Goal: Task Accomplishment & Management: Manage account settings

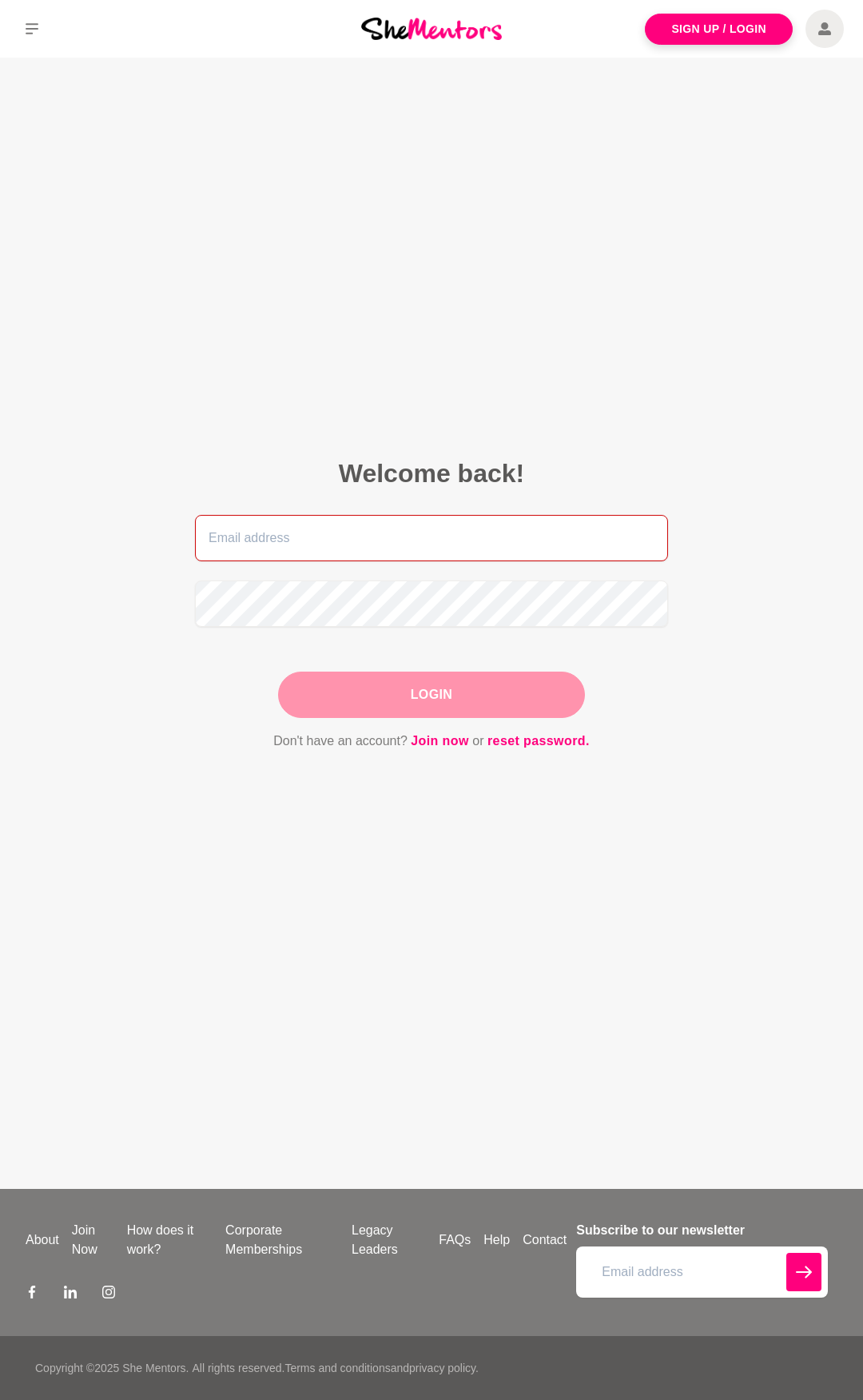
drag, startPoint x: 440, startPoint y: 527, endPoint x: 510, endPoint y: 509, distance: 72.3
click at [443, 527] on input "email" at bounding box center [431, 538] width 473 height 46
click at [0, 1399] on nordpass-autofill-portal at bounding box center [0, 1400] width 0 height 0
type input "tegan@thesmallbusiness.coach"
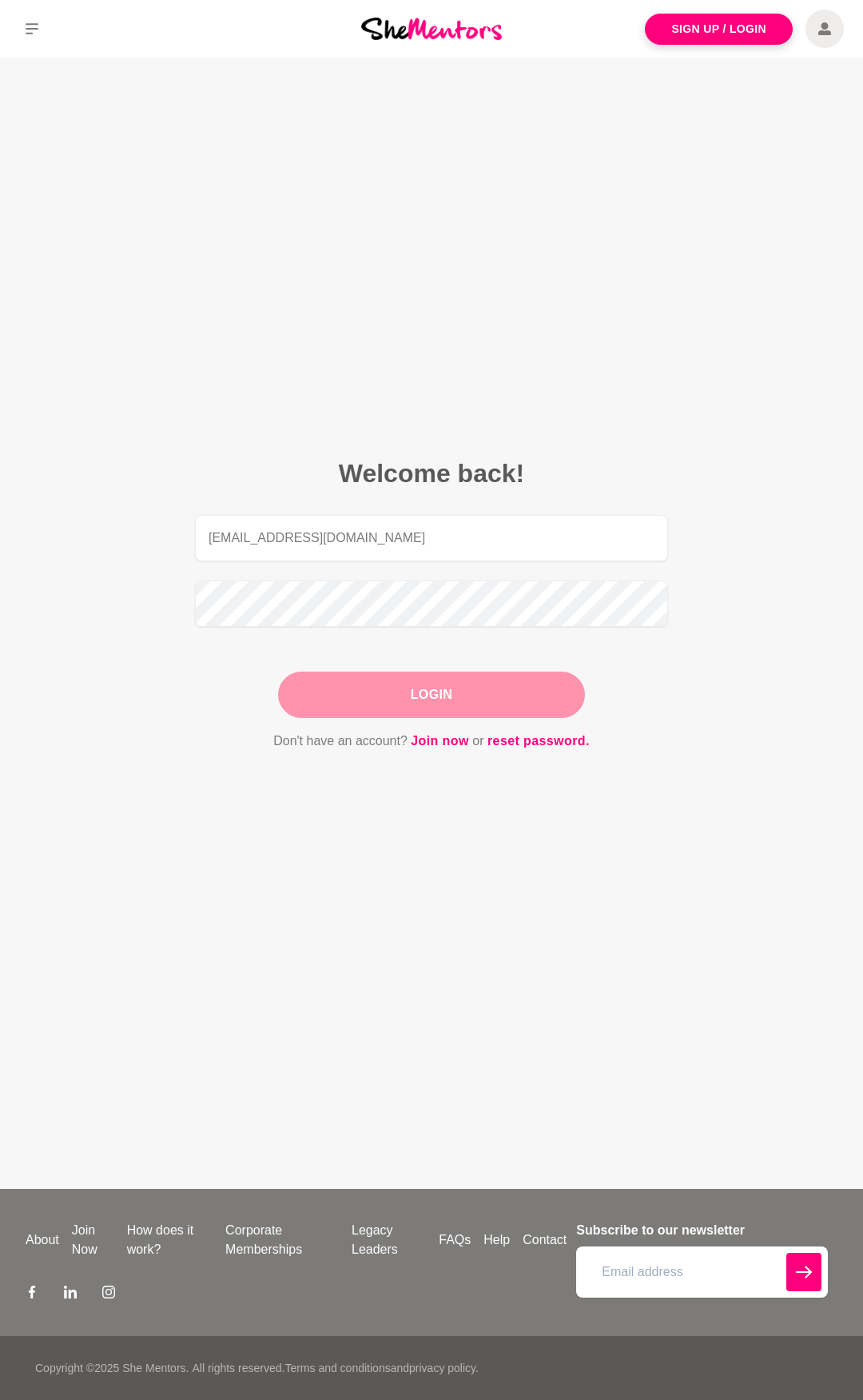
click at [445, 685] on button "Login" at bounding box center [431, 694] width 307 height 46
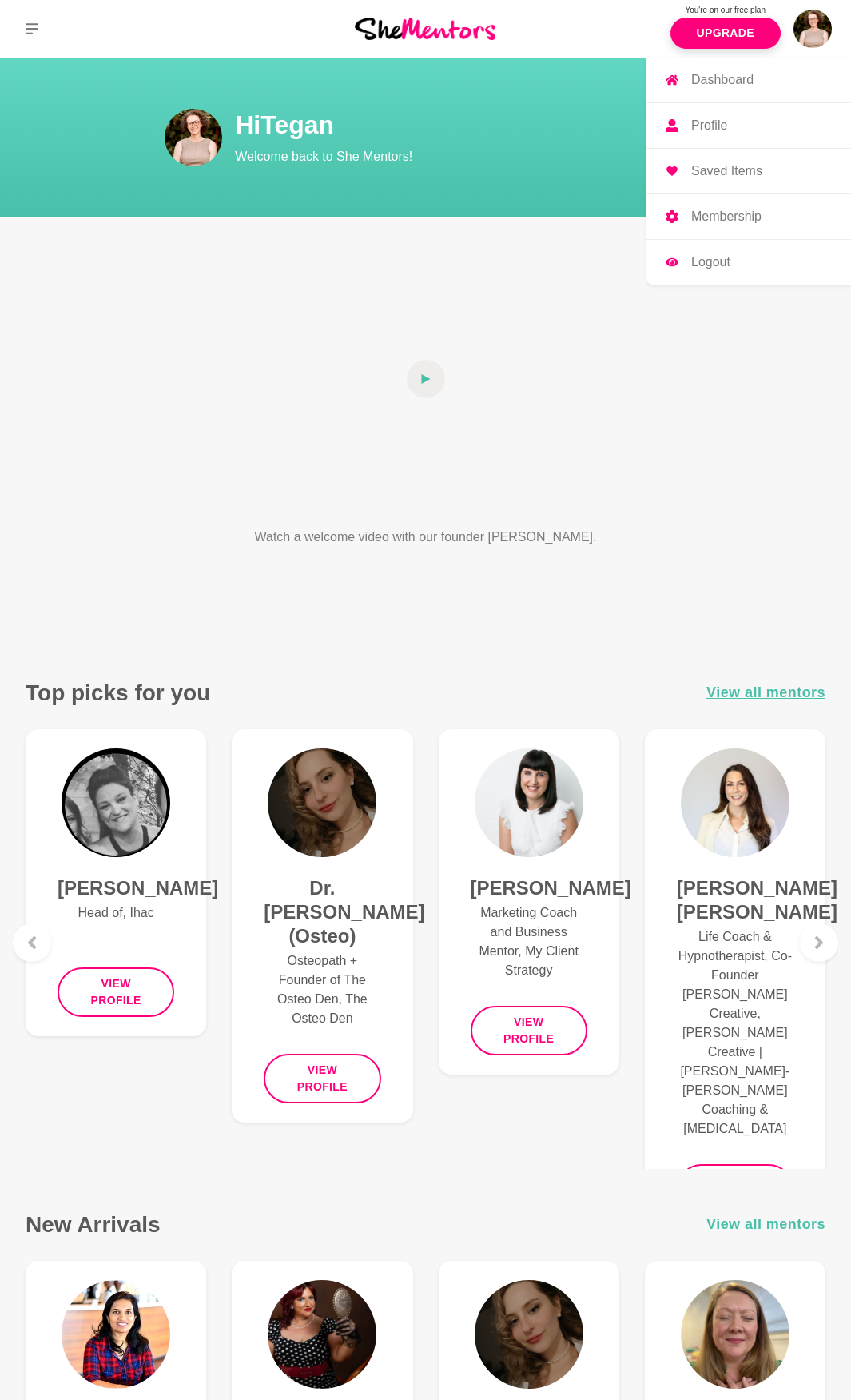
click at [713, 124] on p "Profile" at bounding box center [710, 125] width 36 height 13
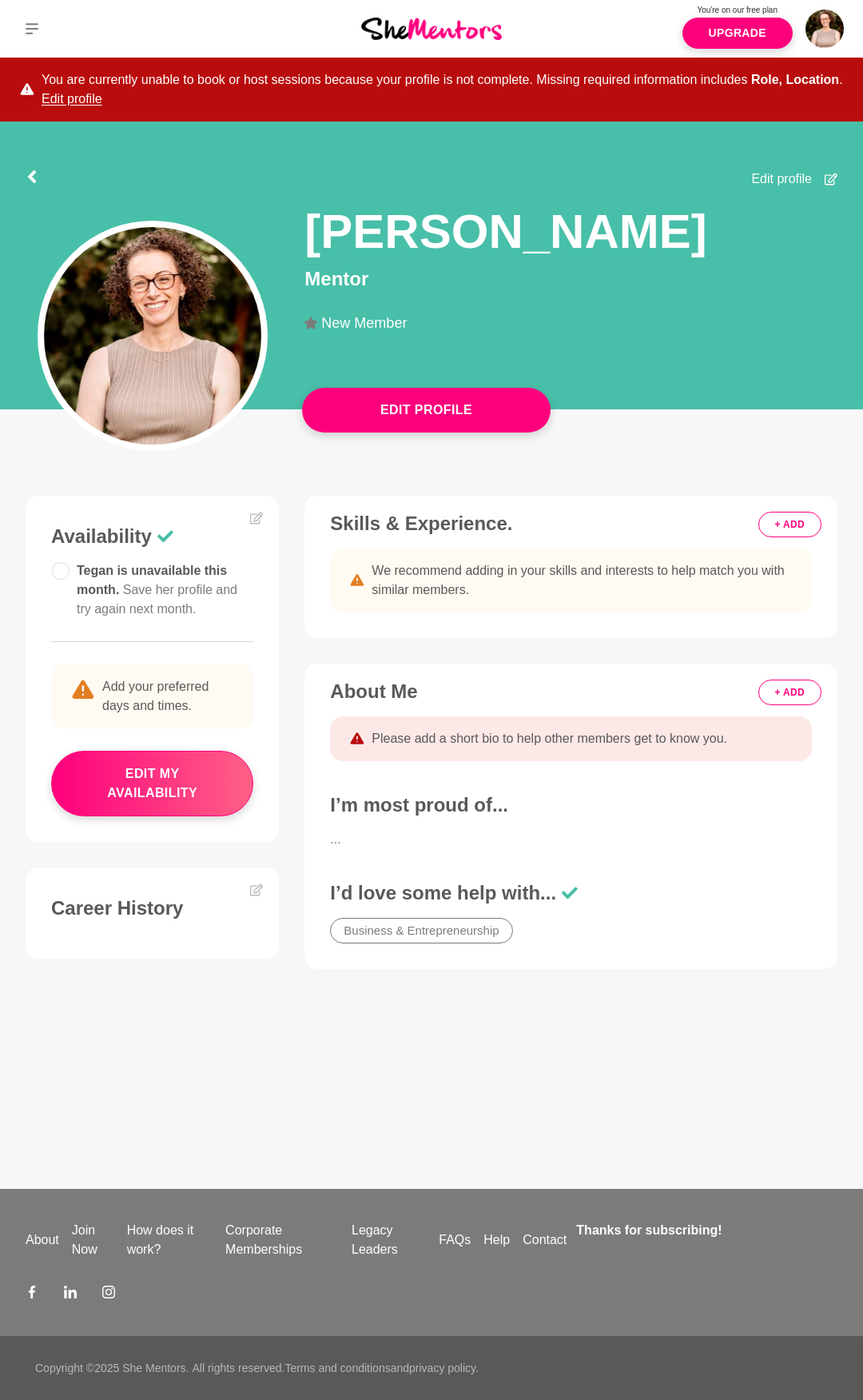
click at [795, 528] on button "+ ADD" at bounding box center [790, 524] width 63 height 26
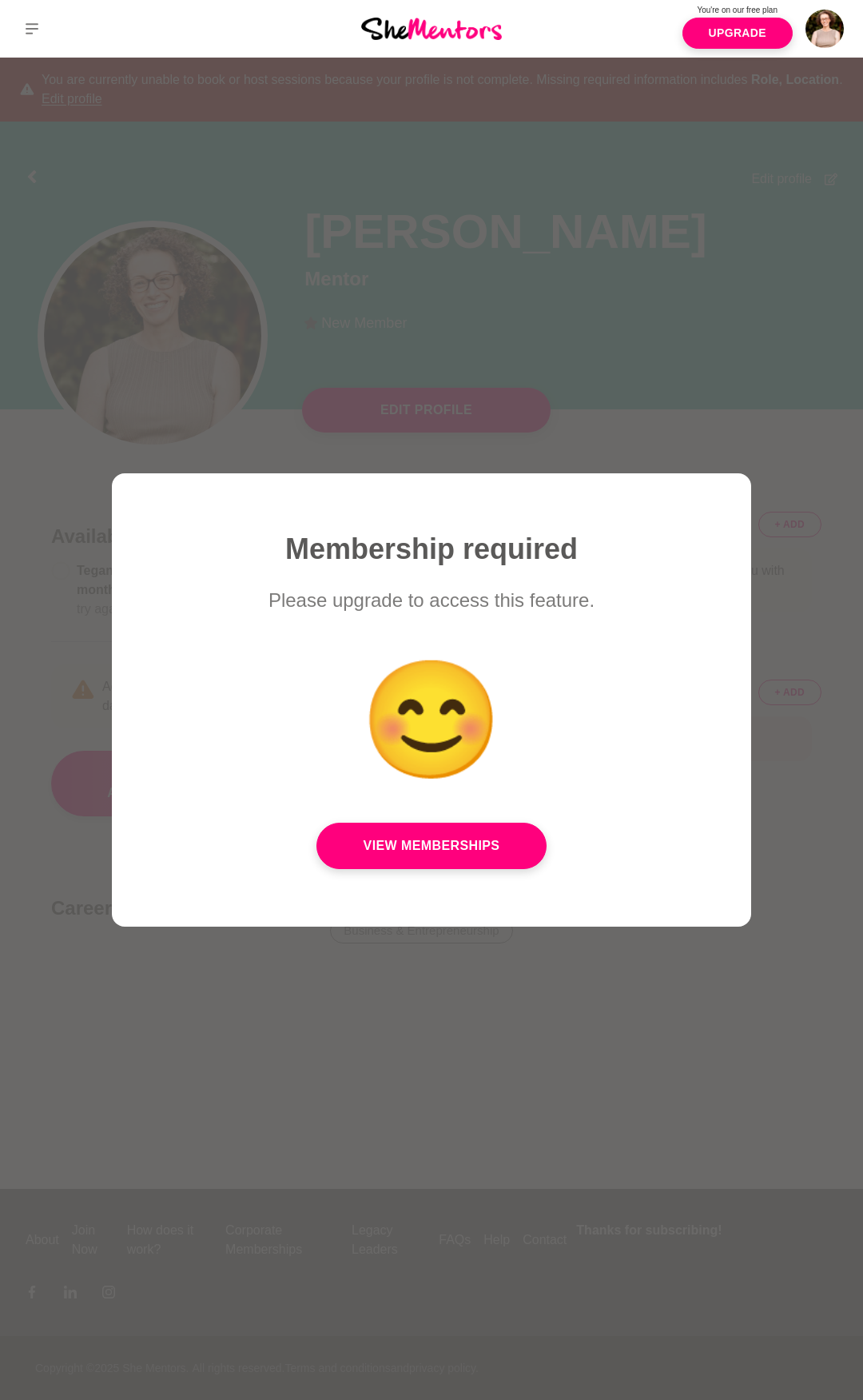
click at [576, 309] on div at bounding box center [431, 700] width 863 height 1400
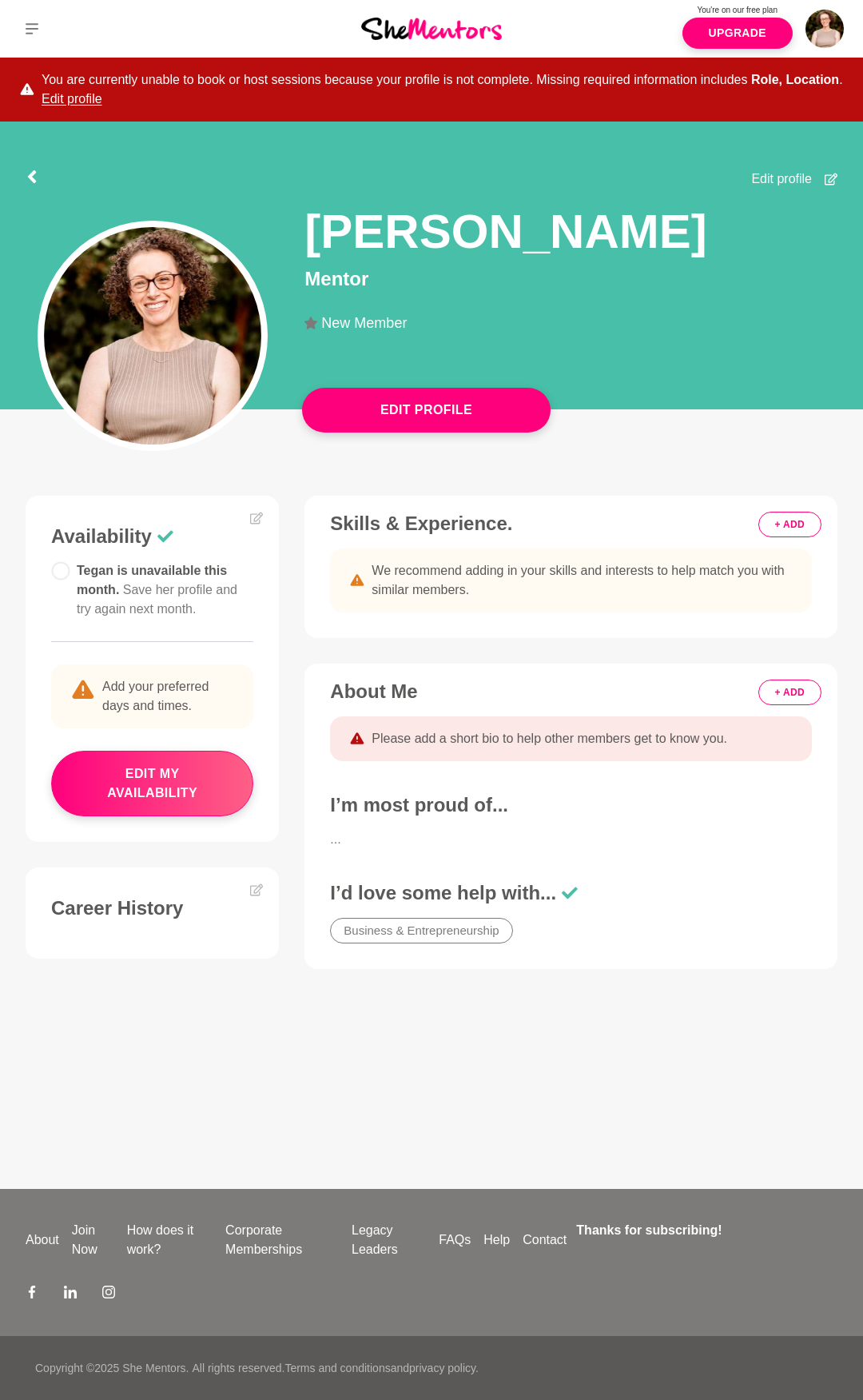
click at [785, 518] on button "+ ADD" at bounding box center [790, 524] width 63 height 26
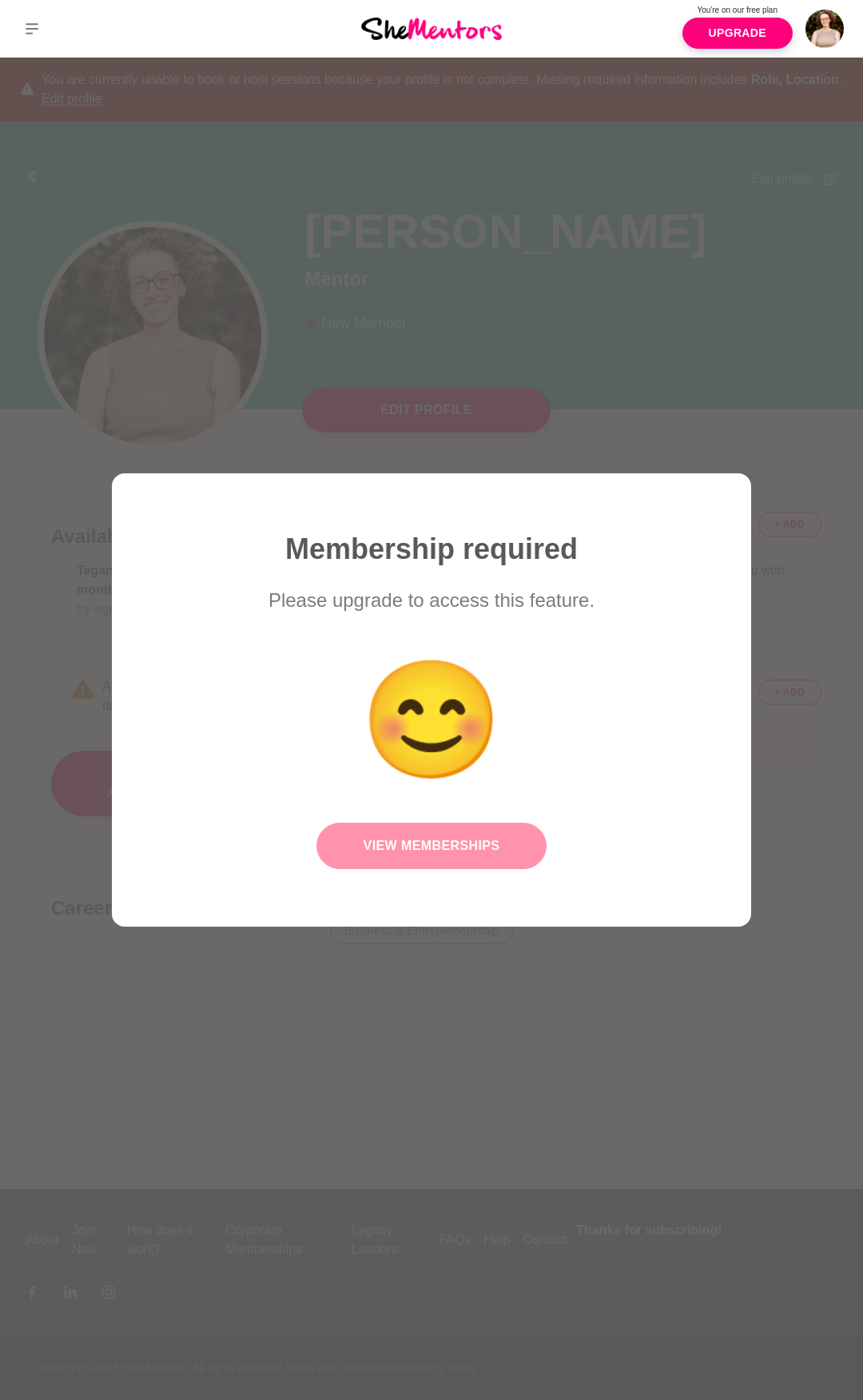
click at [487, 839] on link "View Memberships" at bounding box center [432, 845] width 230 height 46
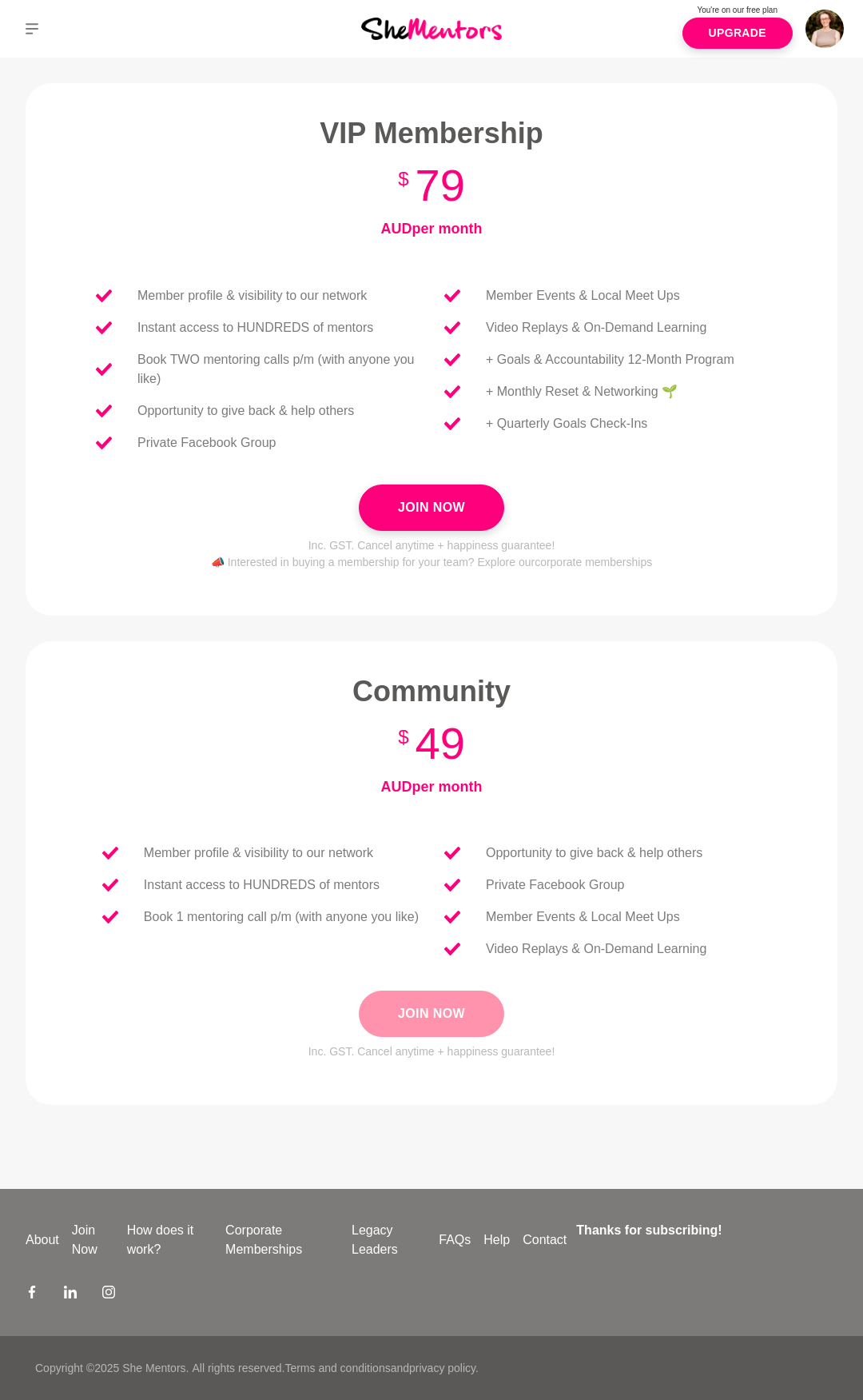
click at [446, 1007] on button "Join Now" at bounding box center [431, 1013] width 146 height 46
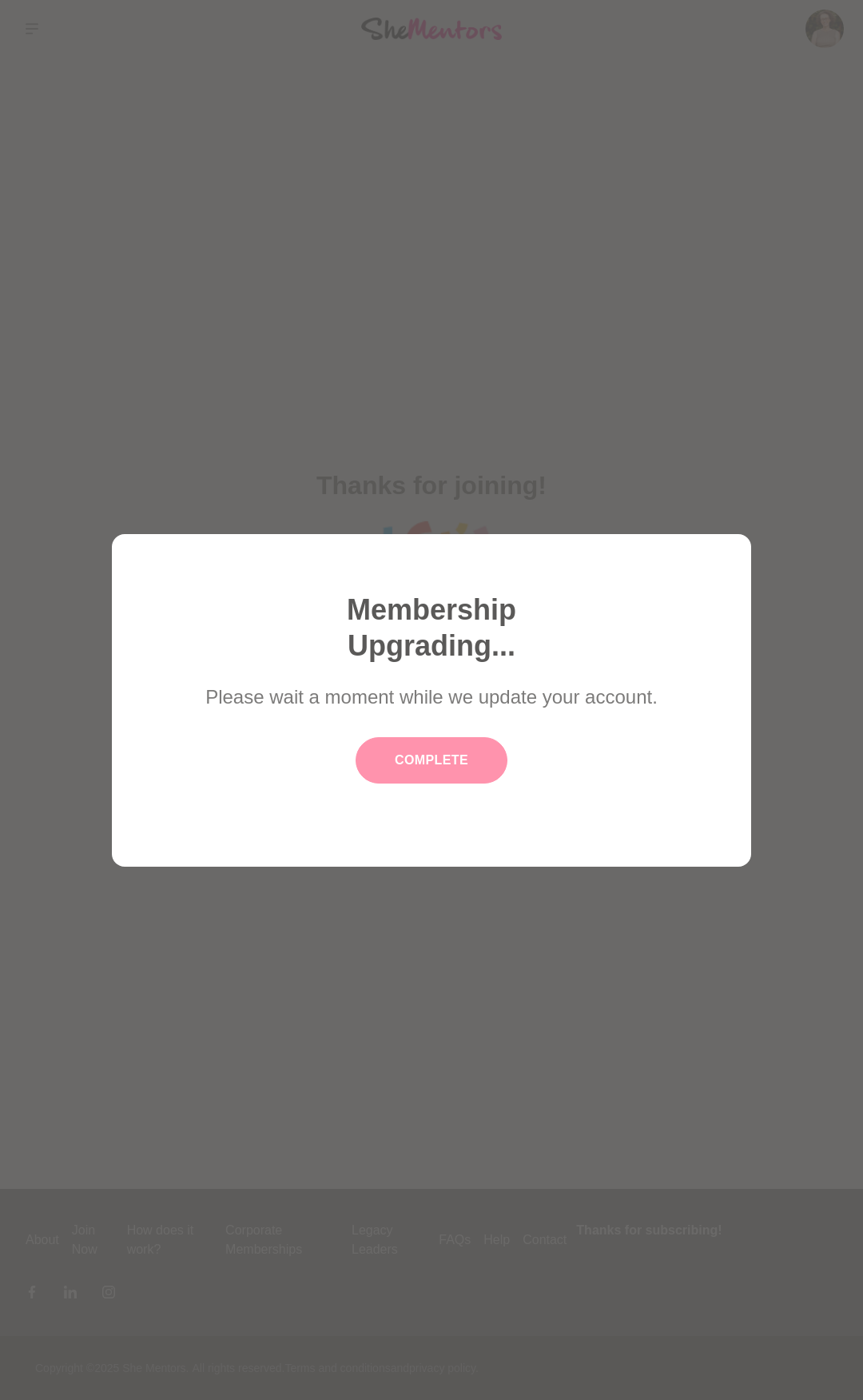
click at [461, 768] on button "Complete" at bounding box center [431, 760] width 152 height 46
click at [464, 752] on button "Complete" at bounding box center [431, 760] width 152 height 46
click at [397, 759] on button "Complete" at bounding box center [431, 760] width 152 height 46
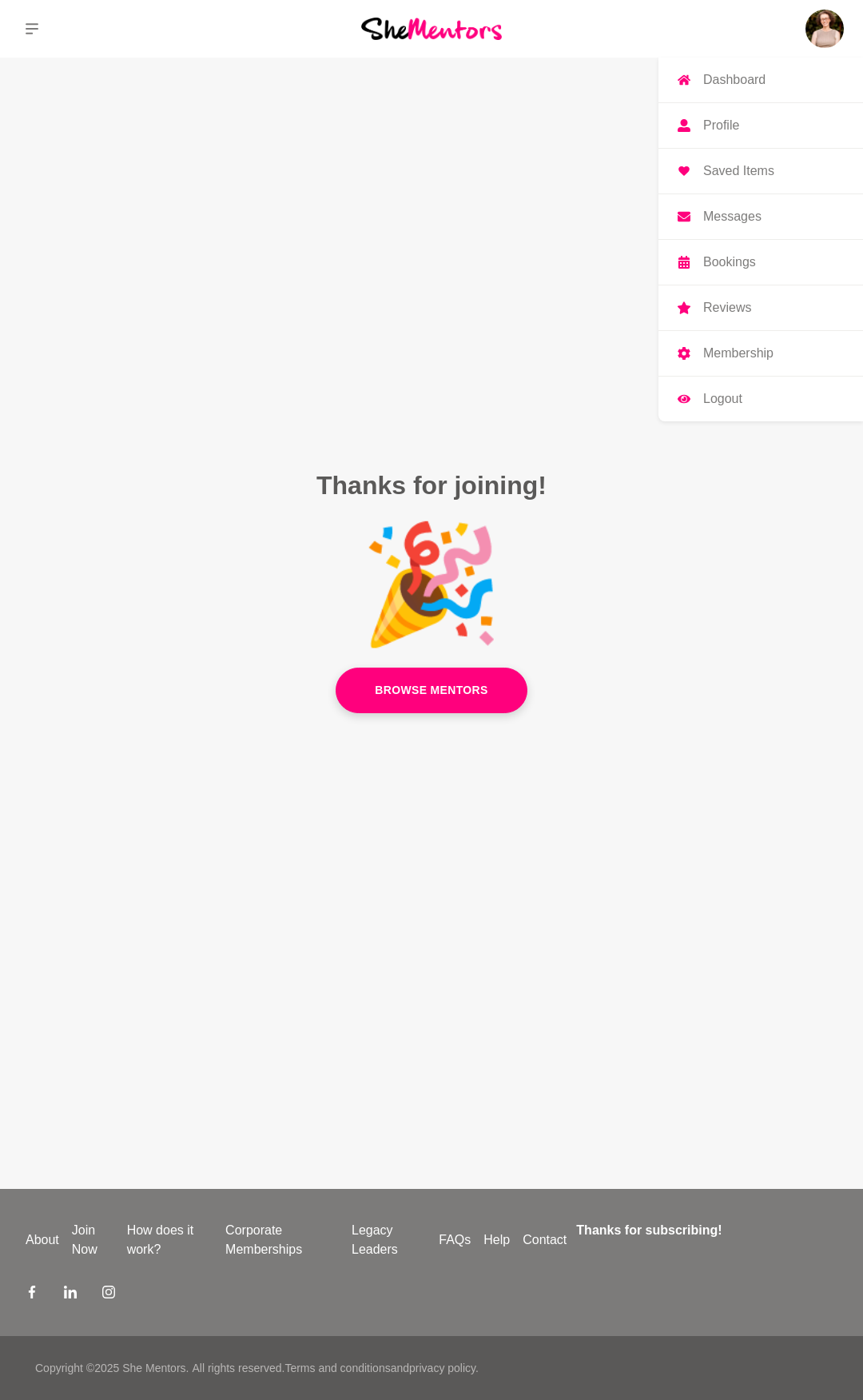
click at [717, 126] on p "Profile" at bounding box center [722, 125] width 36 height 13
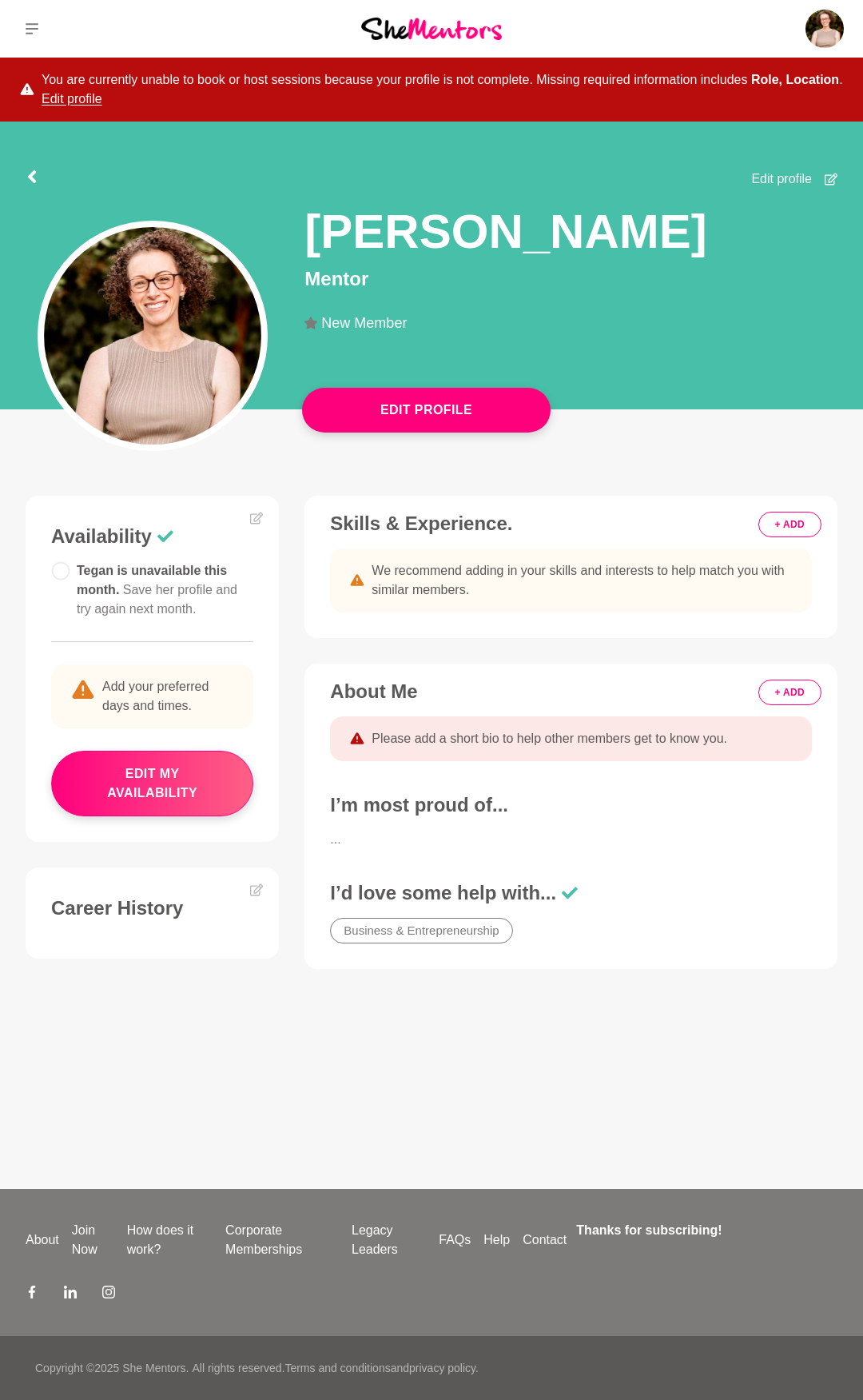
click at [813, 525] on button "+ ADD" at bounding box center [790, 524] width 63 height 26
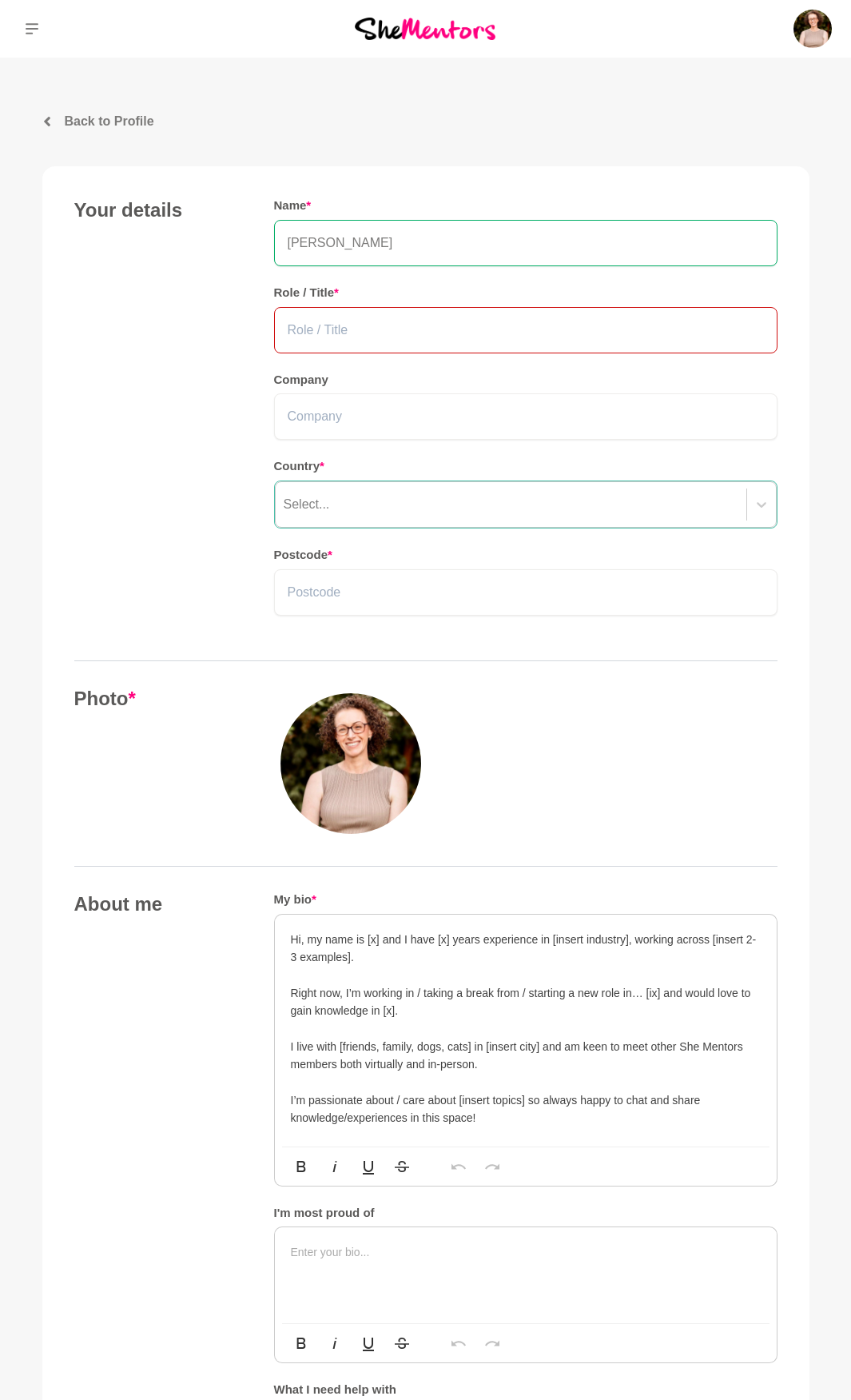
click at [505, 333] on input "text" at bounding box center [526, 330] width 503 height 46
type input "Business Coach"
type input "T"
type input "The Small Business Coach"
type input "a"
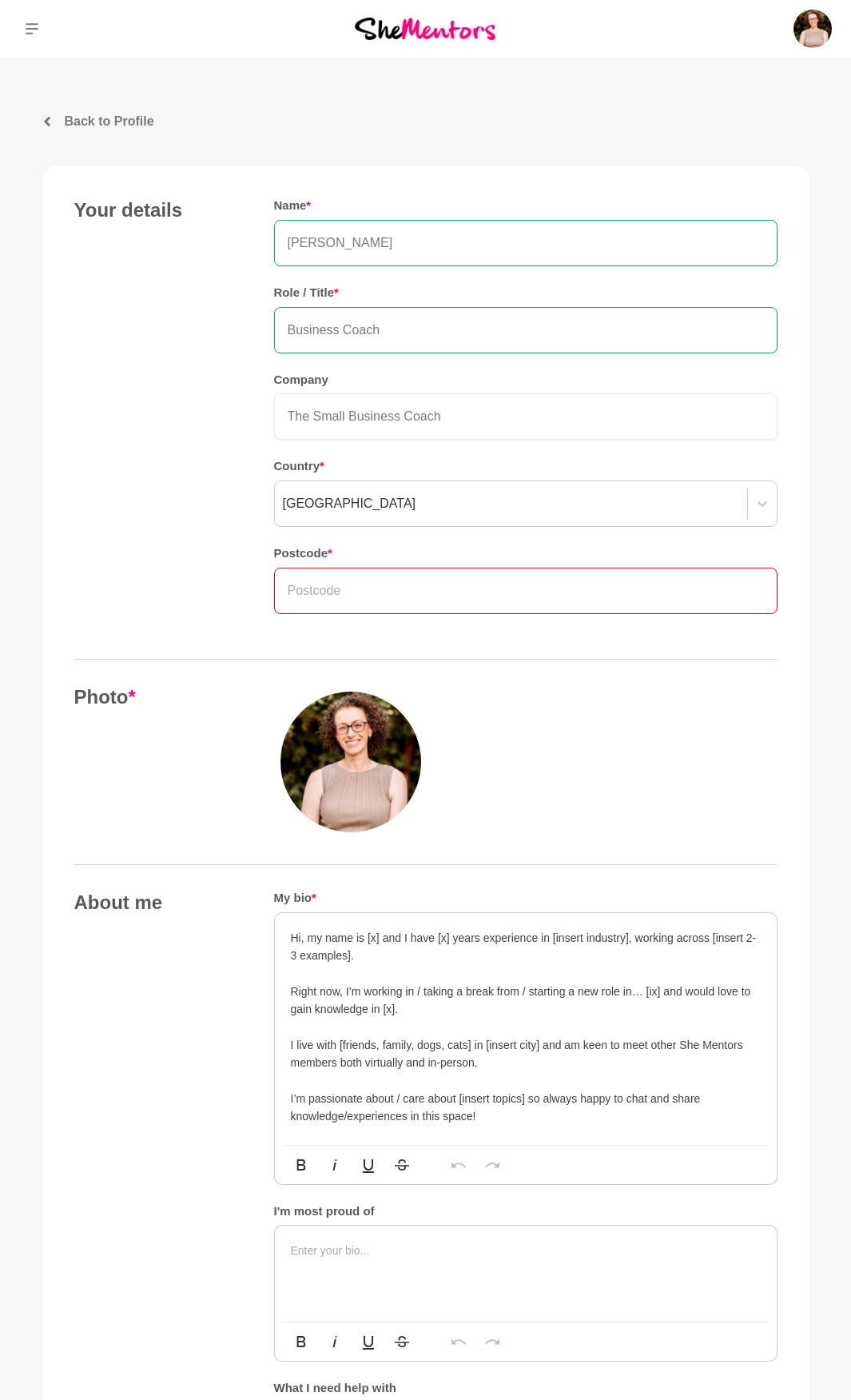
click at [523, 585] on input "text" at bounding box center [526, 591] width 503 height 46
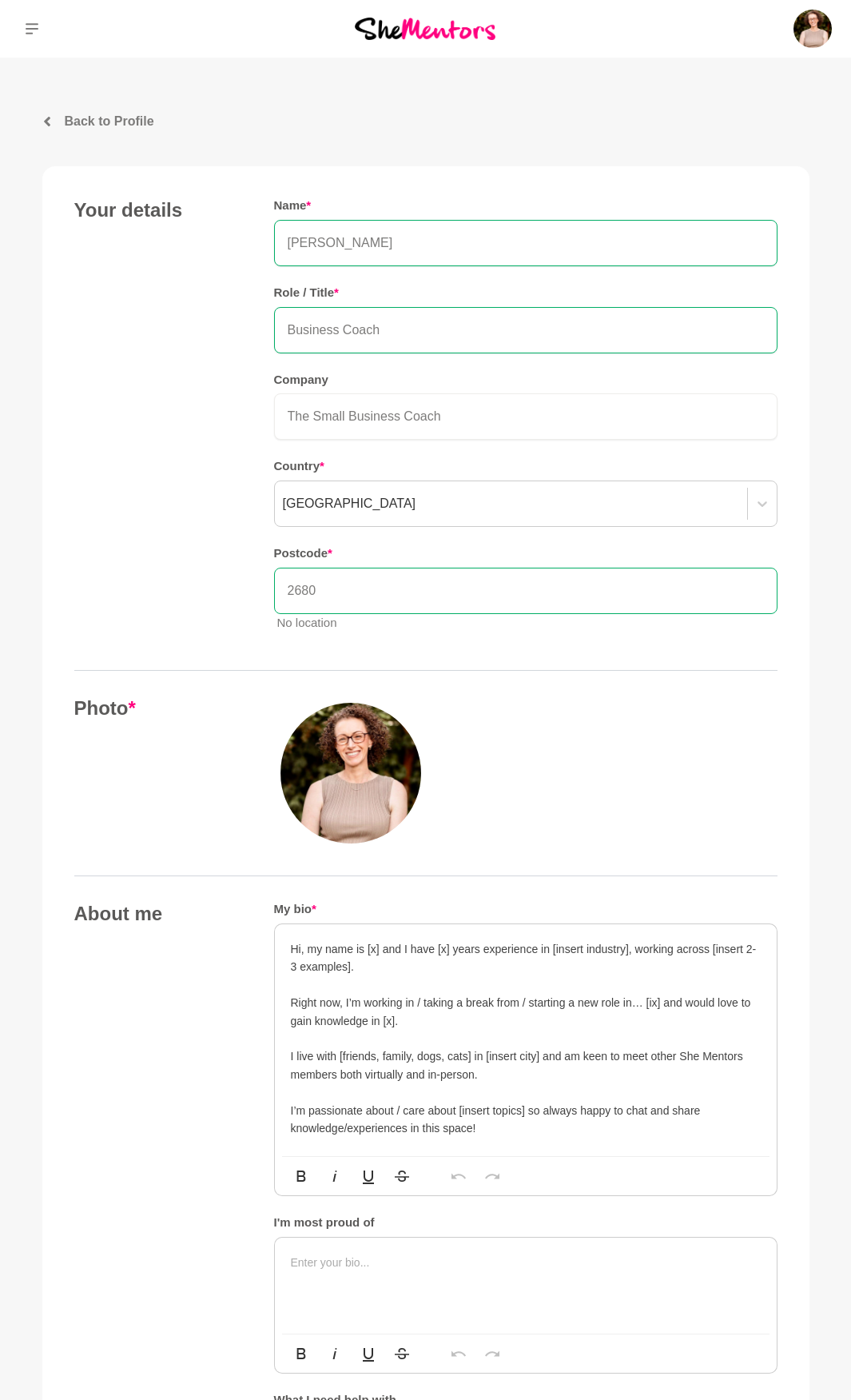
type input "2680"
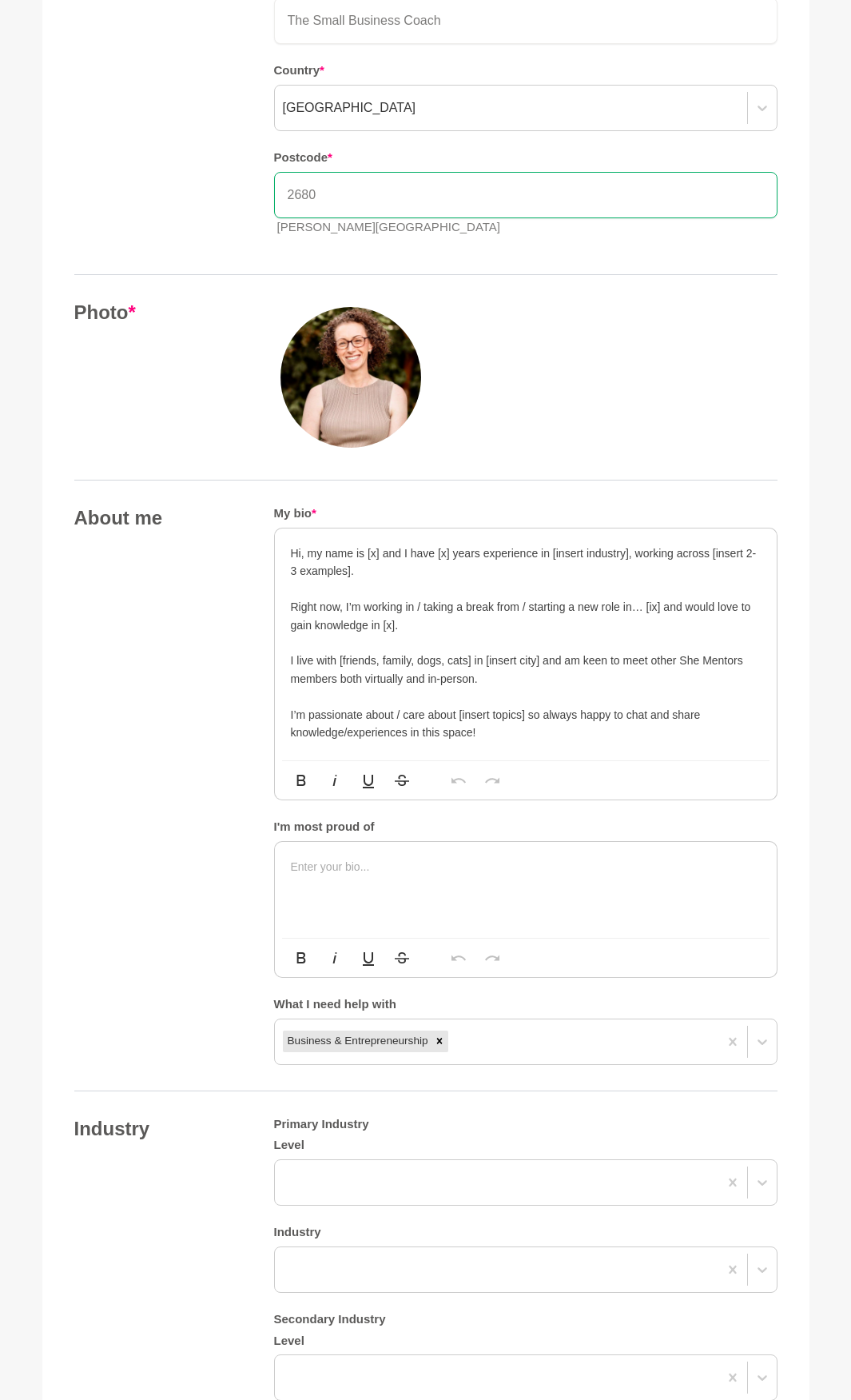
scroll to position [400, 0]
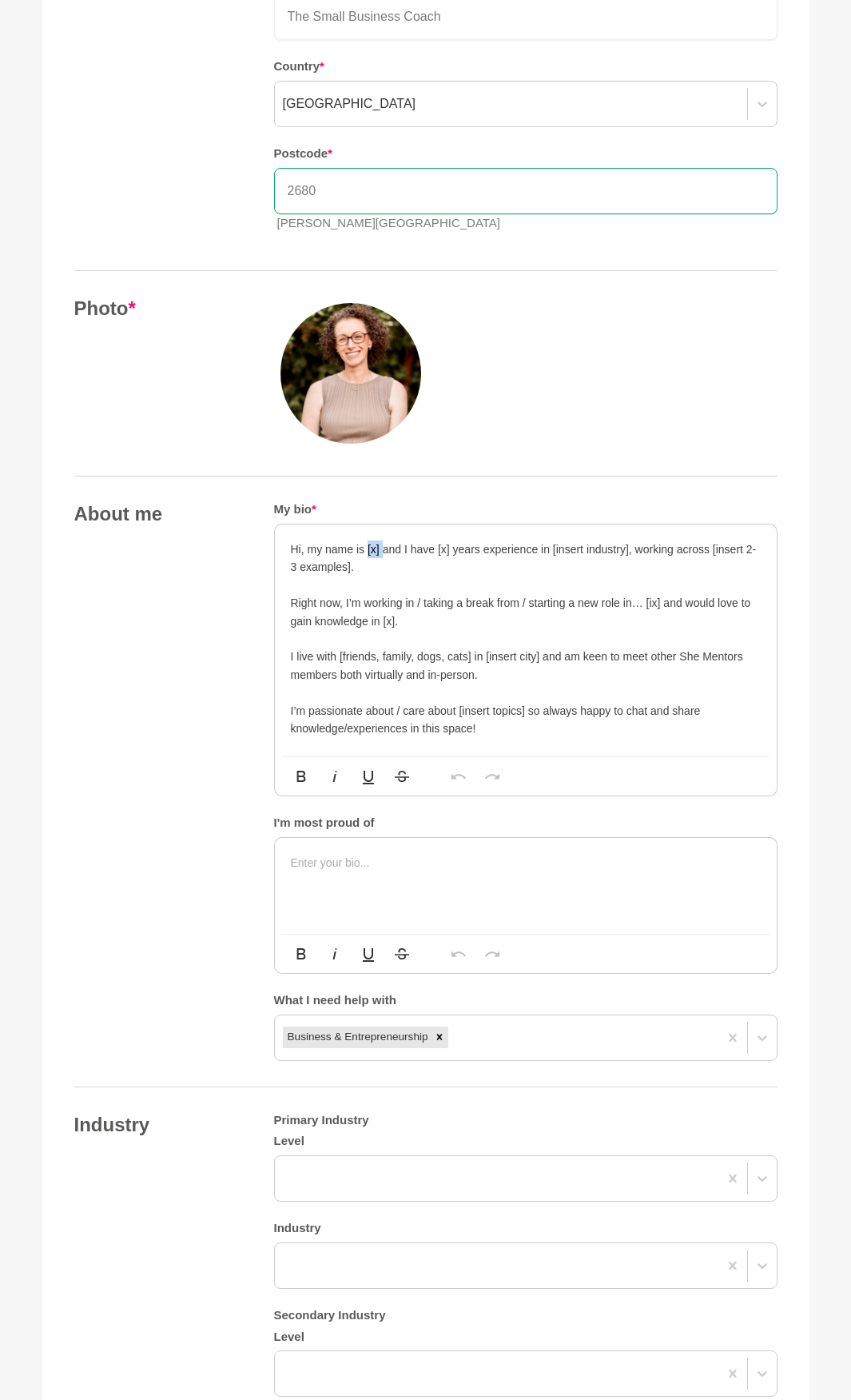
drag, startPoint x: 381, startPoint y: 550, endPoint x: 368, endPoint y: 550, distance: 13.0
click at [368, 550] on p "Hi, my name is [x] and I have [x] years experience in [insert industry], workin…" at bounding box center [526, 558] width 470 height 36
click at [472, 570] on p "Hi, my name is Tegan and I have [x] years experience in [insert industry], work…" at bounding box center [526, 558] width 470 height 36
drag, startPoint x: 428, startPoint y: 567, endPoint x: 267, endPoint y: 527, distance: 165.9
click at [267, 527] on div "About me My bio * Hi, my name is Tegan and I have [x] years experience in [inse…" at bounding box center [426, 781] width 704 height 558
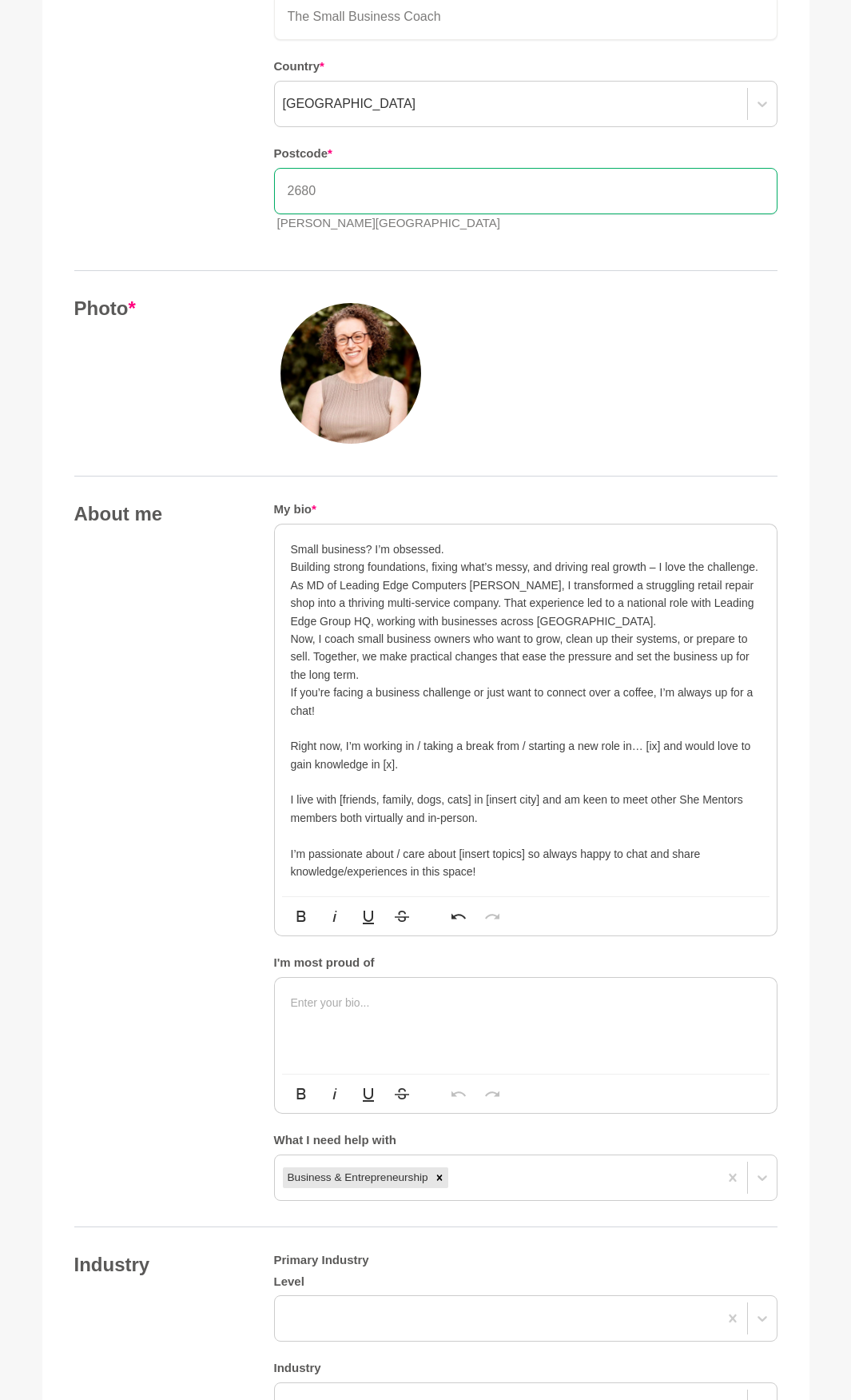
click at [512, 550] on p "Small business? I’m obsessed." at bounding box center [526, 549] width 470 height 18
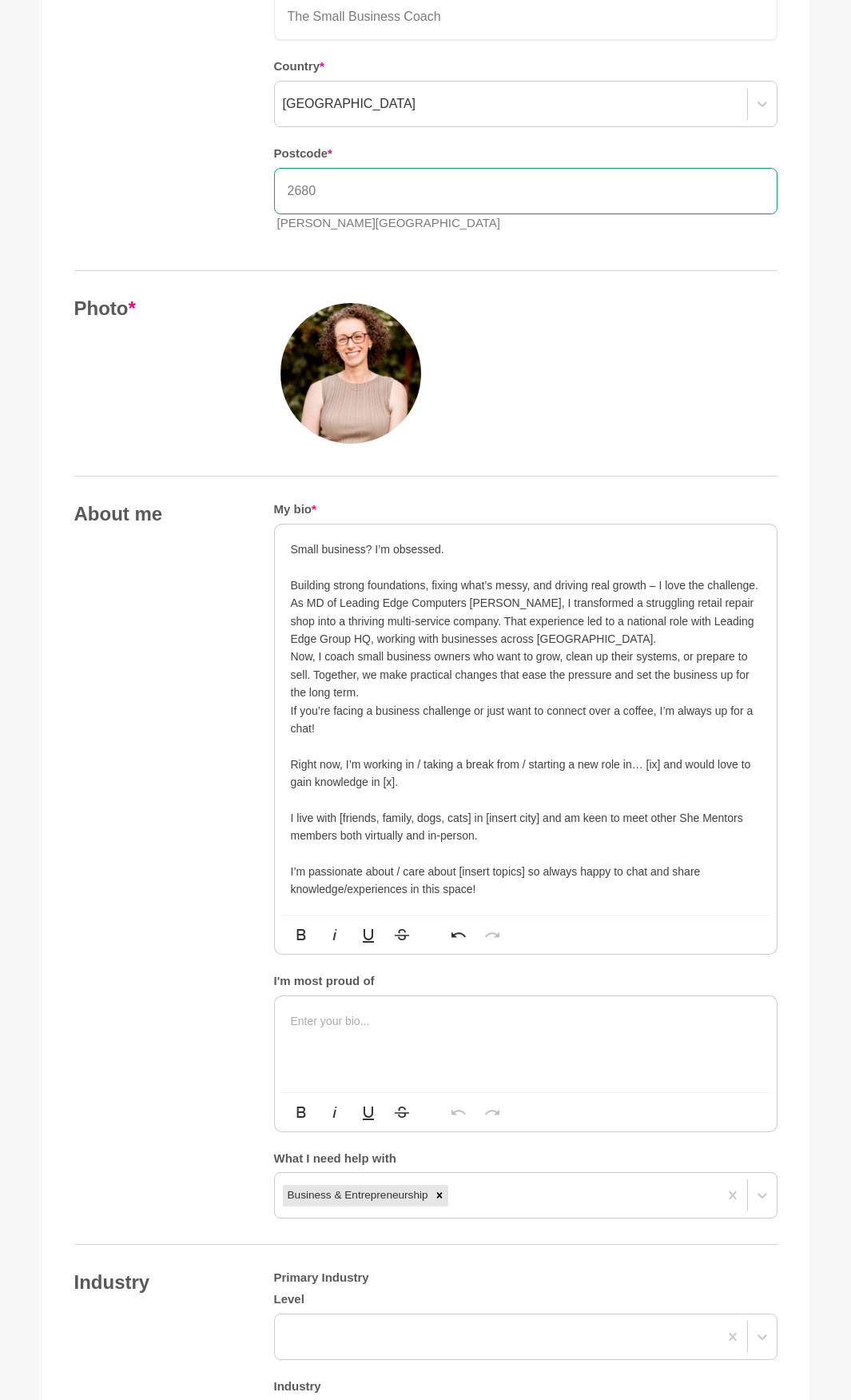
click at [569, 640] on p "As MD of Leading Edge Computers Griffith, I transformed a struggling retail rep…" at bounding box center [526, 620] width 470 height 54
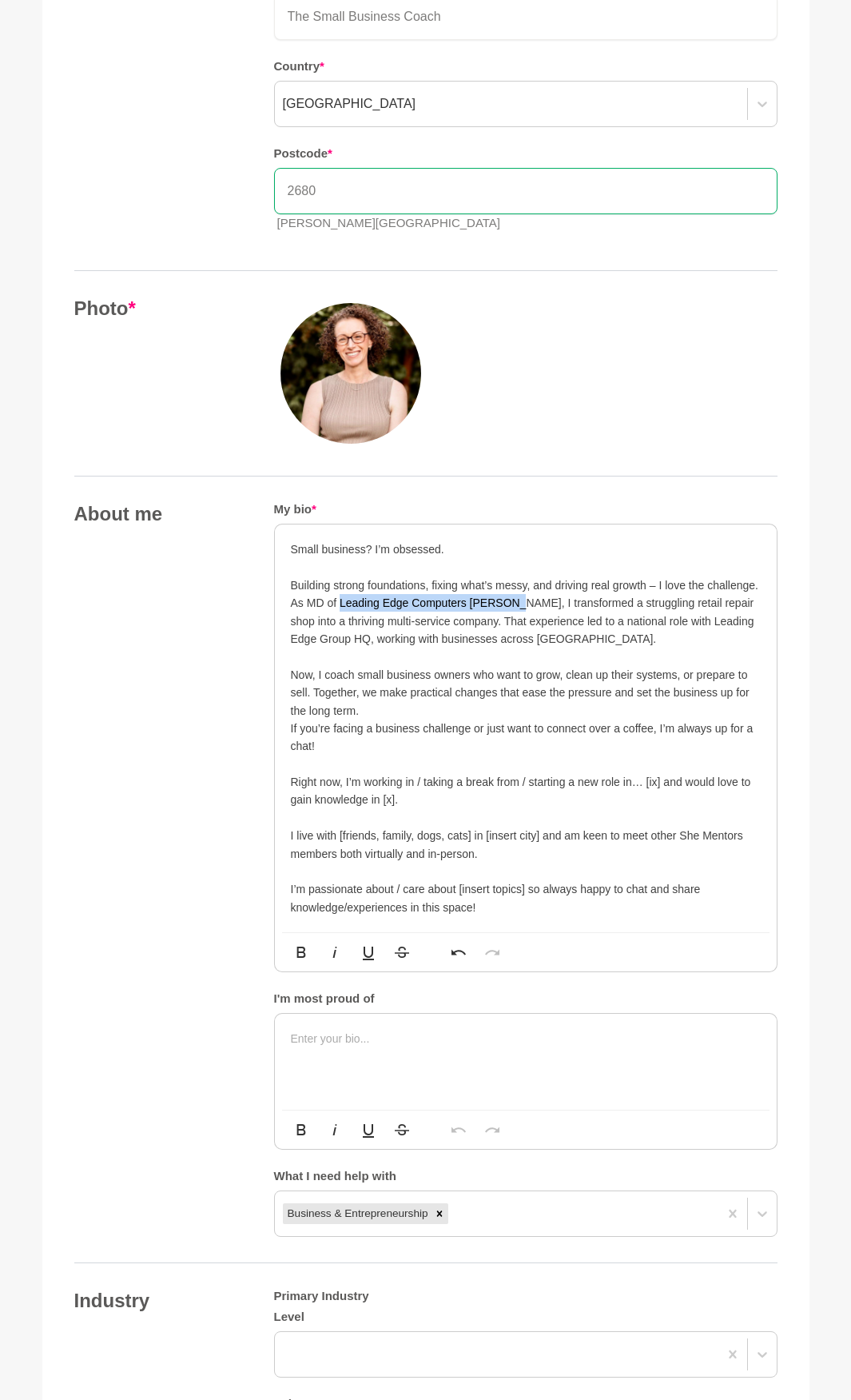
drag, startPoint x: 501, startPoint y: 603, endPoint x: 341, endPoint y: 604, distance: 160.0
click at [341, 604] on p "As MD of Leading Edge Computers Griffith, I transformed a struggling retail rep…" at bounding box center [526, 620] width 470 height 54
click at [549, 636] on p "As MD of Leading Edge Computers Griffith, I transformed a struggling retail rep…" at bounding box center [526, 620] width 470 height 54
click at [447, 707] on p "Now, I coach small business owners who want to grow, clean up their systems, or…" at bounding box center [526, 692] width 470 height 54
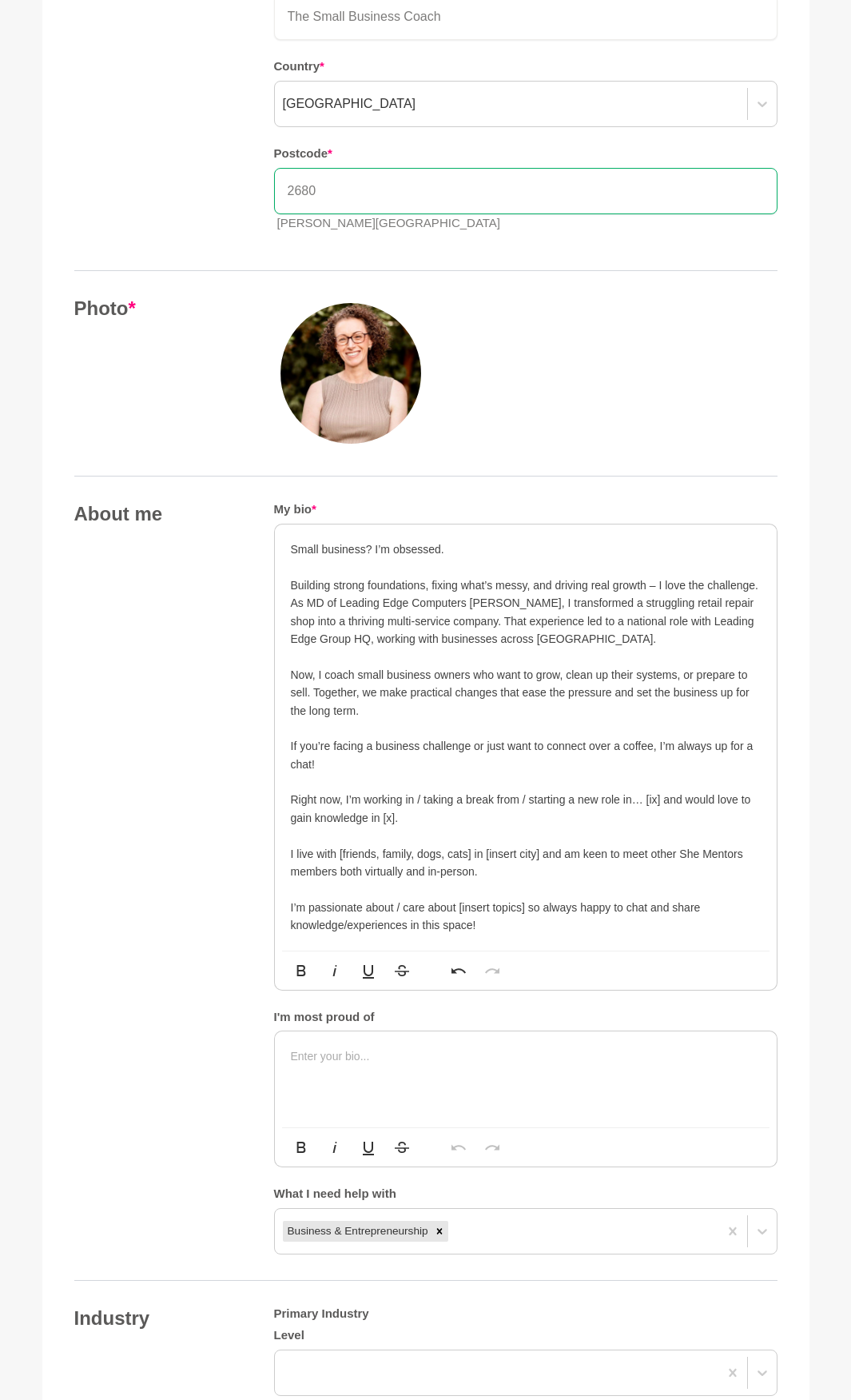
click at [378, 763] on p "If you’re facing a business challenge or just want to connect over a coffee, I’…" at bounding box center [526, 755] width 470 height 36
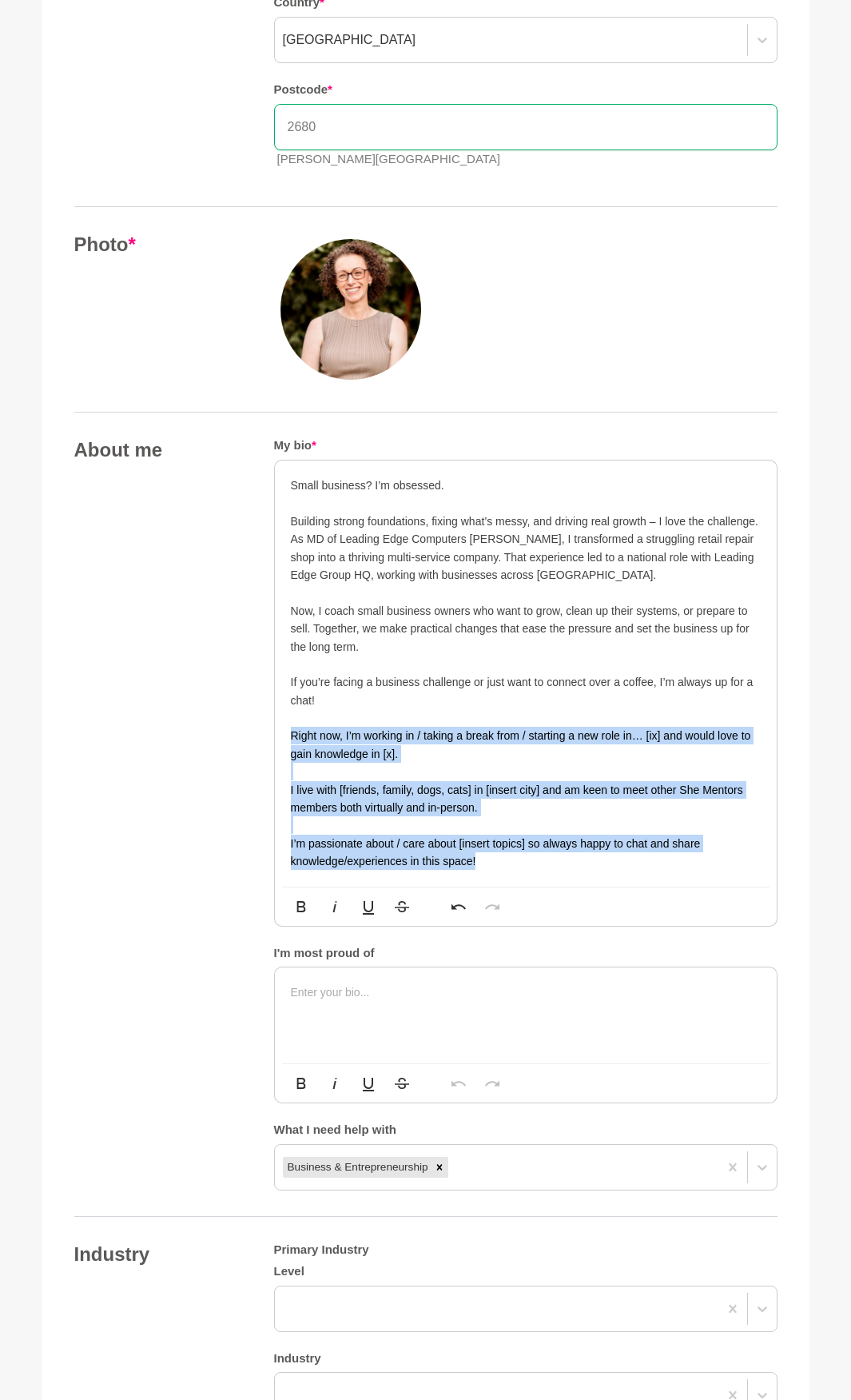
scroll to position [560, 0]
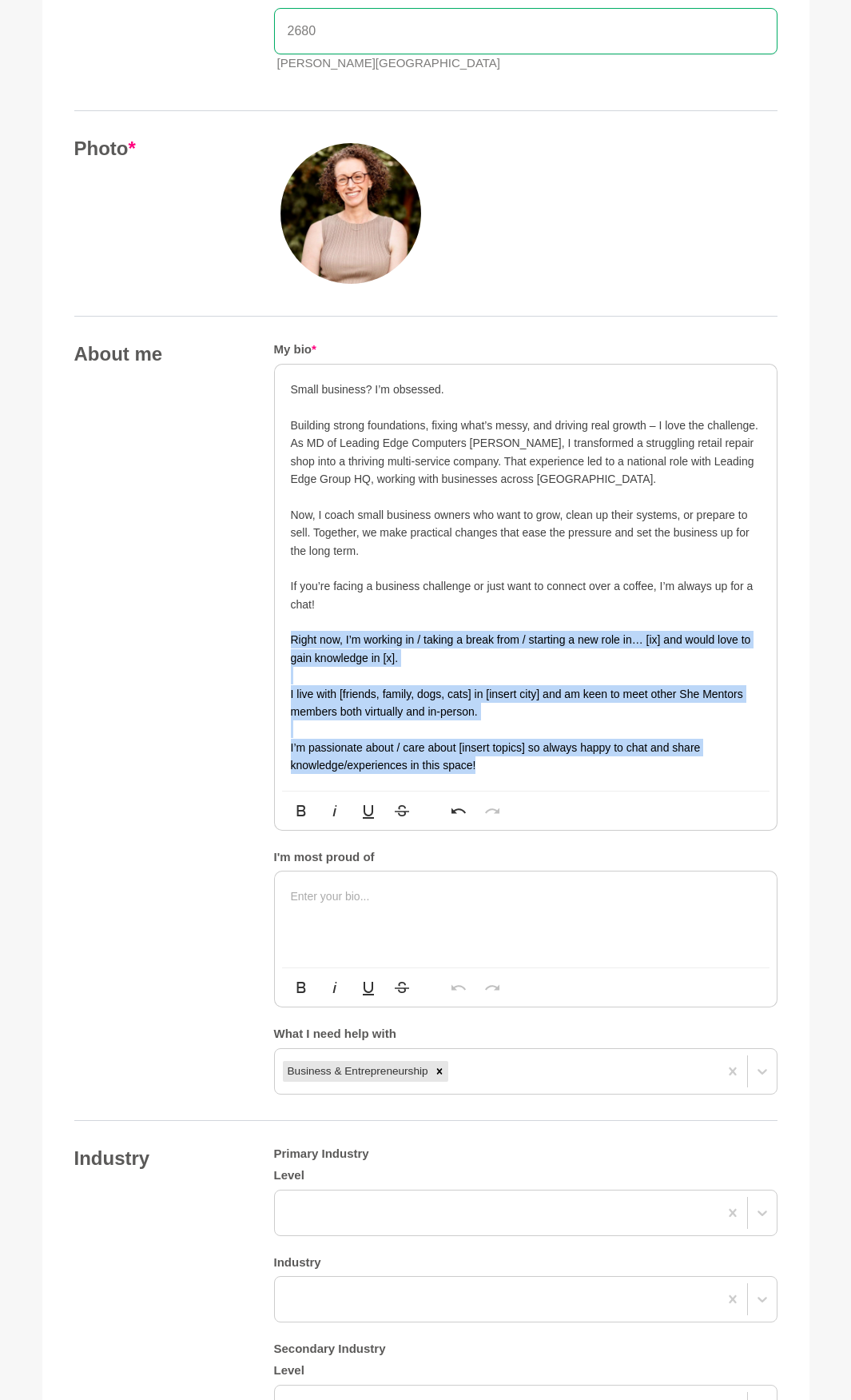
drag, startPoint x: 288, startPoint y: 799, endPoint x: 516, endPoint y: 771, distance: 229.7
click at [515, 772] on div "Small business? I’m obsessed. Building strong foundations, fixing what’s messy,…" at bounding box center [526, 578] width 502 height 426
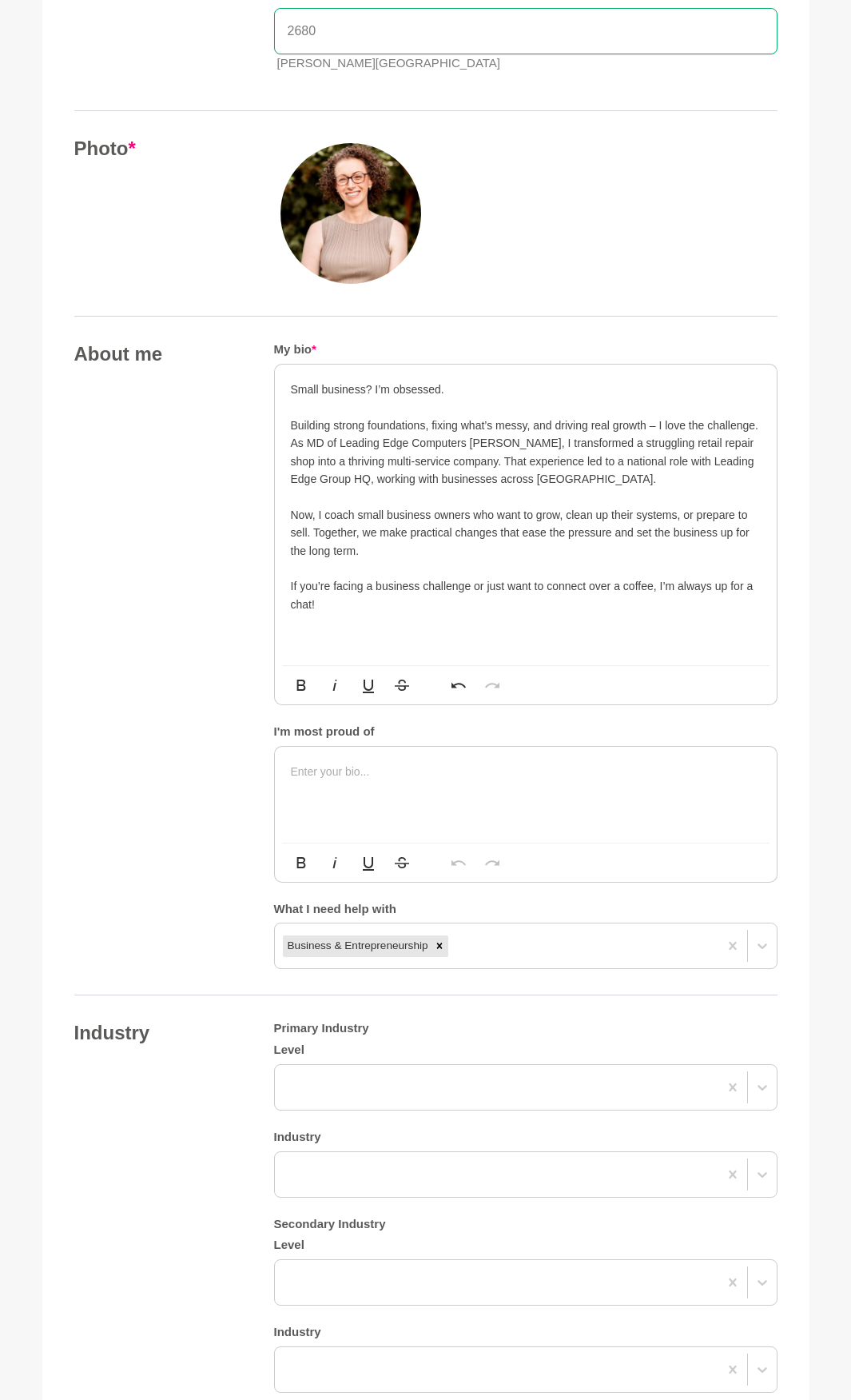
click at [549, 642] on p at bounding box center [526, 639] width 470 height 18
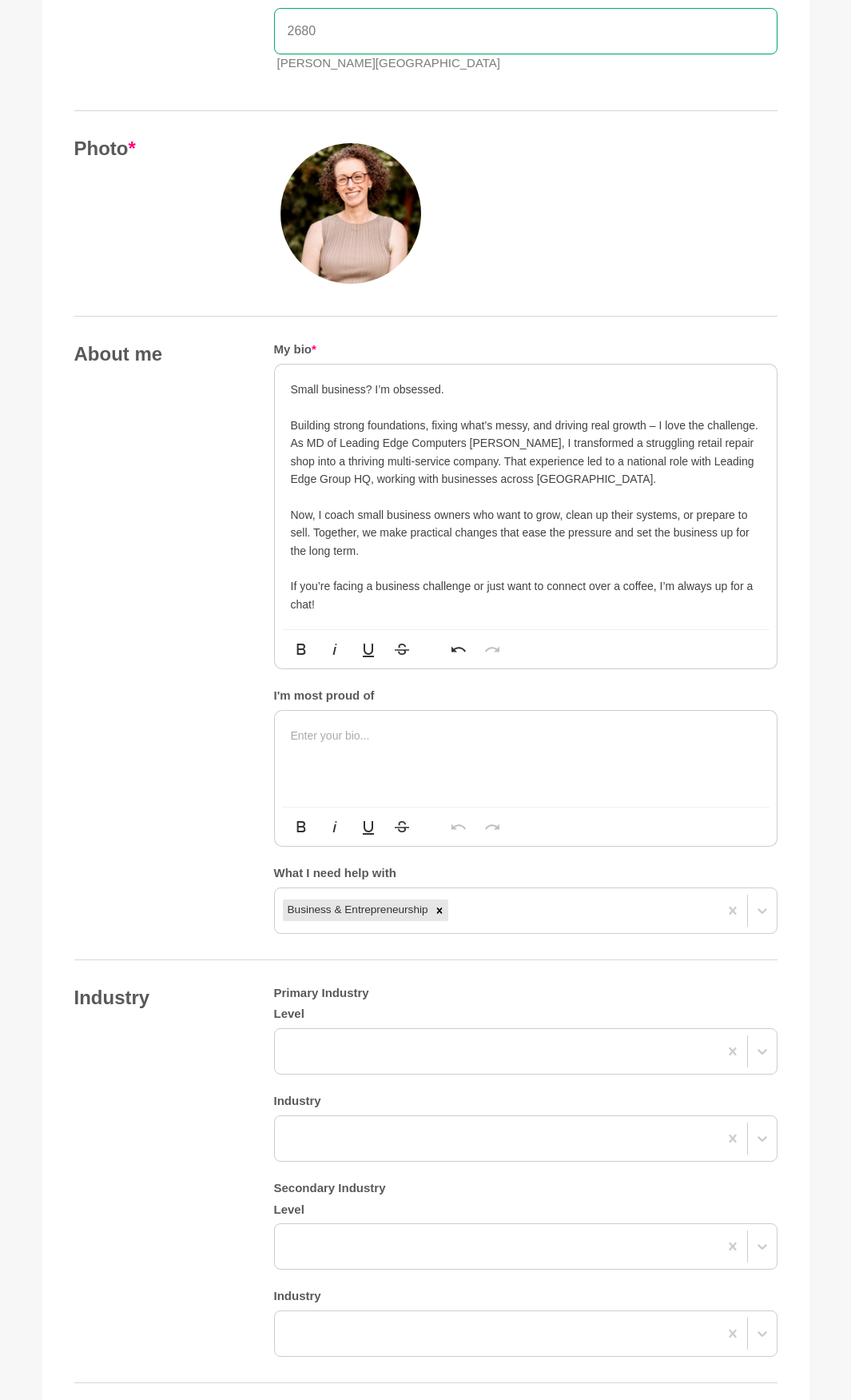
click at [583, 556] on p "Now, I coach small business owners who want to grow, clean up their systems, or…" at bounding box center [526, 533] width 470 height 54
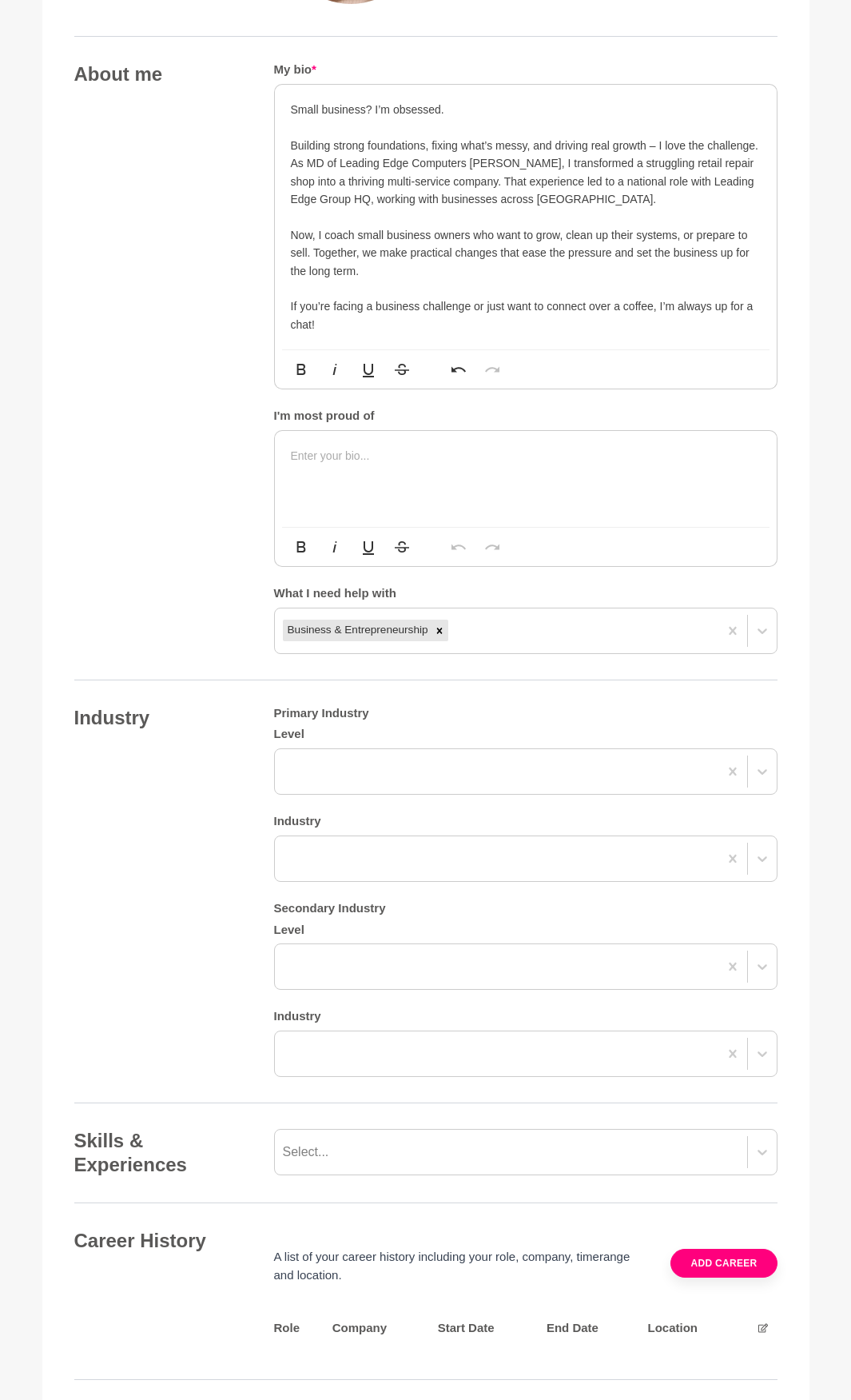
scroll to position [879, 0]
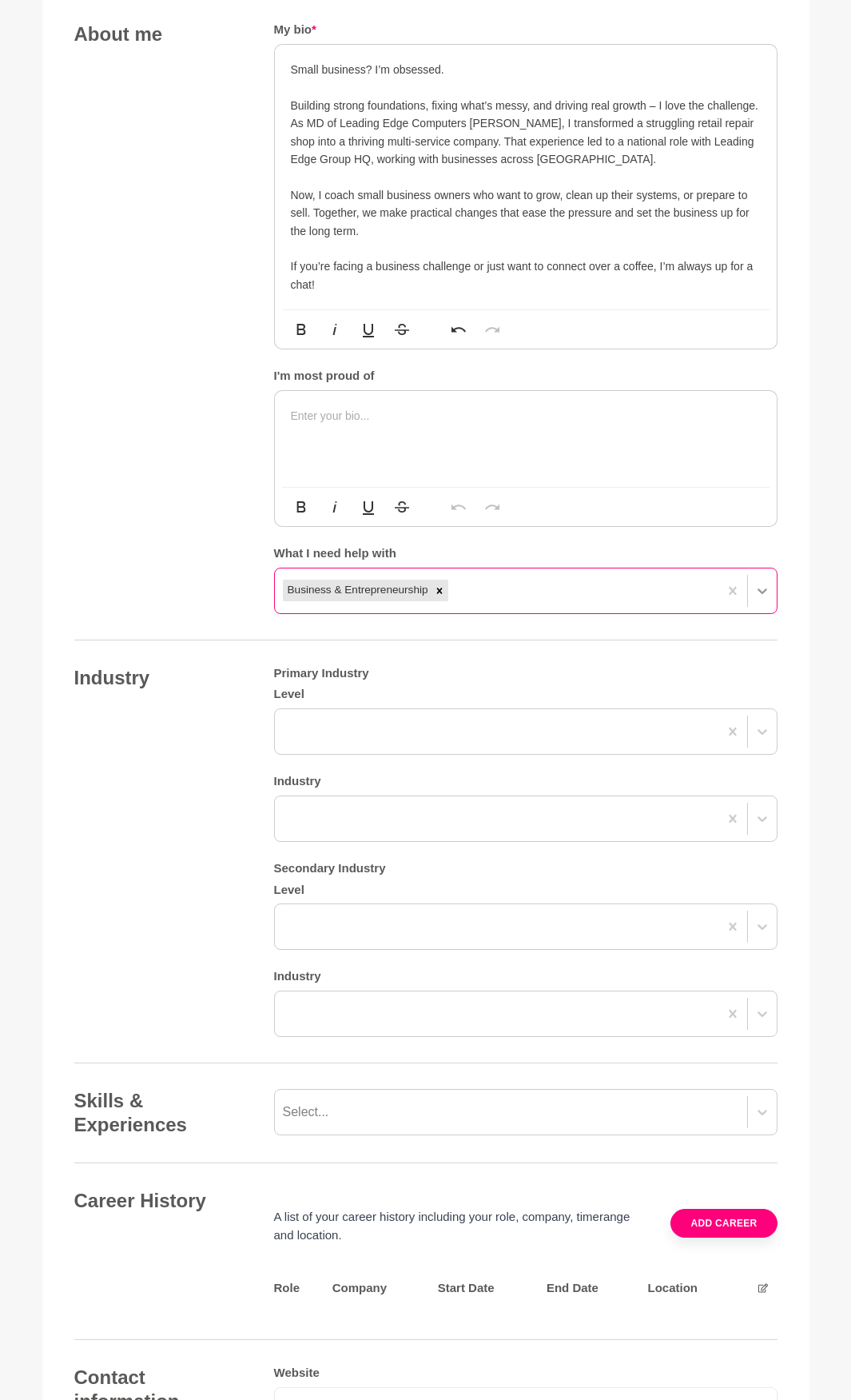
click at [762, 595] on icon at bounding box center [762, 591] width 16 height 16
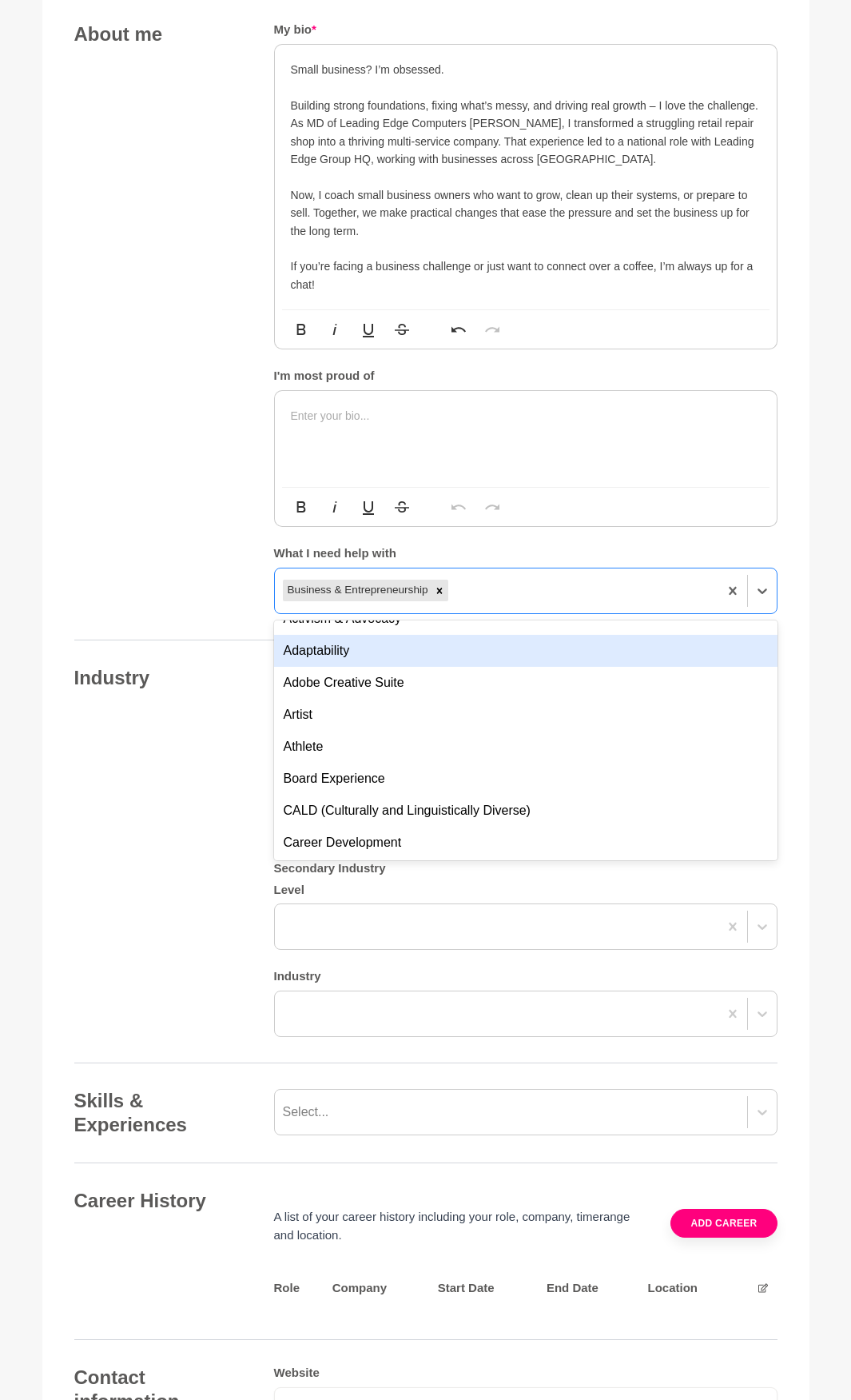
scroll to position [80, 0]
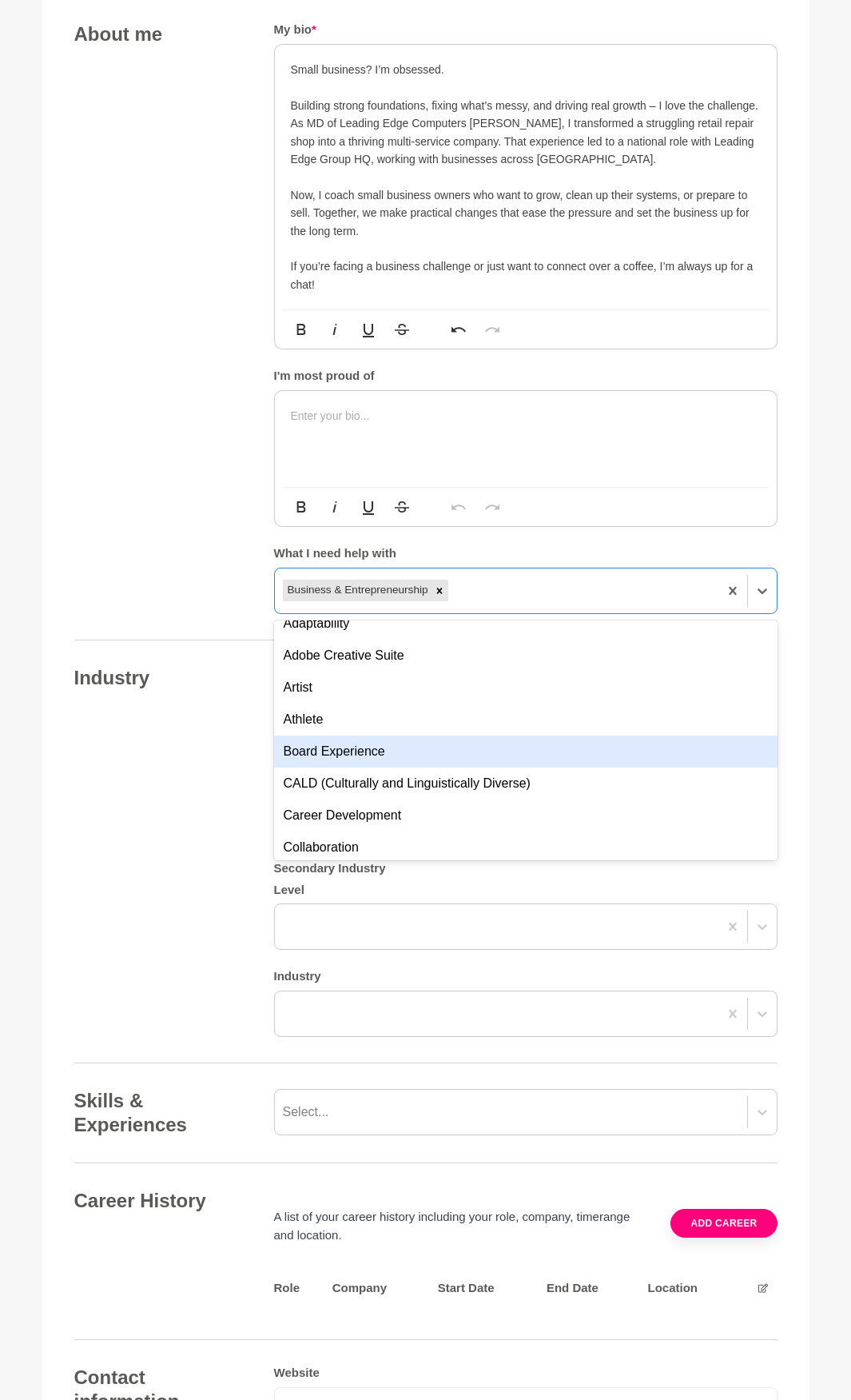
click at [459, 752] on div "Board Experience" at bounding box center [526, 752] width 503 height 32
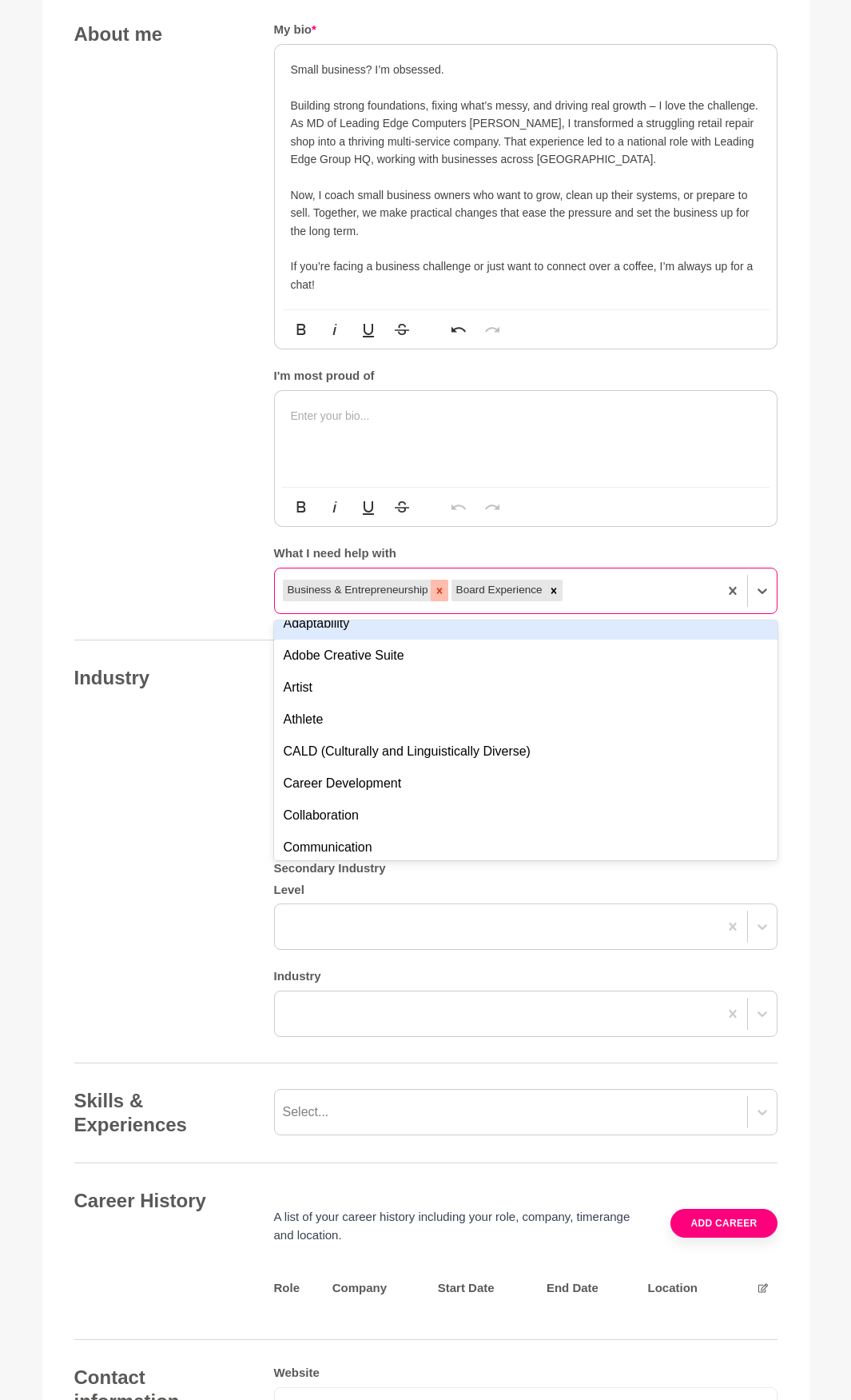
click at [434, 591] on icon at bounding box center [439, 591] width 11 height 11
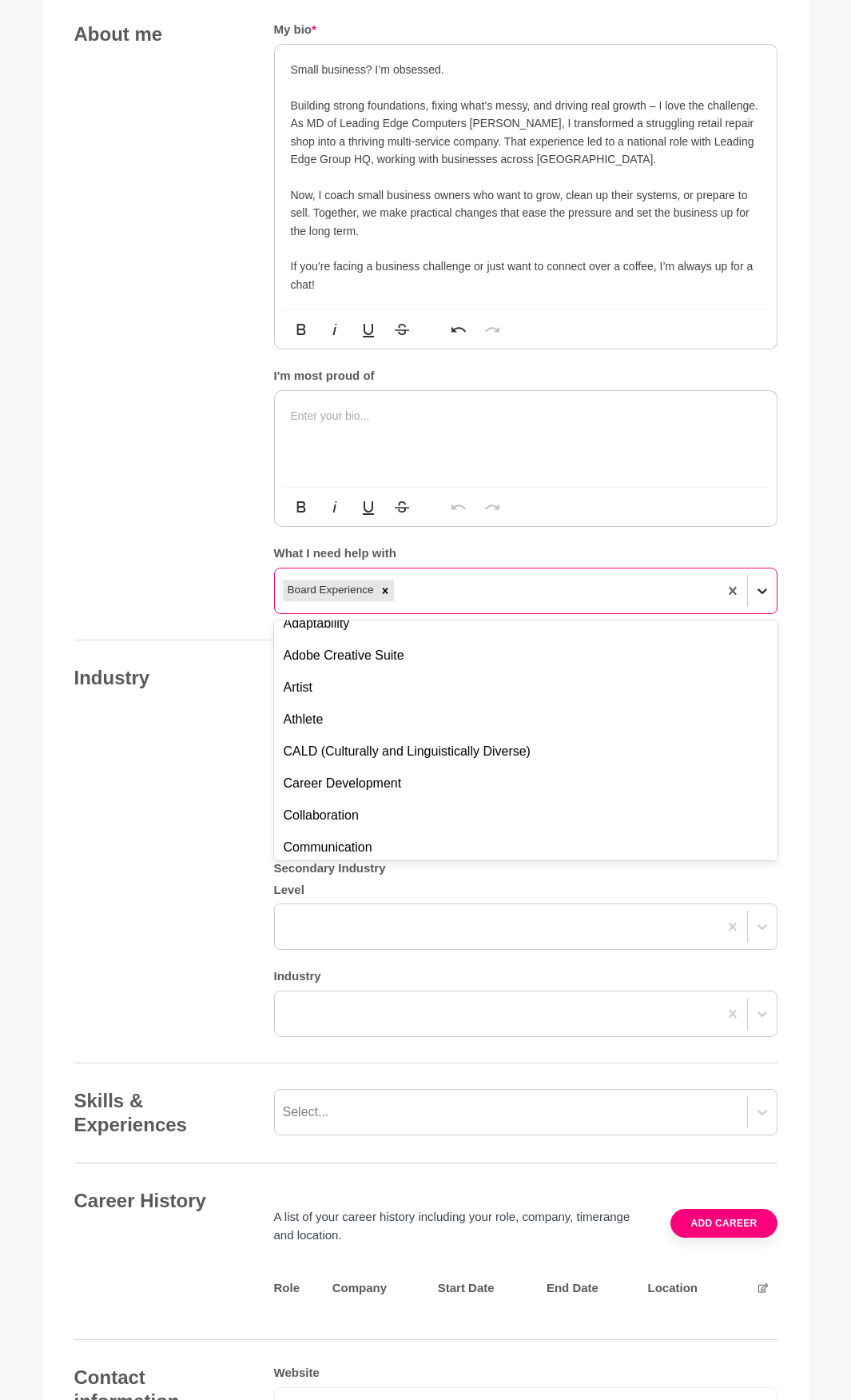
click at [765, 591] on icon at bounding box center [762, 591] width 16 height 16
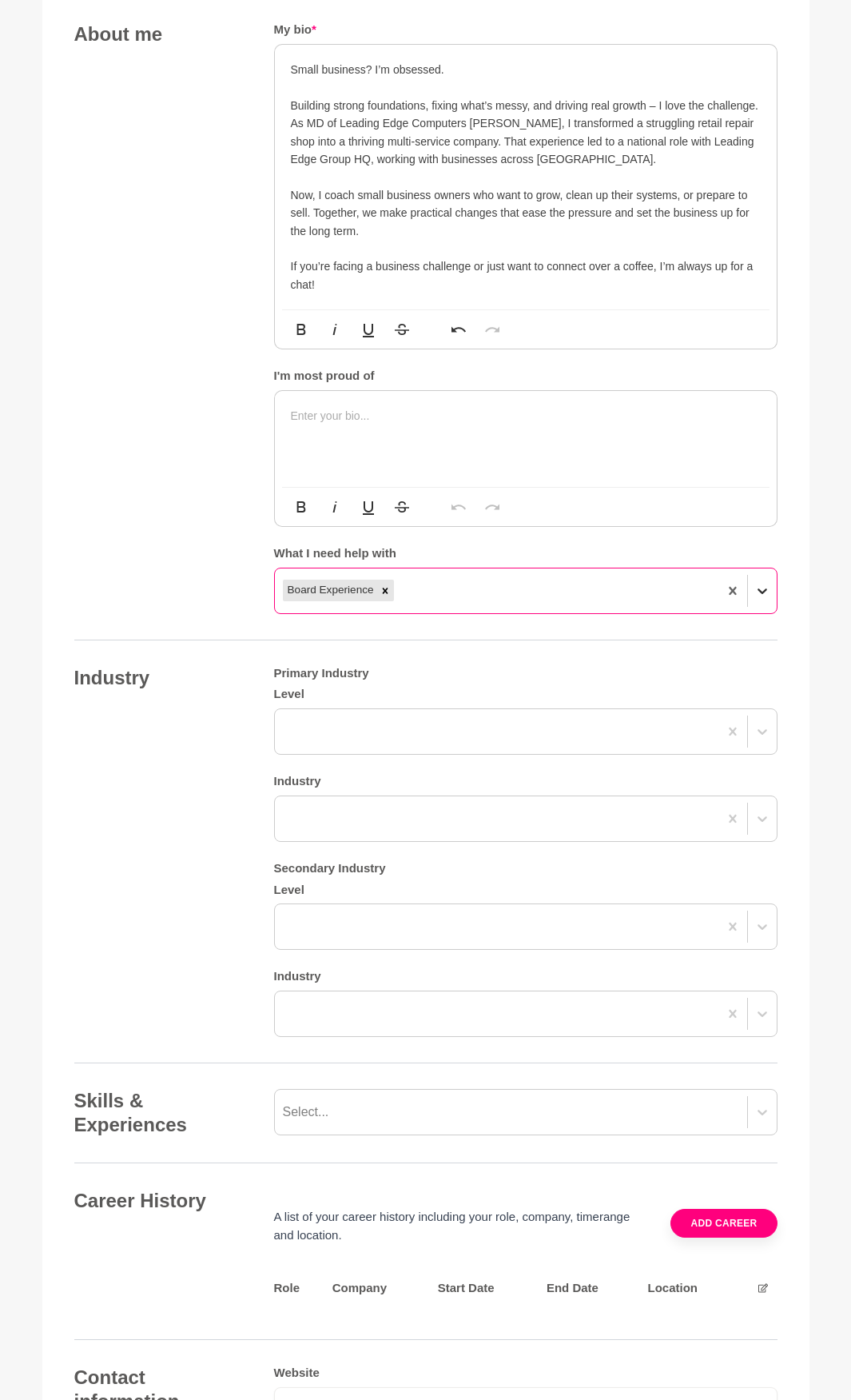
click at [765, 591] on icon at bounding box center [762, 591] width 16 height 16
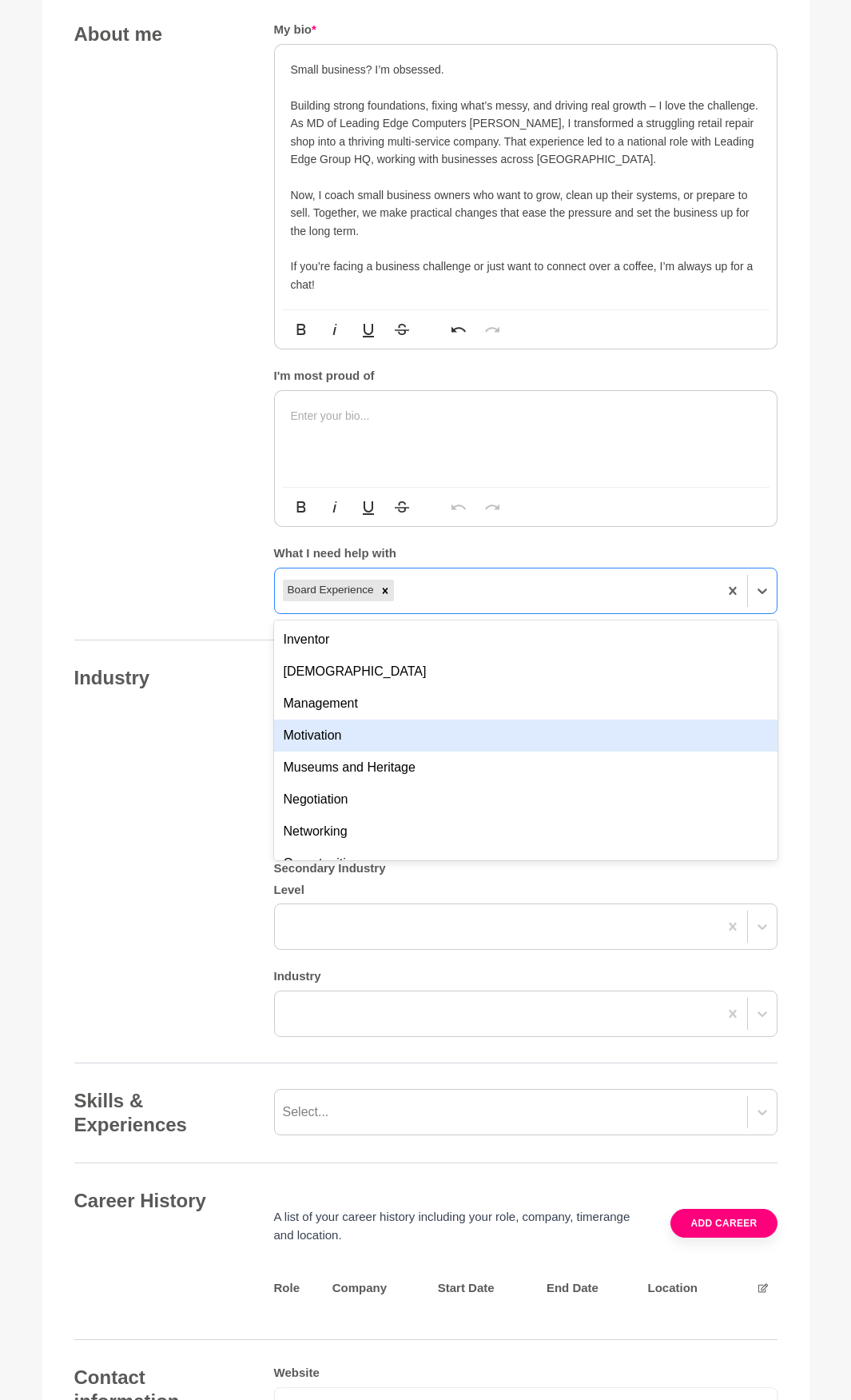
scroll to position [879, 0]
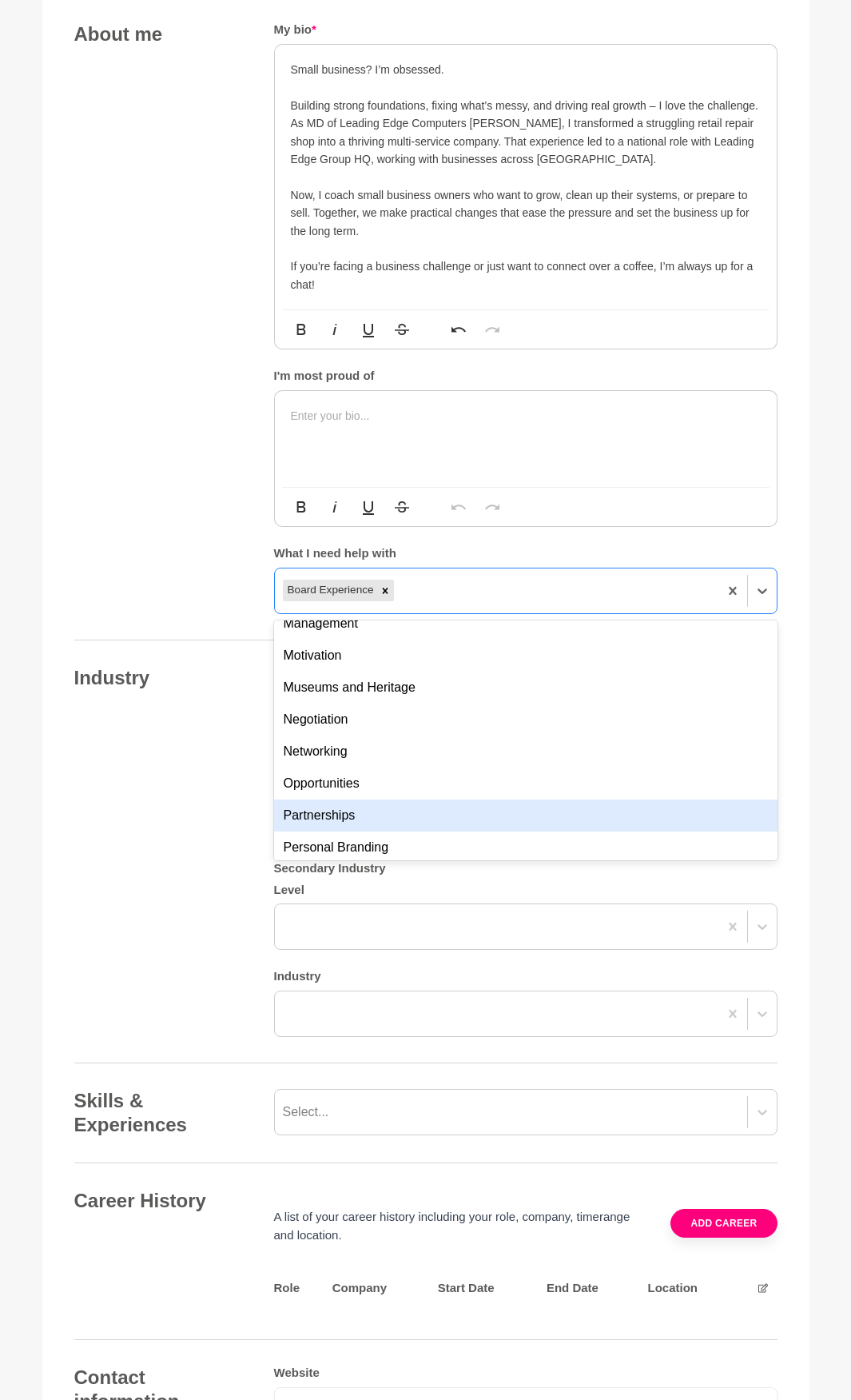
click at [509, 812] on div "Partnerships" at bounding box center [526, 815] width 503 height 32
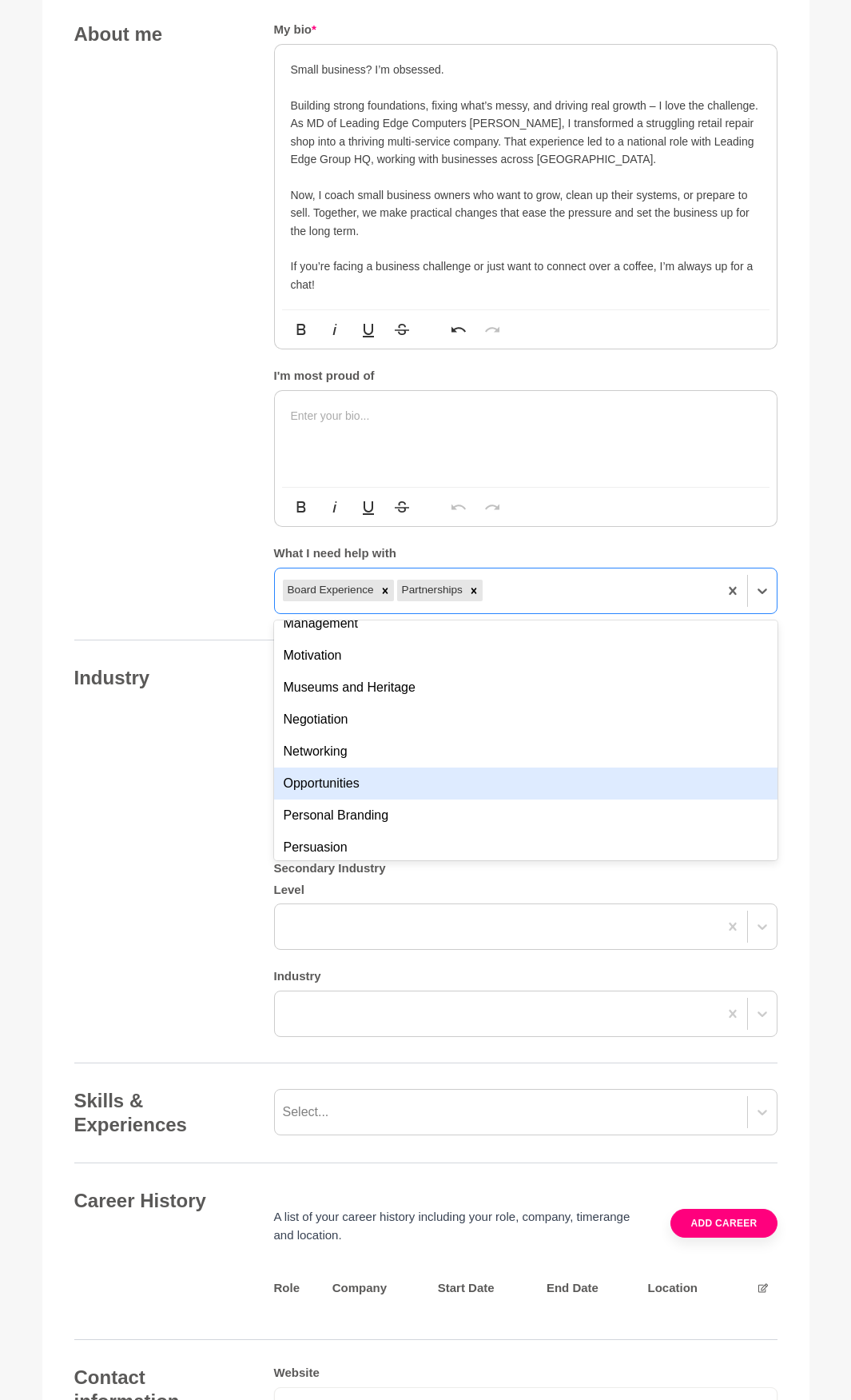
click at [497, 771] on div "Opportunities" at bounding box center [526, 784] width 503 height 32
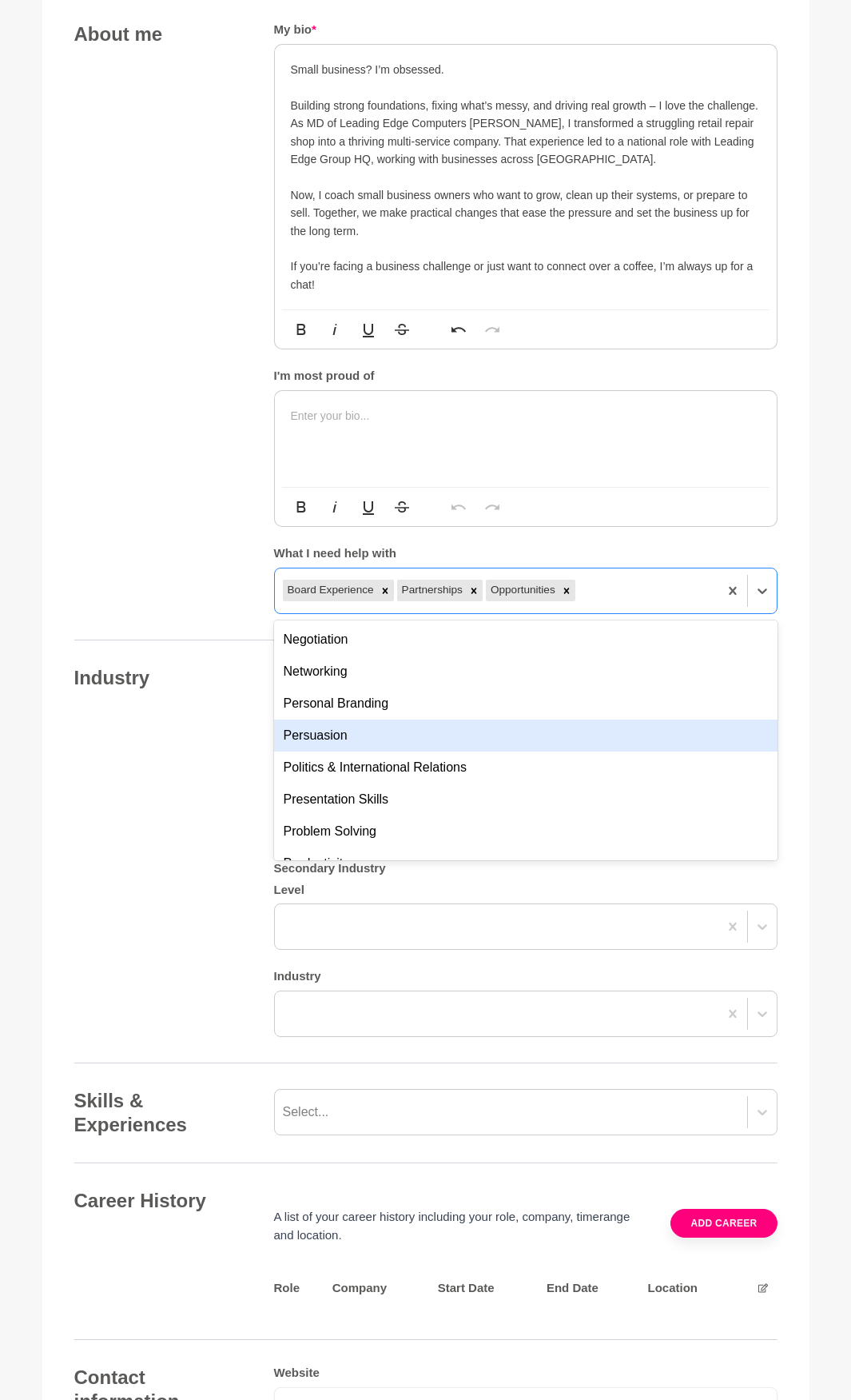
scroll to position [1040, 0]
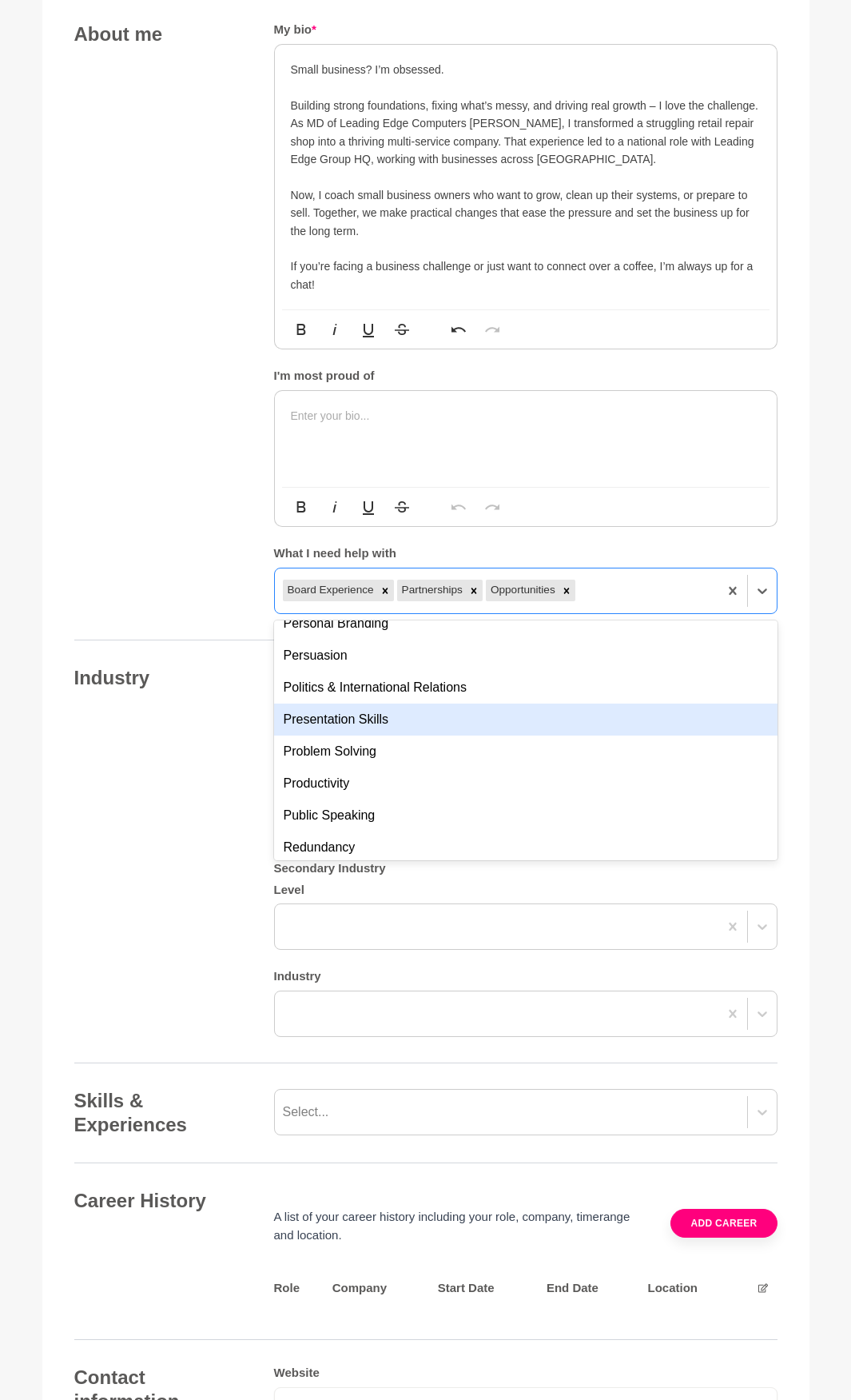
click at [382, 717] on div "Presentation Skills" at bounding box center [526, 720] width 503 height 32
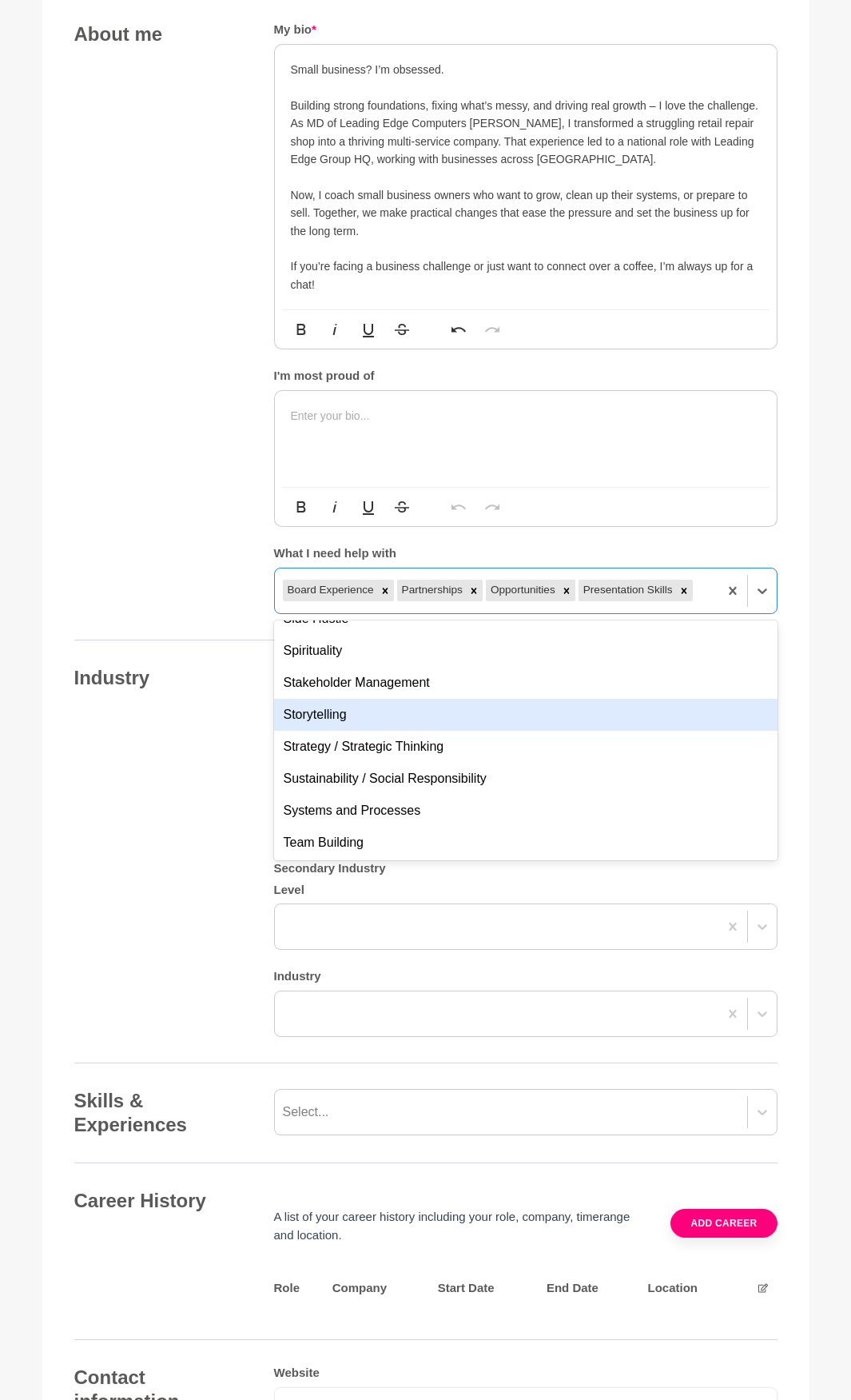
scroll to position [1359, 0]
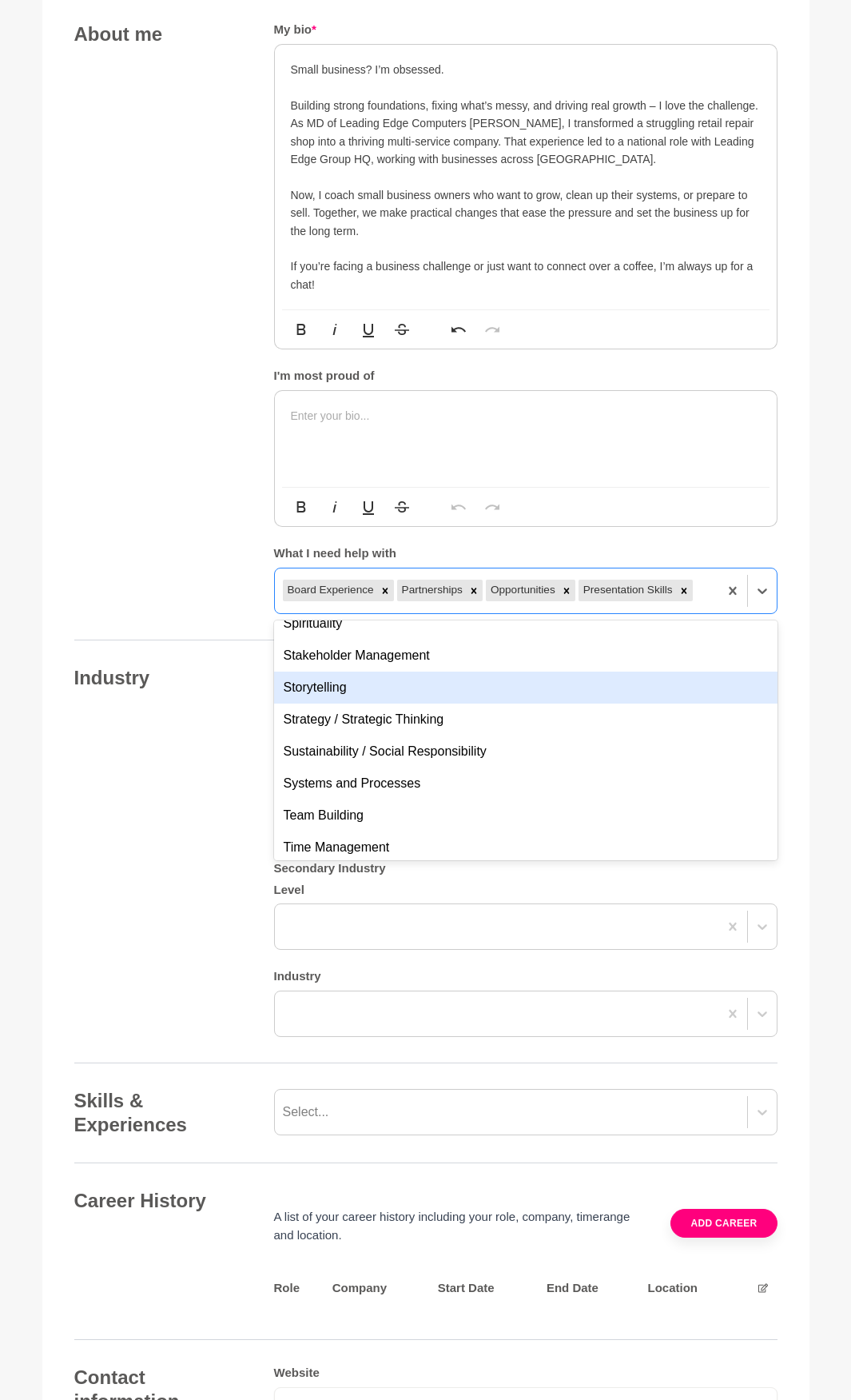
click at [333, 683] on div "Storytelling" at bounding box center [526, 688] width 503 height 32
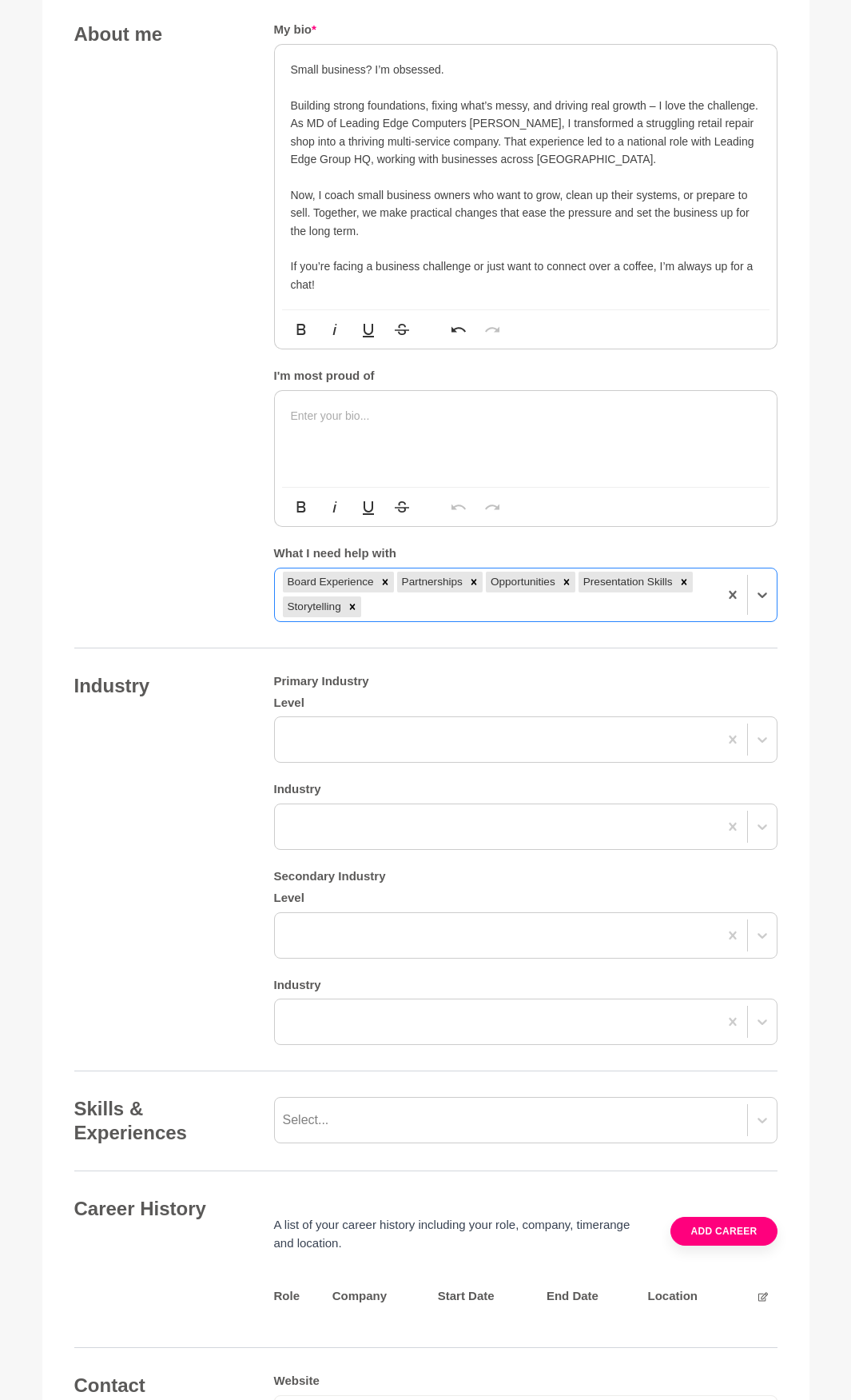
drag, startPoint x: 311, startPoint y: 606, endPoint x: 395, endPoint y: 591, distance: 85.3
click at [395, 590] on div "Board Experience Partnerships Opportunities Presentation Skills Storytelling" at bounding box center [497, 595] width 444 height 53
click at [772, 595] on div at bounding box center [762, 595] width 29 height 29
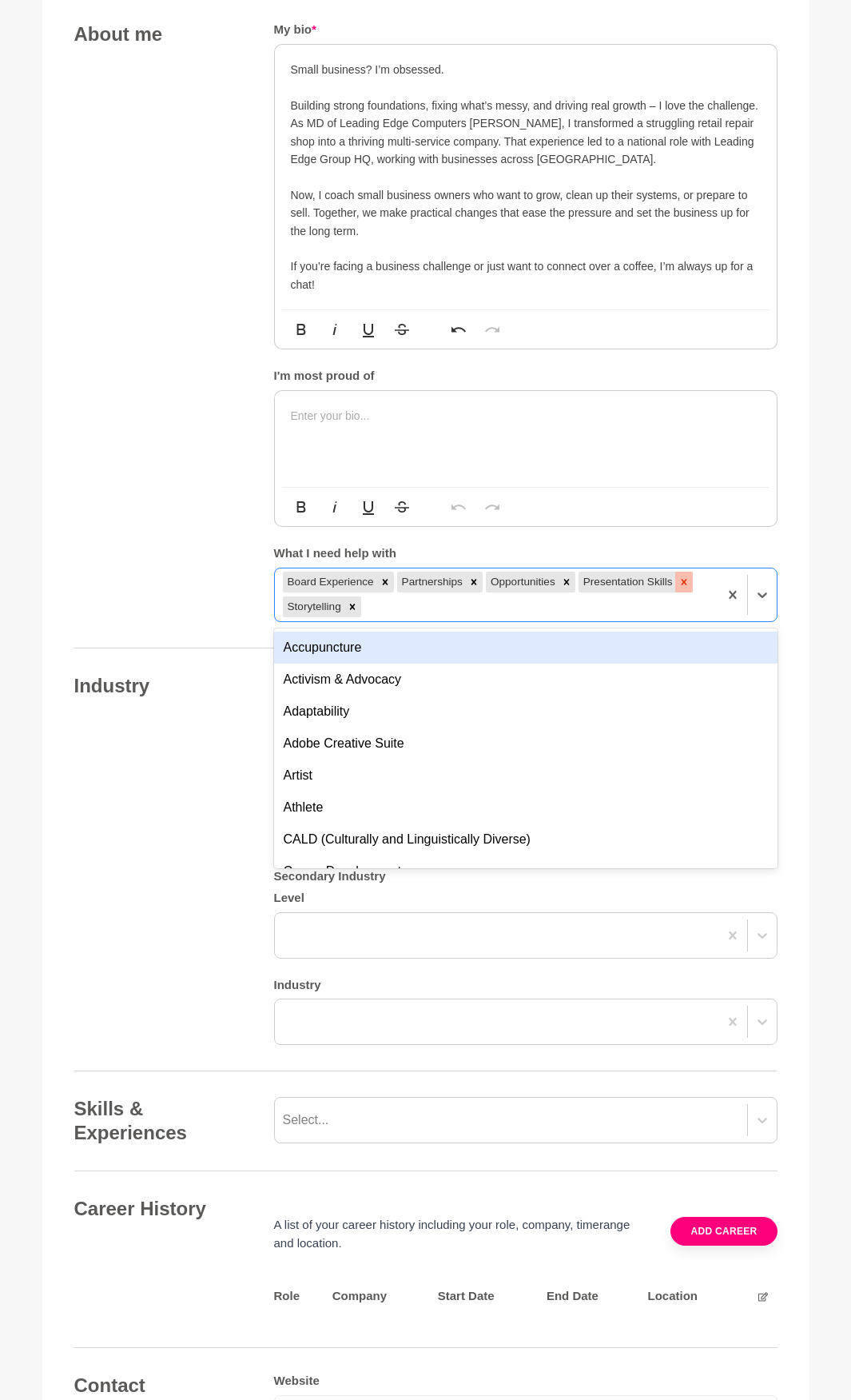
click at [684, 580] on icon at bounding box center [683, 581] width 11 height 11
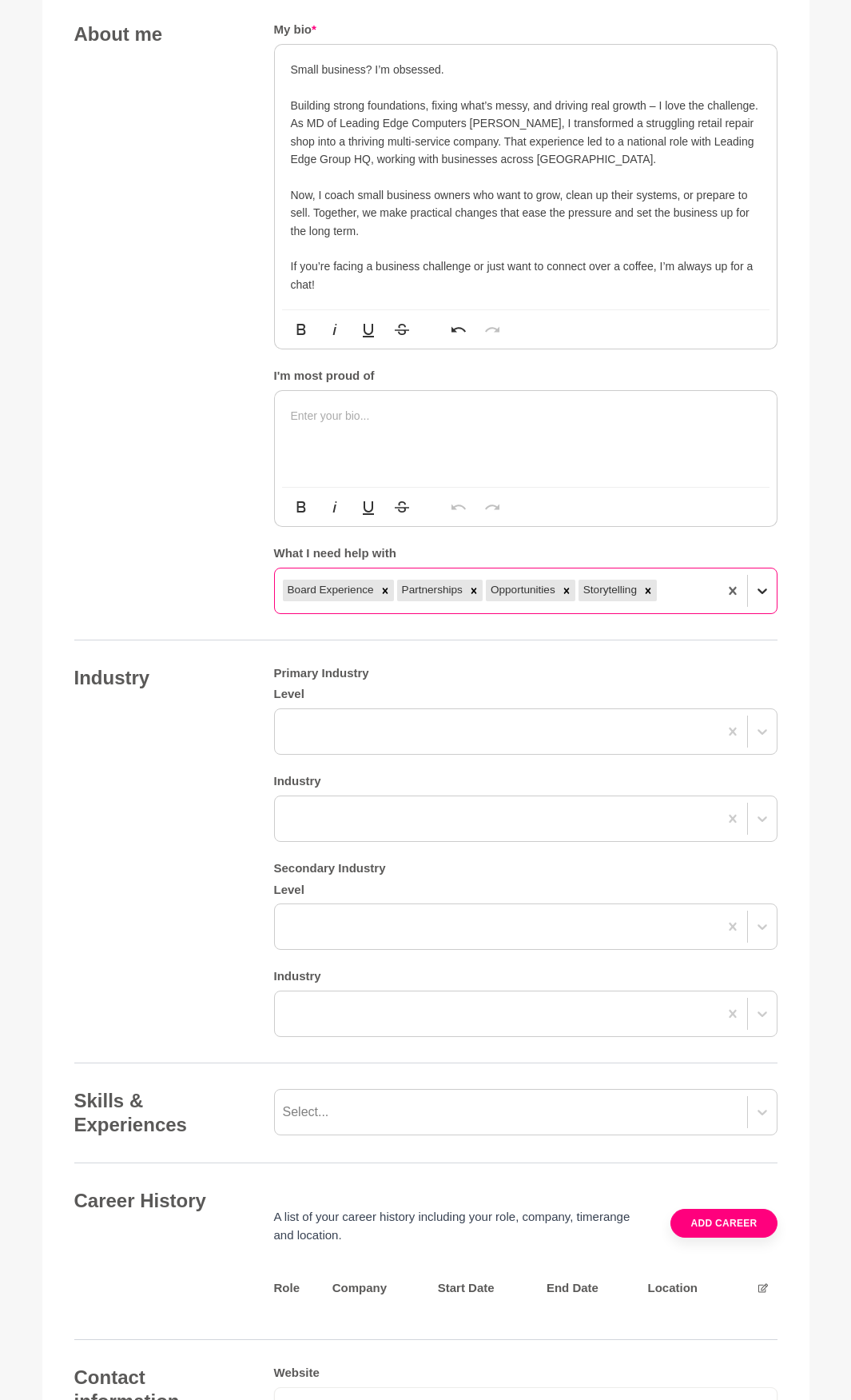
click at [764, 591] on icon at bounding box center [762, 591] width 9 height 6
click at [771, 587] on div at bounding box center [762, 591] width 29 height 29
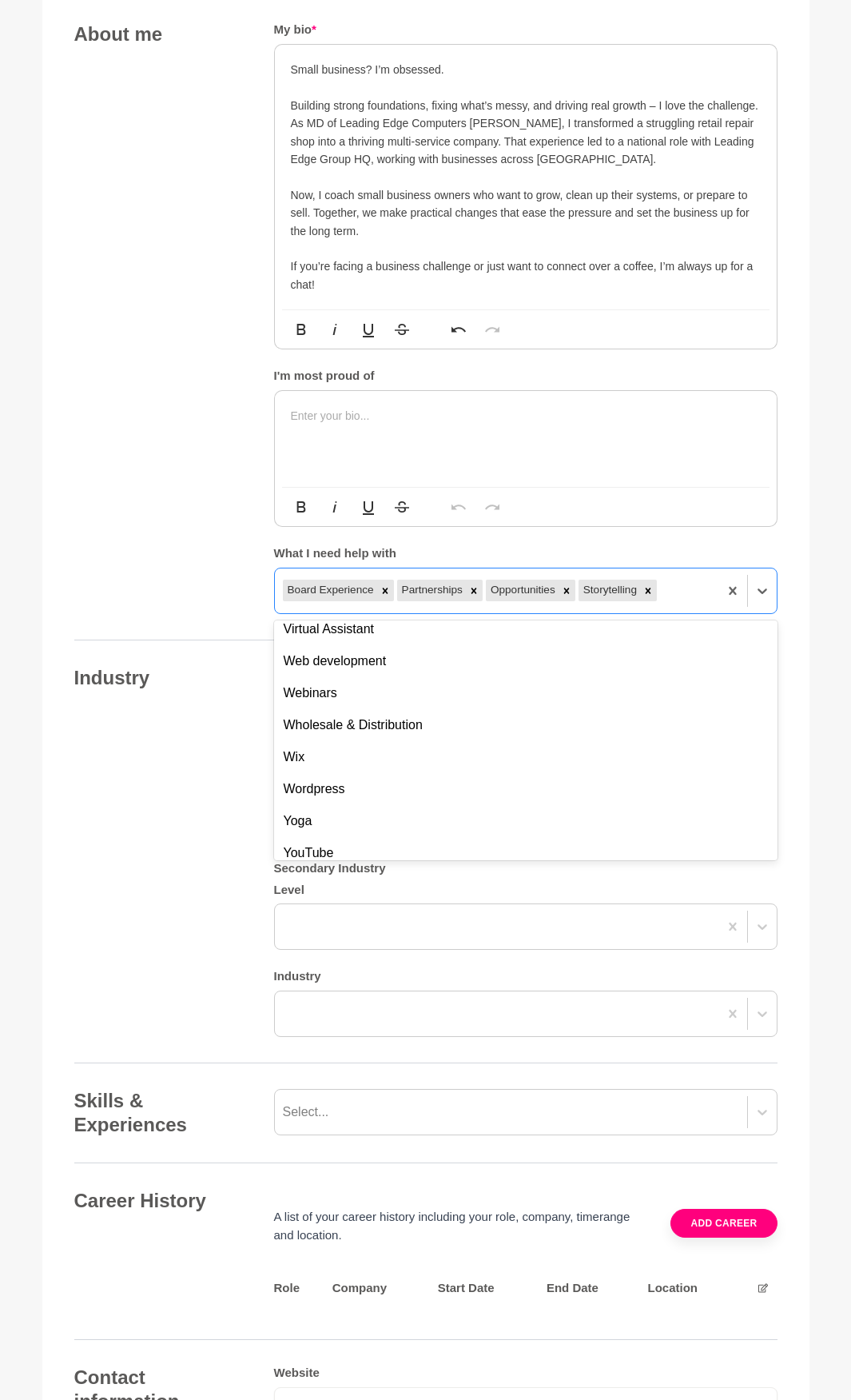
scroll to position [6066, 0]
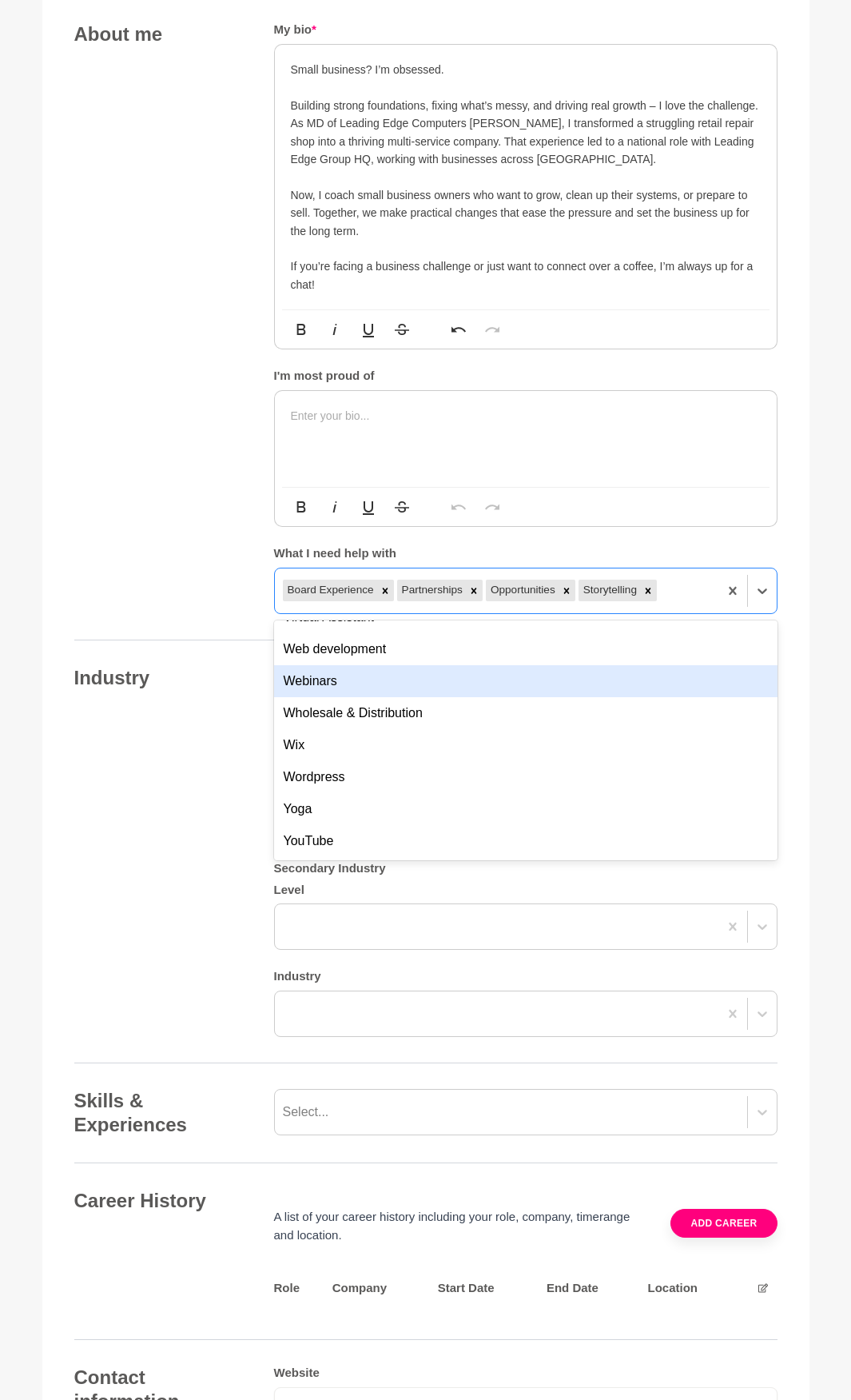
click at [575, 673] on div "Webinars" at bounding box center [526, 682] width 503 height 32
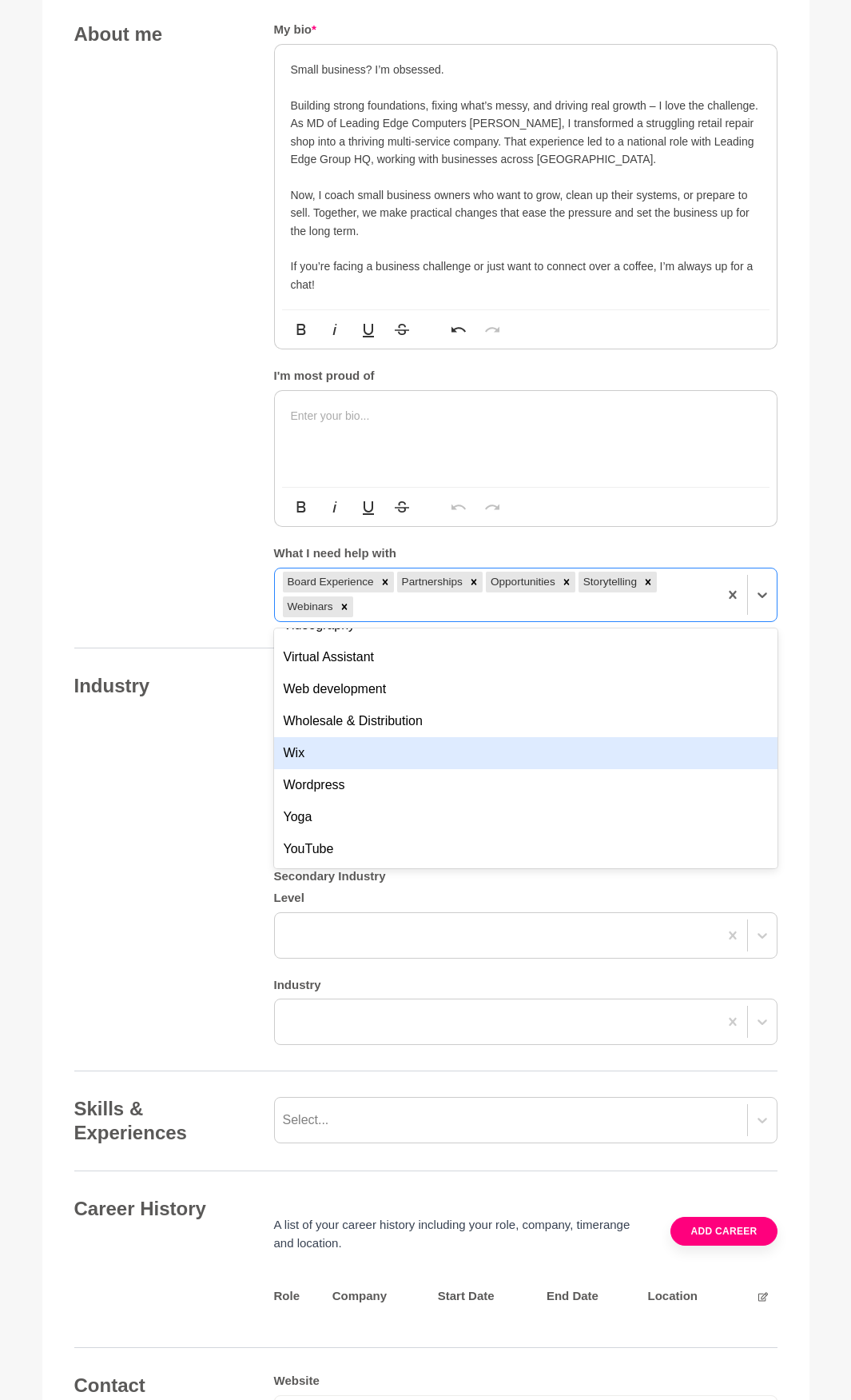
click at [190, 806] on div "Industry Primary Industry Level Industry Secondary Industry Level Industry" at bounding box center [426, 860] width 704 height 372
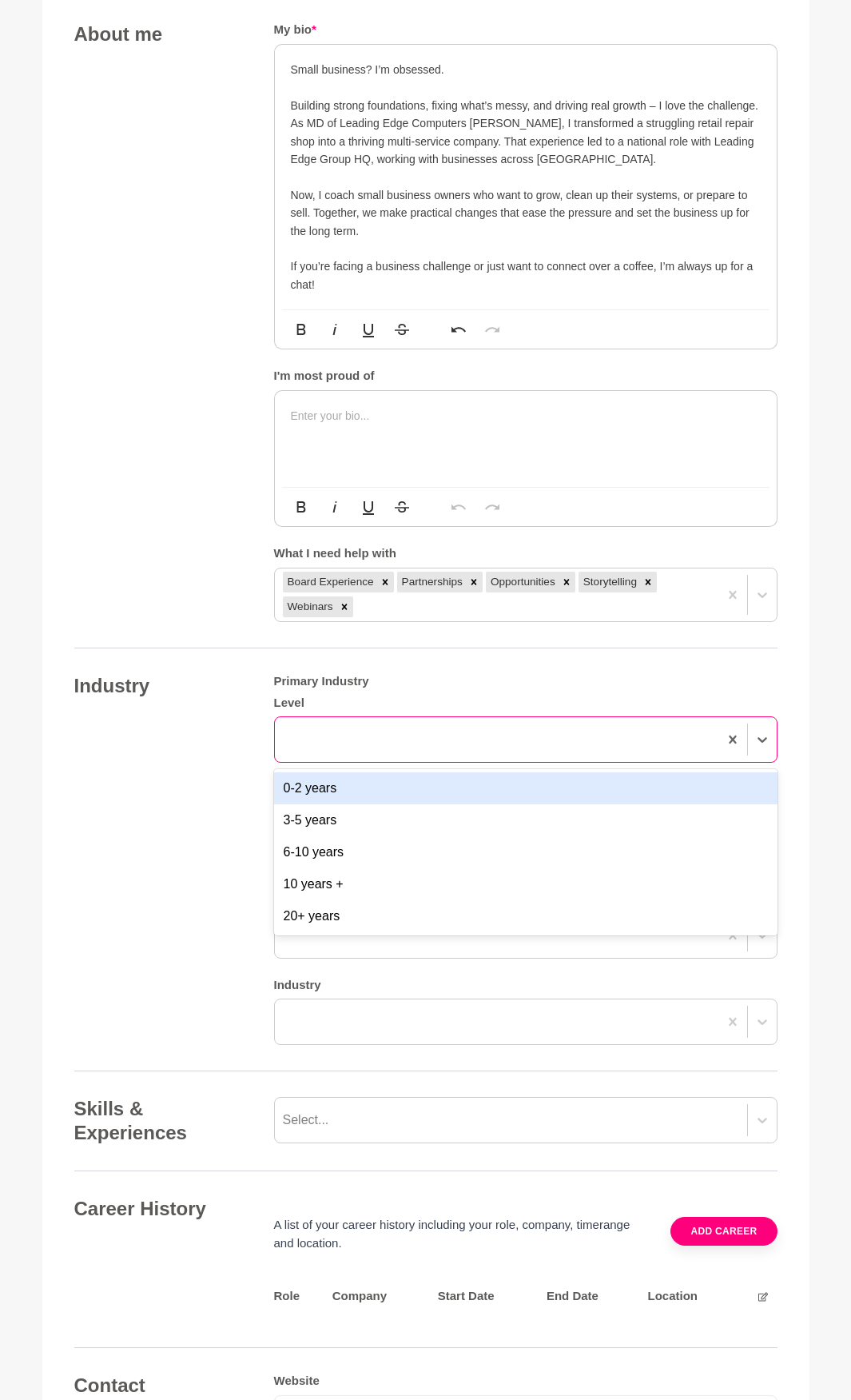
click at [524, 740] on div at bounding box center [497, 740] width 444 height 29
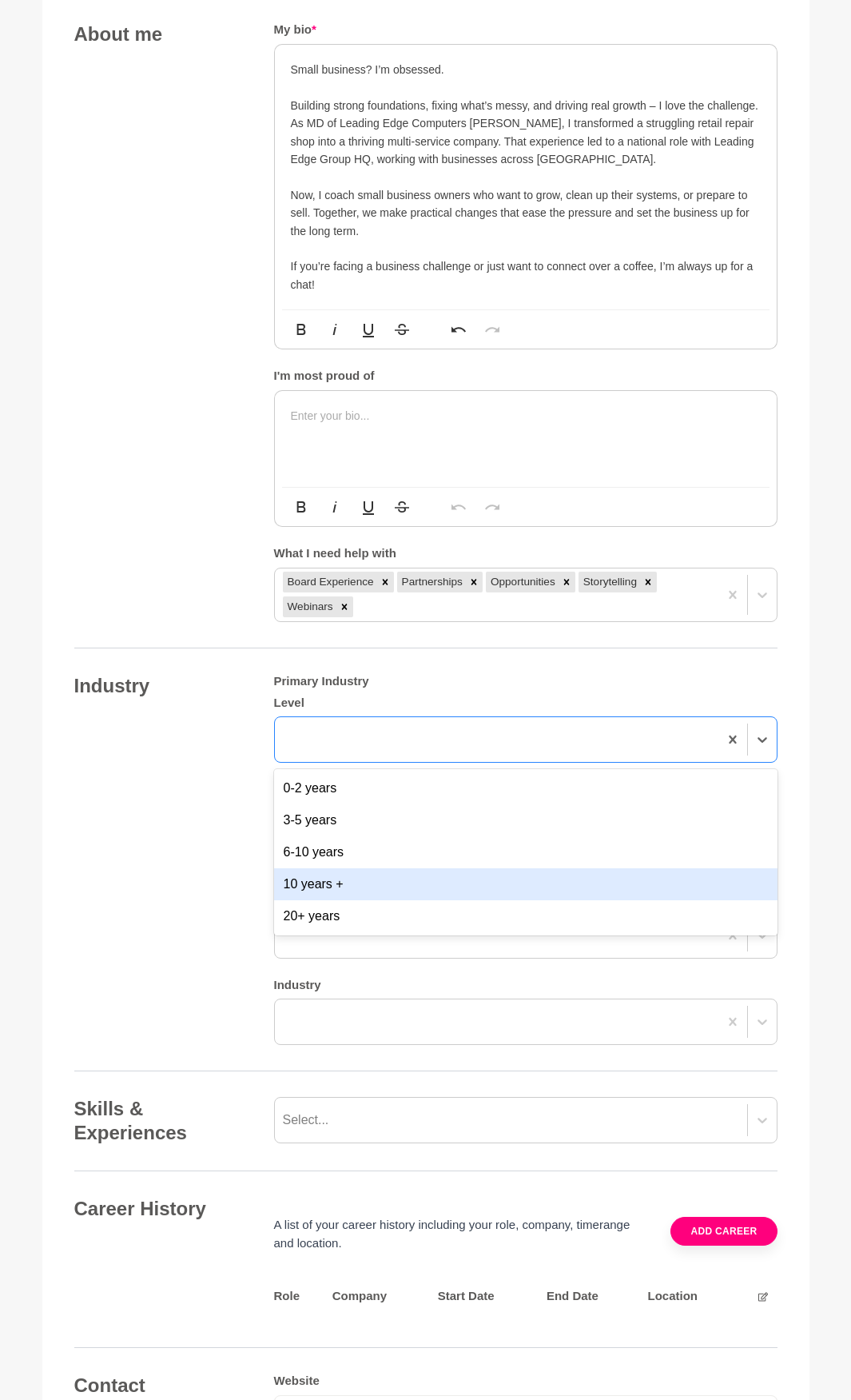
click at [468, 873] on div "10 years +" at bounding box center [526, 884] width 503 height 32
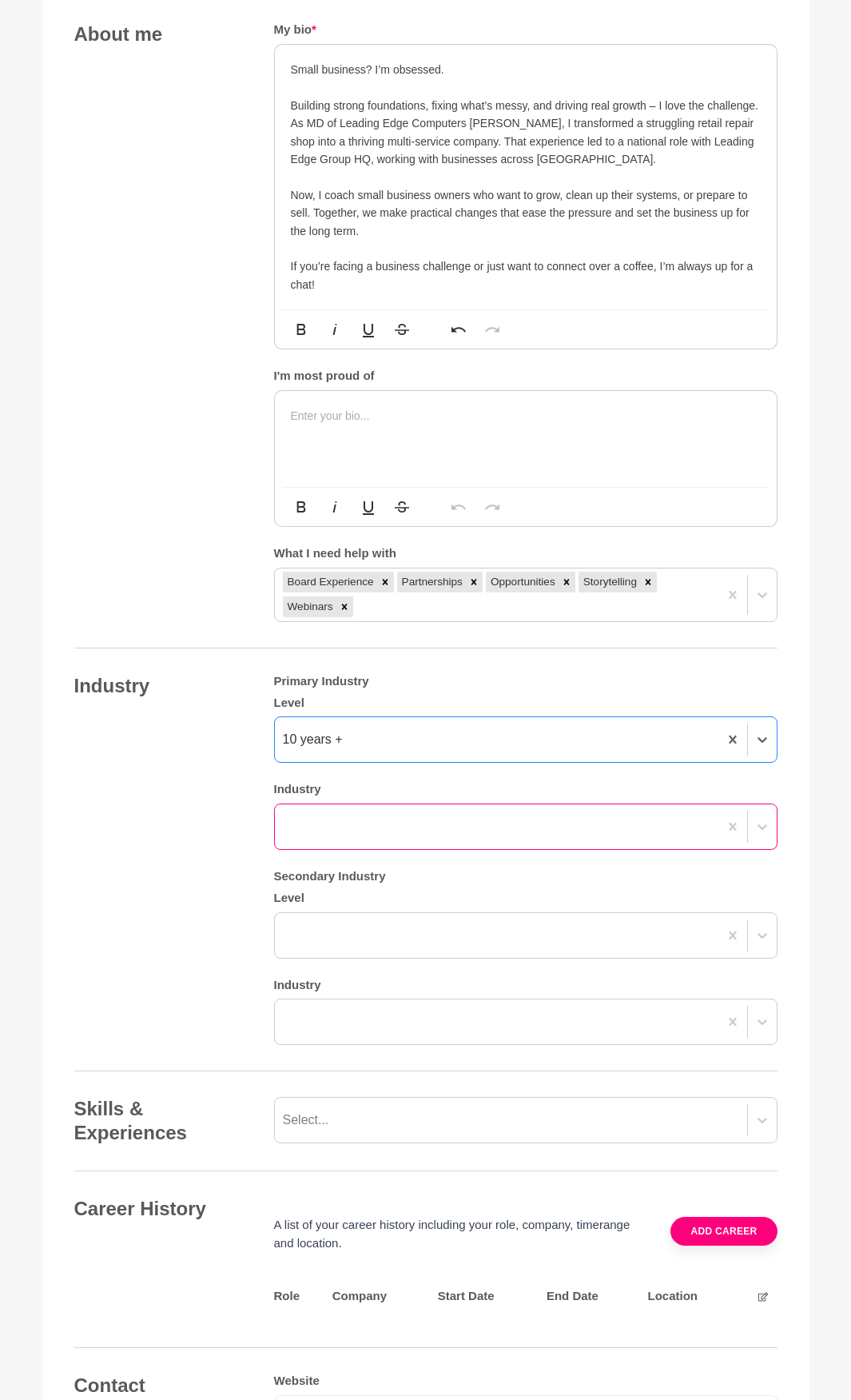
click at [485, 836] on div at bounding box center [497, 827] width 444 height 29
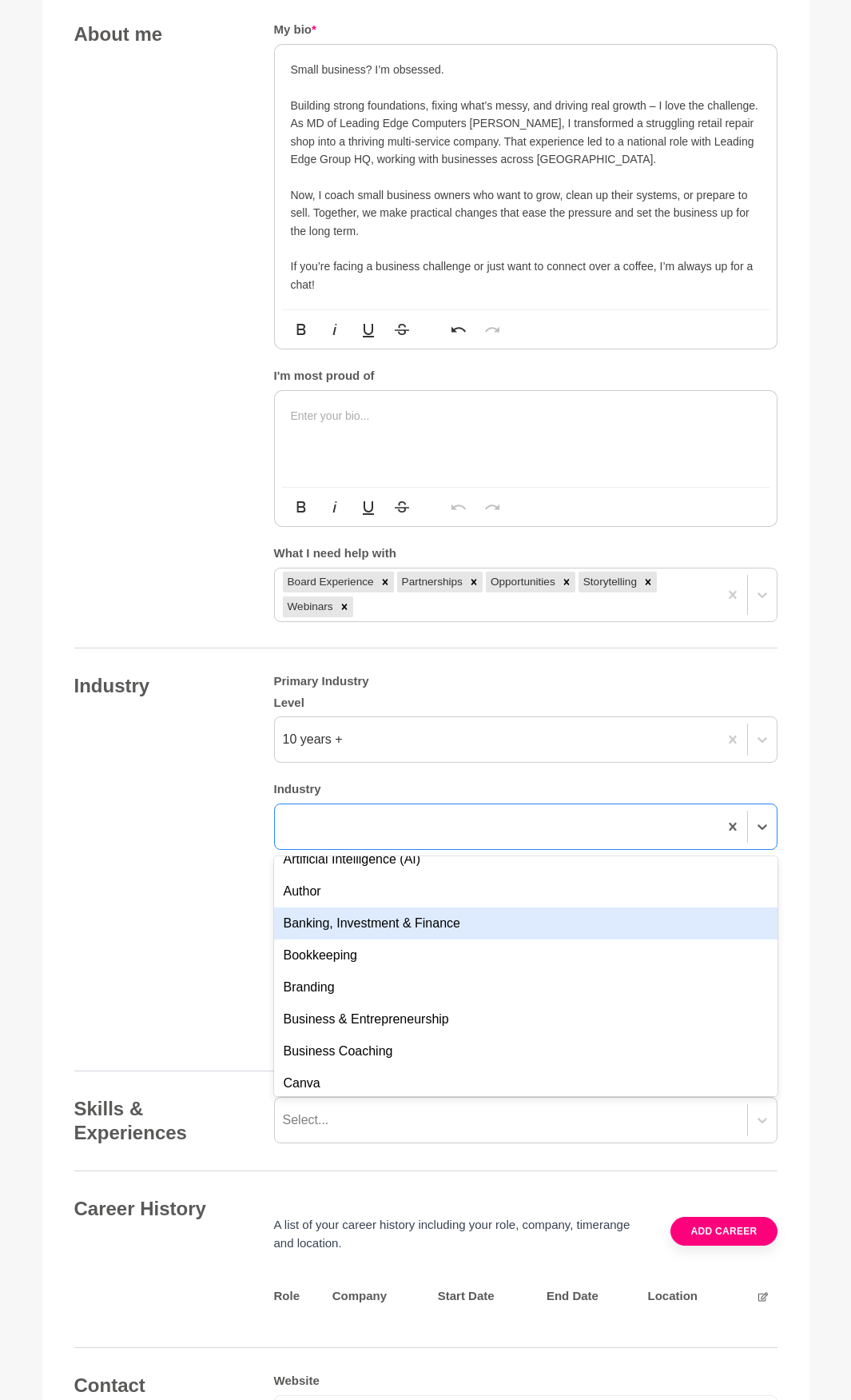
scroll to position [320, 0]
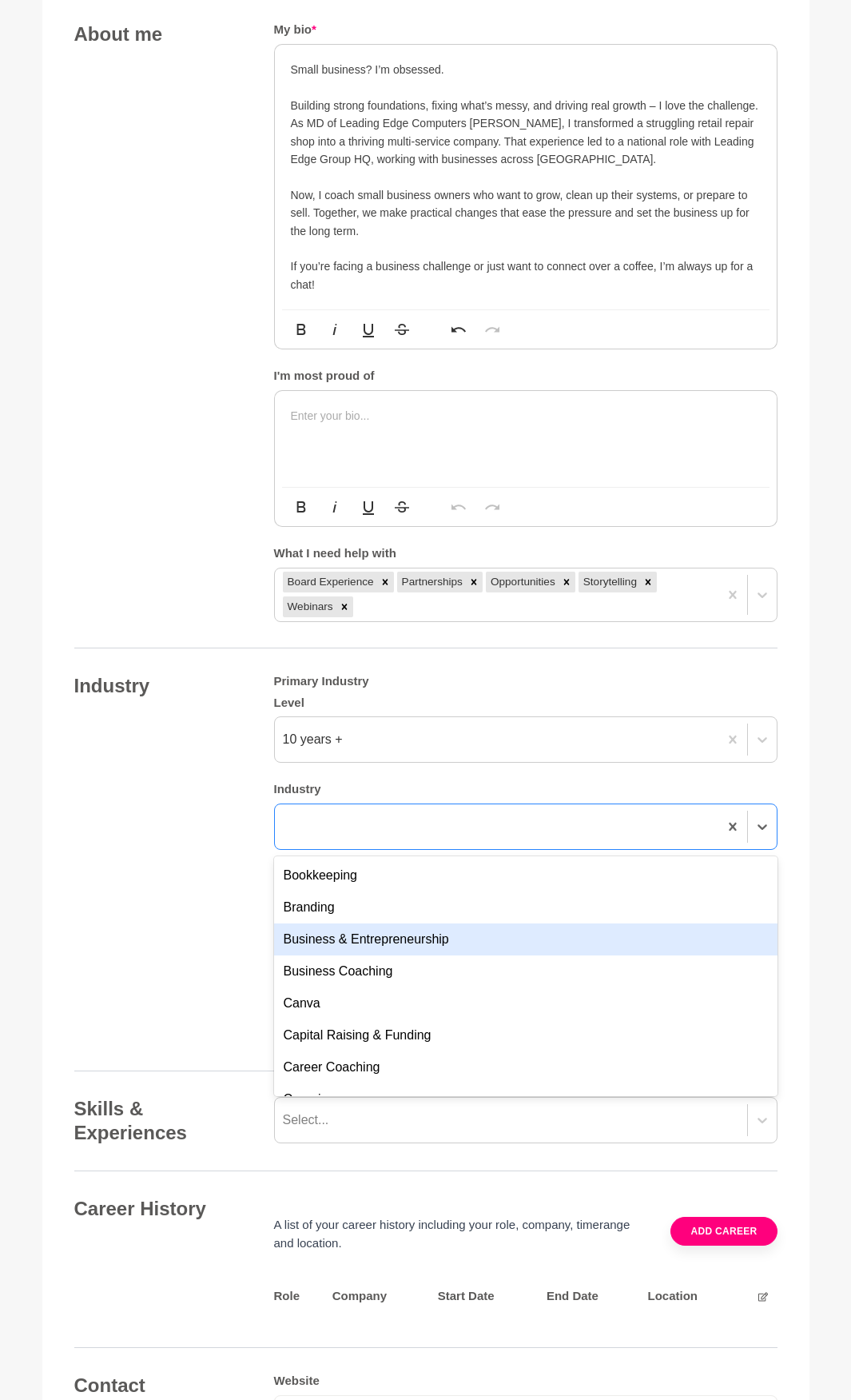
click at [417, 945] on div "Business & Entrepreneurship" at bounding box center [526, 940] width 503 height 32
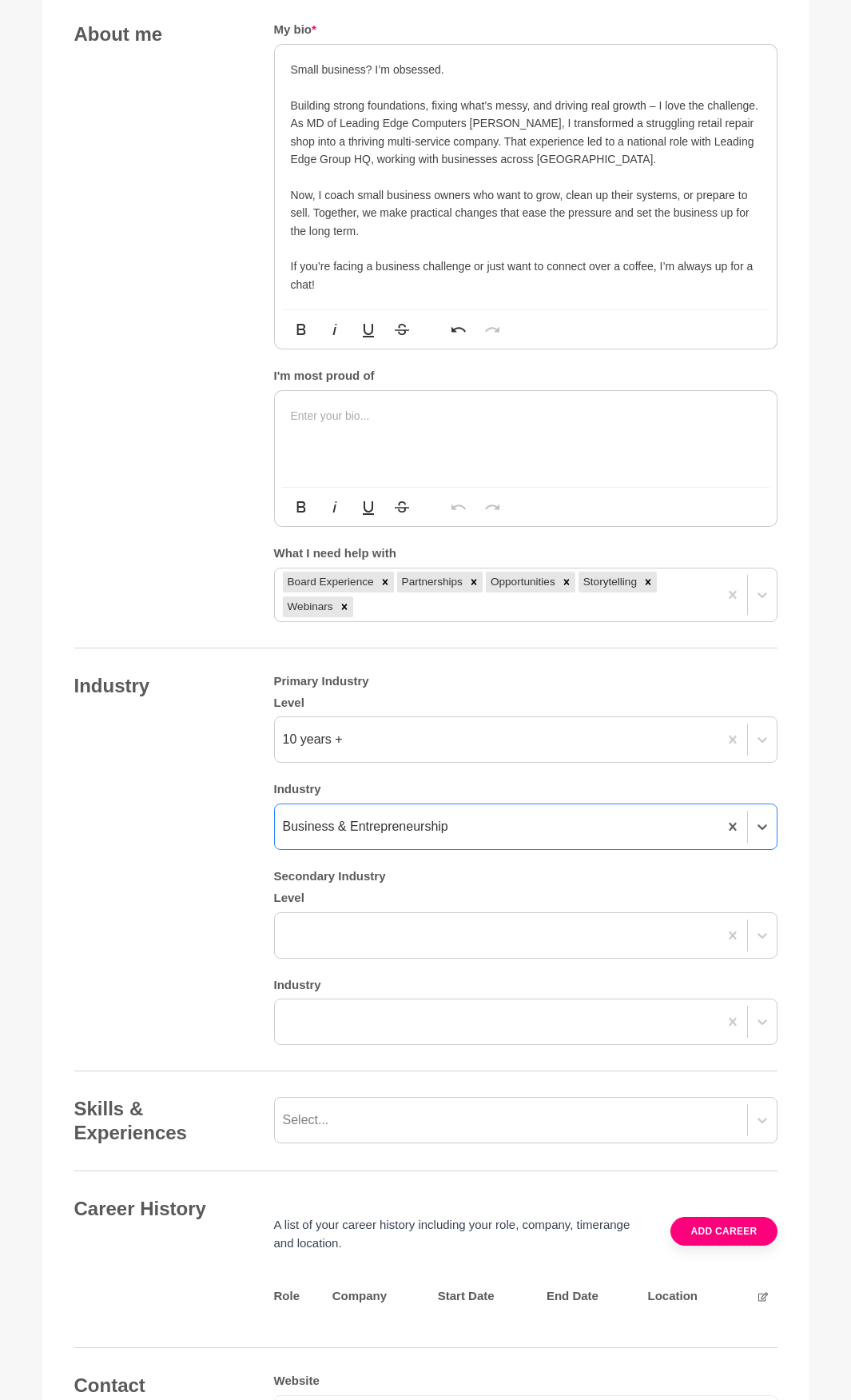
click at [417, 945] on div at bounding box center [497, 936] width 444 height 29
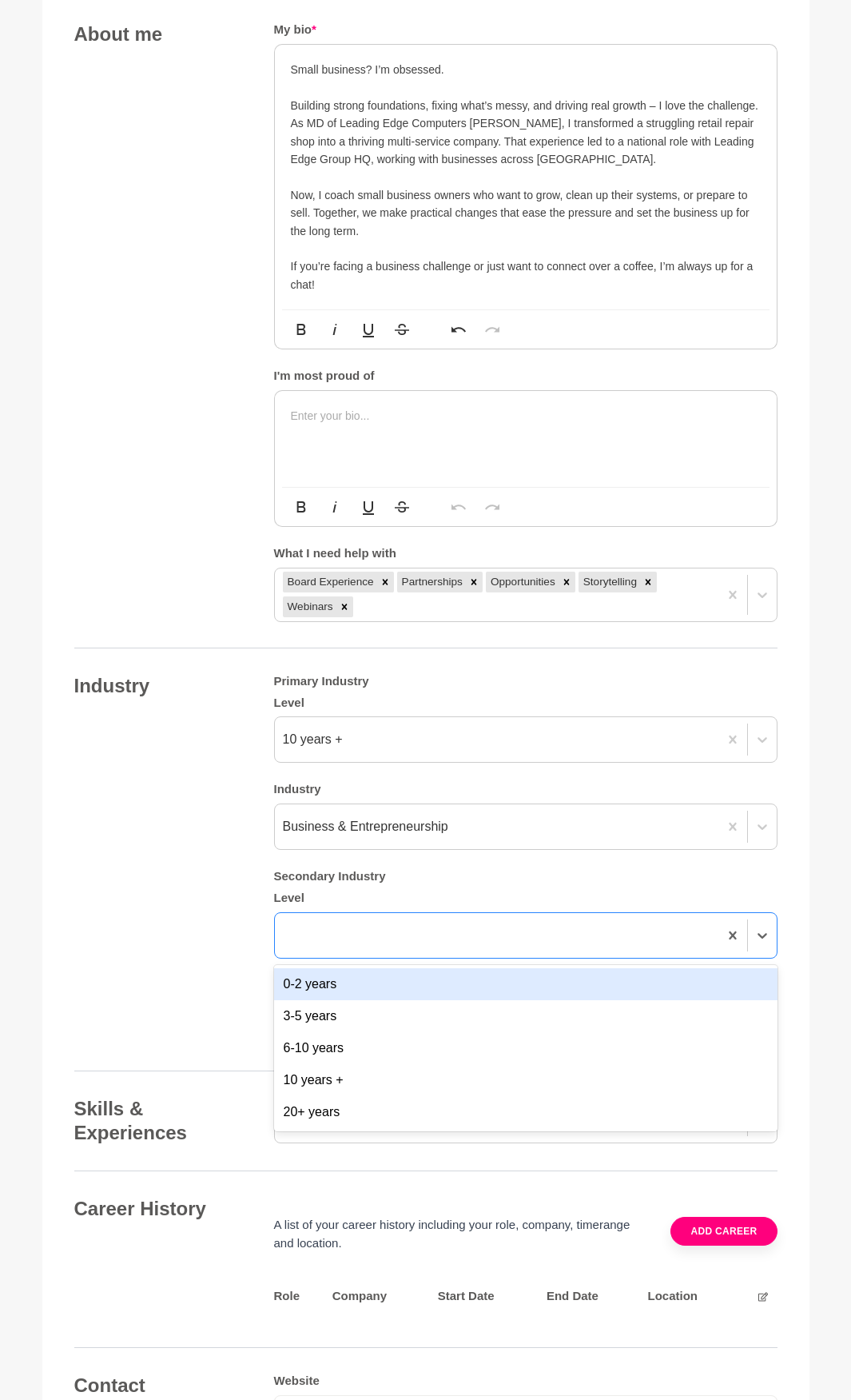
click at [399, 981] on div "0-2 years" at bounding box center [526, 984] width 503 height 32
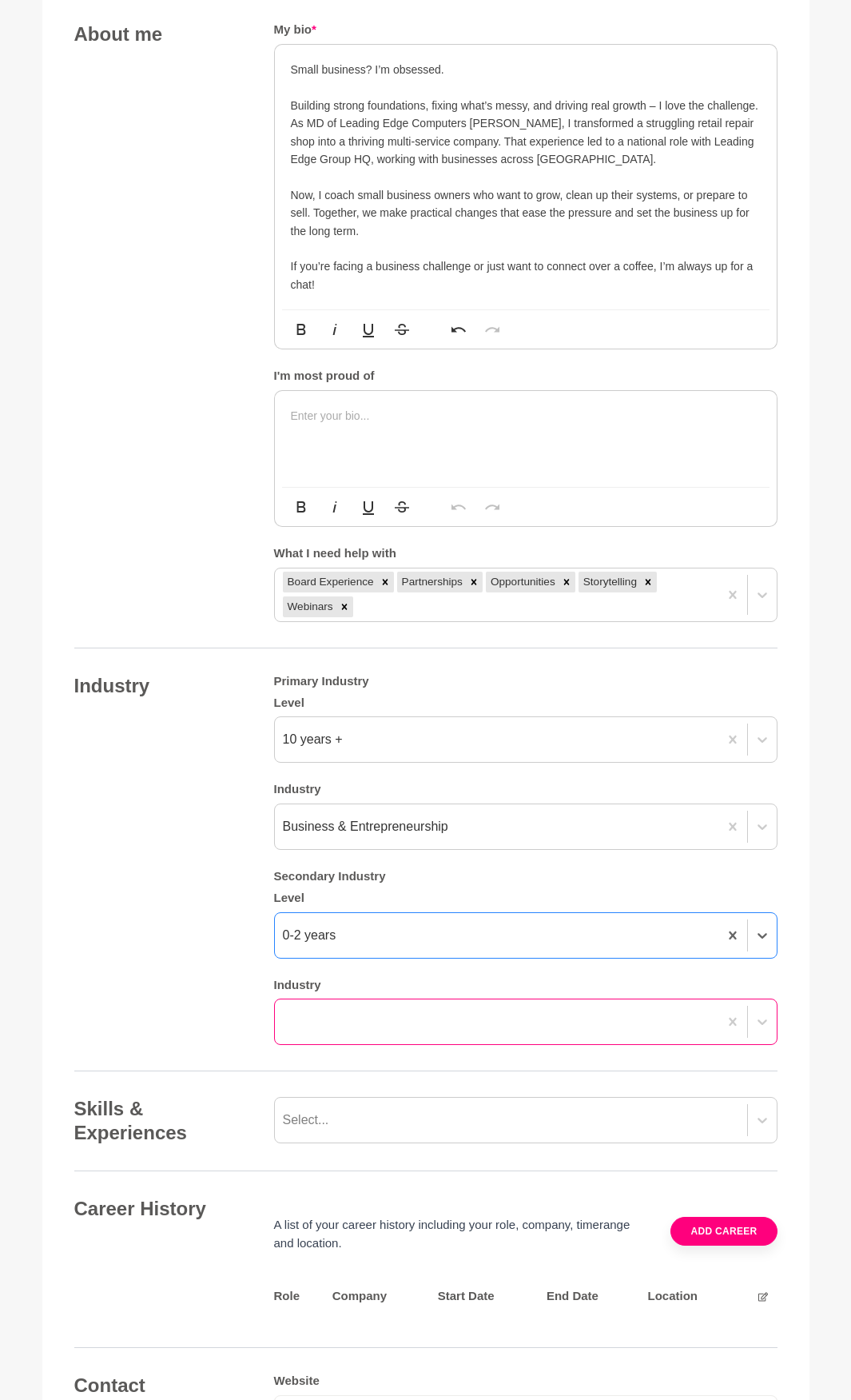
click at [710, 1028] on div at bounding box center [497, 1022] width 444 height 29
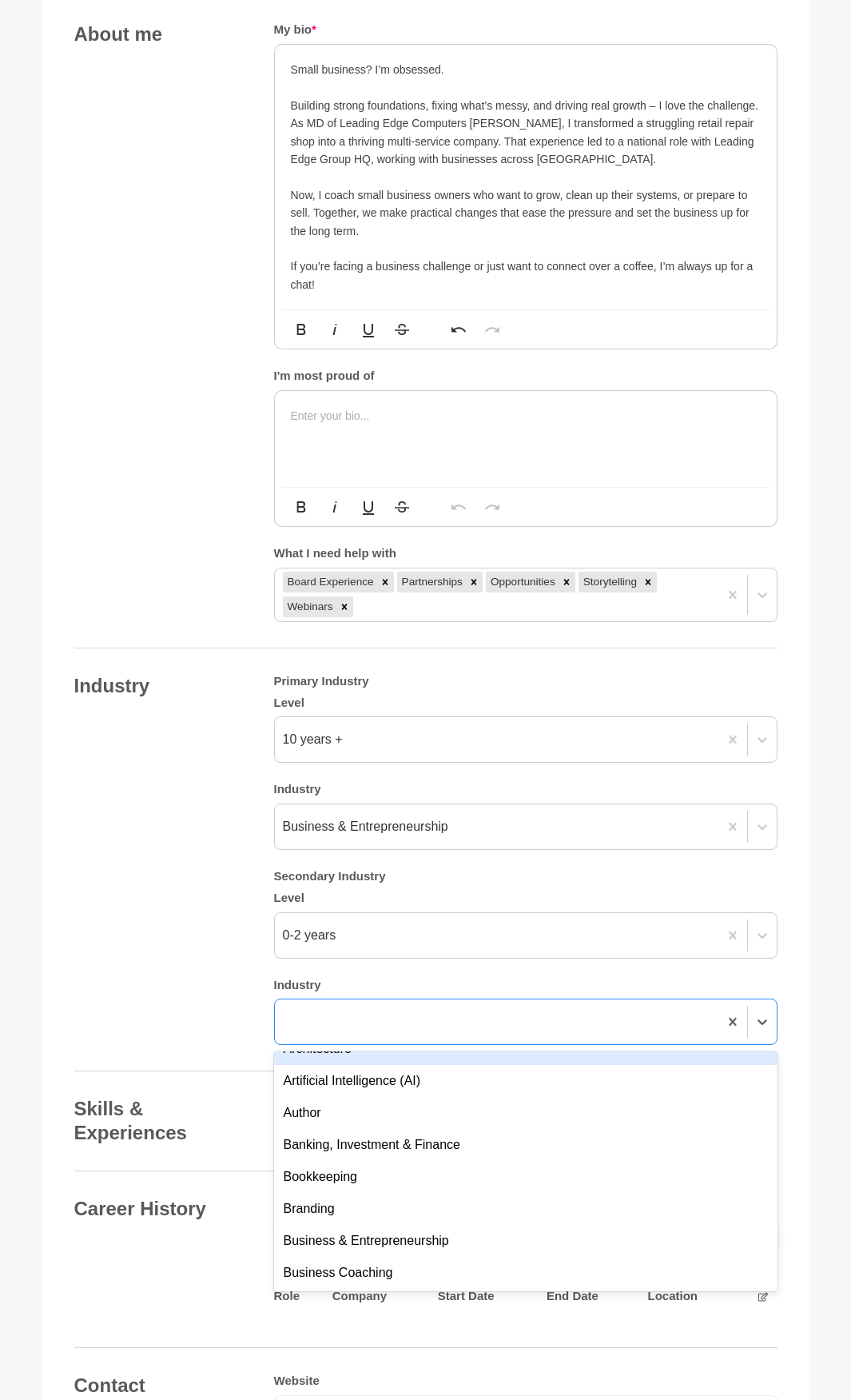
scroll to position [239, 0]
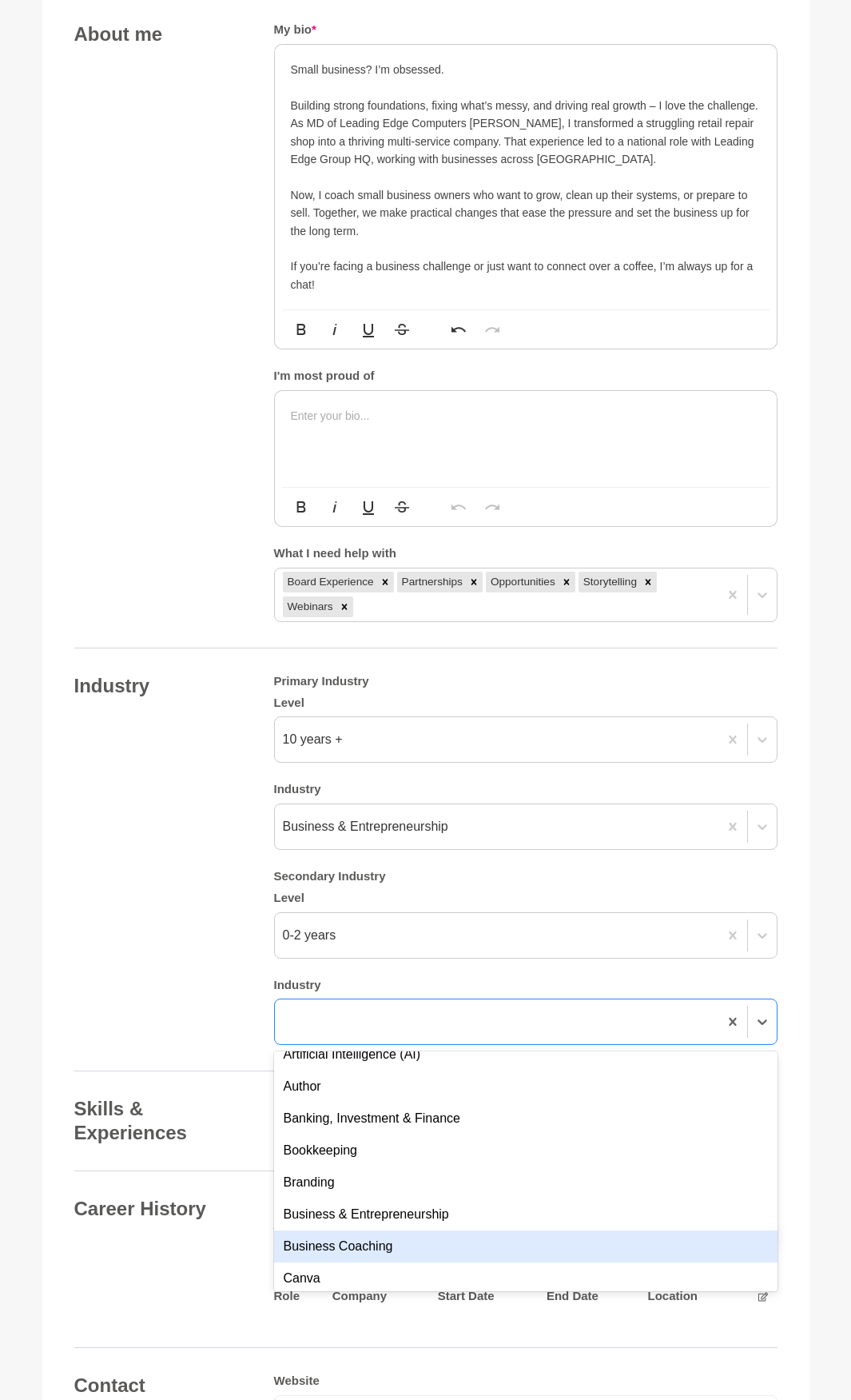
click at [420, 1247] on div "Business Coaching" at bounding box center [526, 1247] width 503 height 32
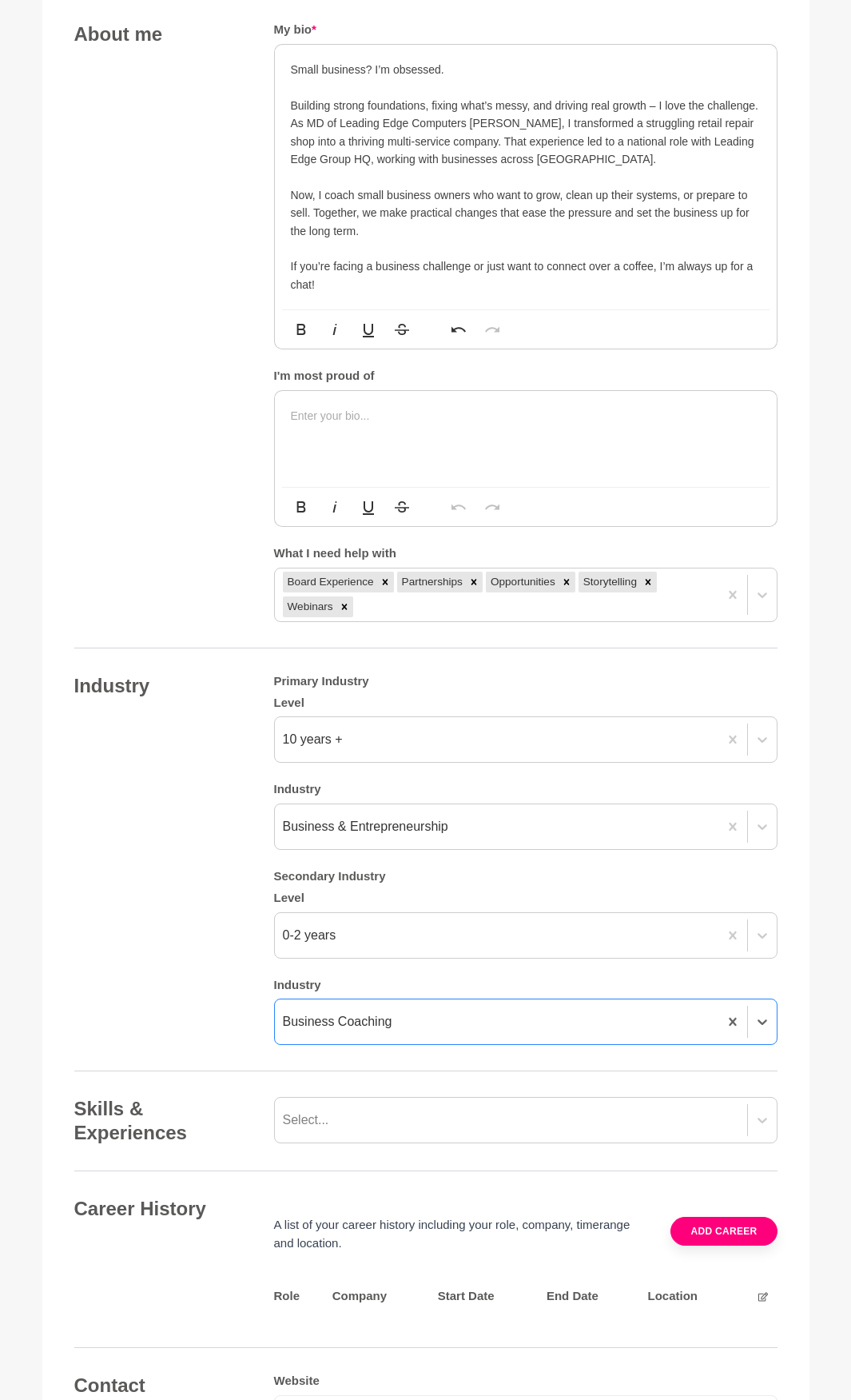
click at [171, 911] on div "Industry Primary Industry Level 10 years + Industry Business & Entrepreneurship…" at bounding box center [426, 860] width 704 height 372
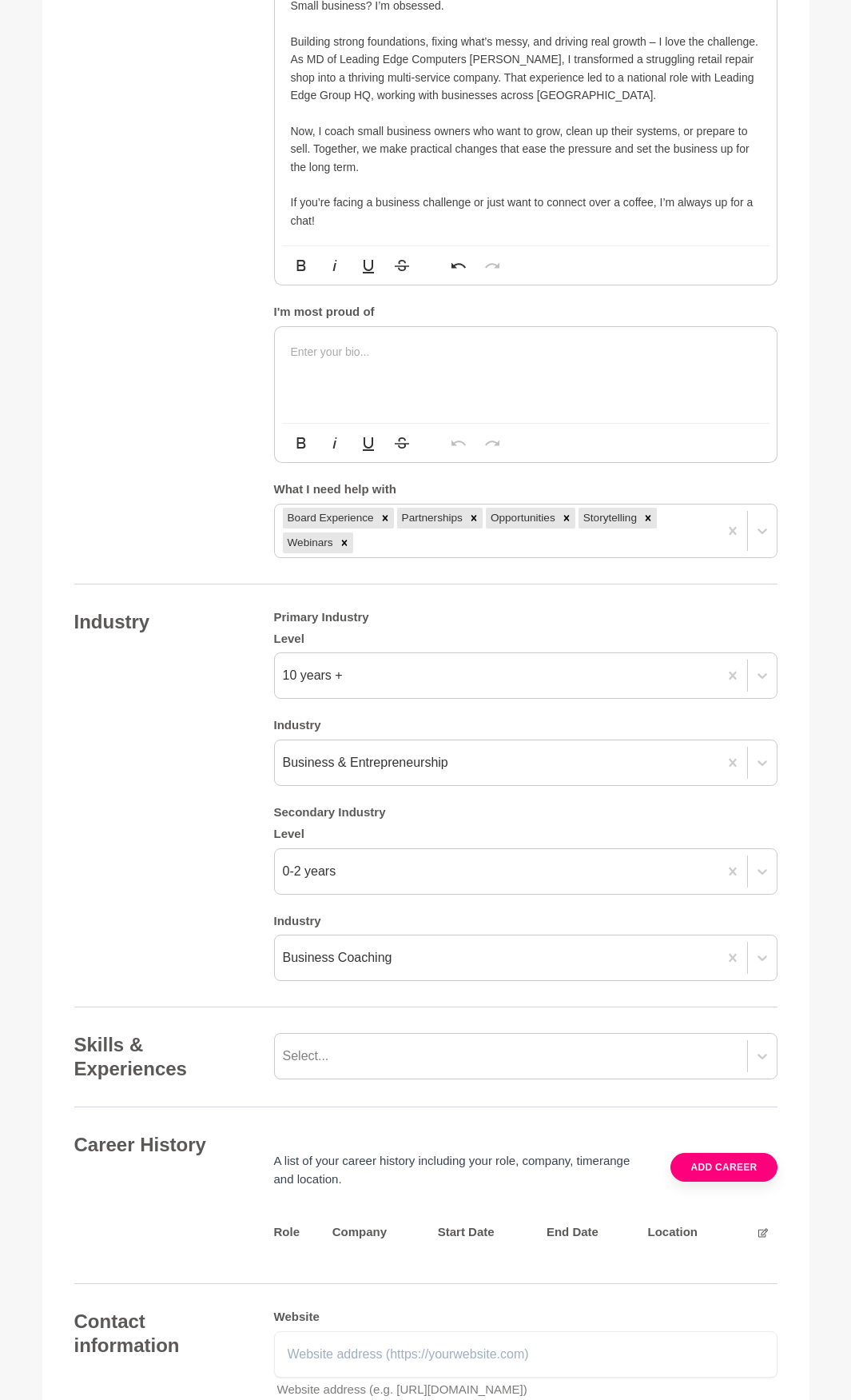
scroll to position [1119, 0]
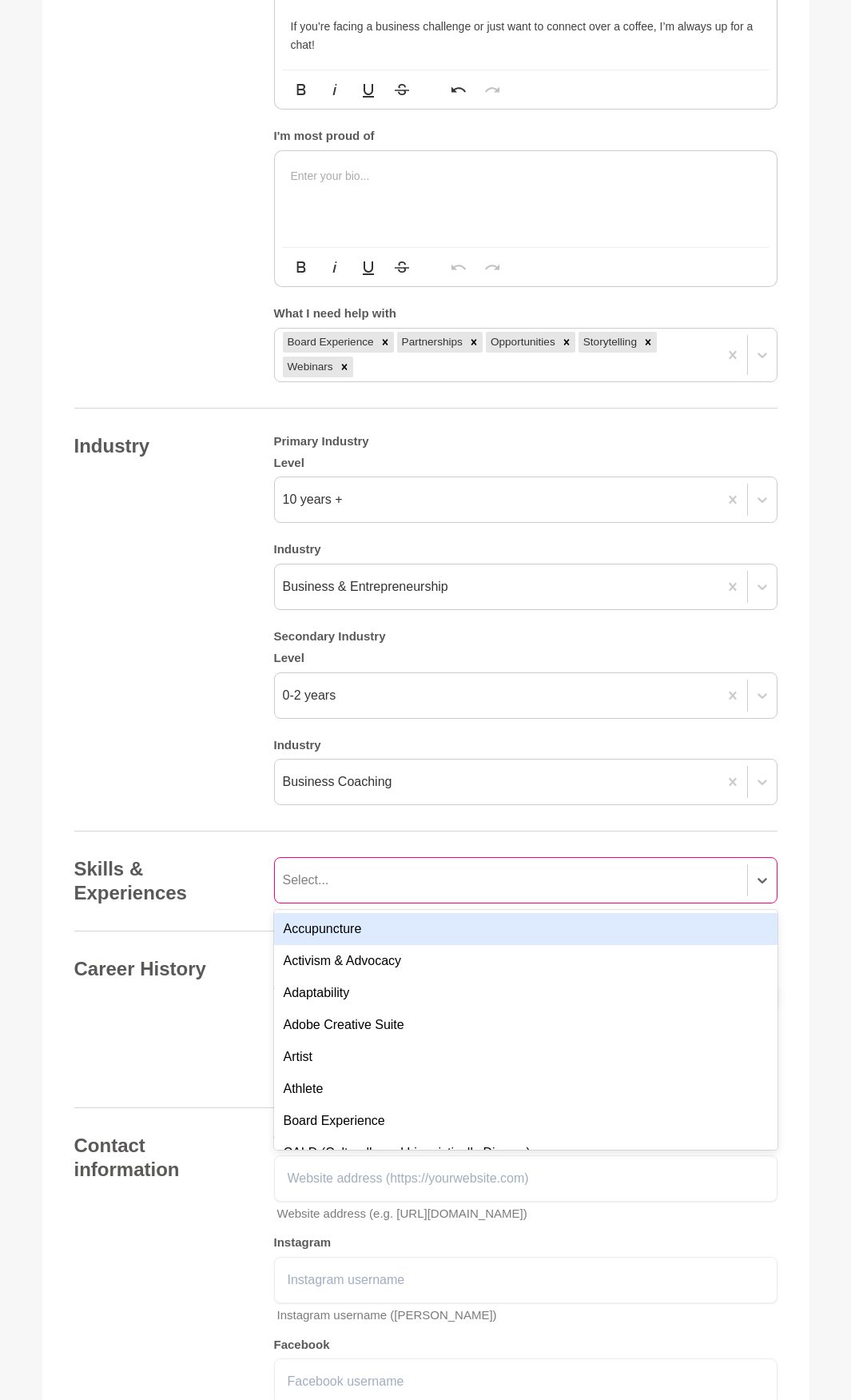
click at [404, 886] on div "Select..." at bounding box center [511, 880] width 472 height 29
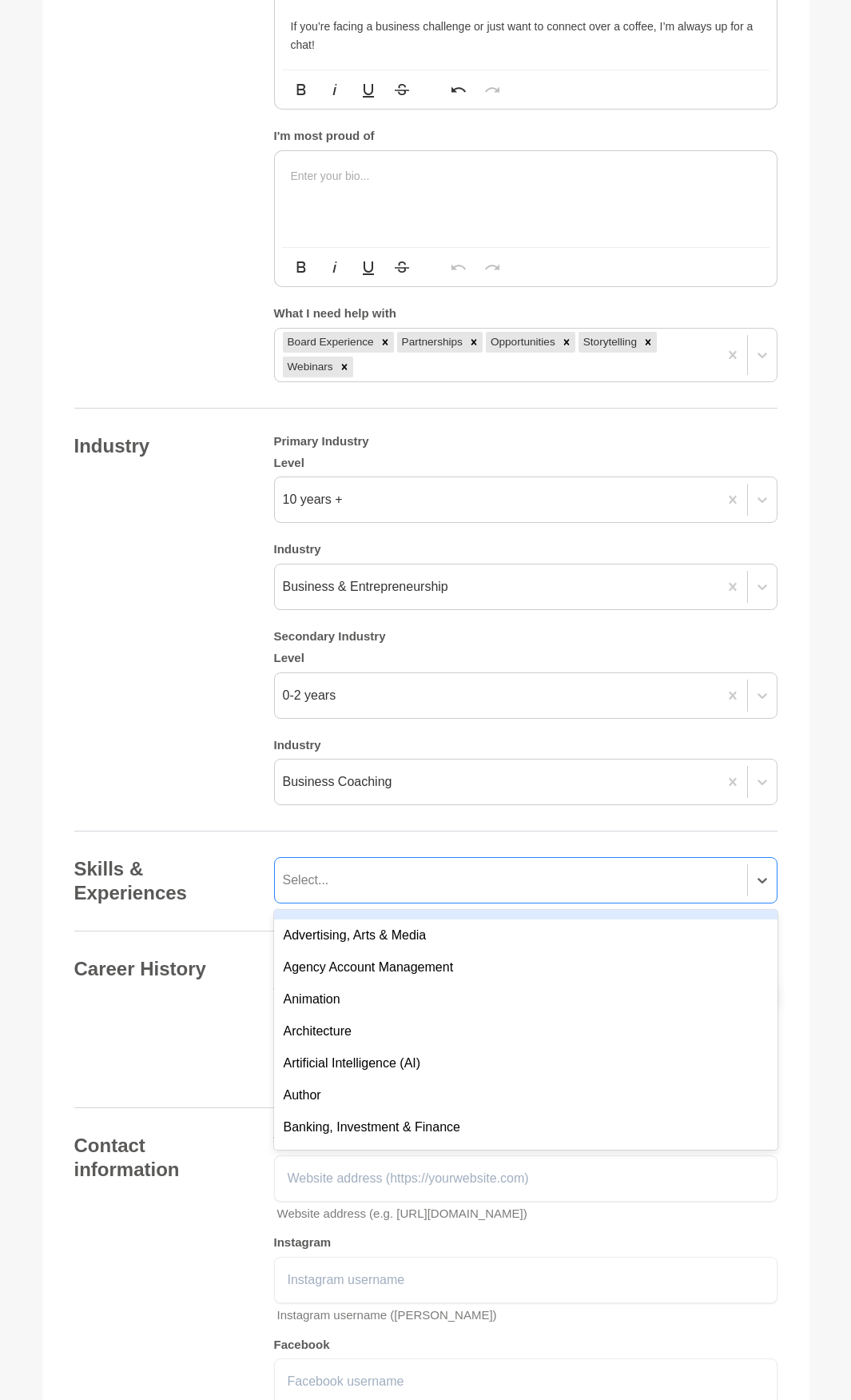
scroll to position [2319, 0]
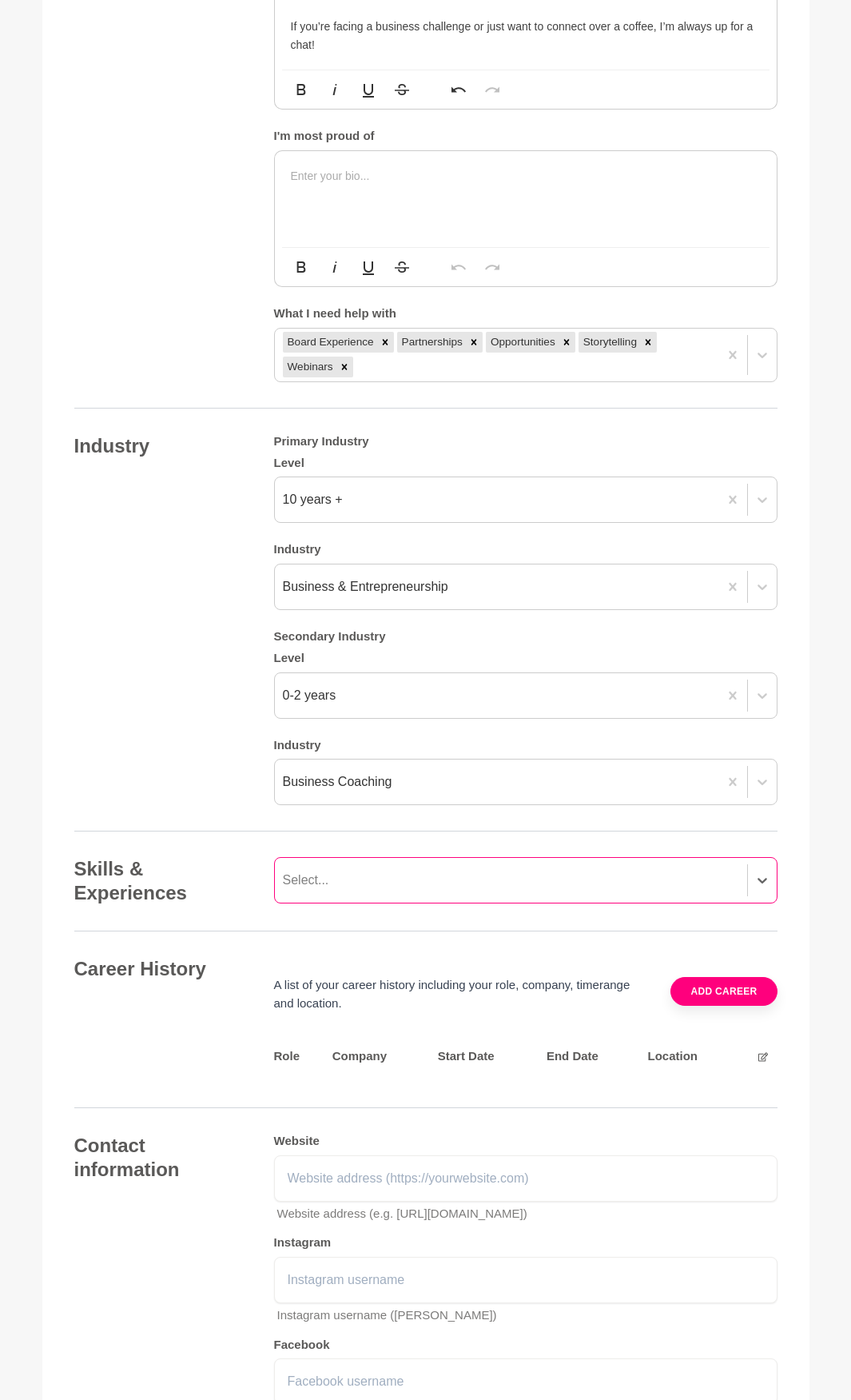
click at [364, 878] on div "Select..." at bounding box center [511, 880] width 472 height 29
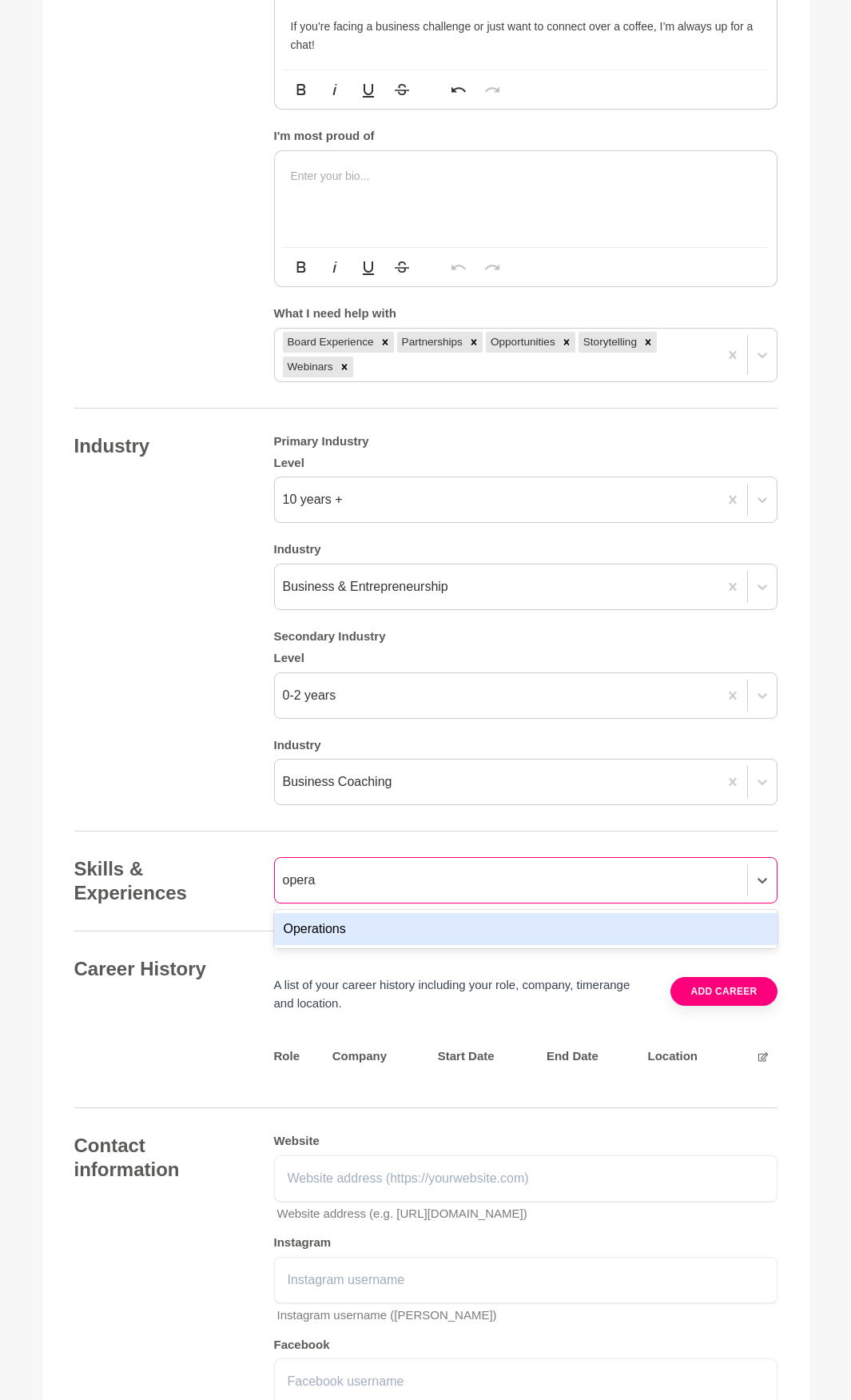
type input "operat"
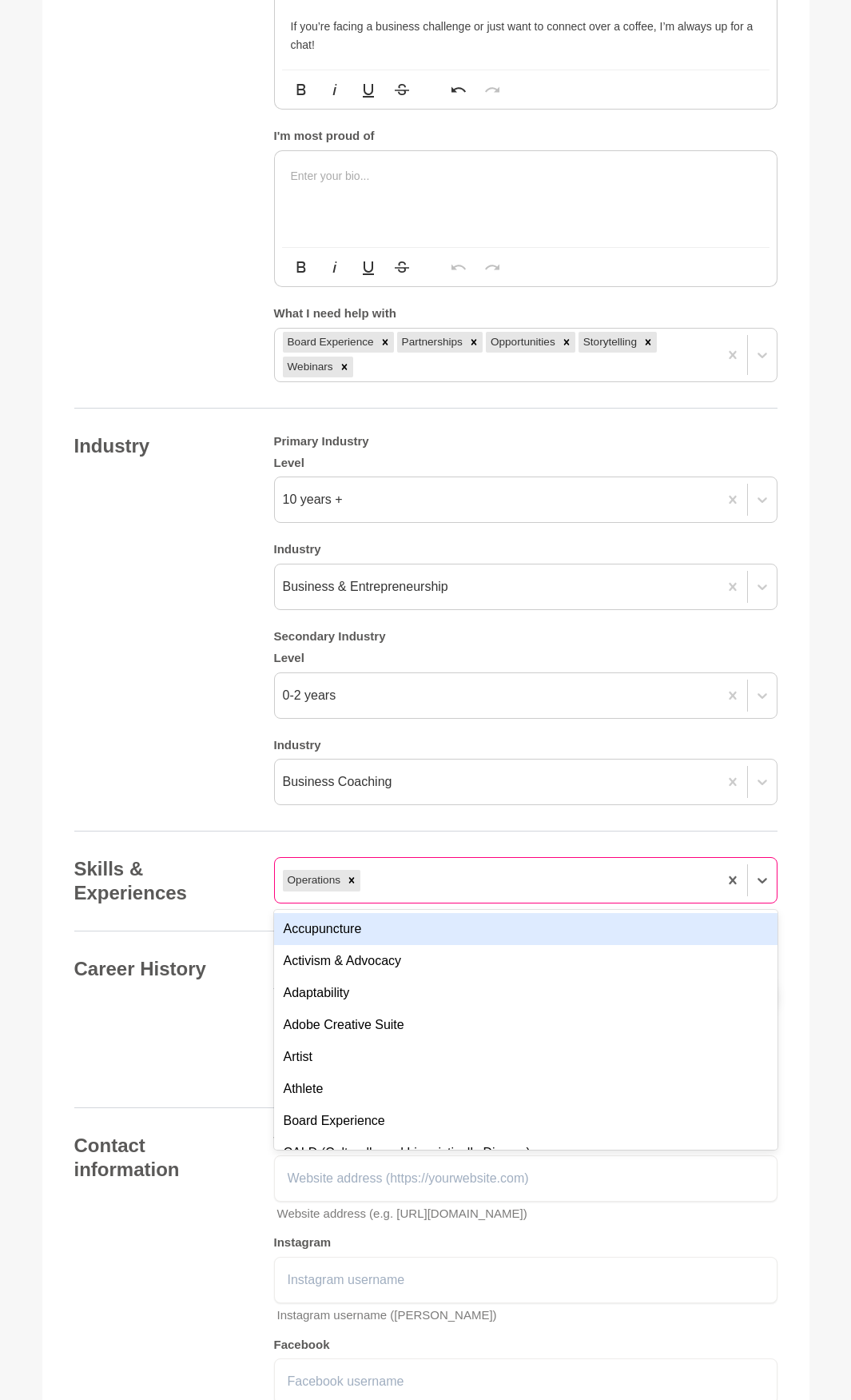
click at [400, 880] on div "Operations" at bounding box center [497, 880] width 444 height 29
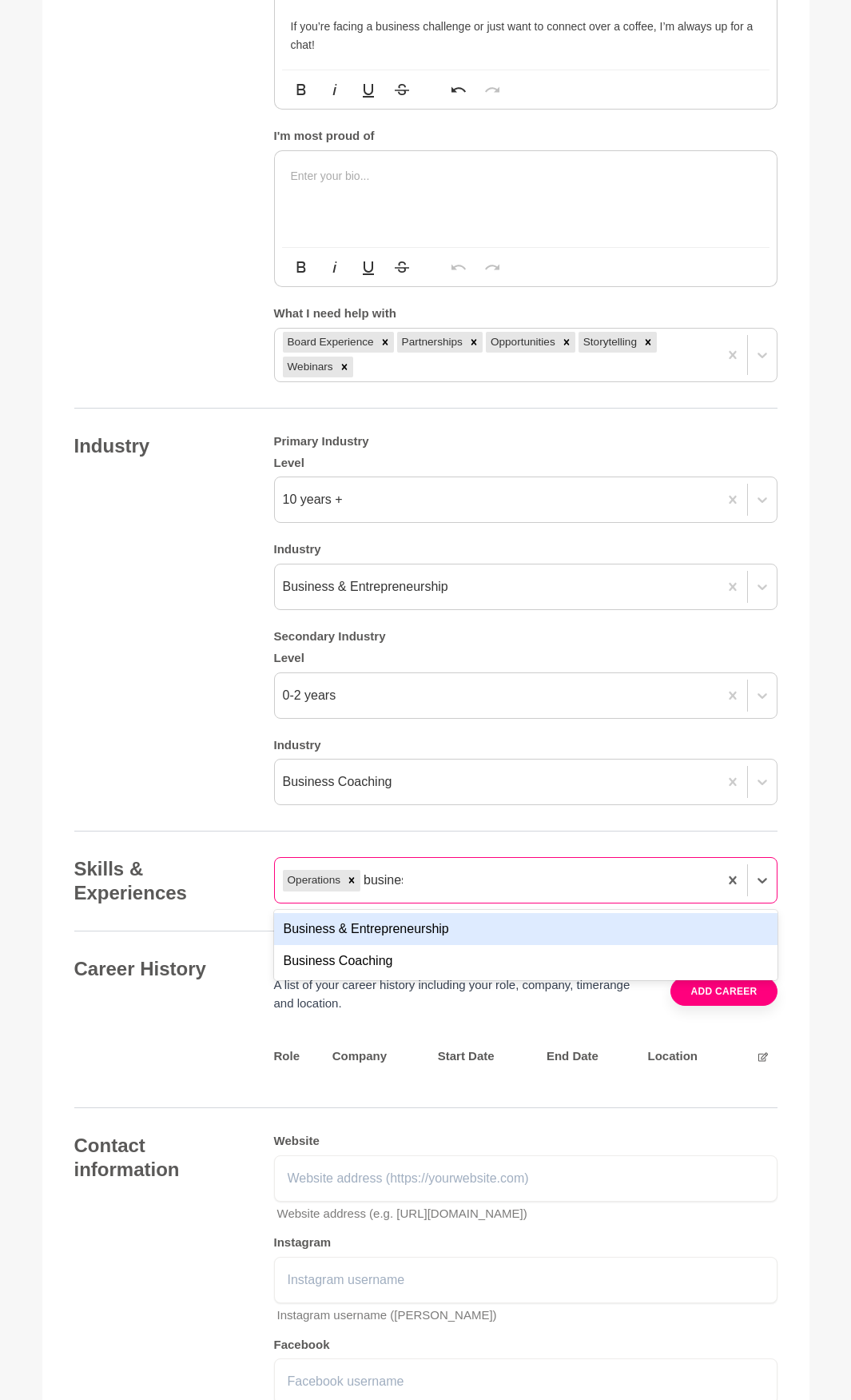
type input "business"
click at [388, 924] on div "Business & Entrepreneurship" at bounding box center [526, 929] width 503 height 32
type input "business"
click at [503, 930] on div "Business Coaching" at bounding box center [526, 929] width 503 height 32
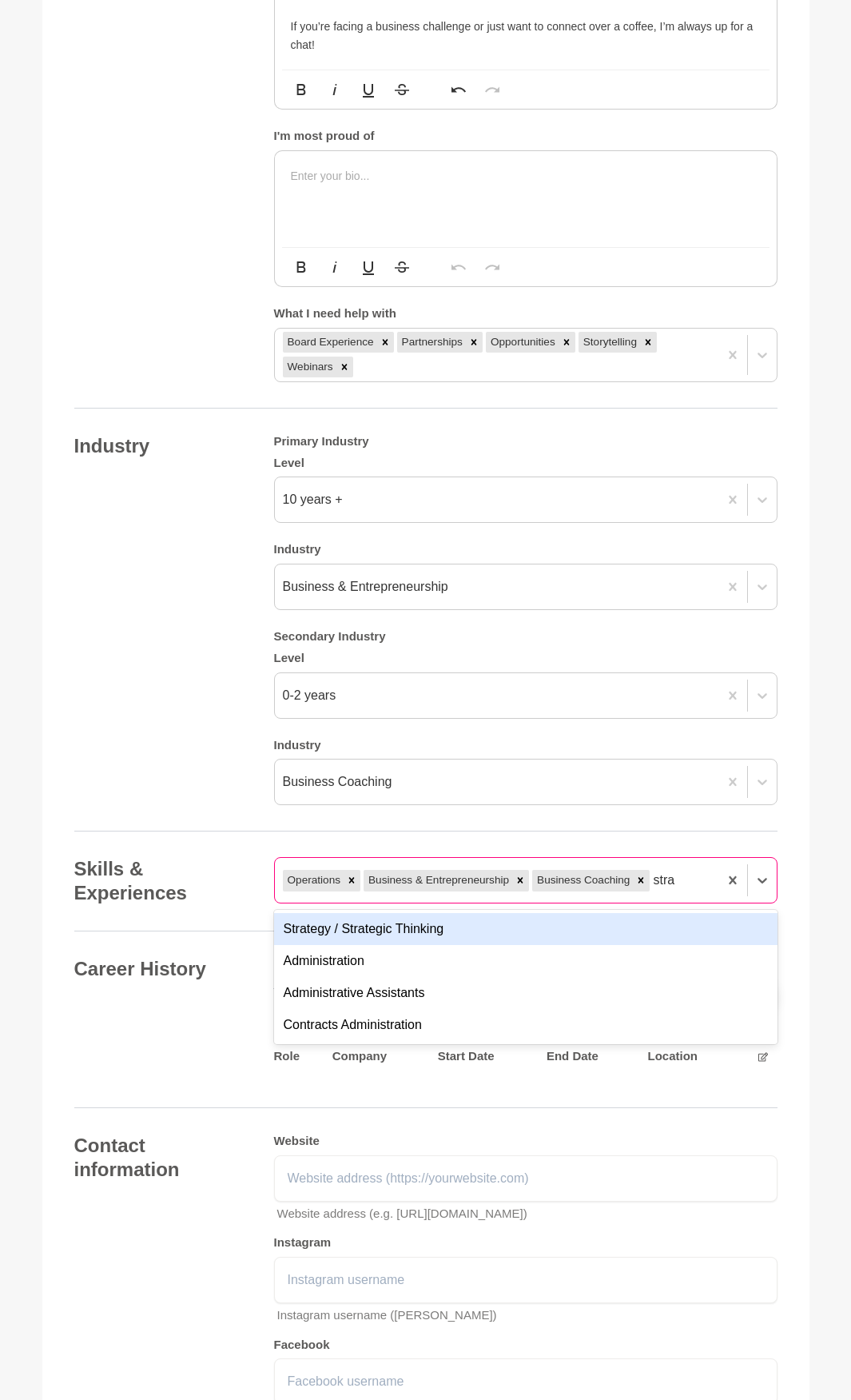
type input "strat"
click at [378, 925] on div "Strategy / Strategic Thinking" at bounding box center [526, 929] width 503 height 32
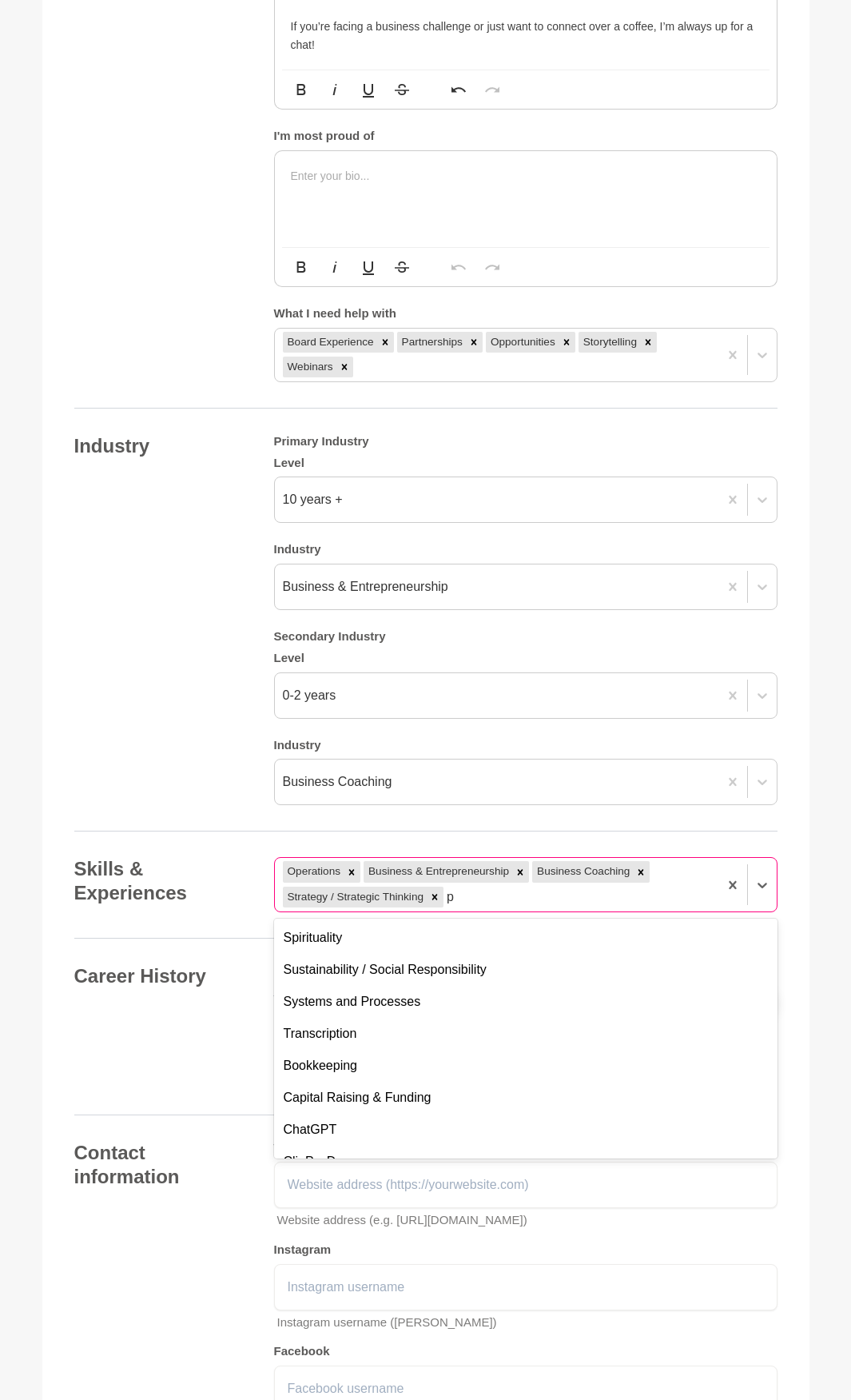
scroll to position [0, 0]
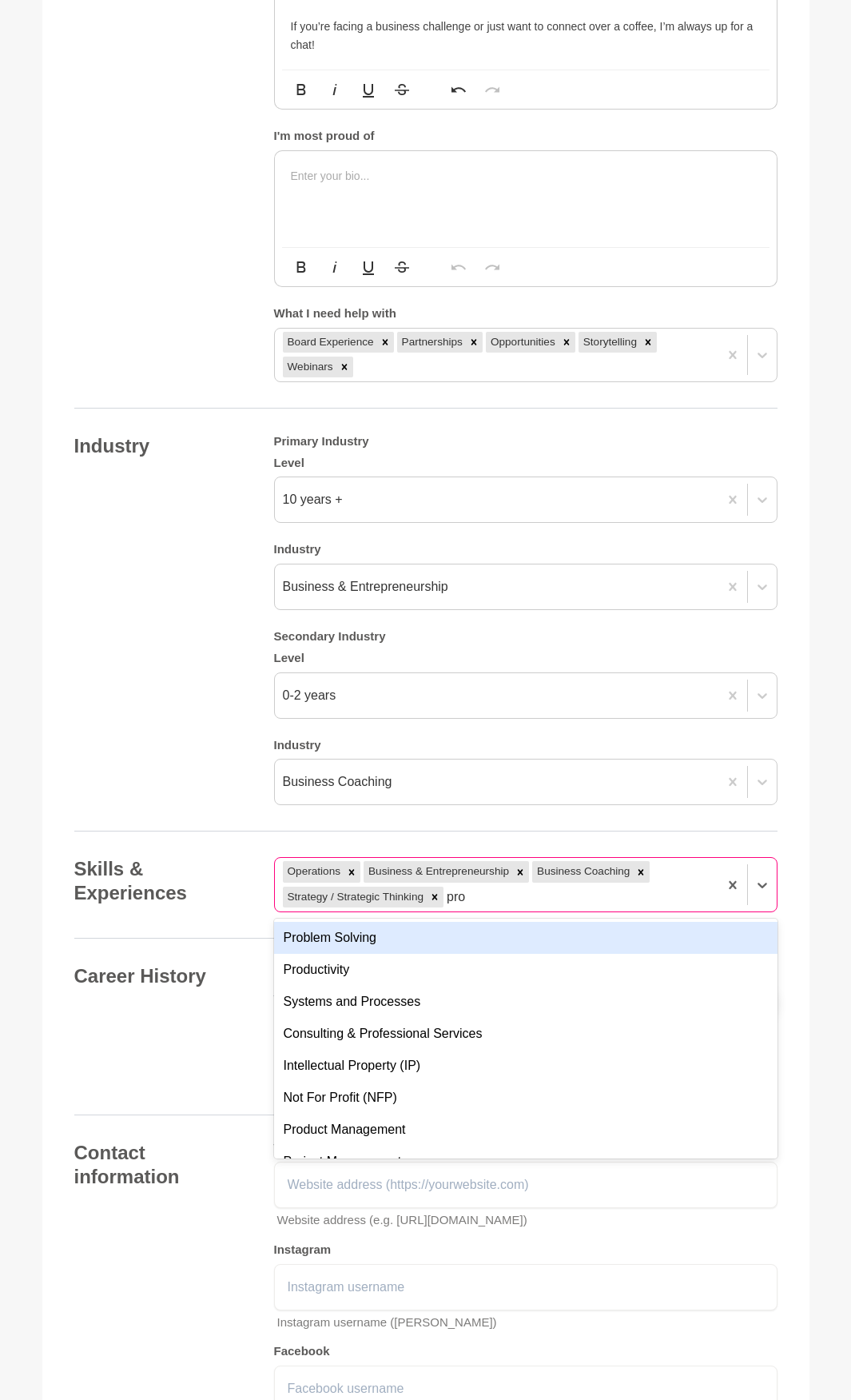
type input "prob"
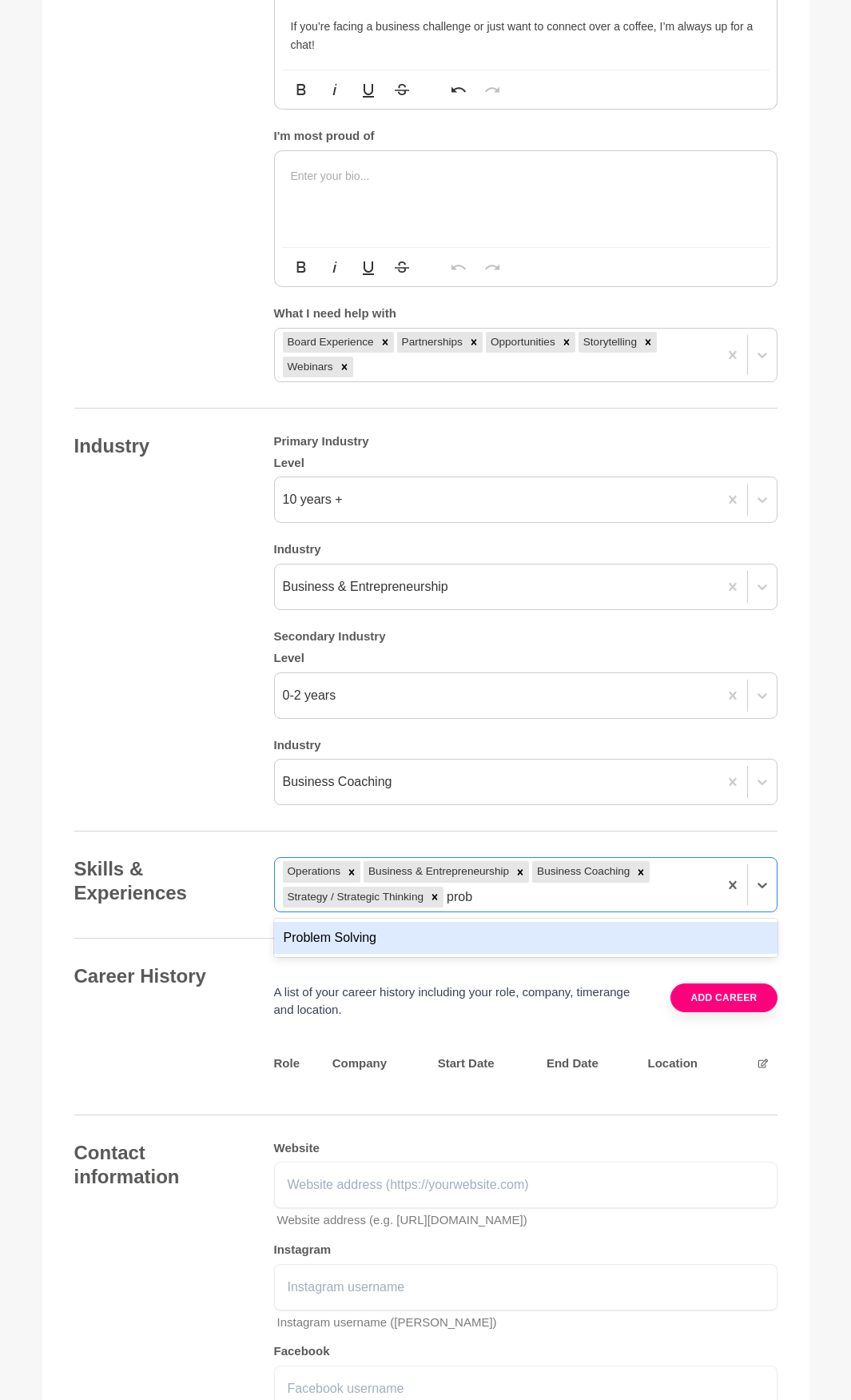
click at [467, 936] on div "Problem Solving" at bounding box center [526, 938] width 503 height 32
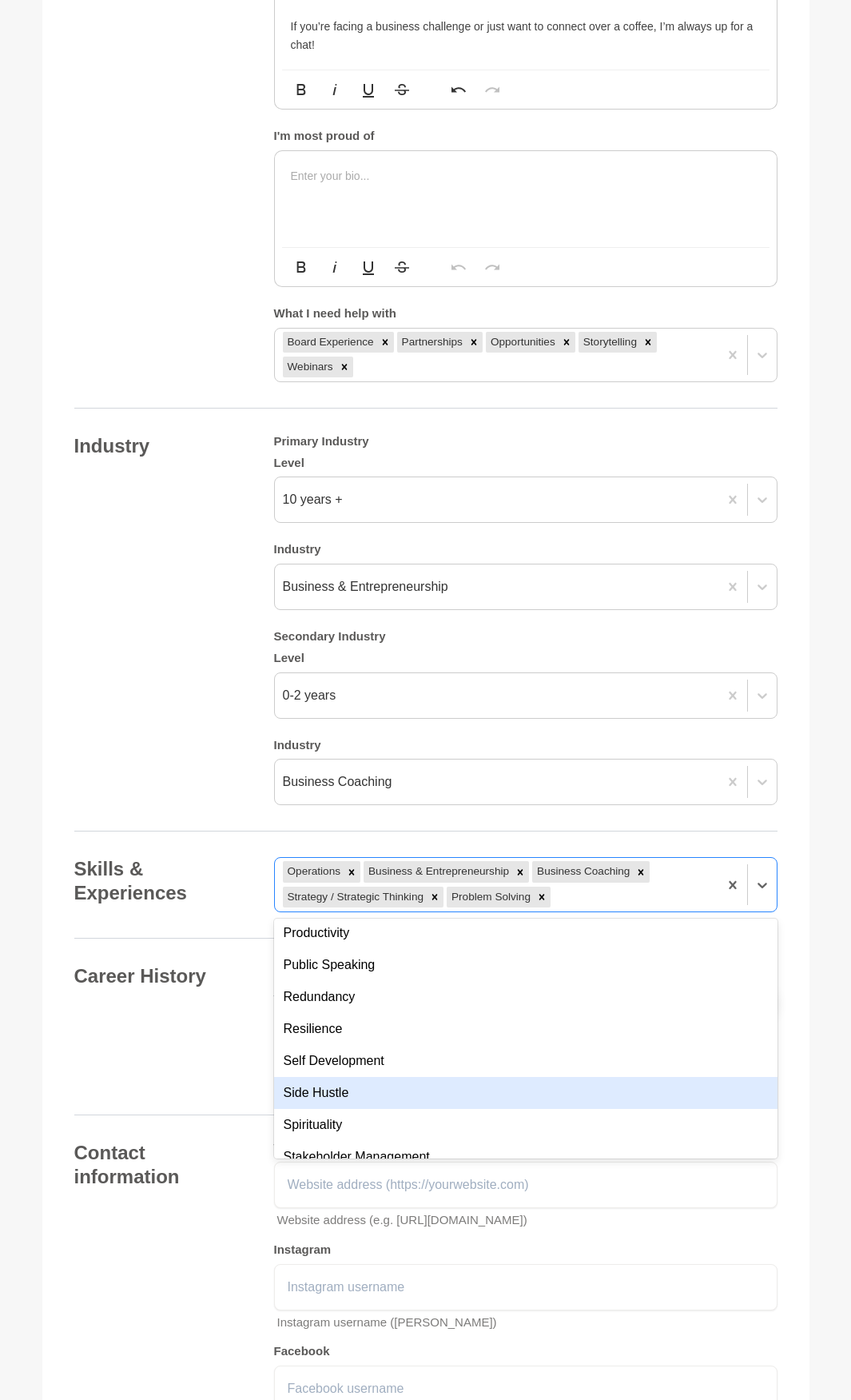
scroll to position [1199, 0]
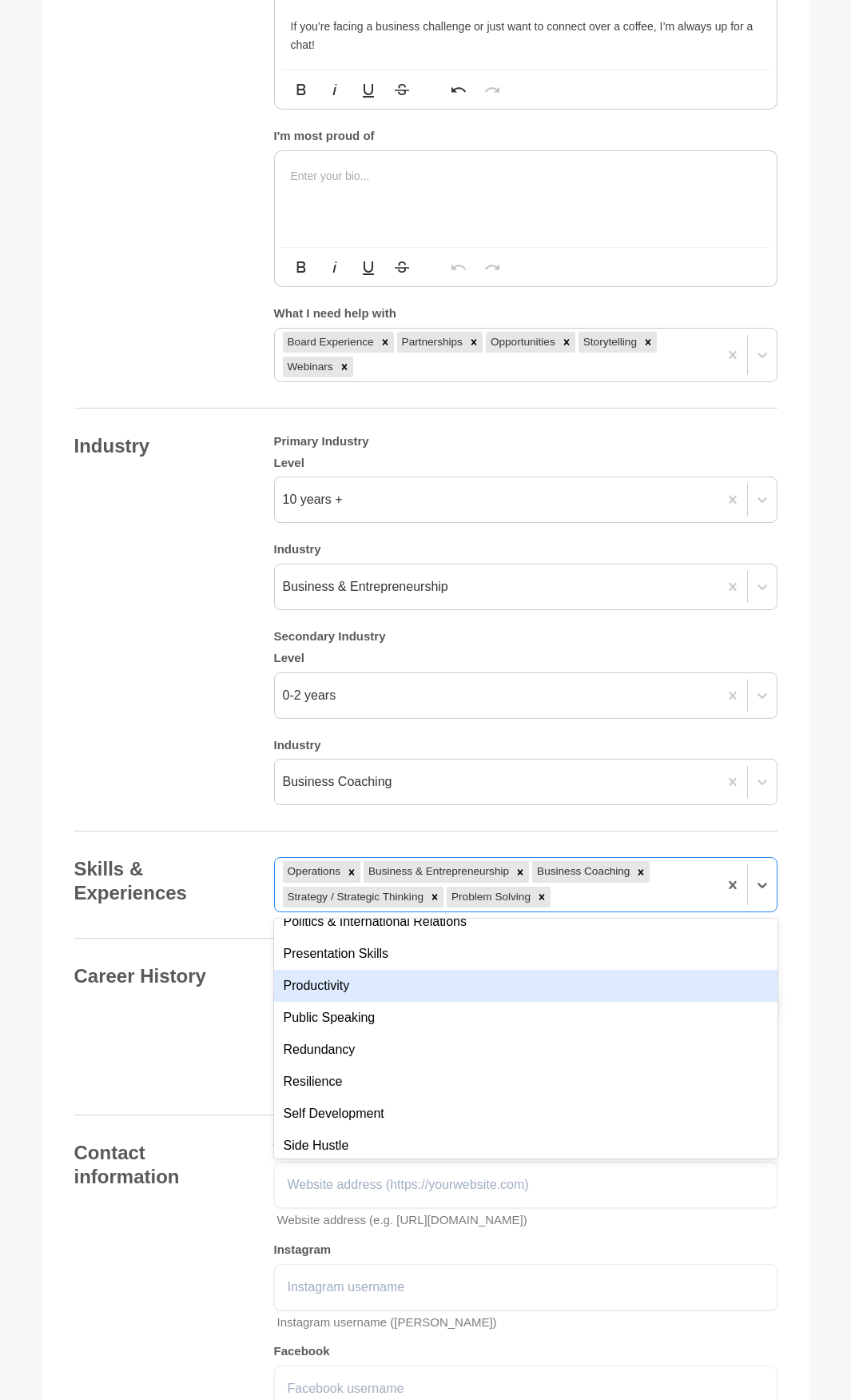
click at [361, 982] on div "Productivity" at bounding box center [526, 986] width 503 height 32
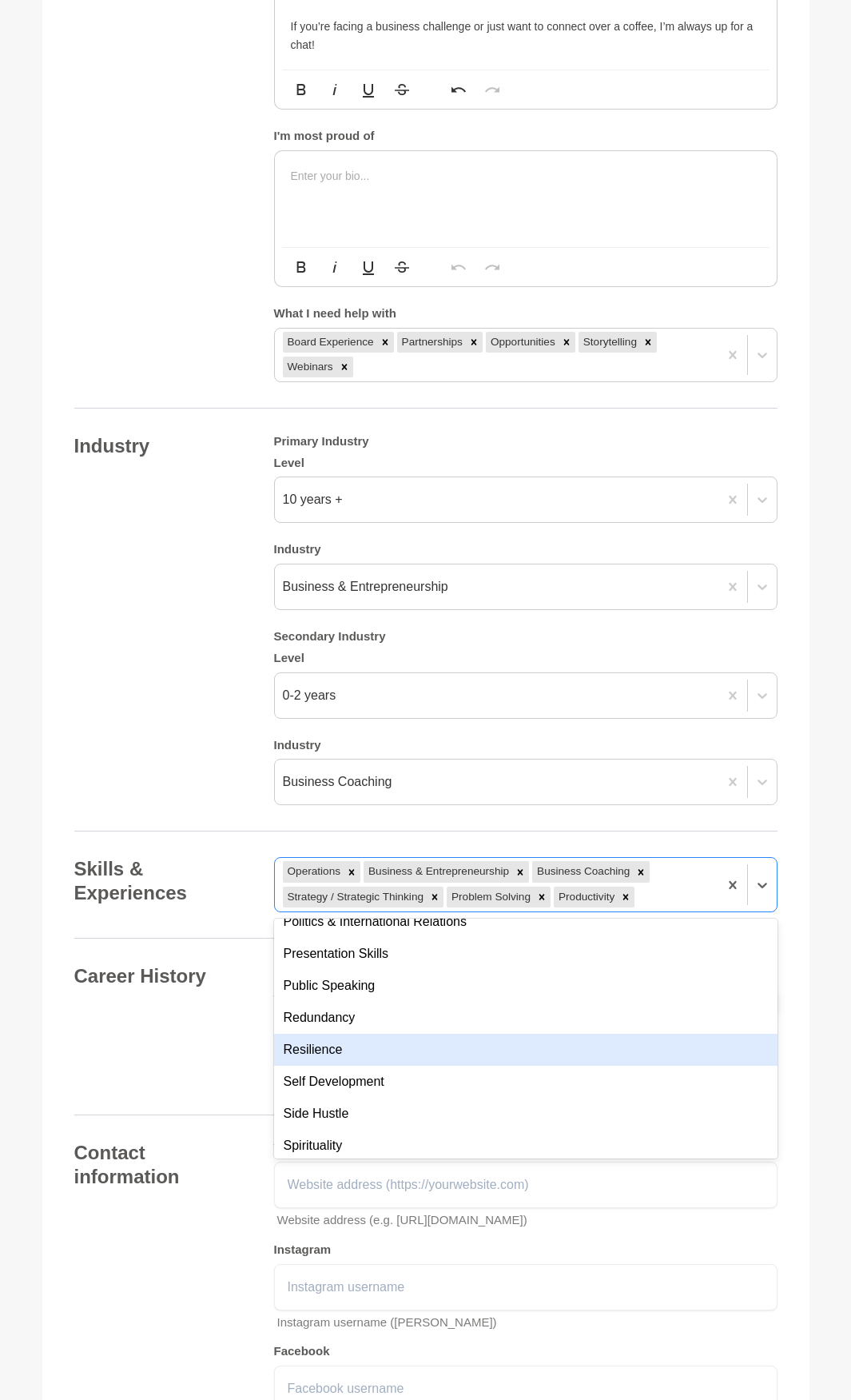
click at [352, 1052] on div "Resilience" at bounding box center [526, 1050] width 503 height 32
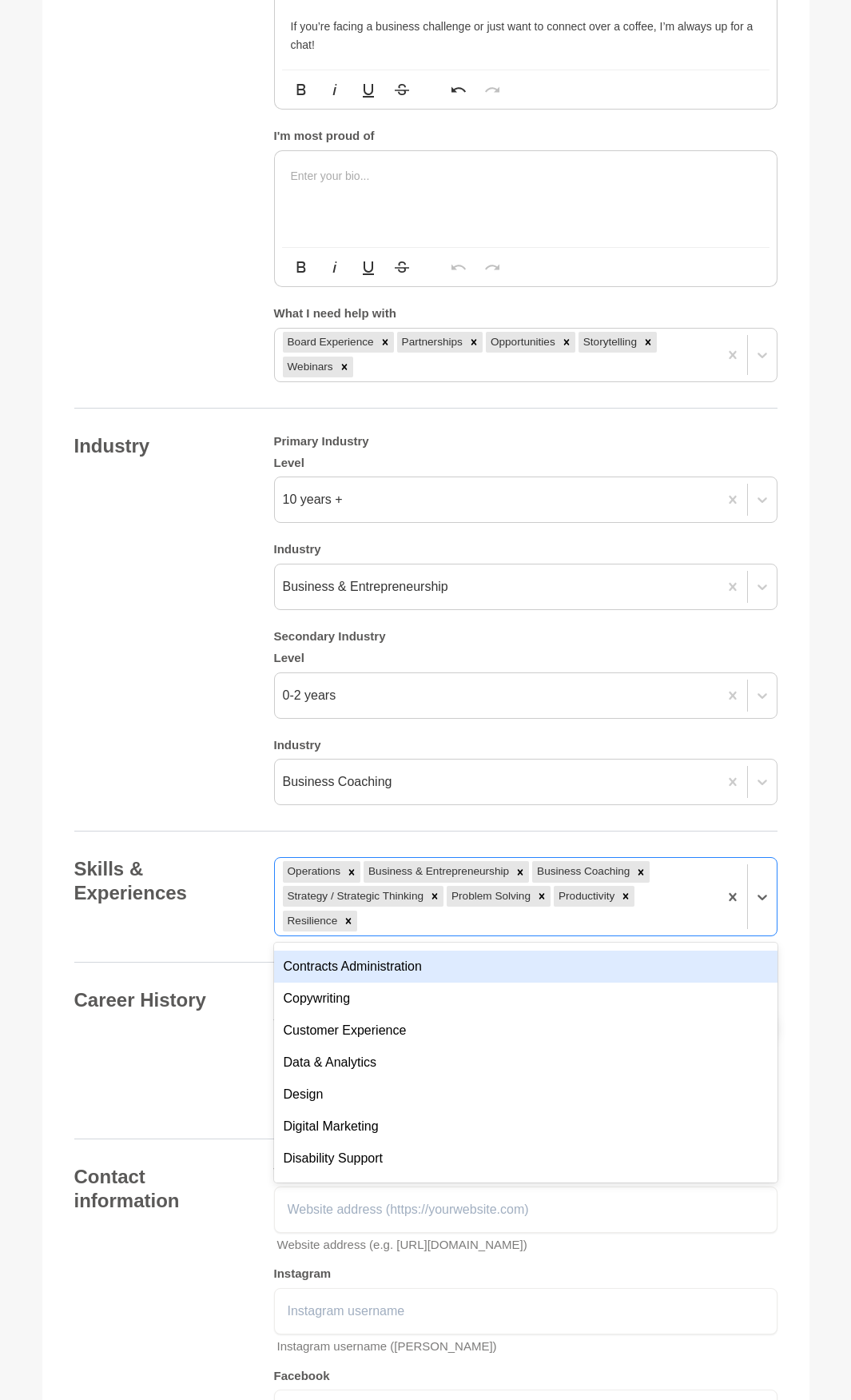
scroll to position [2558, 0]
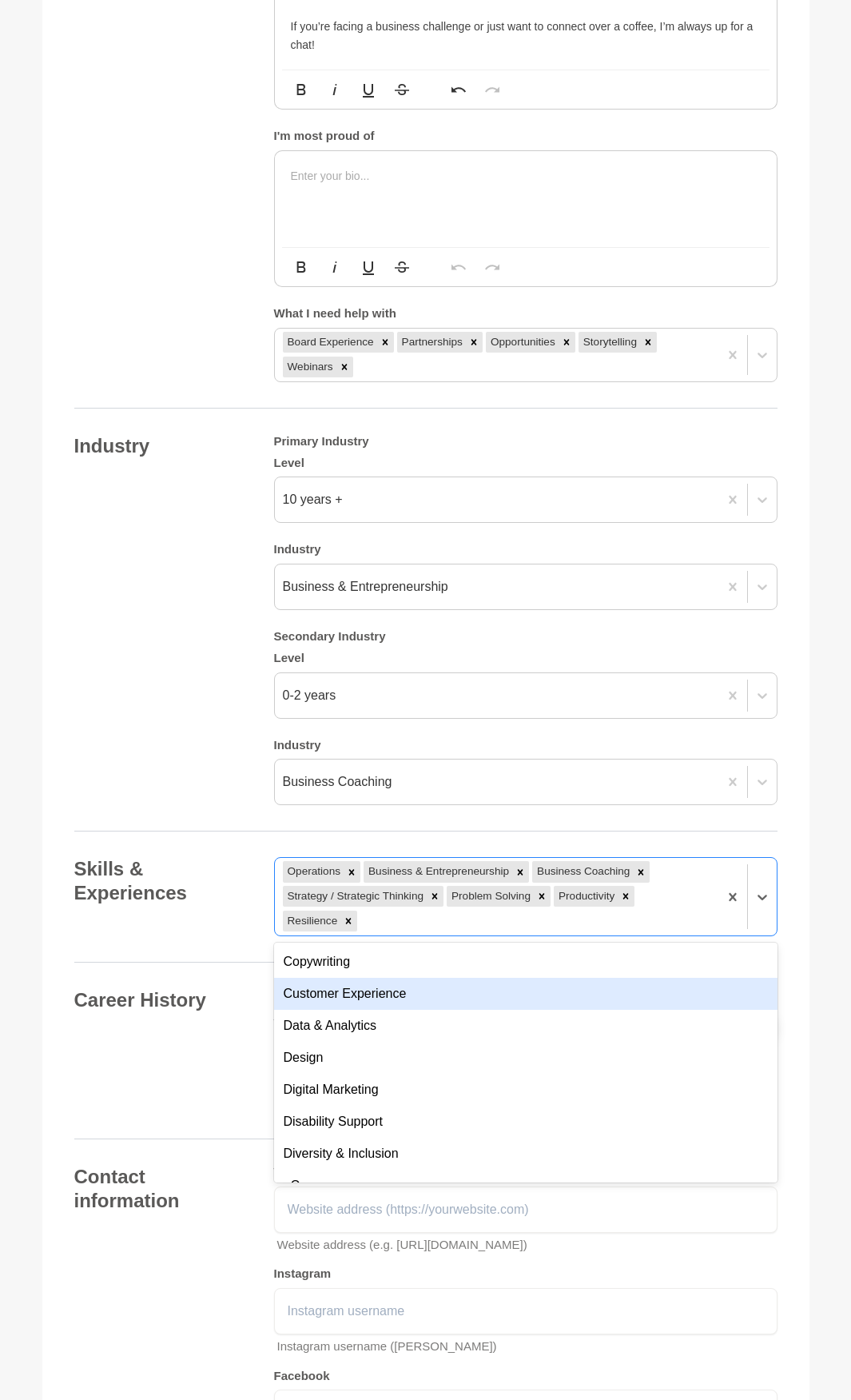
click at [391, 991] on div "Customer Experience" at bounding box center [526, 994] width 503 height 32
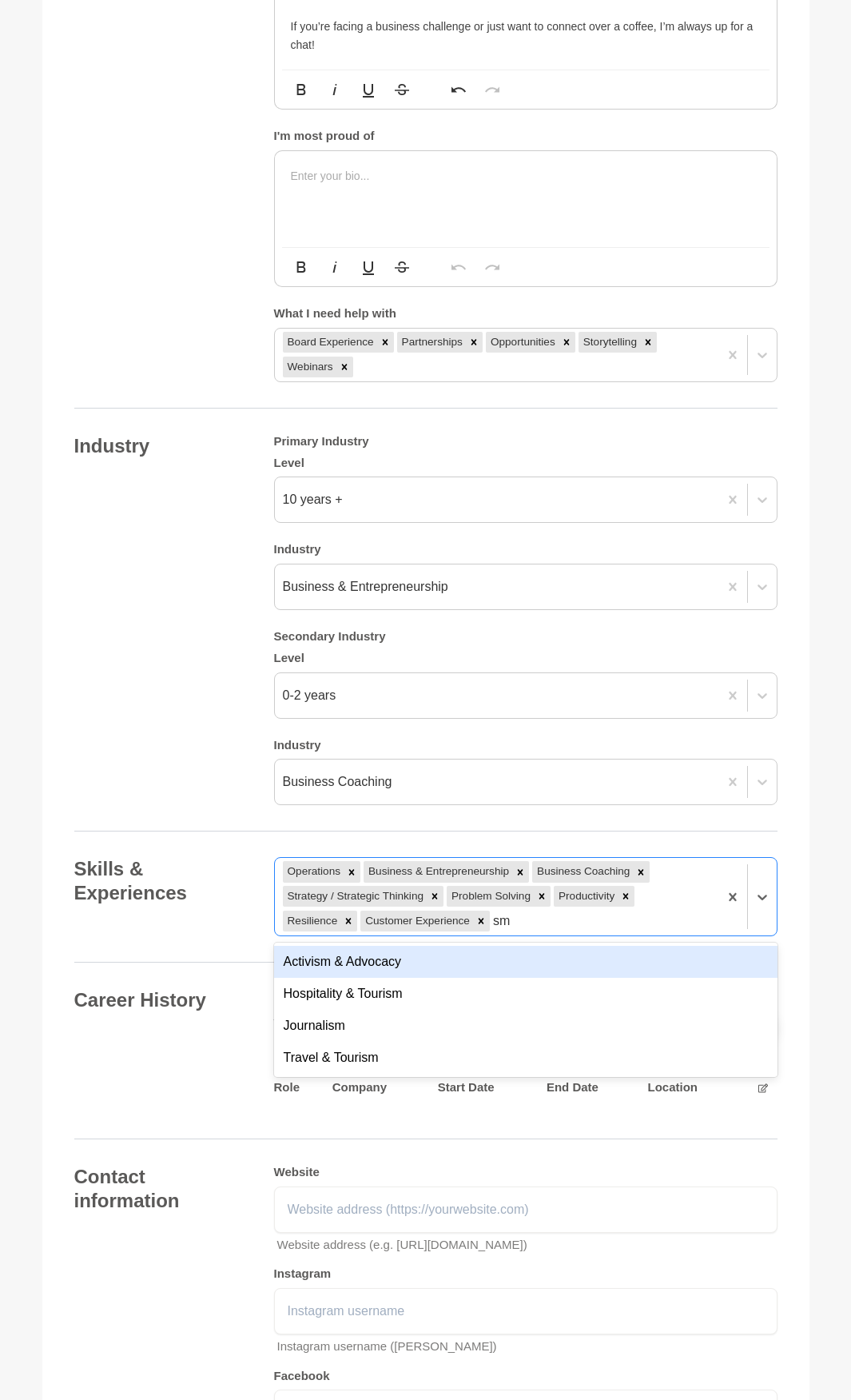
scroll to position [0, 0]
type input "s"
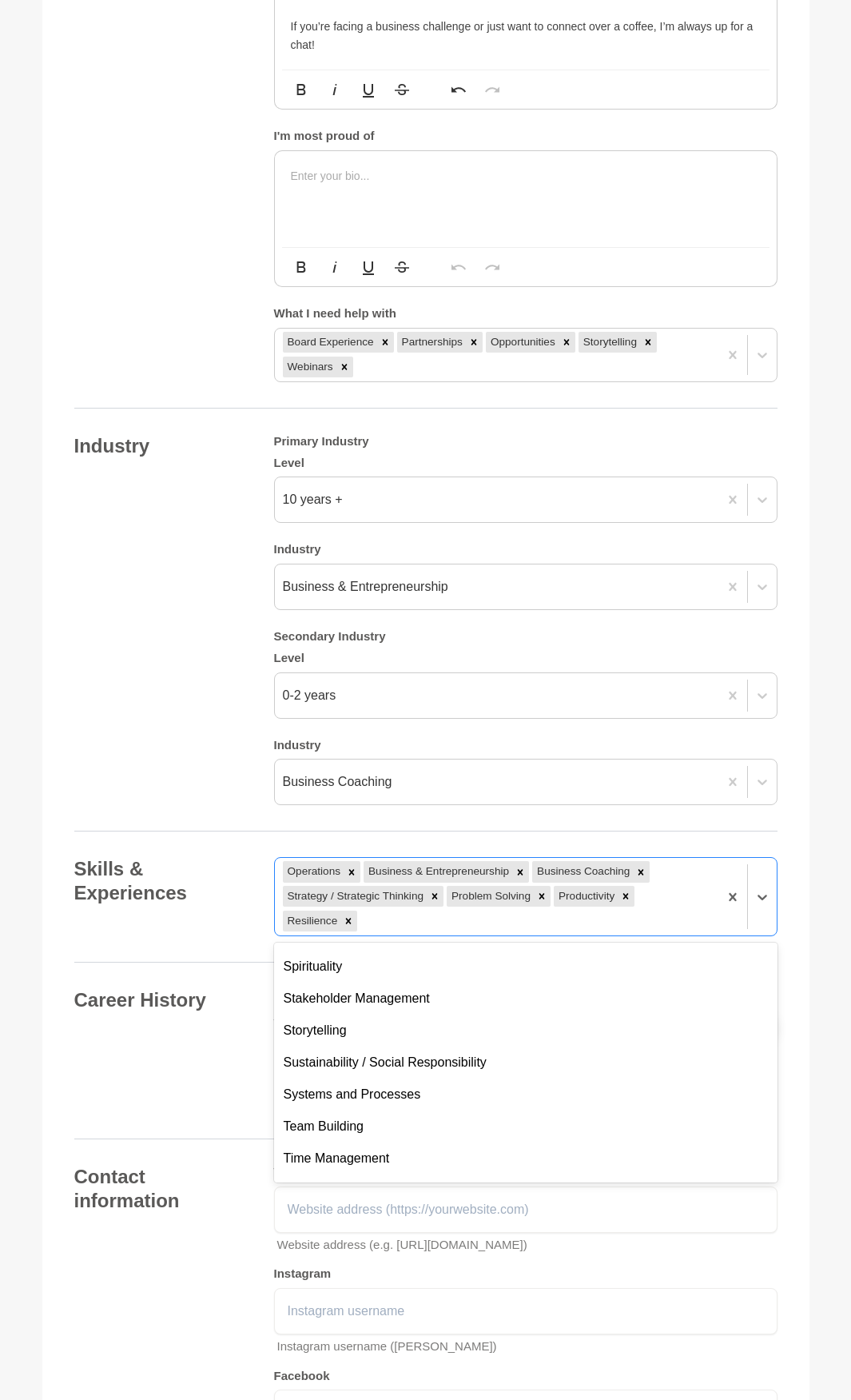
scroll to position [1439, 0]
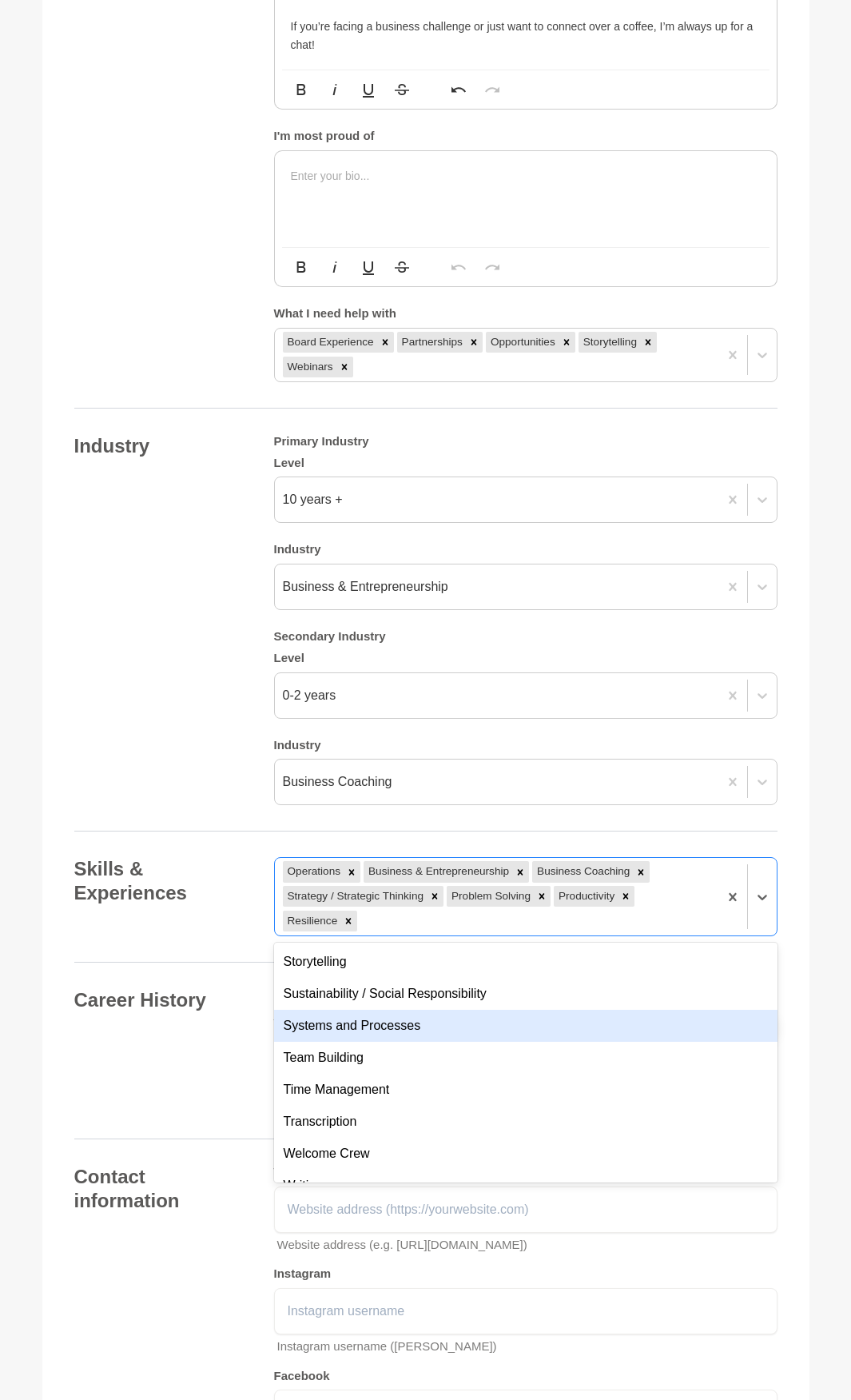
click at [473, 1031] on div "Systems and Processes" at bounding box center [526, 1026] width 503 height 32
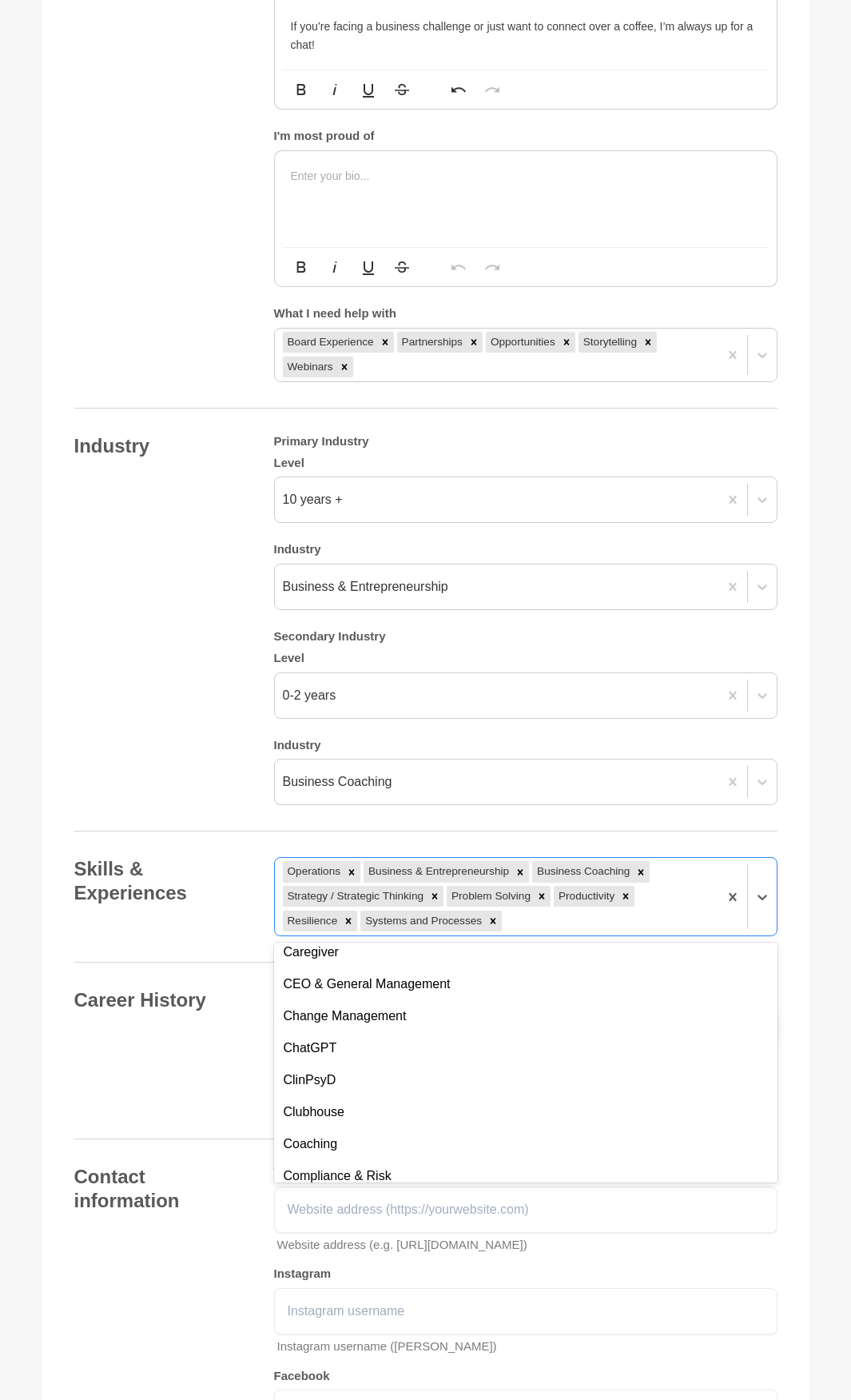
scroll to position [2158, 0]
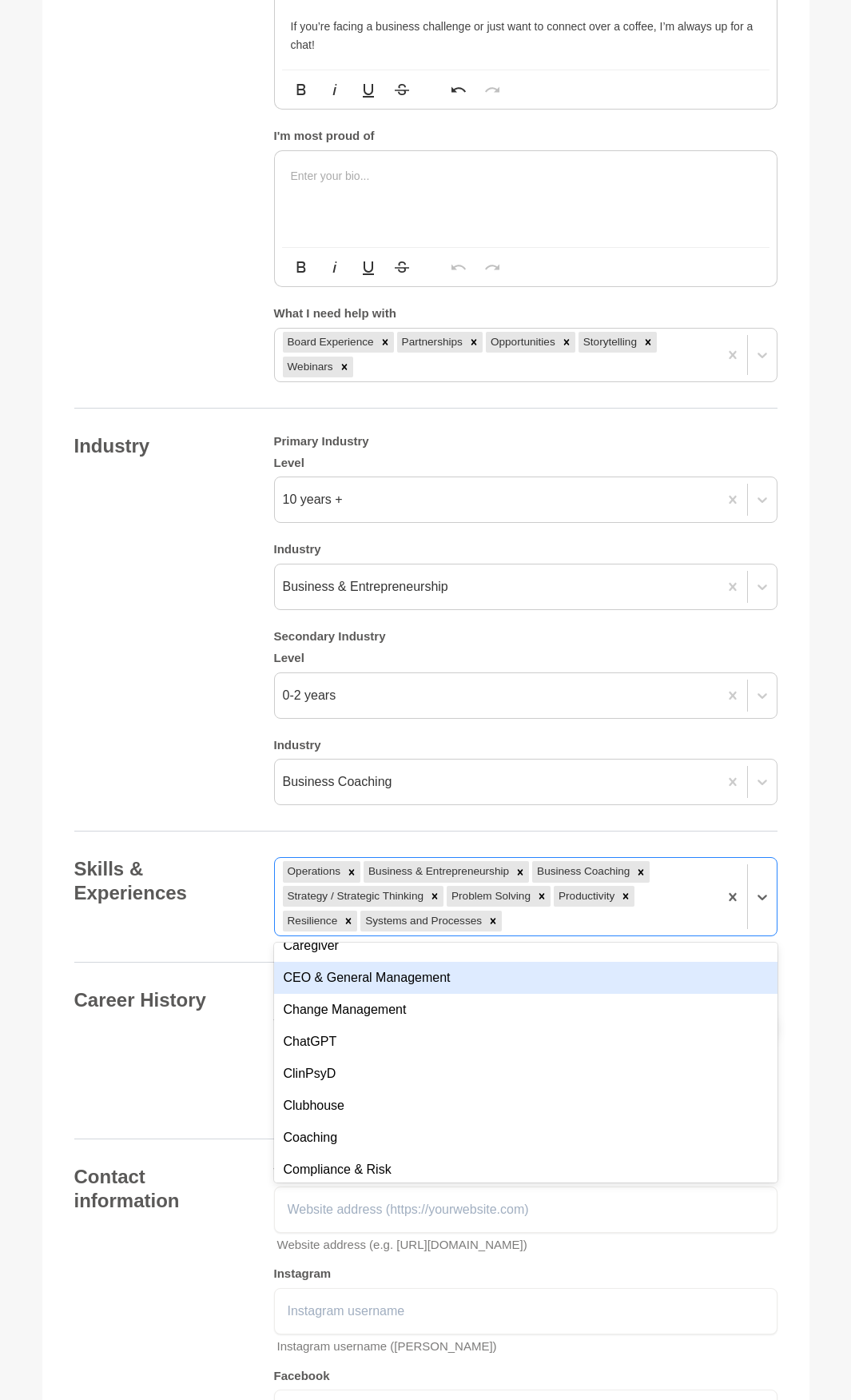
click at [489, 977] on div "CEO & General Management" at bounding box center [526, 978] width 503 height 32
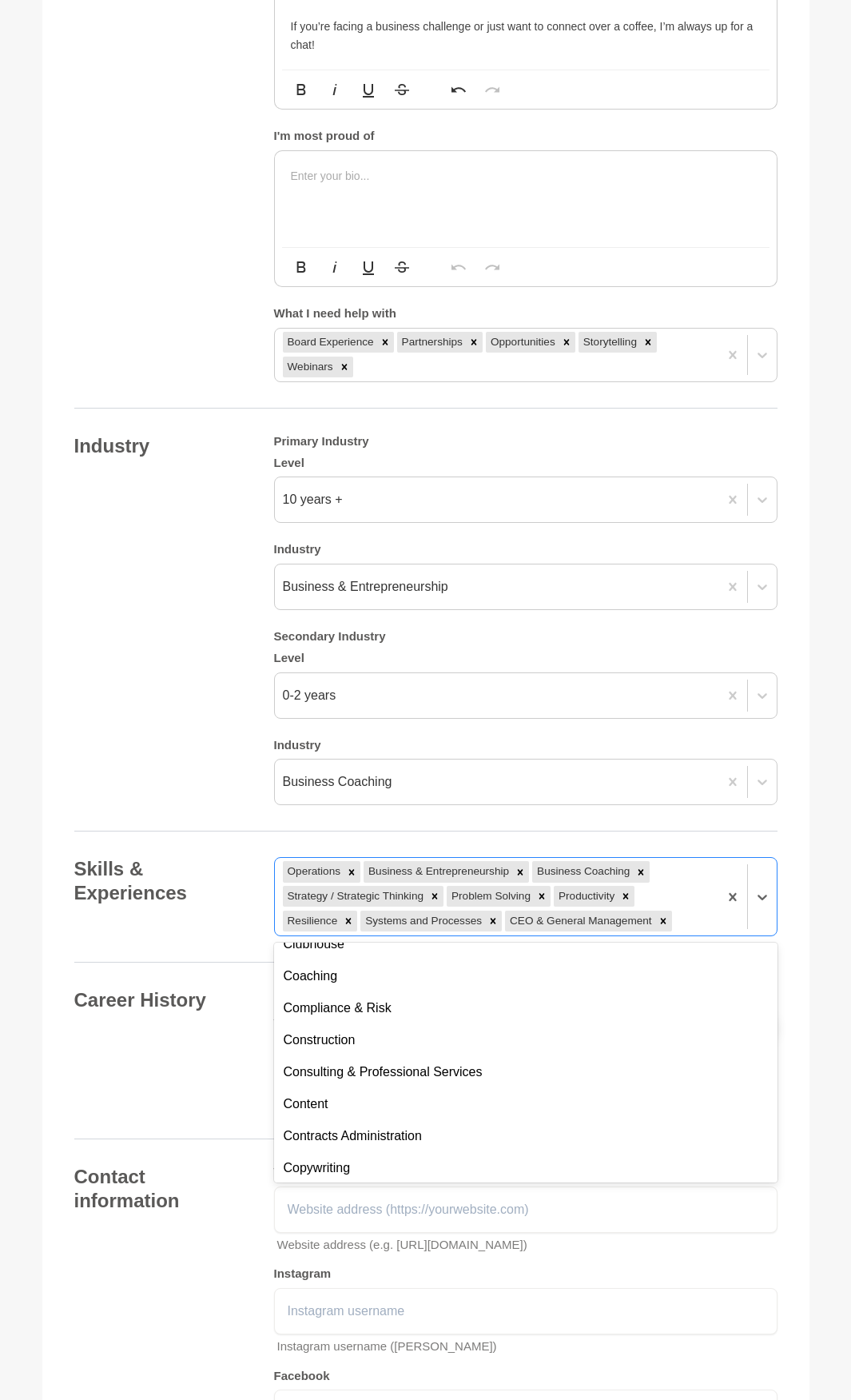
scroll to position [2319, 0]
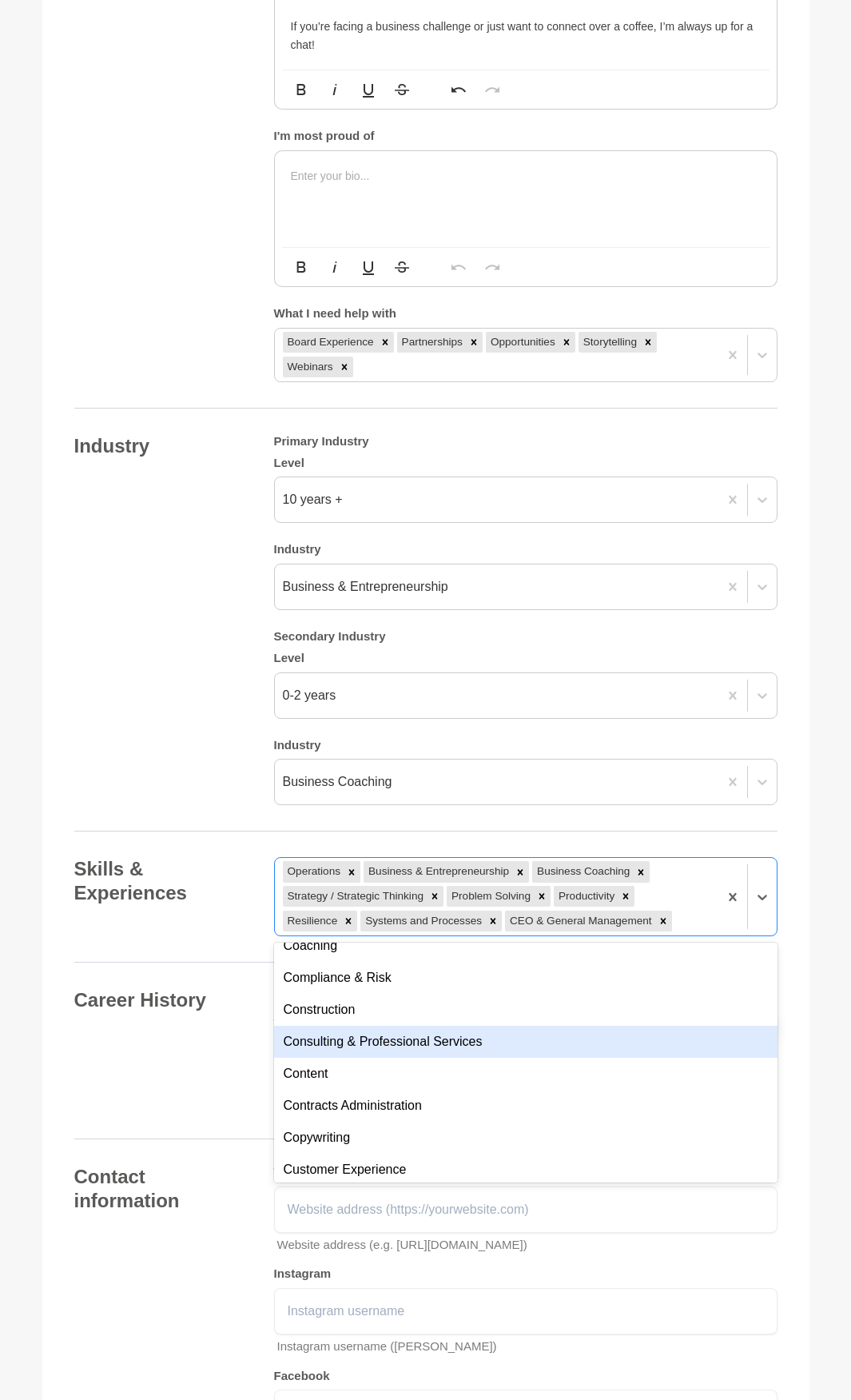
click at [570, 1039] on div "Consulting & Professional Services" at bounding box center [526, 1042] width 503 height 32
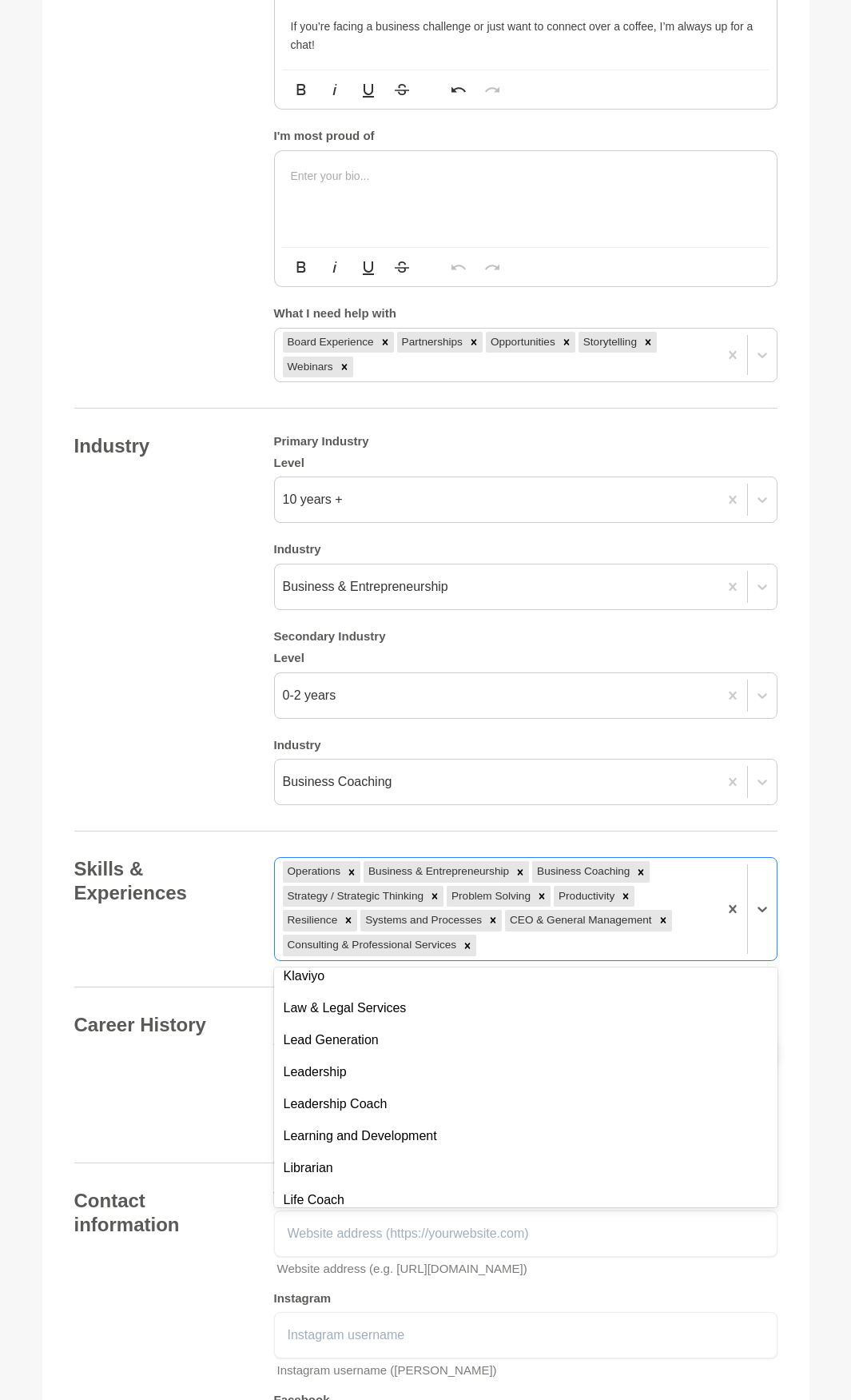
scroll to position [3677, 0]
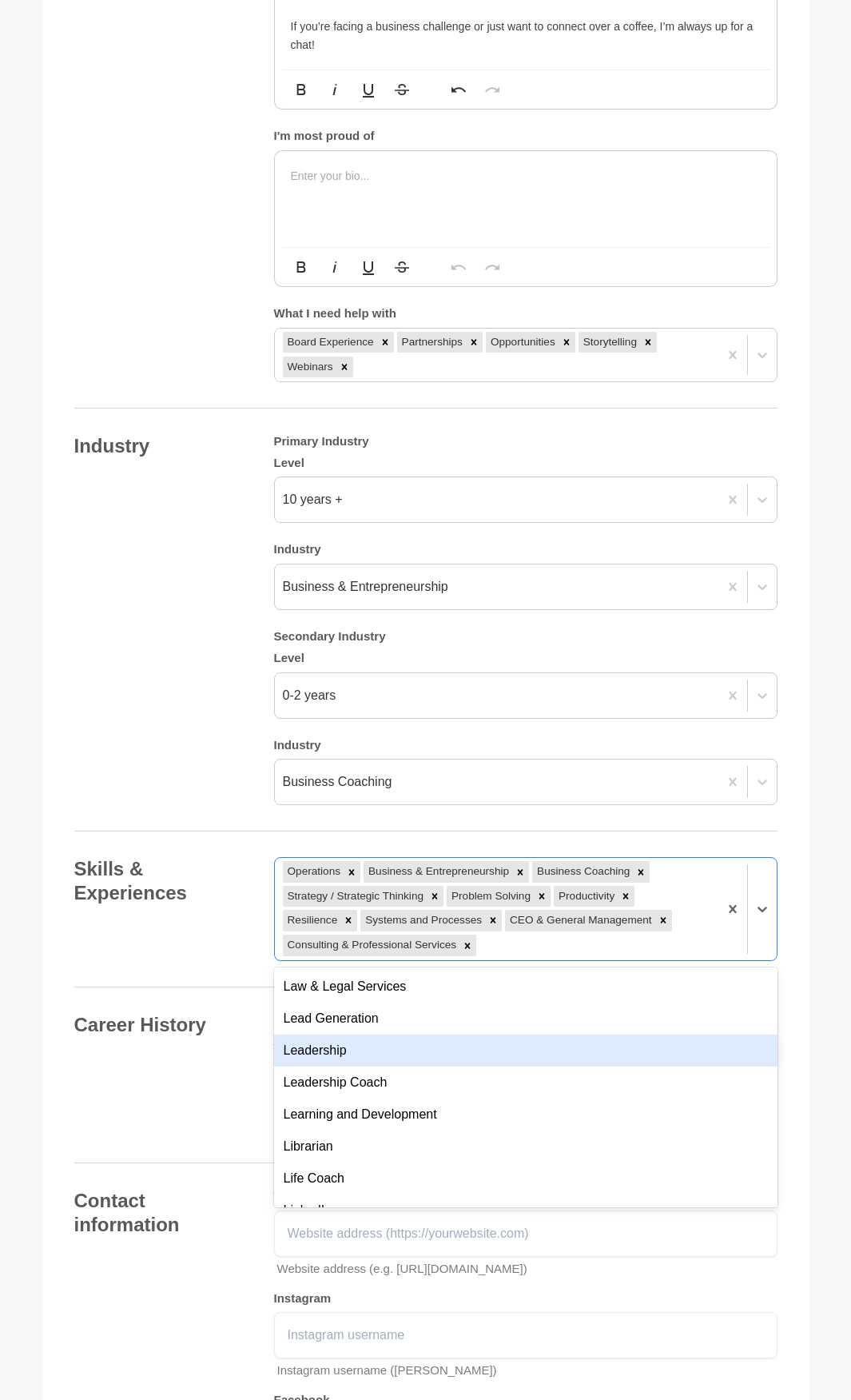
click at [568, 1039] on div "Leadership" at bounding box center [526, 1051] width 503 height 32
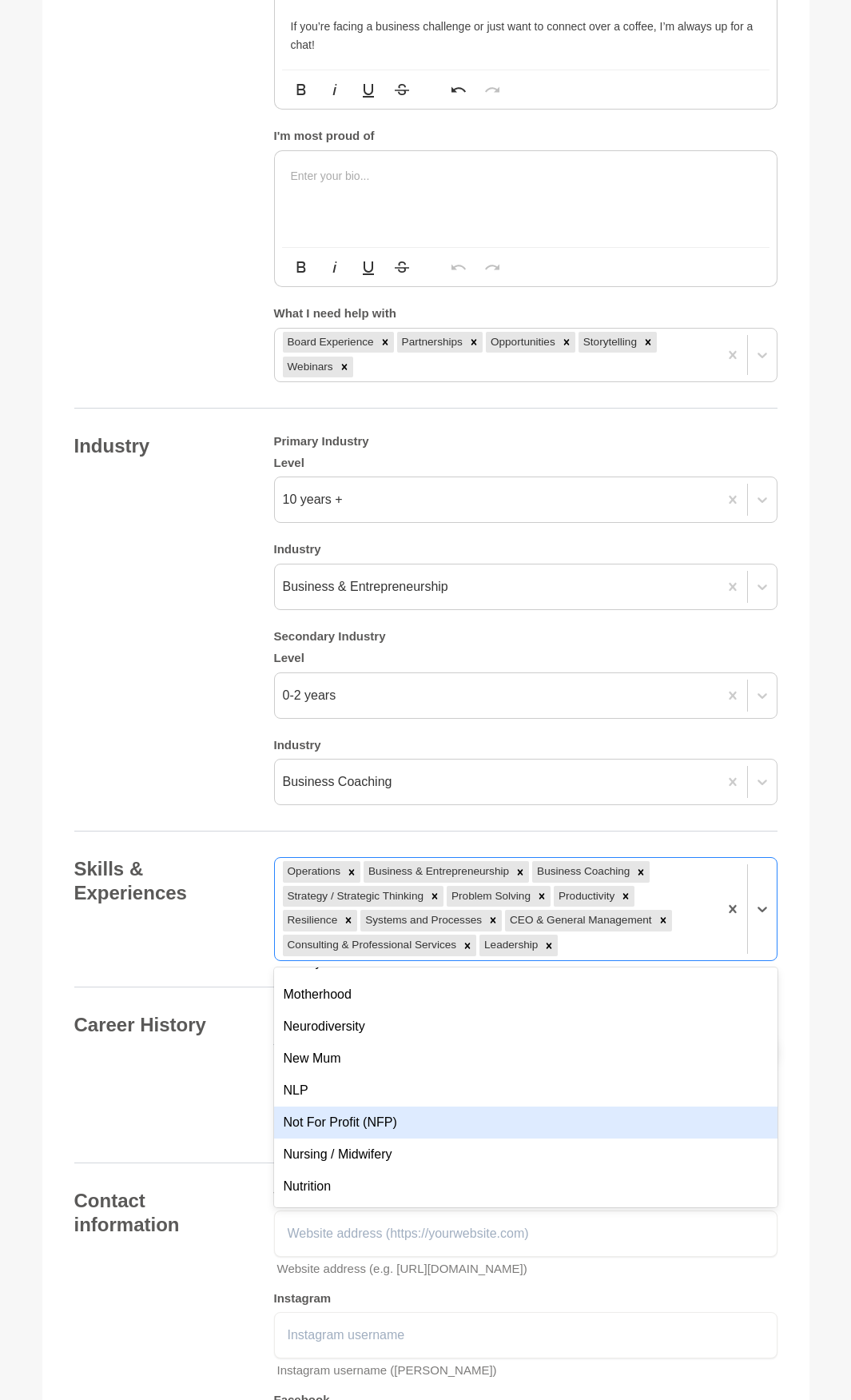
scroll to position [4157, 0]
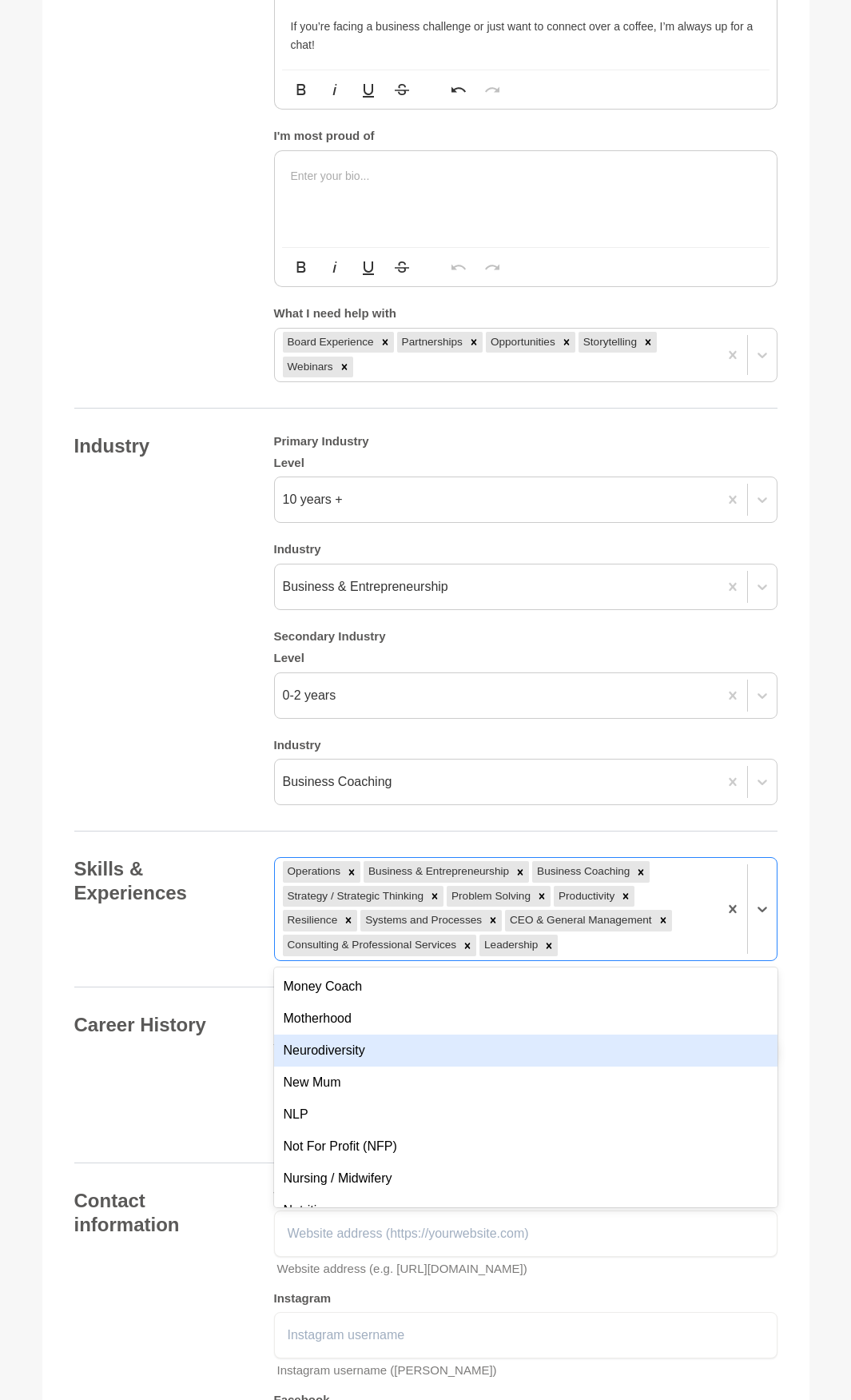
click at [584, 1049] on div "Neurodiversity" at bounding box center [526, 1051] width 503 height 32
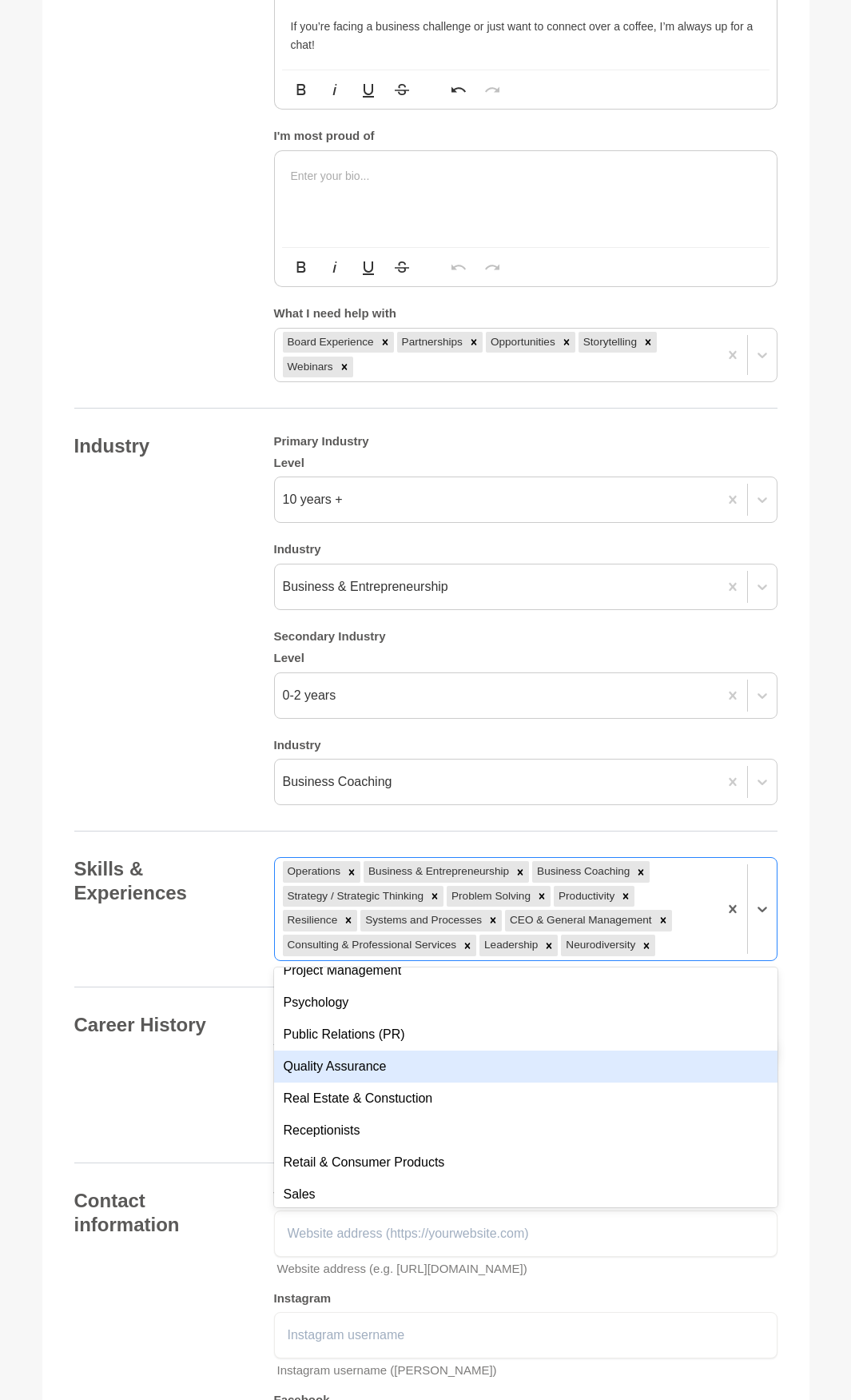
scroll to position [4957, 0]
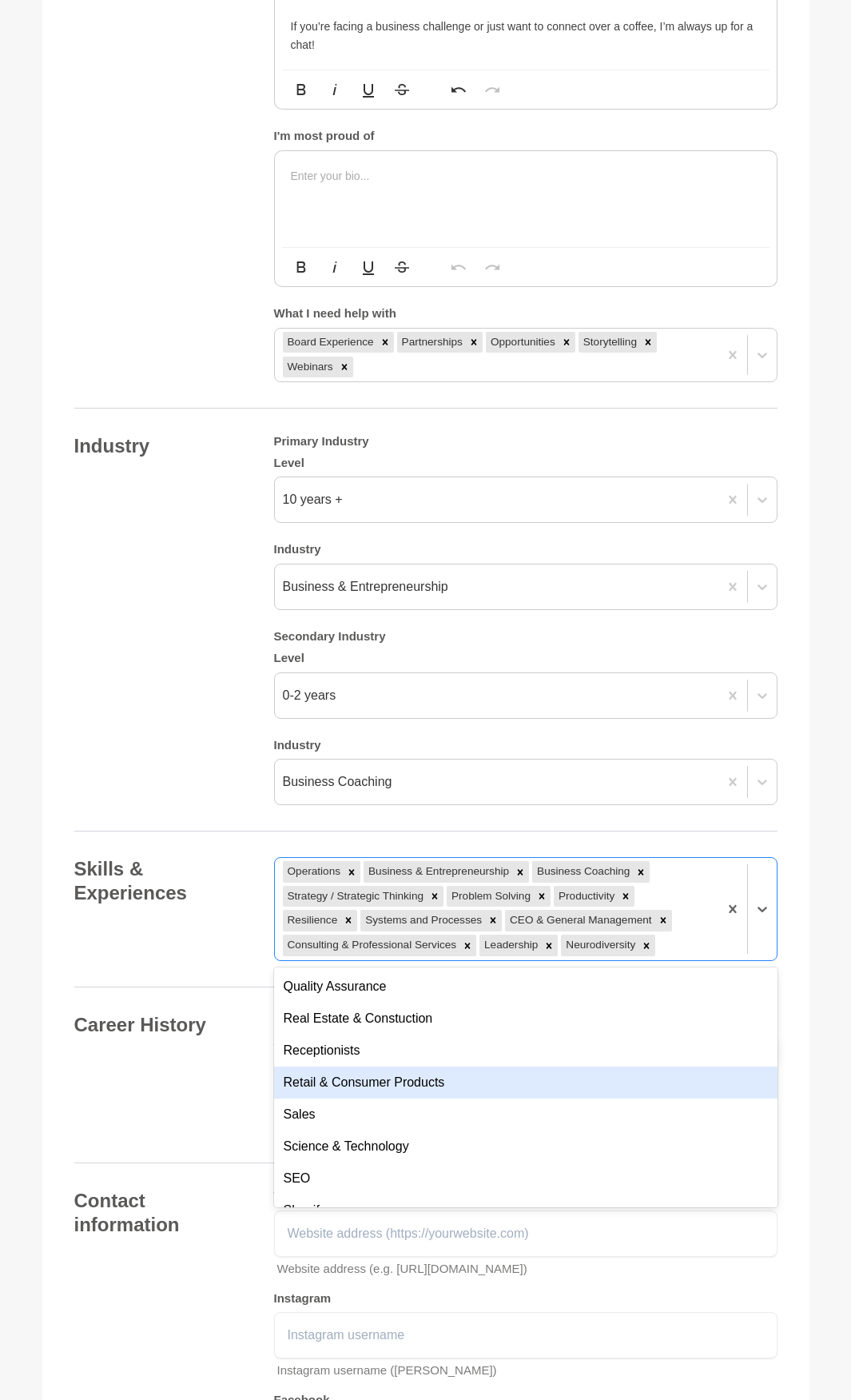
click at [568, 1079] on div "Retail & Consumer Products" at bounding box center [526, 1082] width 503 height 32
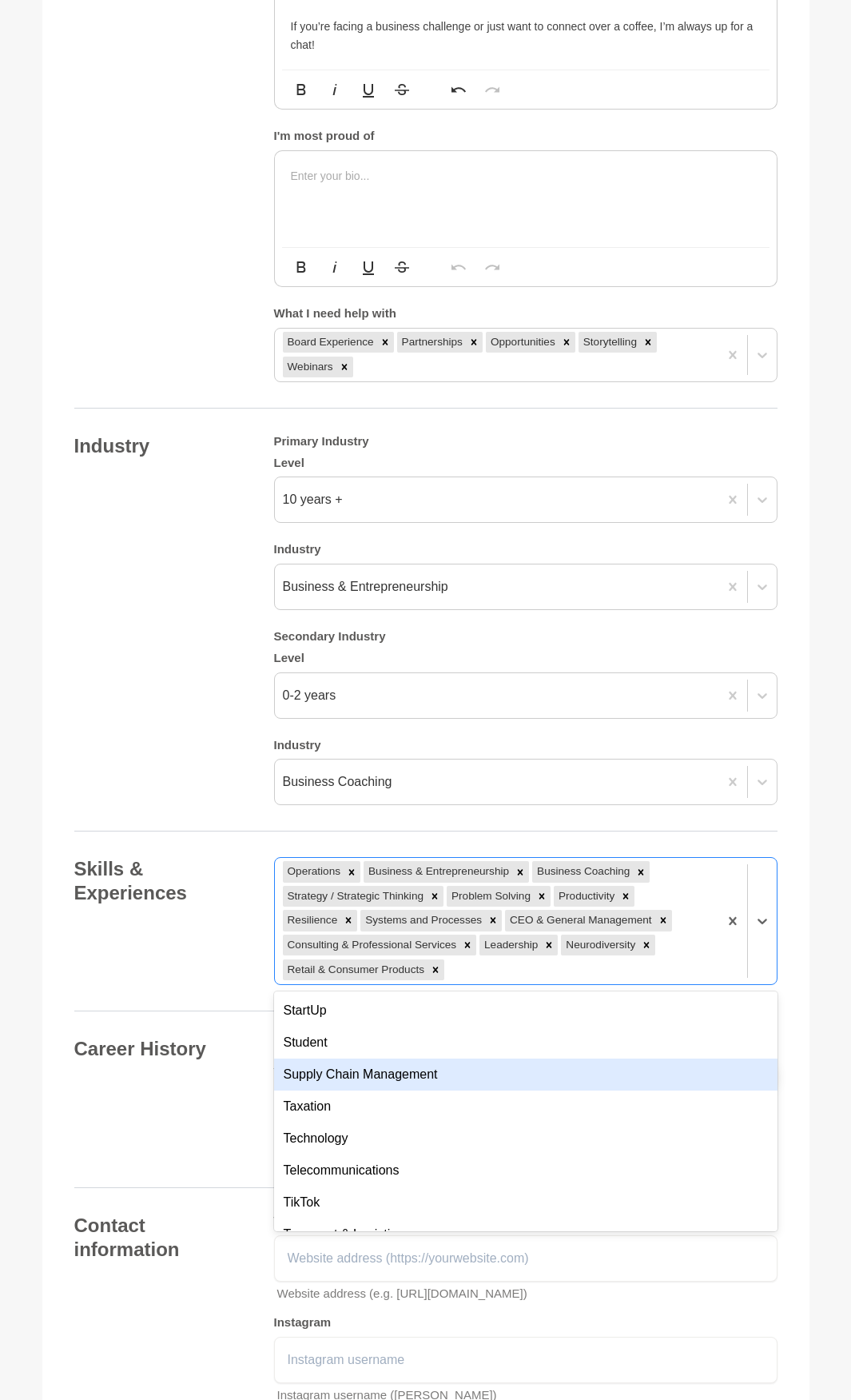
scroll to position [5356, 0]
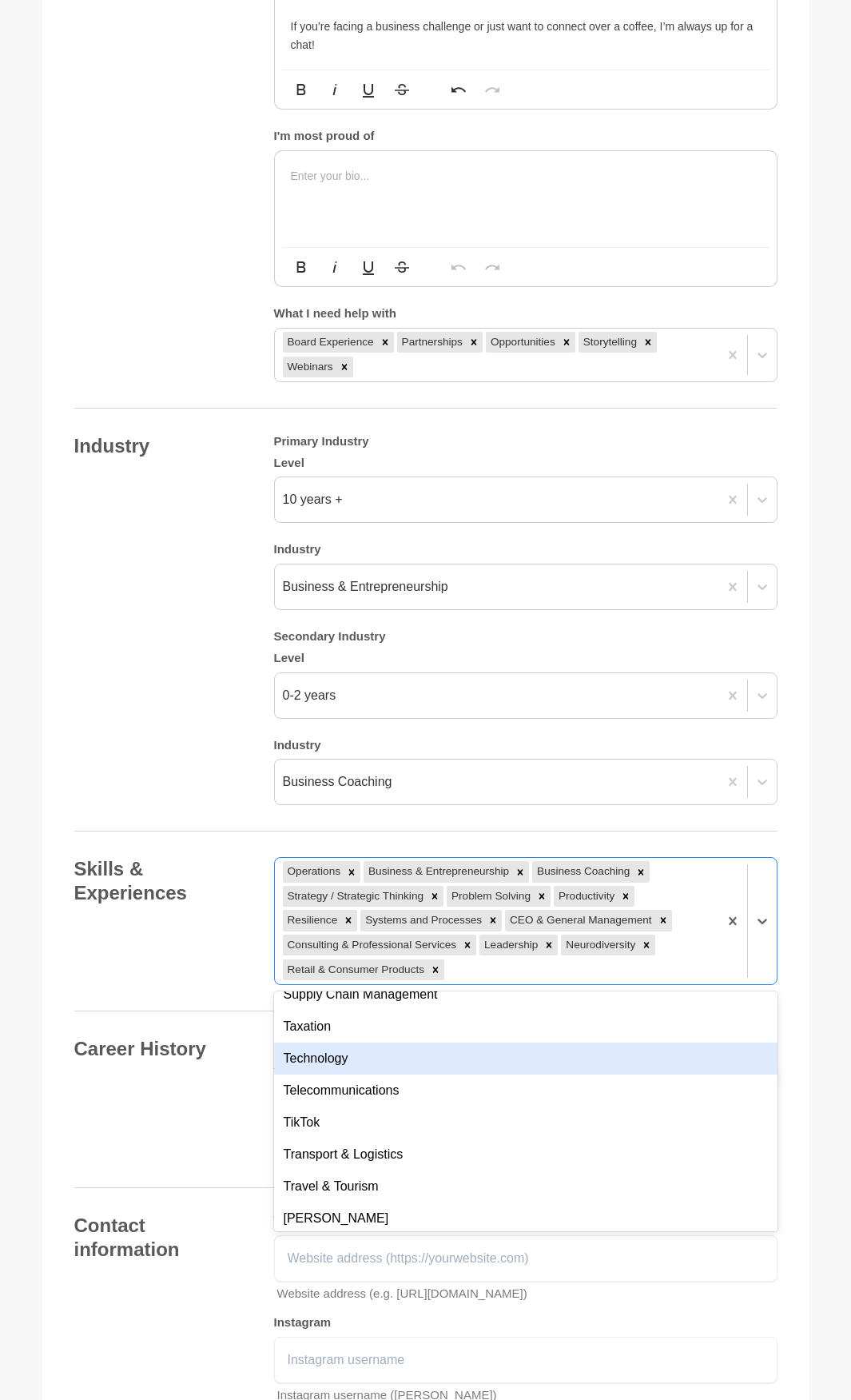
click at [567, 1060] on div "Technology" at bounding box center [526, 1058] width 503 height 32
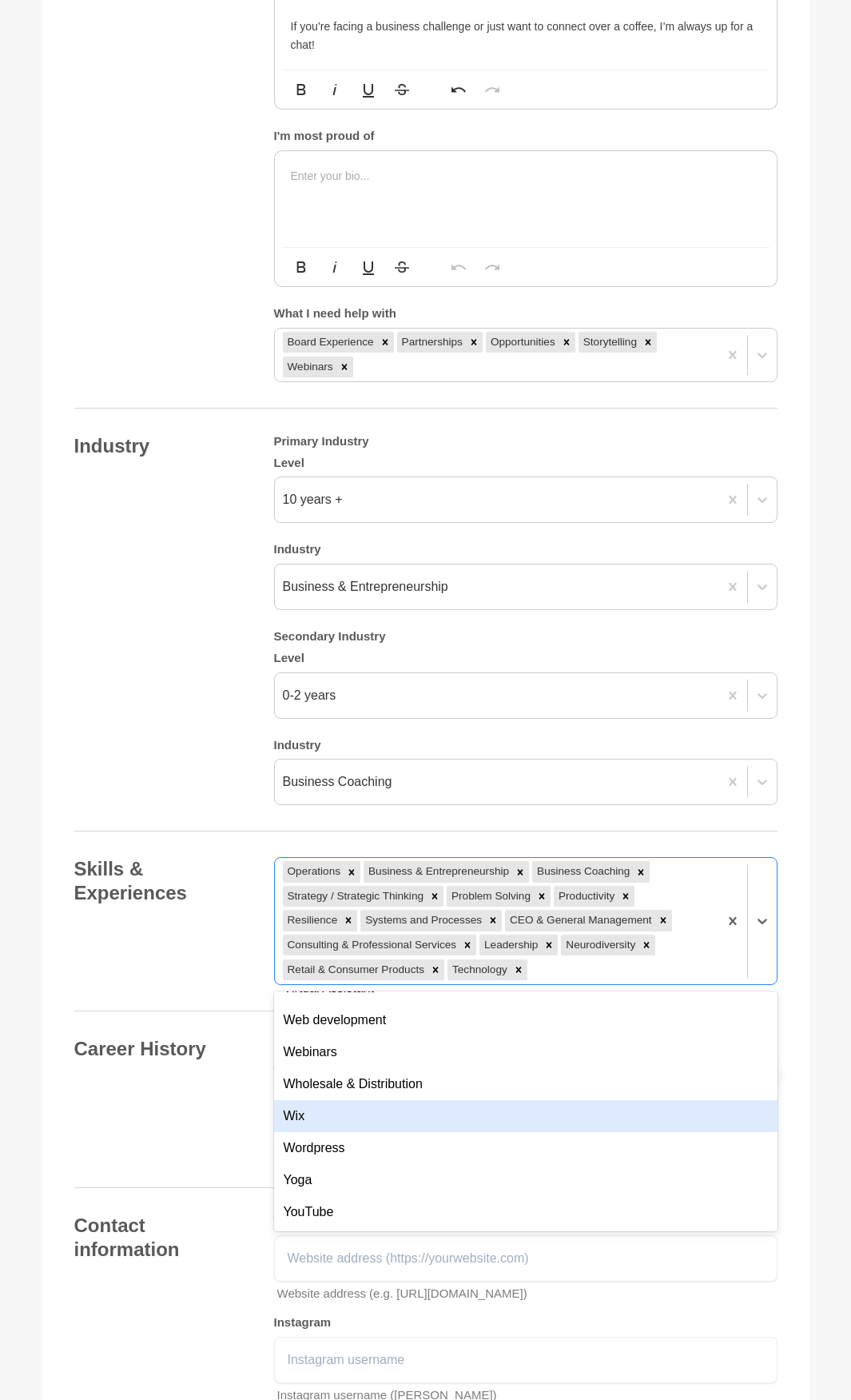
click at [207, 1203] on div "Your details Name * Tegan Summers Role / Title * Business Coach Company The Sma…" at bounding box center [426, 395] width 704 height 2632
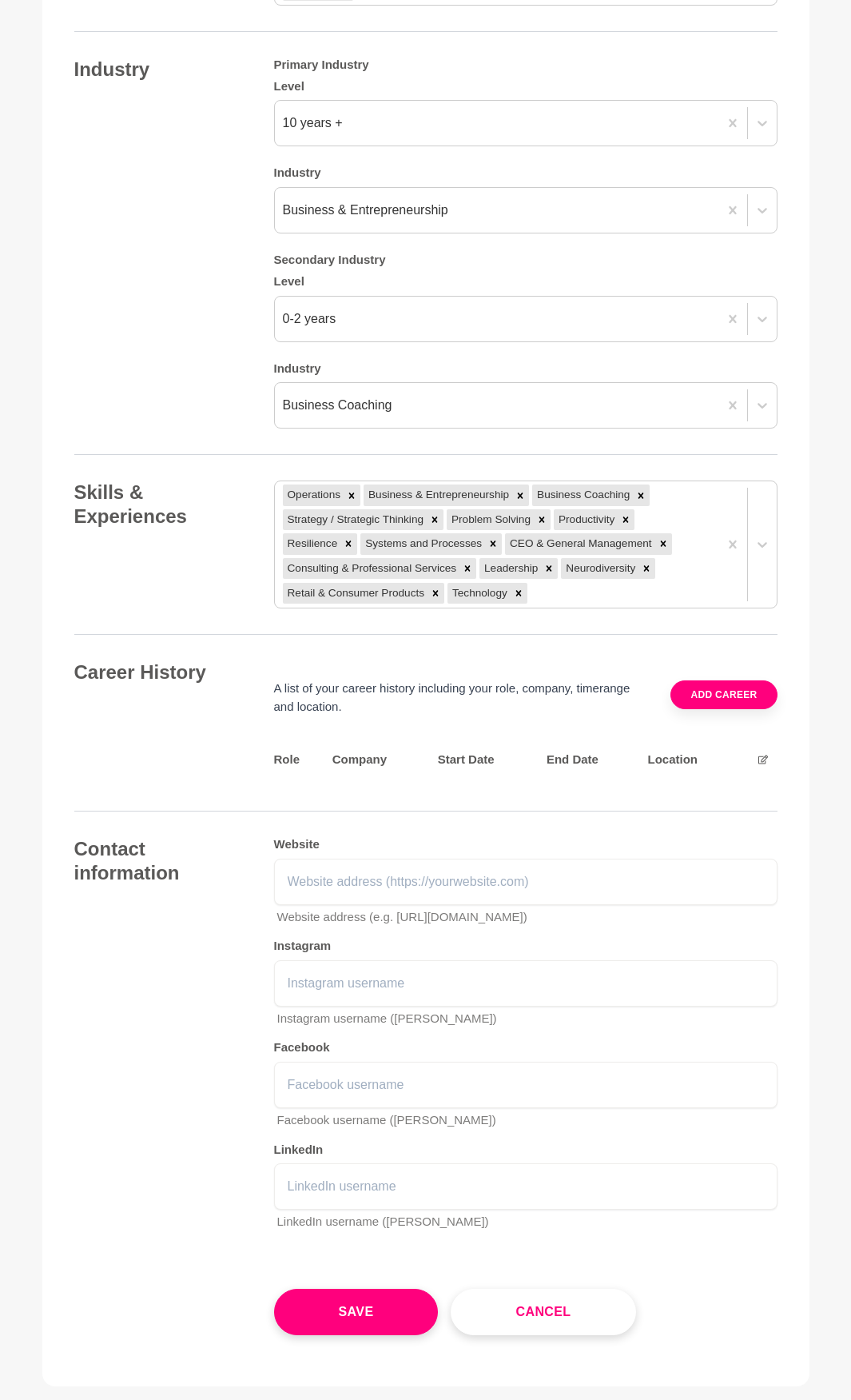
scroll to position [1518, 0]
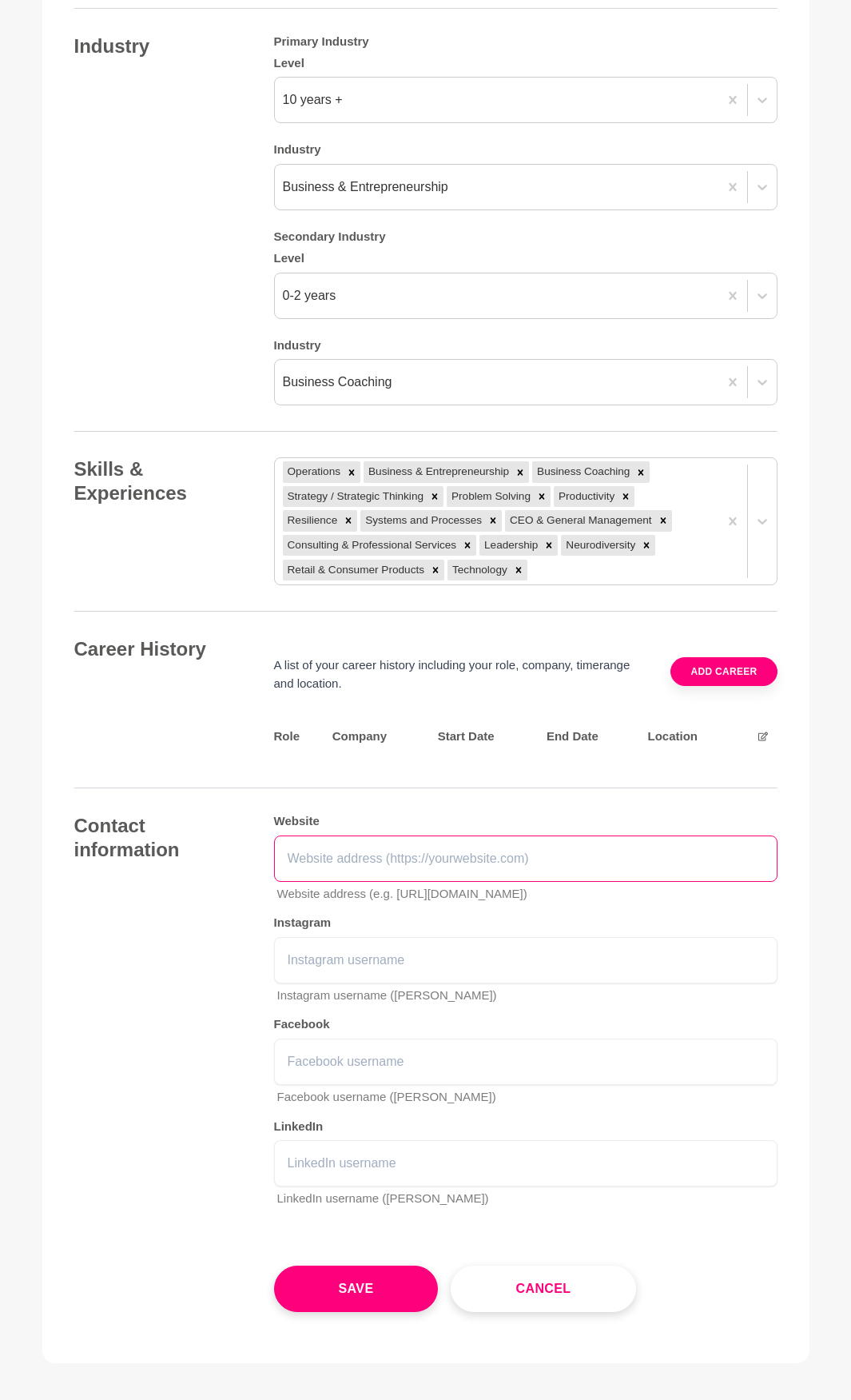
click at [348, 869] on input "text" at bounding box center [526, 858] width 503 height 46
click at [372, 857] on input "text" at bounding box center [526, 858] width 503 height 46
paste input "https://www.thesmallbusiness.coach/"
type input "https://www.thesmallbusiness.coach/"
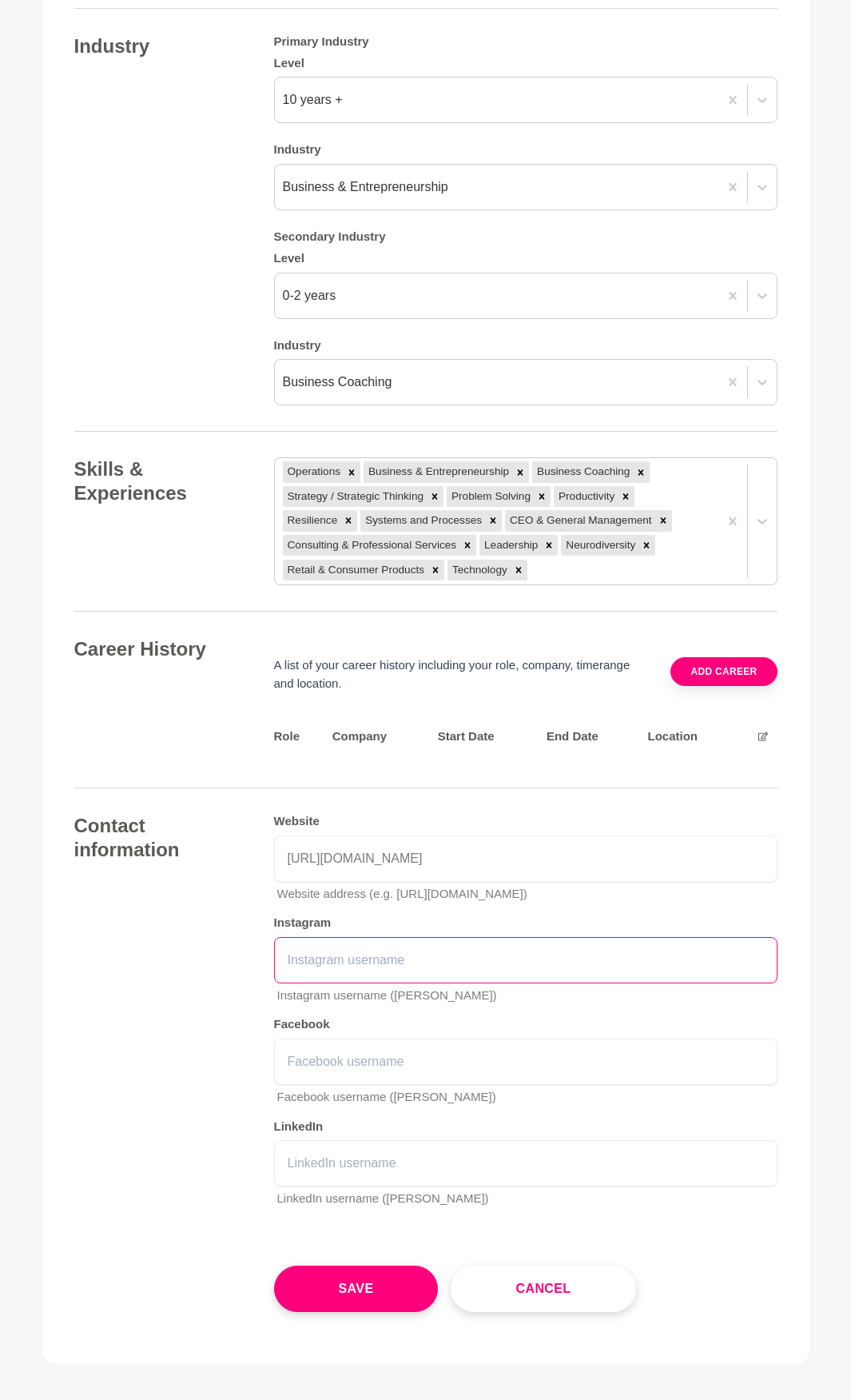
click at [375, 955] on input "text" at bounding box center [526, 960] width 503 height 46
paste input "https://www.thesmallbusiness.coach/"
drag, startPoint x: 356, startPoint y: 961, endPoint x: -69, endPoint y: 940, distance: 425.5
click at [0, 940] on html "Dashboard Profile Saved Items Messages Bookings Reviews Membership Logout Dashb…" at bounding box center [425, 55] width 851 height 3148
click at [673, 959] on input "@thesmallbusiness.coach/" at bounding box center [526, 960] width 503 height 46
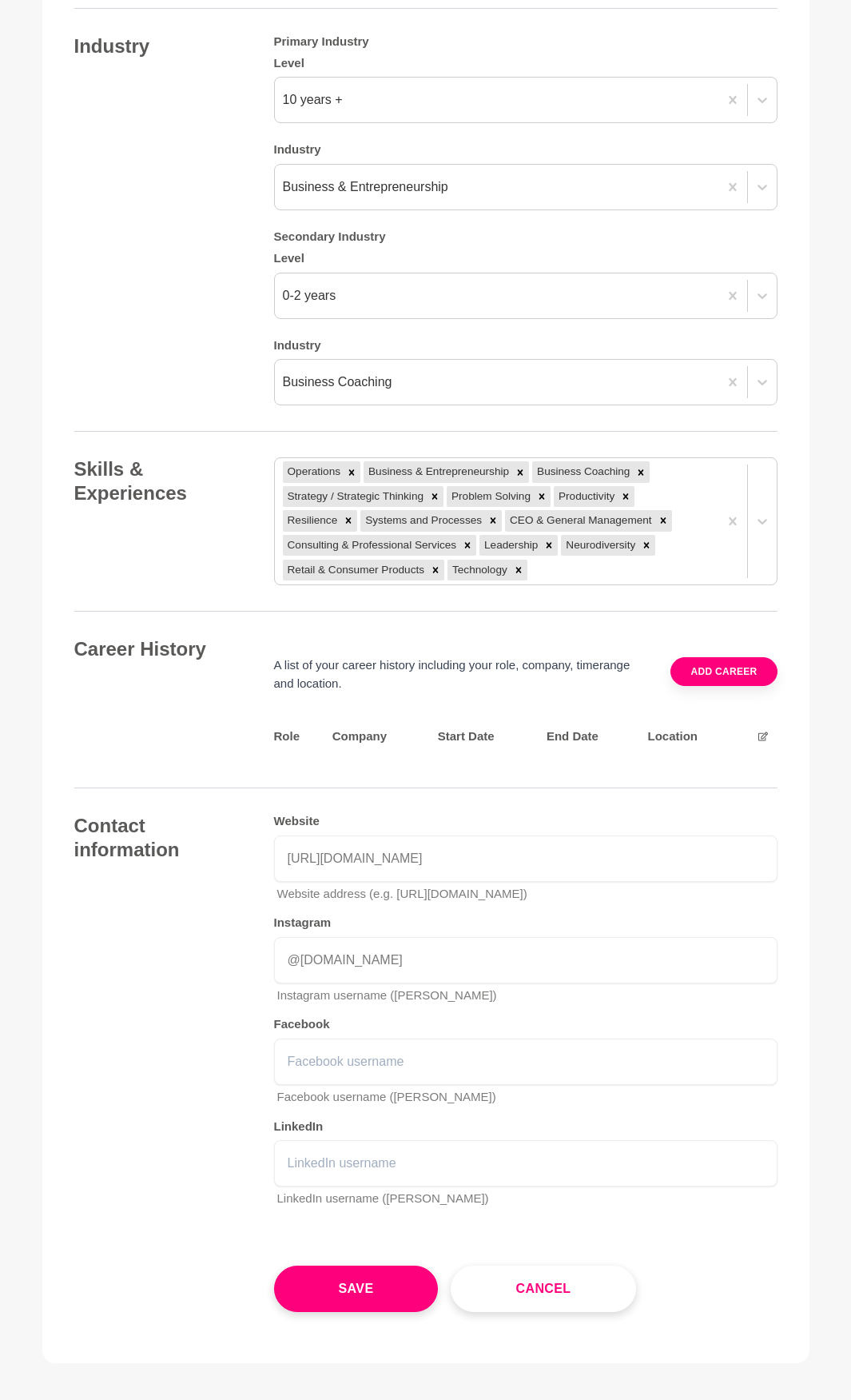
click at [388, 1086] on div "Website https://www.thesmallbusiness.coach/ Website address (e.g. https://sheme…" at bounding box center [526, 1017] width 503 height 407
click at [397, 1062] on input "text" at bounding box center [526, 1062] width 503 height 46
drag, startPoint x: 298, startPoint y: 959, endPoint x: 202, endPoint y: 954, distance: 96.1
click at [200, 953] on div "Contact information Website https://www.thesmallbusiness.coach/ Website address…" at bounding box center [426, 1017] width 704 height 407
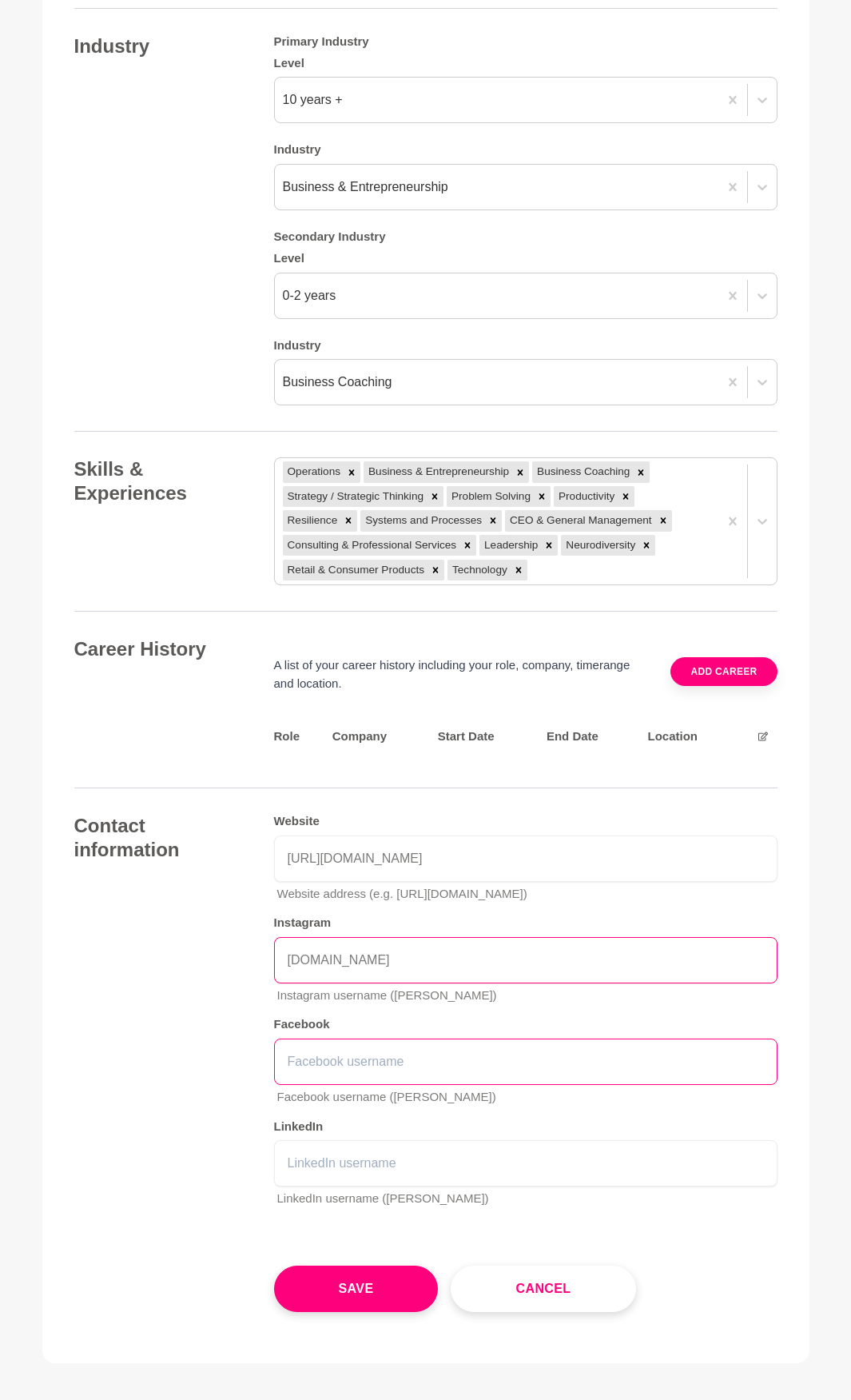
type input "thesmallbusiness.coach"
click at [390, 1080] on input "text" at bounding box center [526, 1062] width 503 height 46
click at [344, 1057] on input "text" at bounding box center [526, 1062] width 503 height 46
paste input "tegansummers.thesmallbusinesscoach"
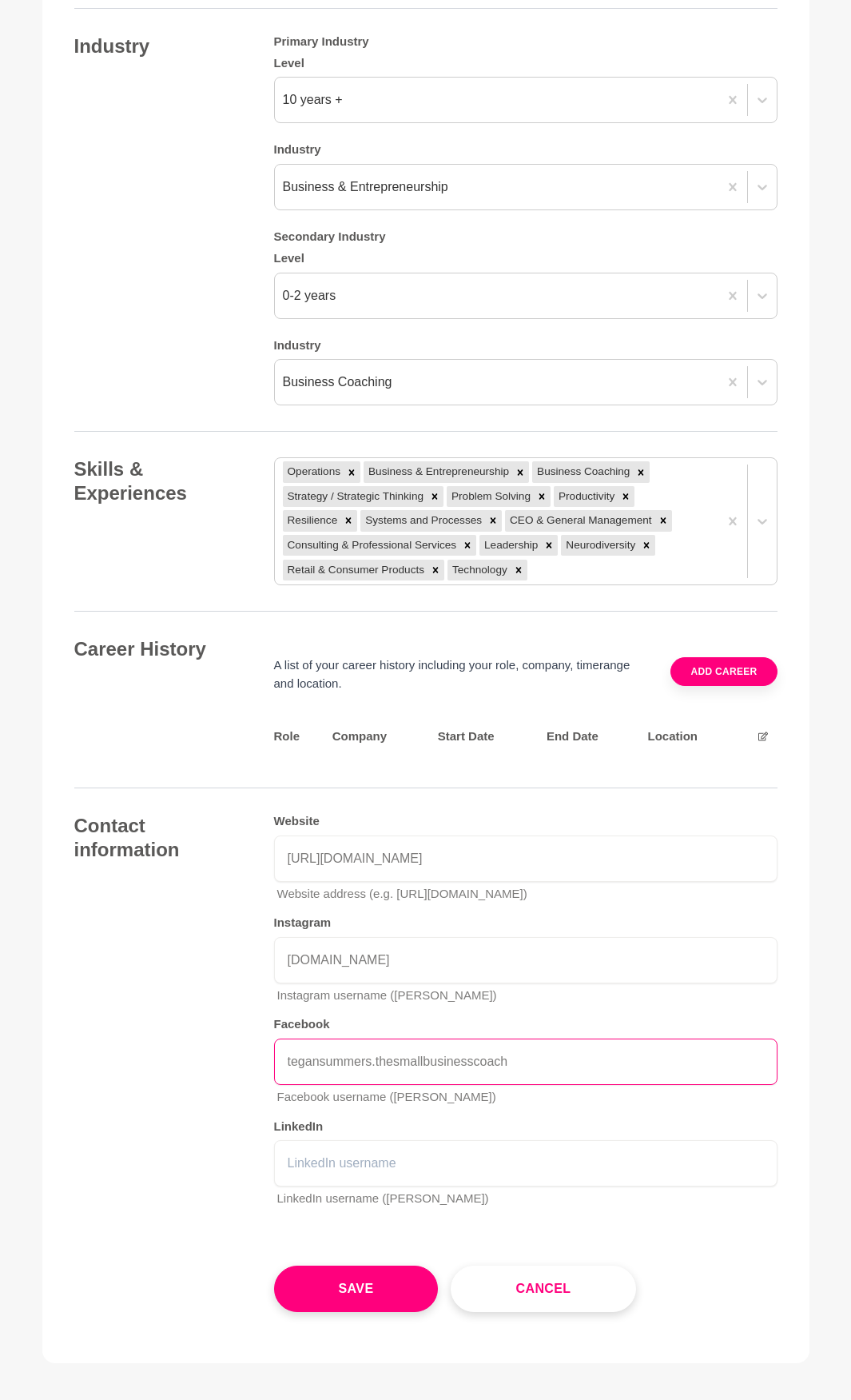
type input "tegansummers.thesmallbusinesscoach"
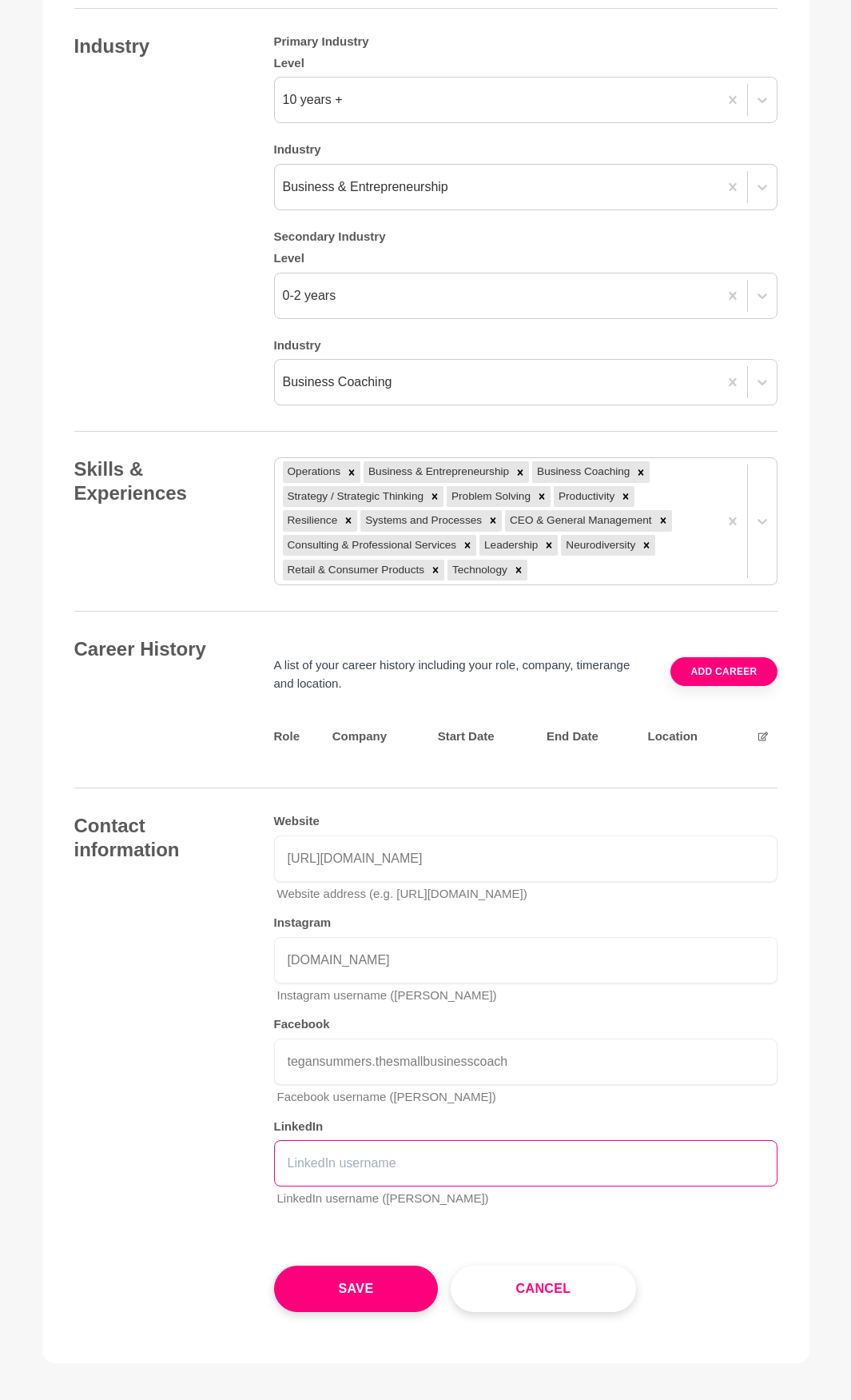
click at [337, 1144] on input "text" at bounding box center [526, 1163] width 503 height 46
type input "tegansummers"
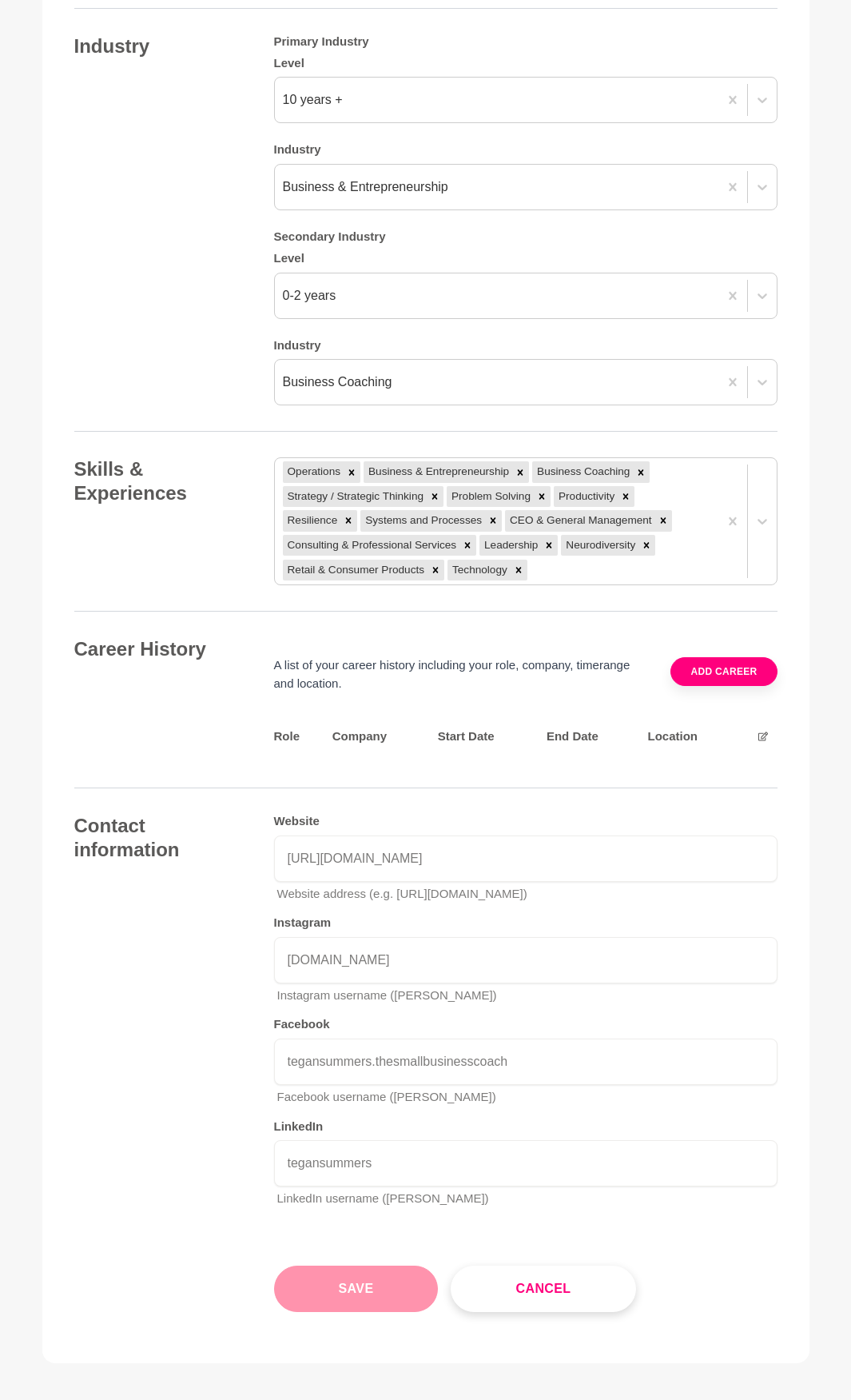
click at [338, 1279] on button "Save" at bounding box center [356, 1288] width 164 height 46
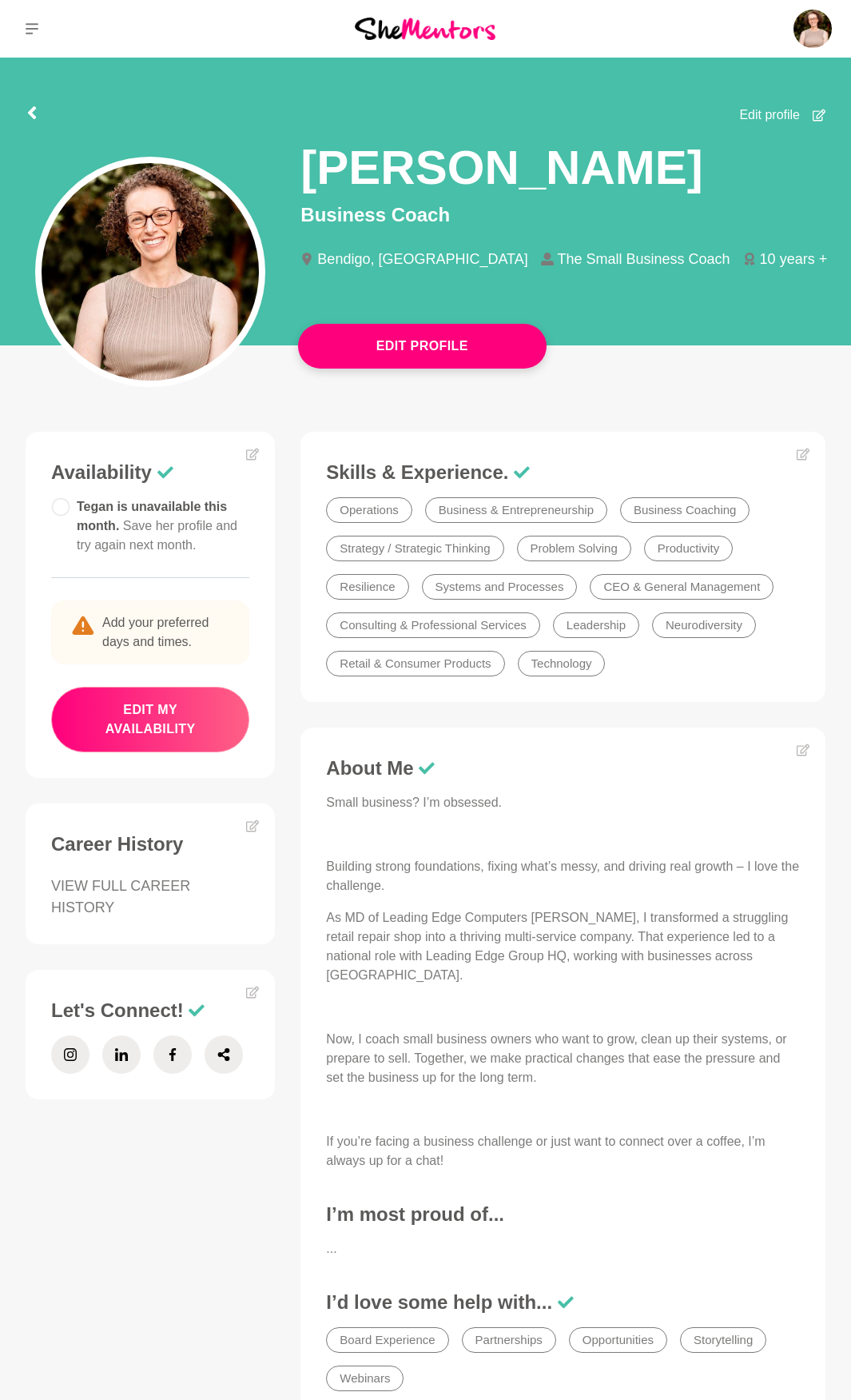
click at [150, 714] on button "edit my availability" at bounding box center [150, 719] width 198 height 66
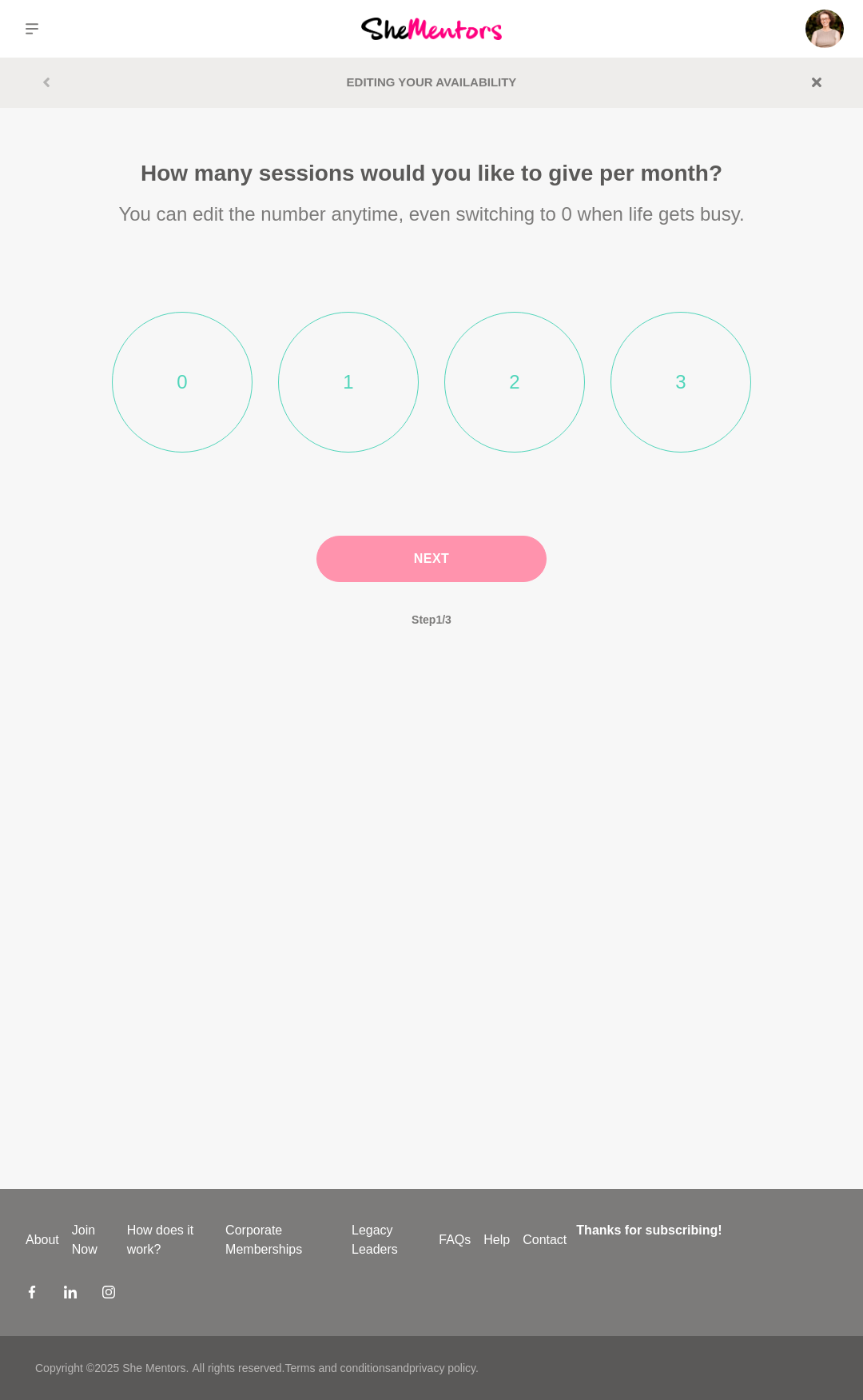
click at [688, 379] on li "3" at bounding box center [681, 382] width 141 height 141
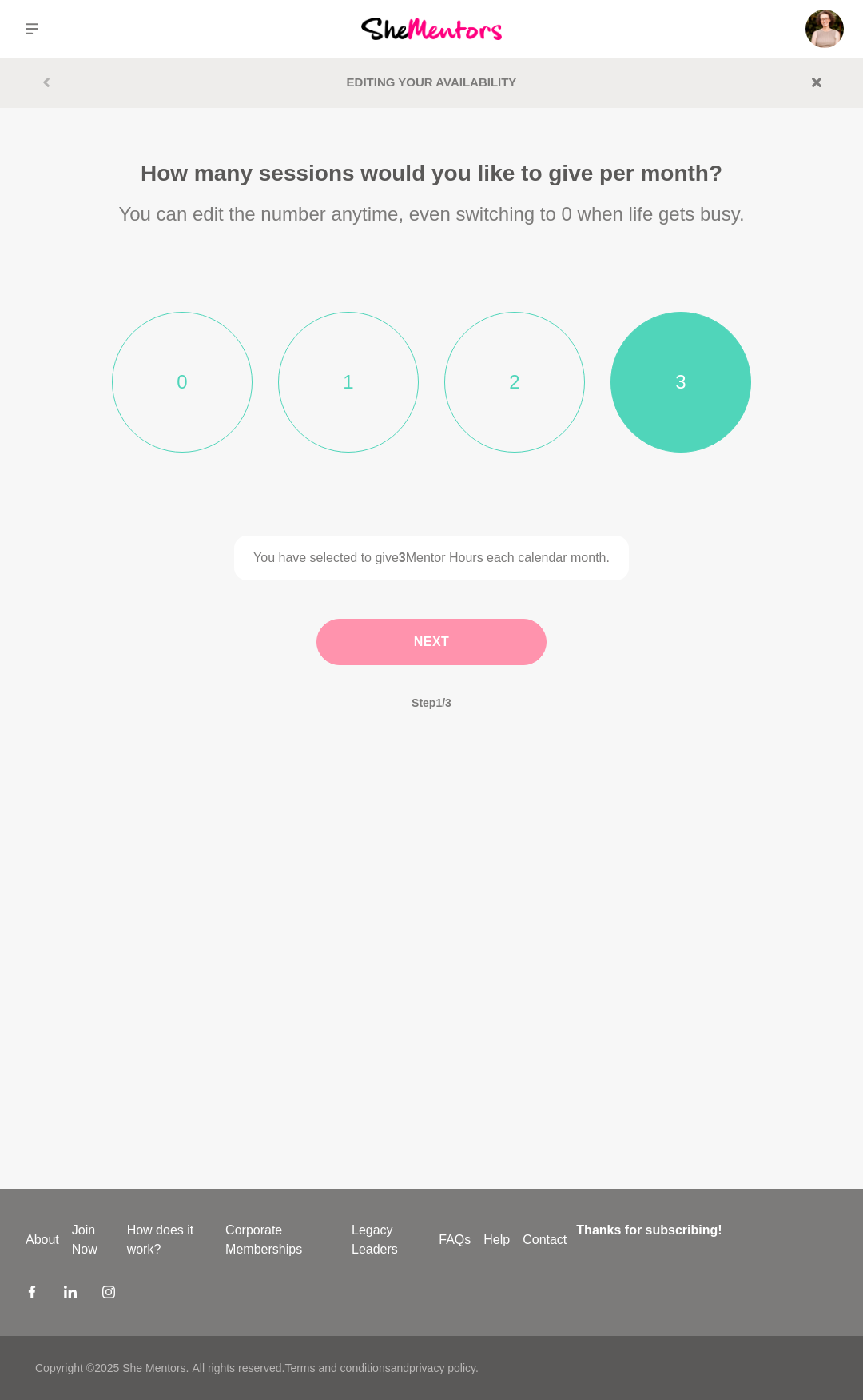
click at [408, 642] on button "Next" at bounding box center [432, 642] width 230 height 46
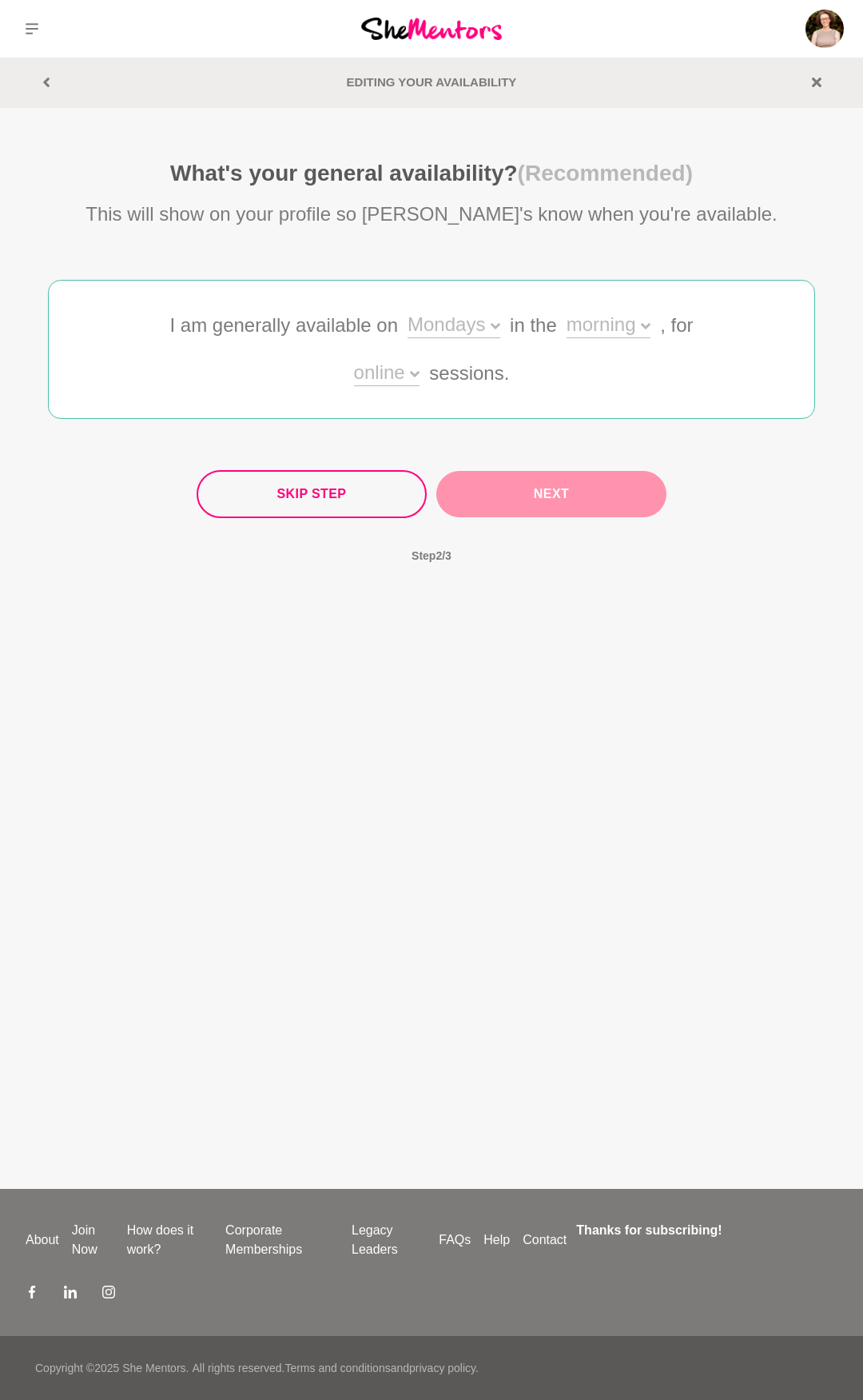
click at [490, 325] on div "Mondays" at bounding box center [453, 326] width 93 height 23
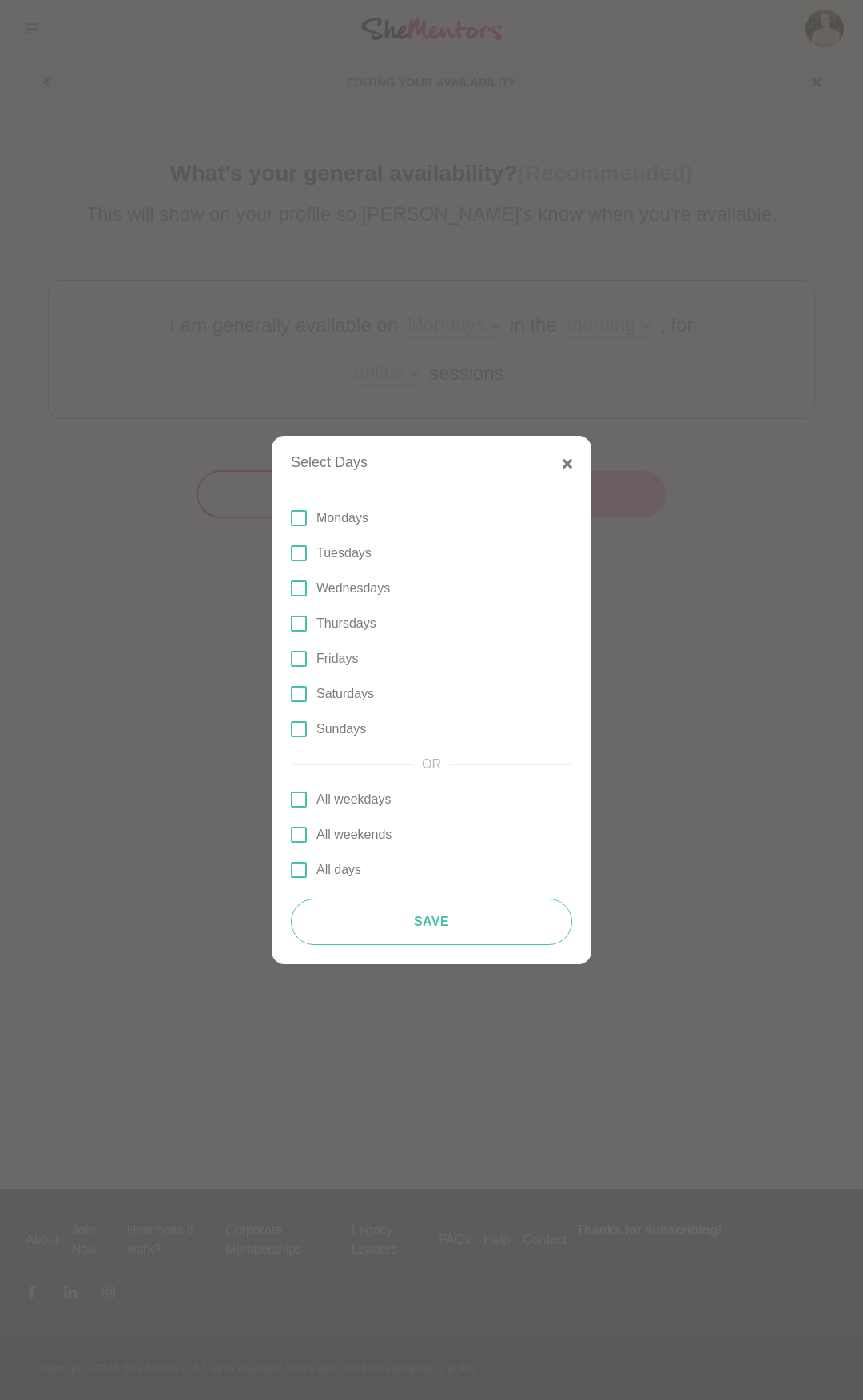
click at [298, 517] on span at bounding box center [298, 518] width 16 height 16
click at [291, 518] on input "Mondays" at bounding box center [291, 518] width 0 height 0
click at [299, 563] on div "Mondays Tuesdays Wednesdays Thursdays Fridays Saturdays Sundays" at bounding box center [431, 624] width 281 height 230
click at [296, 550] on span at bounding box center [298, 553] width 16 height 16
click at [291, 553] on input "Tuesdays" at bounding box center [291, 553] width 0 height 0
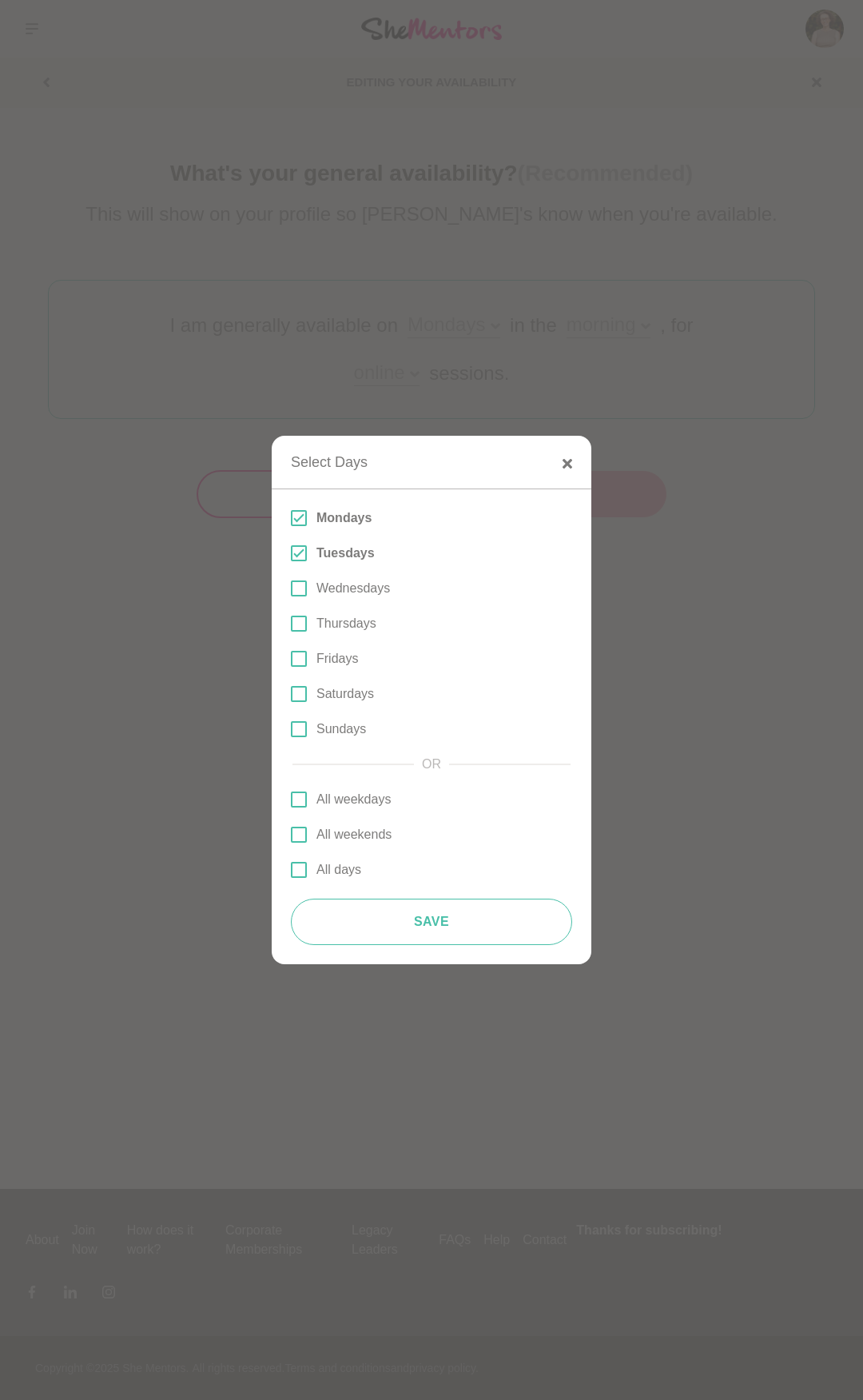
click at [304, 591] on span at bounding box center [298, 588] width 16 height 16
click at [291, 588] on input "Wednesdays" at bounding box center [291, 588] width 0 height 0
click at [305, 623] on span at bounding box center [298, 623] width 16 height 16
click at [291, 624] on input "Thursdays" at bounding box center [291, 624] width 0 height 0
click at [298, 654] on span at bounding box center [298, 659] width 16 height 16
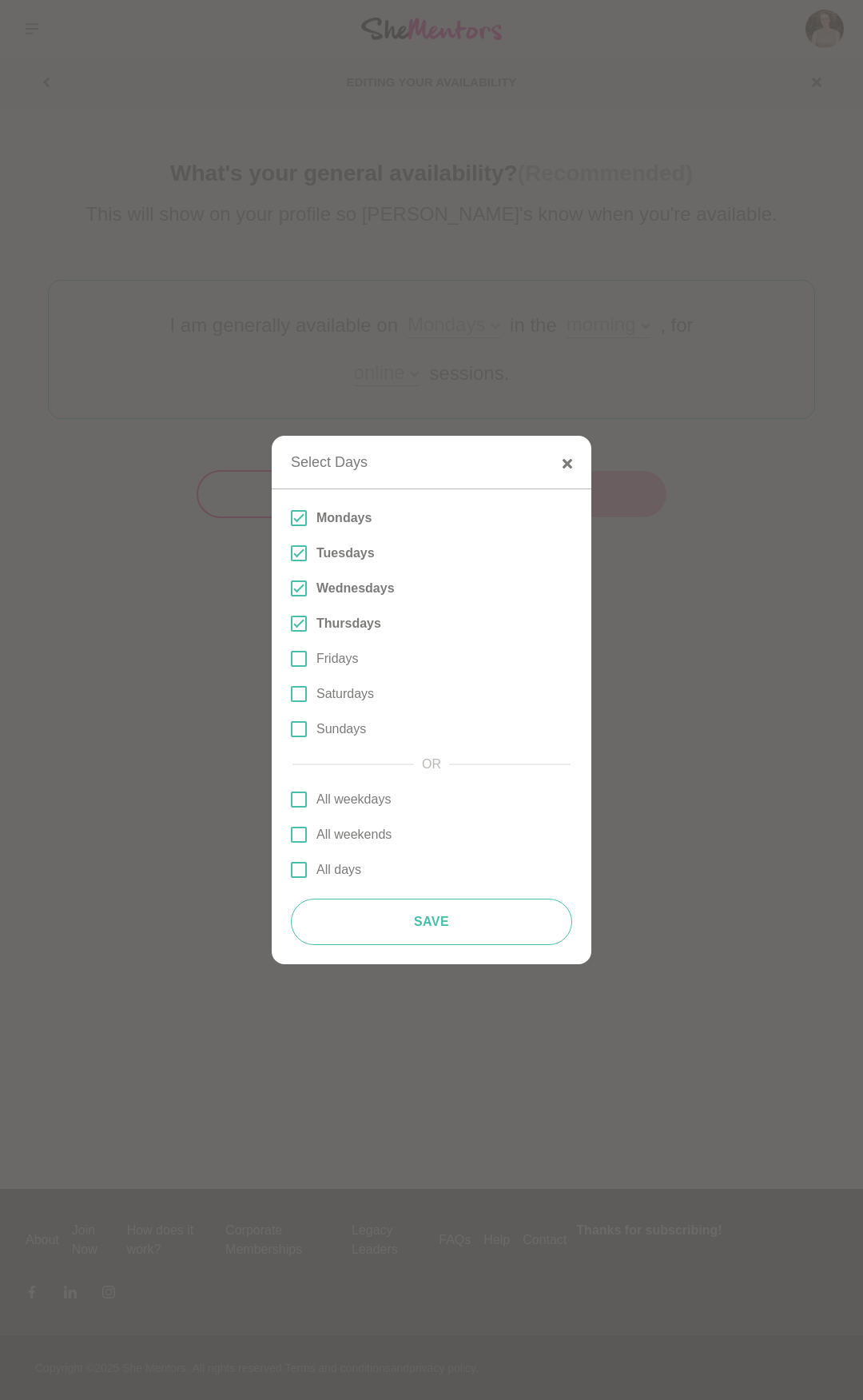
click at [291, 659] on input "Fridays" at bounding box center [291, 659] width 0 height 0
click at [301, 801] on span at bounding box center [298, 799] width 16 height 16
click at [291, 799] on input "All weekdays" at bounding box center [291, 799] width 0 height 0
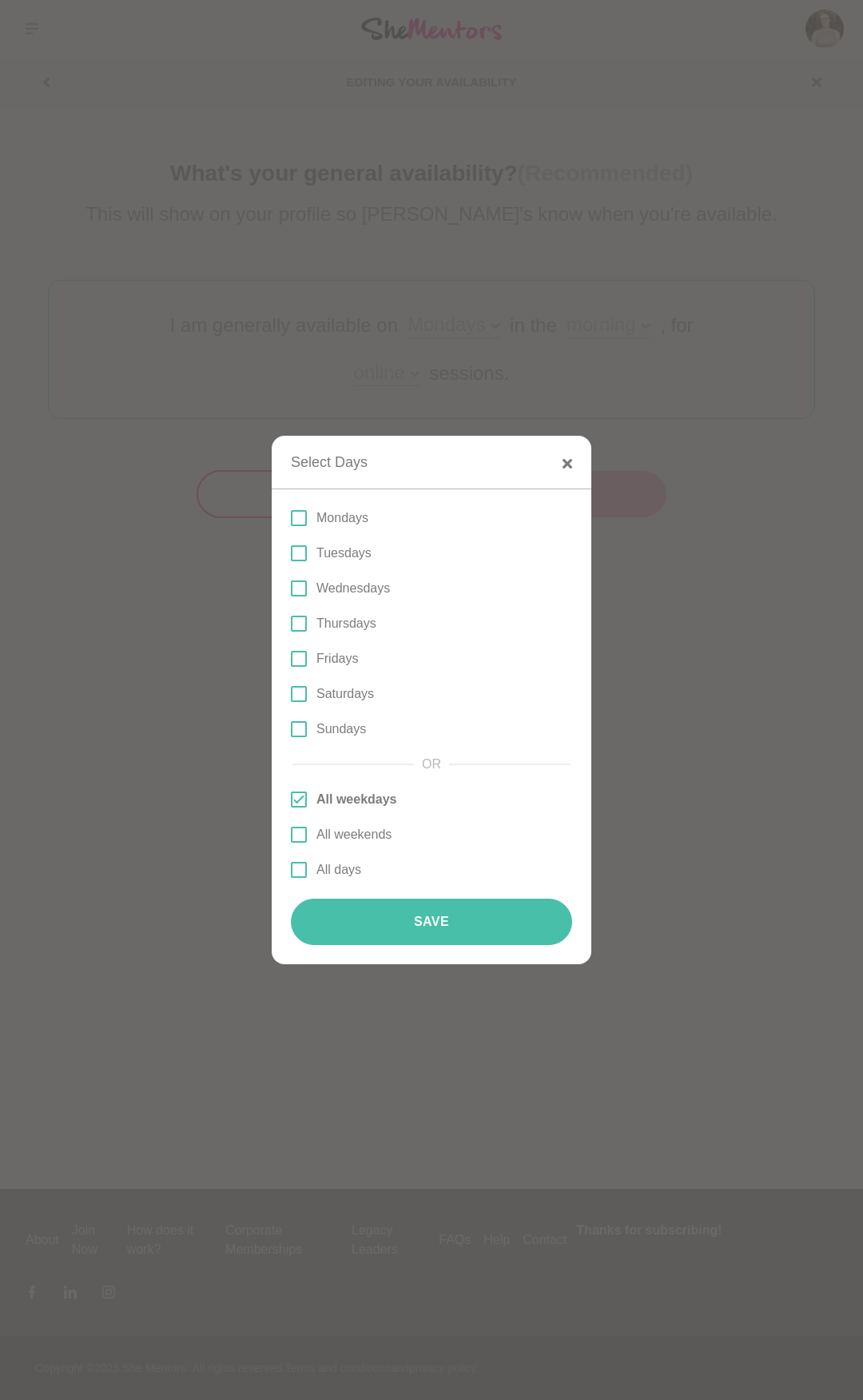
click at [515, 921] on button "Save" at bounding box center [431, 921] width 281 height 46
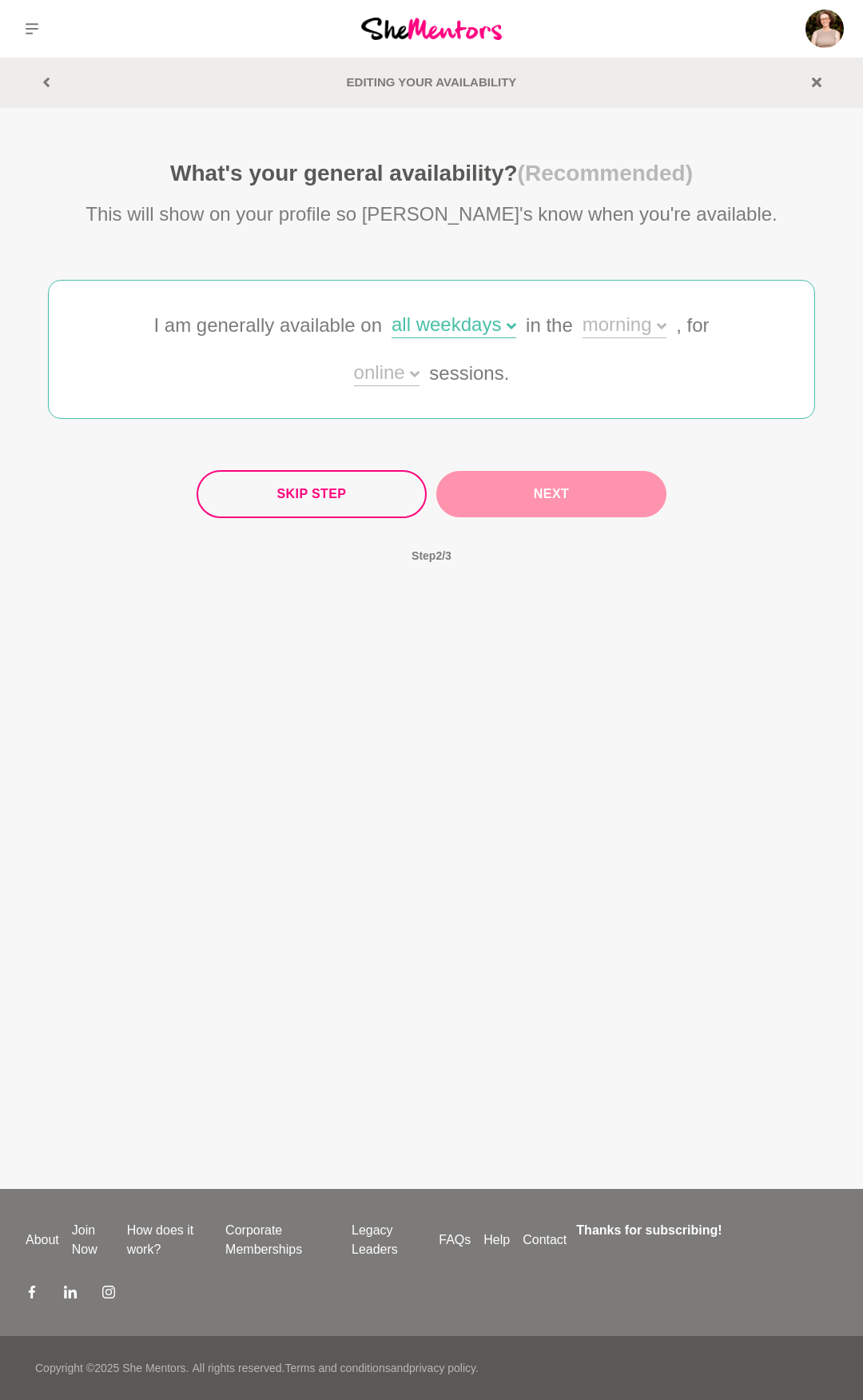
click at [659, 321] on icon at bounding box center [661, 326] width 9 height 9
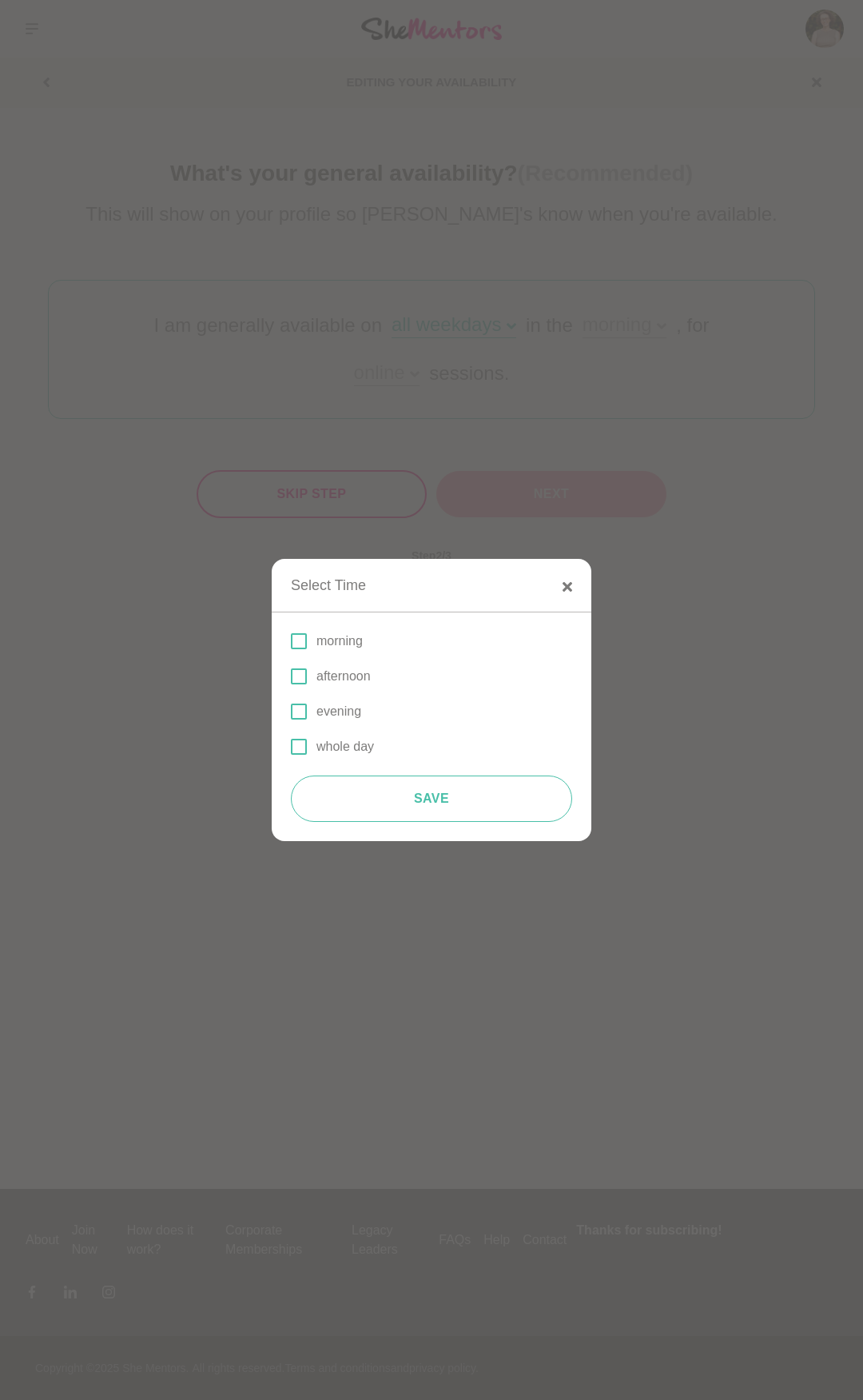
click at [299, 676] on span at bounding box center [298, 676] width 16 height 16
click at [291, 677] on input "afternoon" at bounding box center [291, 677] width 0 height 0
click at [366, 795] on button "Save" at bounding box center [431, 798] width 281 height 46
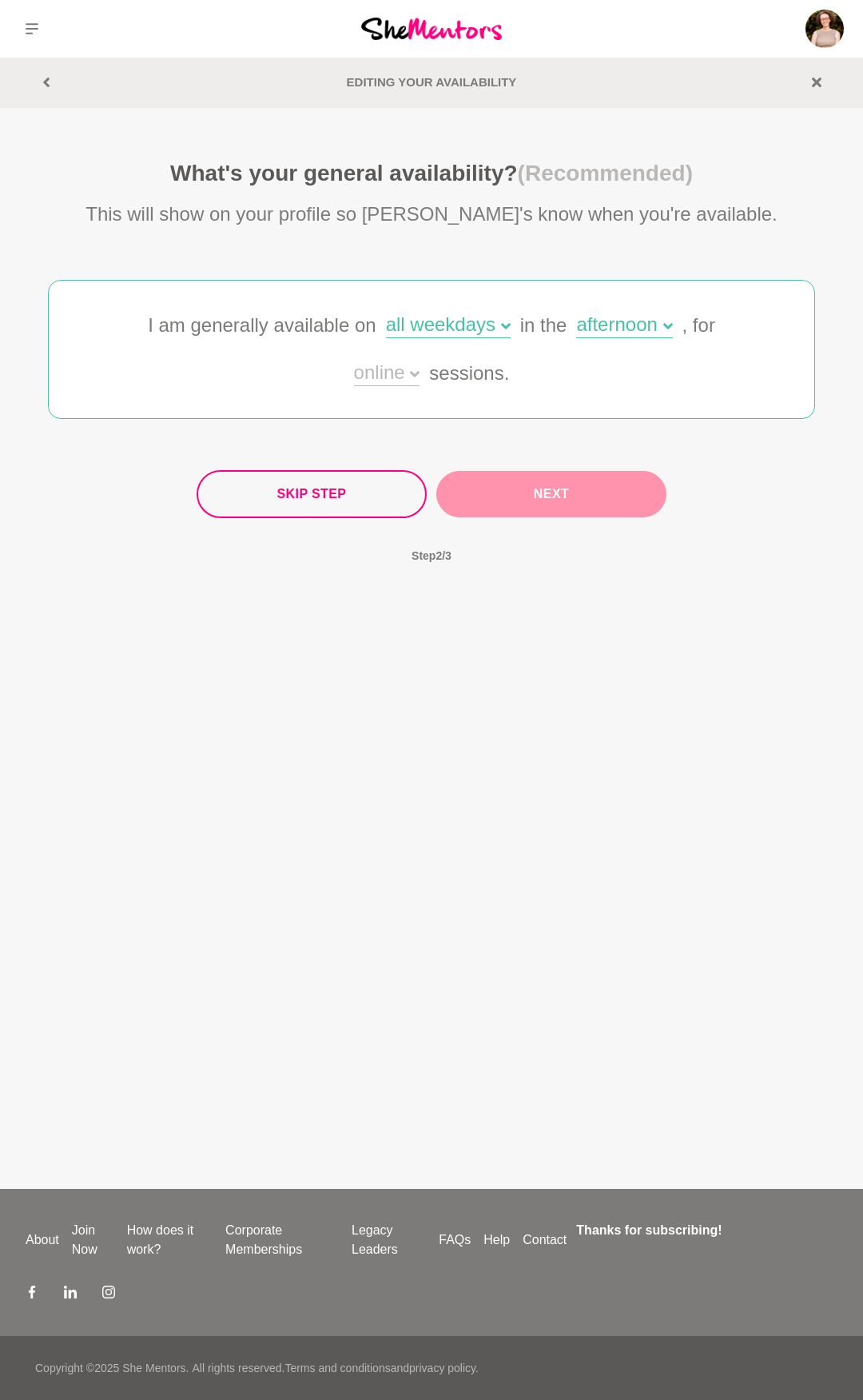
click at [410, 372] on icon at bounding box center [414, 373] width 9 height 9
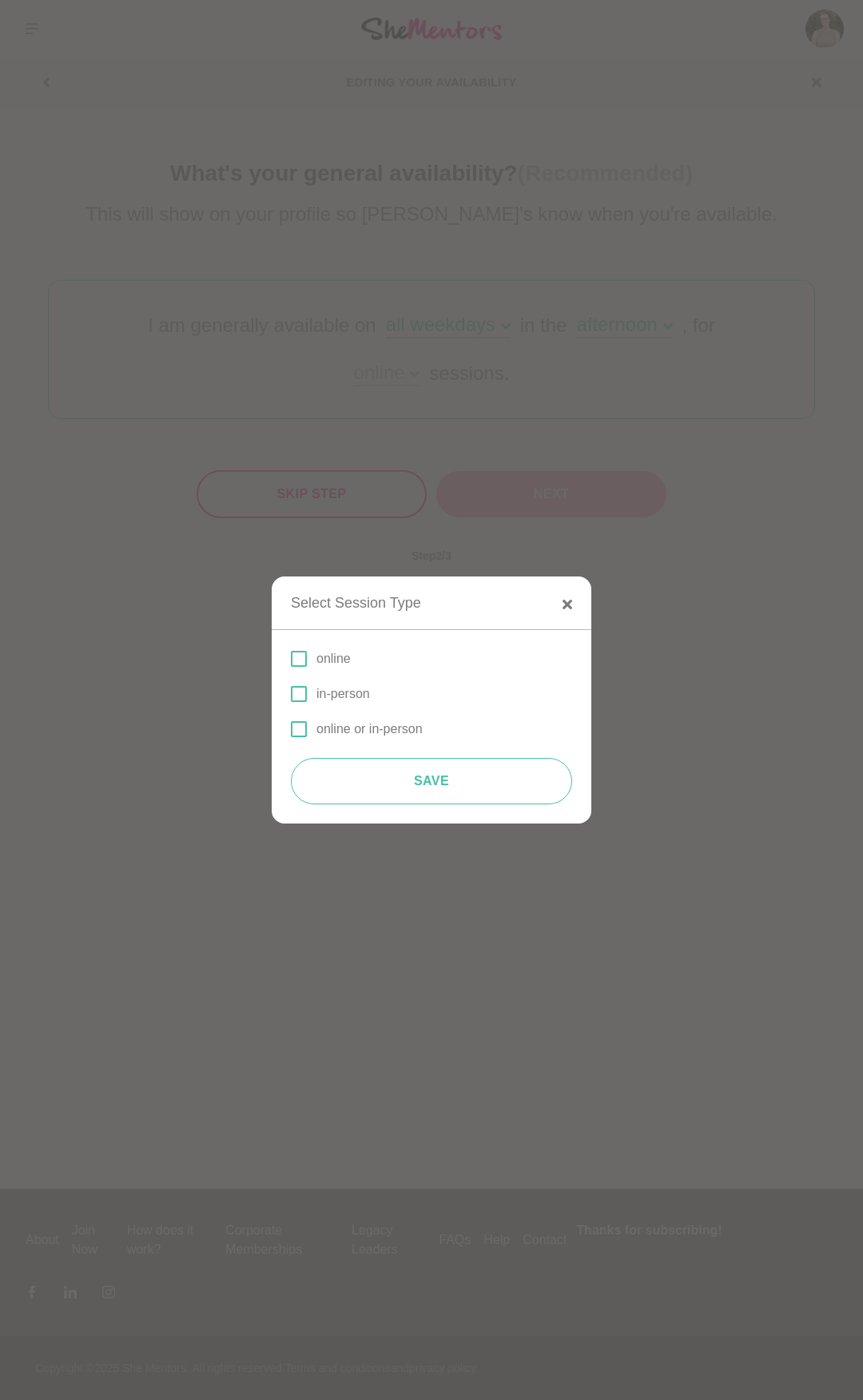
click at [303, 728] on span at bounding box center [298, 729] width 16 height 16
click at [291, 729] on input "online or in-person" at bounding box center [291, 729] width 0 height 0
click at [503, 774] on button "Save" at bounding box center [431, 781] width 281 height 46
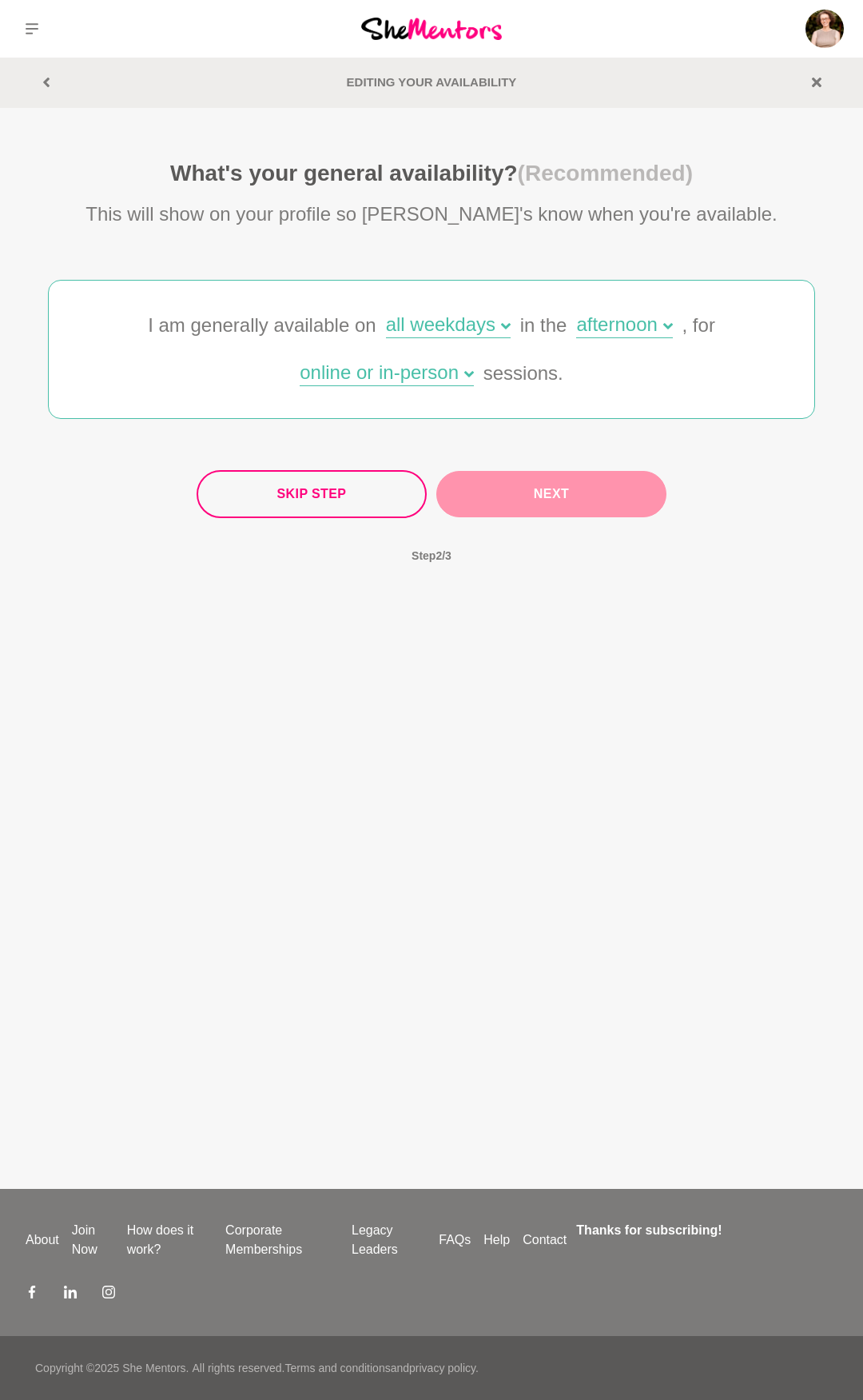
click at [611, 487] on button "Next" at bounding box center [551, 494] width 230 height 46
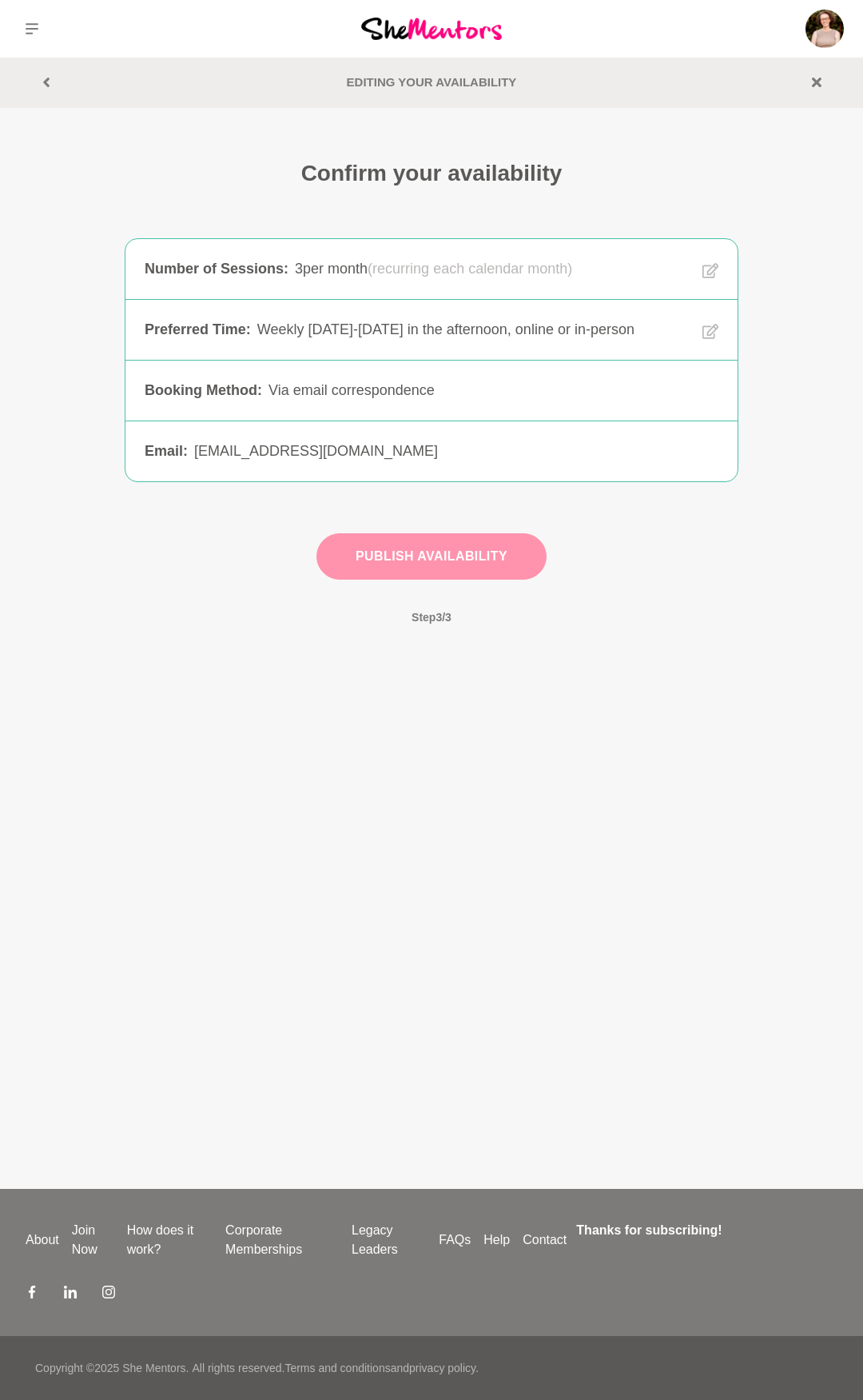
click at [526, 566] on button "Publish Availability" at bounding box center [432, 556] width 230 height 46
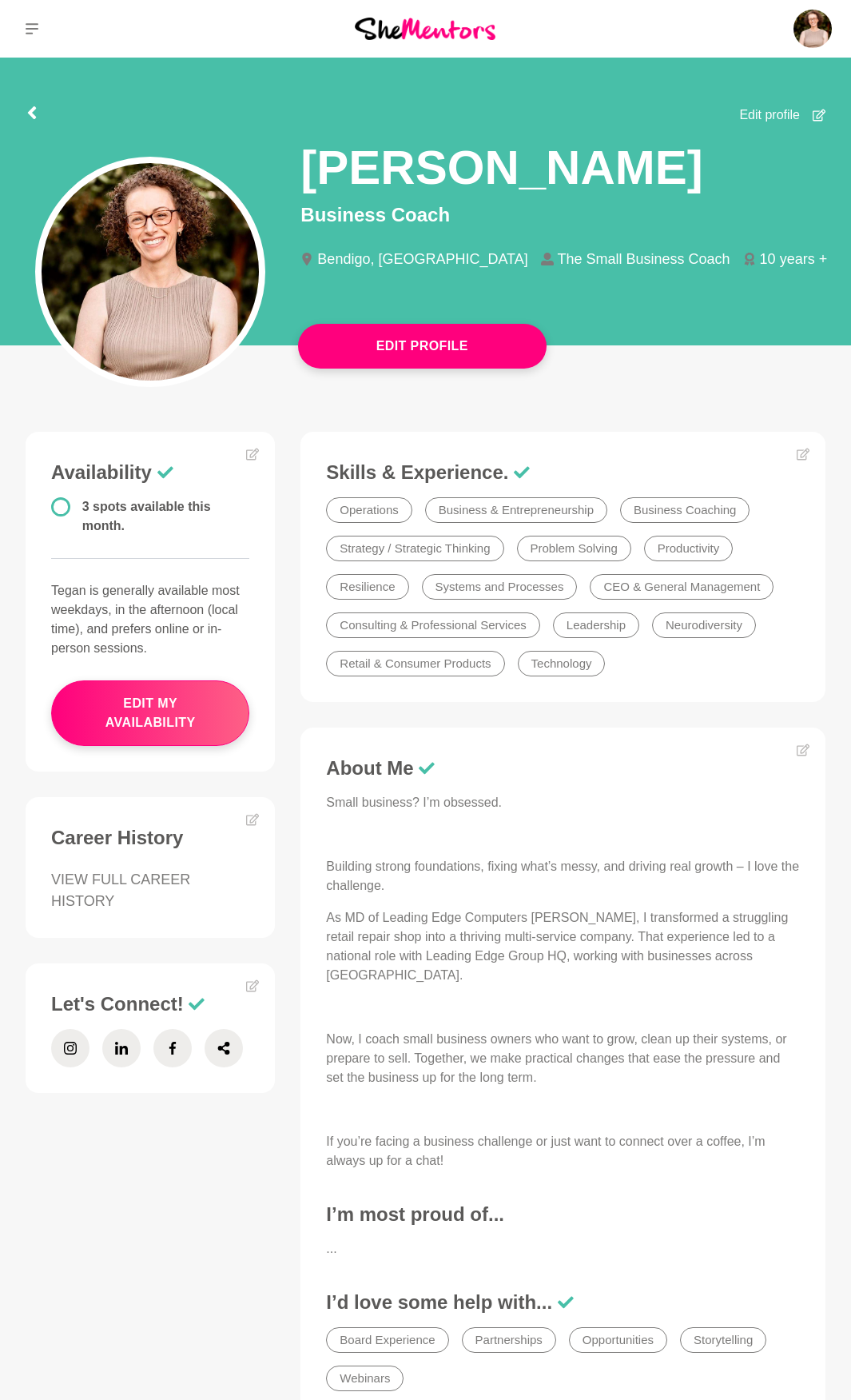
click at [308, 258] on icon at bounding box center [307, 258] width 13 height 13
click at [494, 376] on main "Edit Profile Edit profile Tegan Summers Business Coach Bendigo, Australia The S…" at bounding box center [425, 777] width 851 height 1439
click at [485, 353] on button "Edit Profile" at bounding box center [423, 346] width 249 height 45
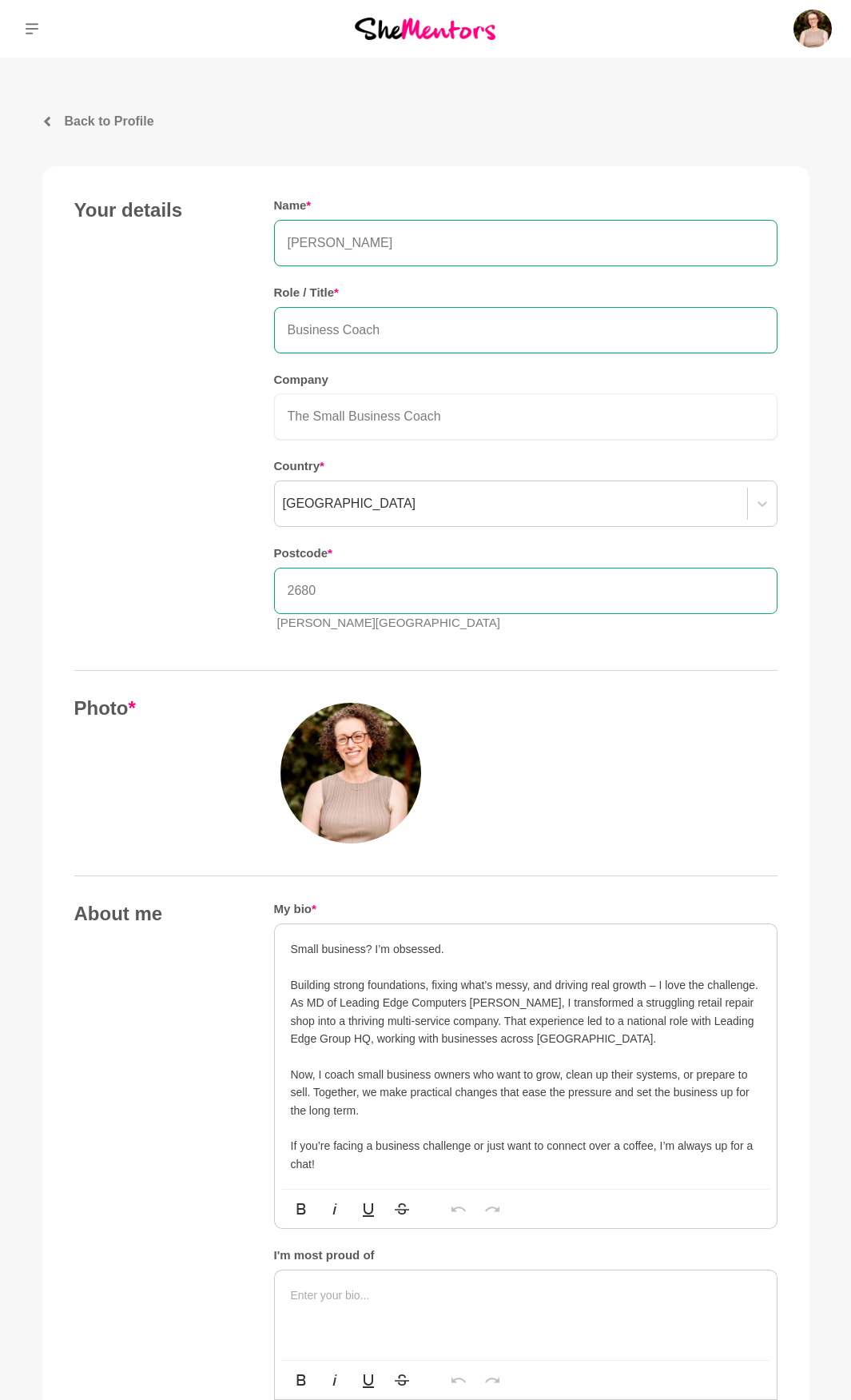
click at [338, 586] on input "2680" at bounding box center [526, 591] width 503 height 46
click at [354, 585] on input "2680" at bounding box center [526, 591] width 503 height 46
click at [166, 575] on div "Your details Name * Tegan Summers Role / Title * Business Coach Company The Sma…" at bounding box center [426, 421] width 704 height 446
click at [133, 124] on p "Back to Profile" at bounding box center [109, 121] width 89 height 20
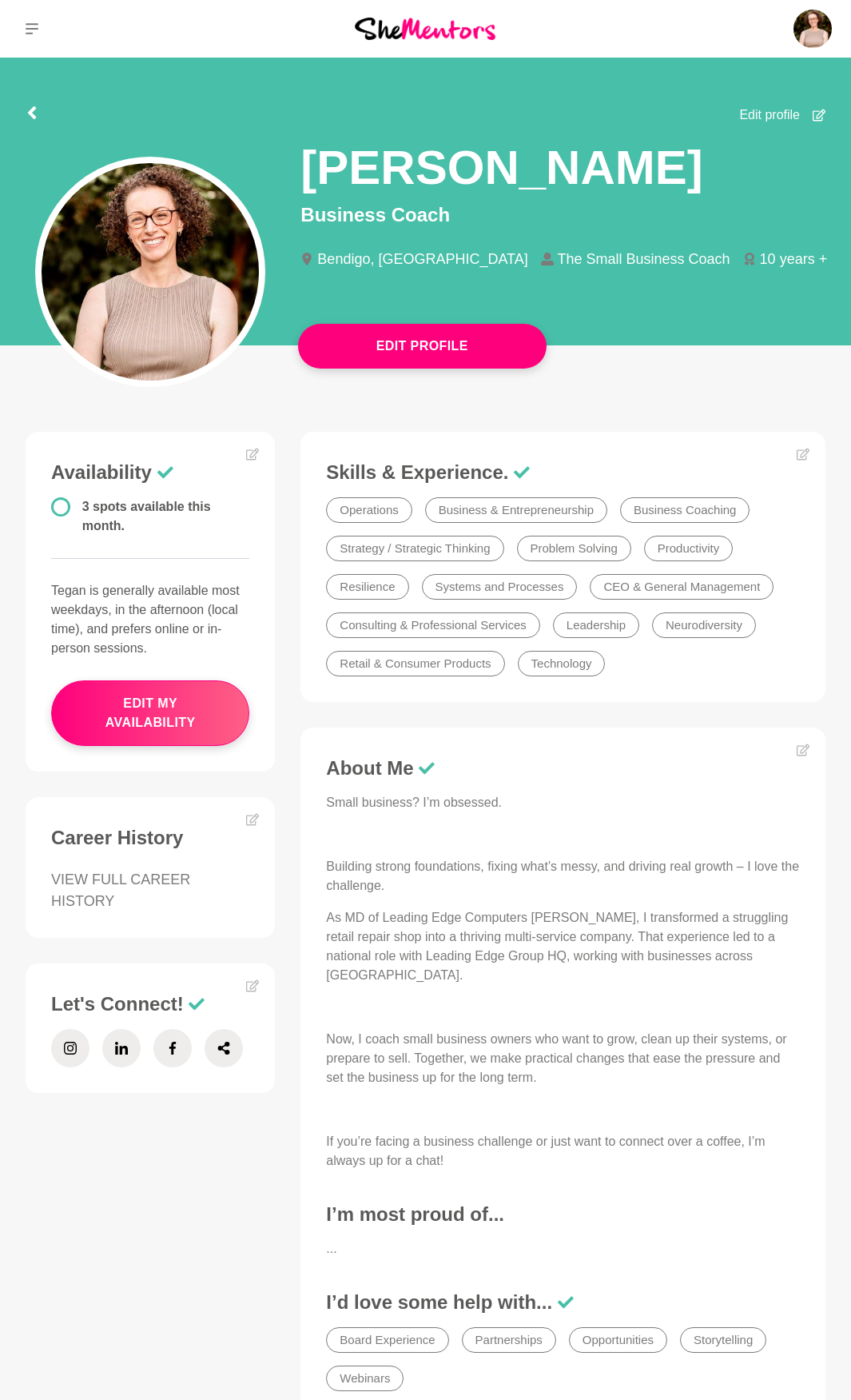
drag, startPoint x: 752, startPoint y: 334, endPoint x: 762, endPoint y: 335, distance: 10.0
click at [758, 334] on div "Tegan Summers Business Coach Bendigo, Australia The Small Business Coach 10 yea…" at bounding box center [425, 239] width 825 height 230
click at [805, 750] on icon at bounding box center [802, 749] width 13 height 13
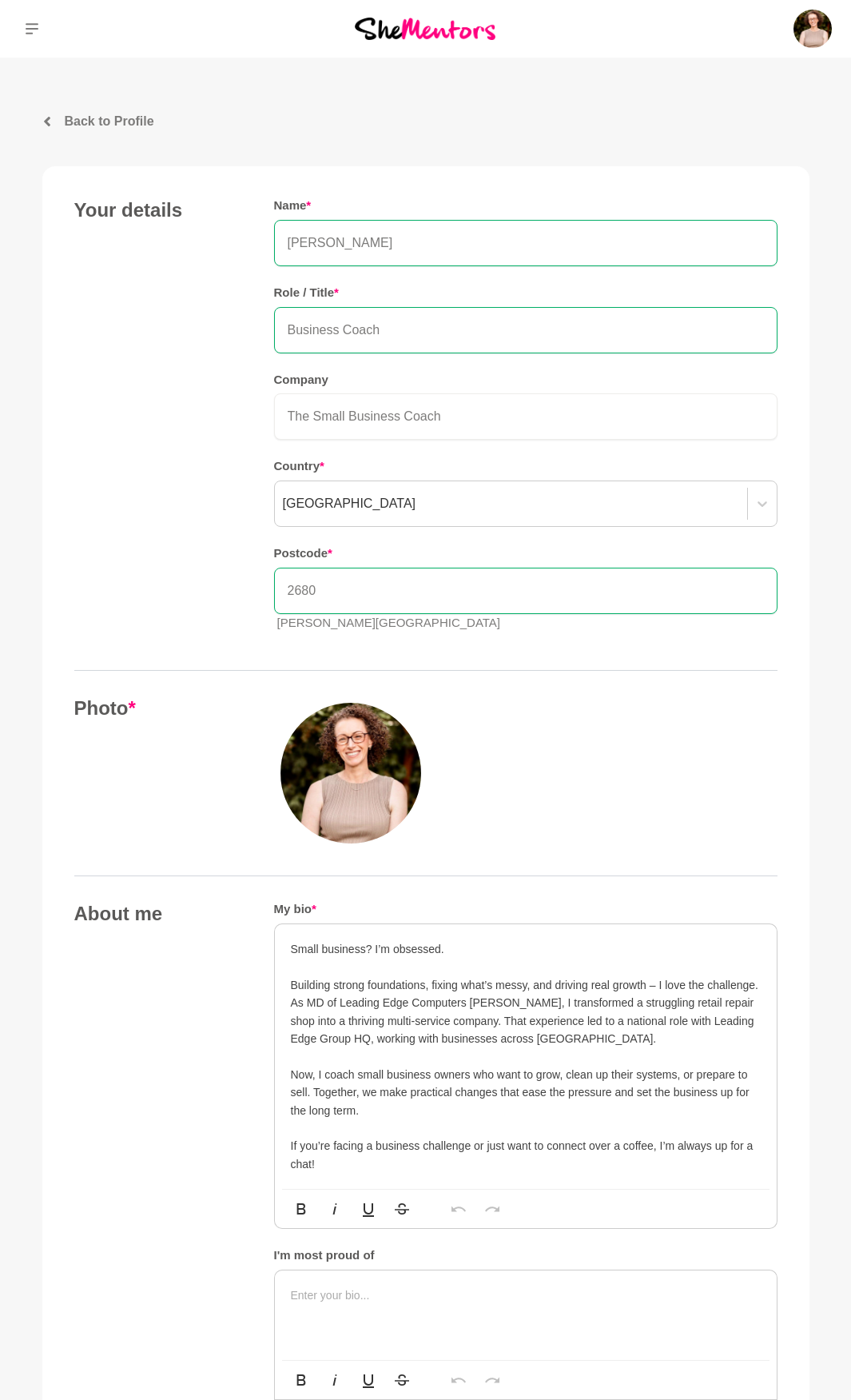
click at [394, 971] on p at bounding box center [526, 966] width 470 height 18
click at [105, 118] on p "Back to Profile" at bounding box center [109, 121] width 89 height 20
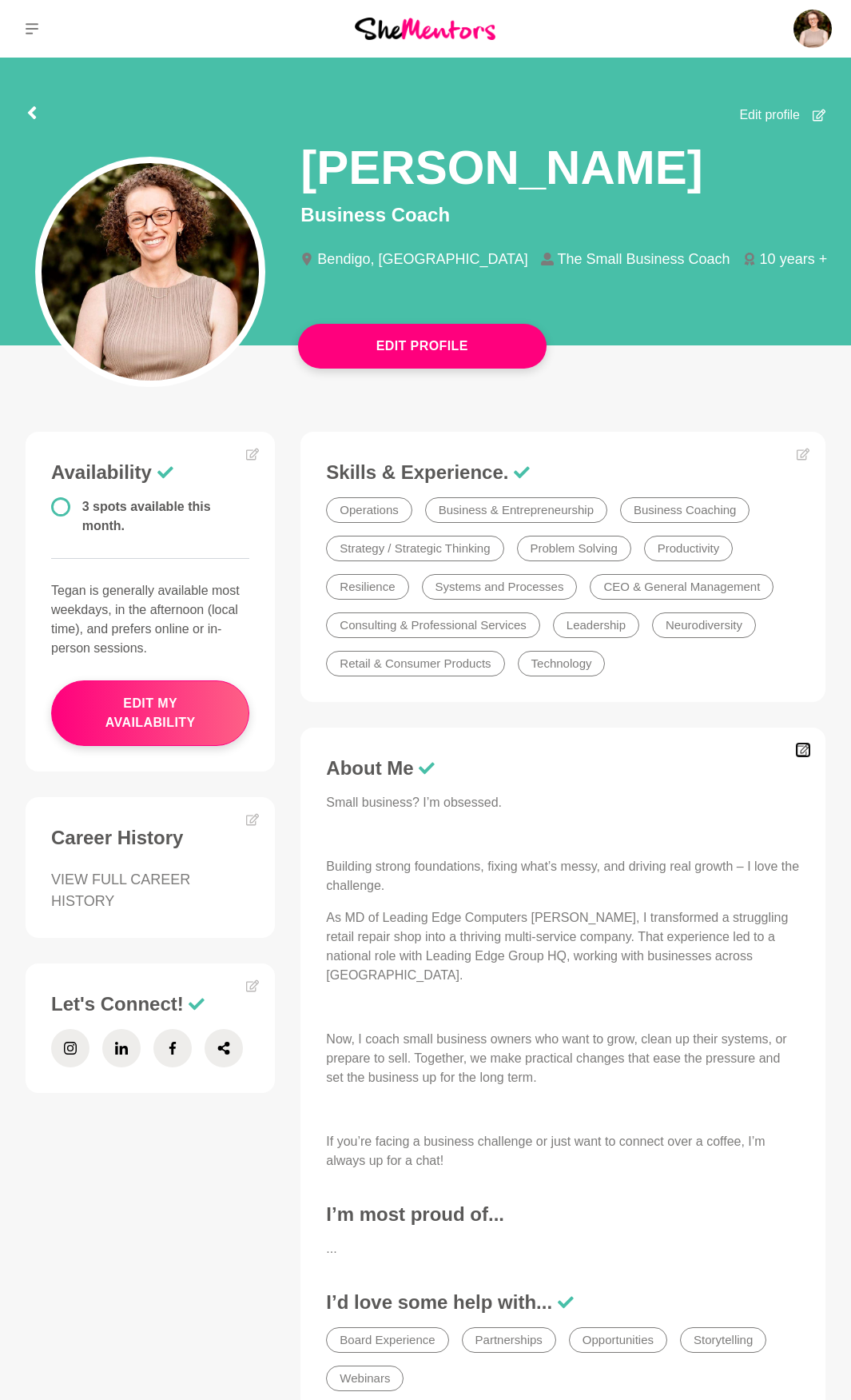
click at [806, 748] on icon at bounding box center [802, 749] width 13 height 13
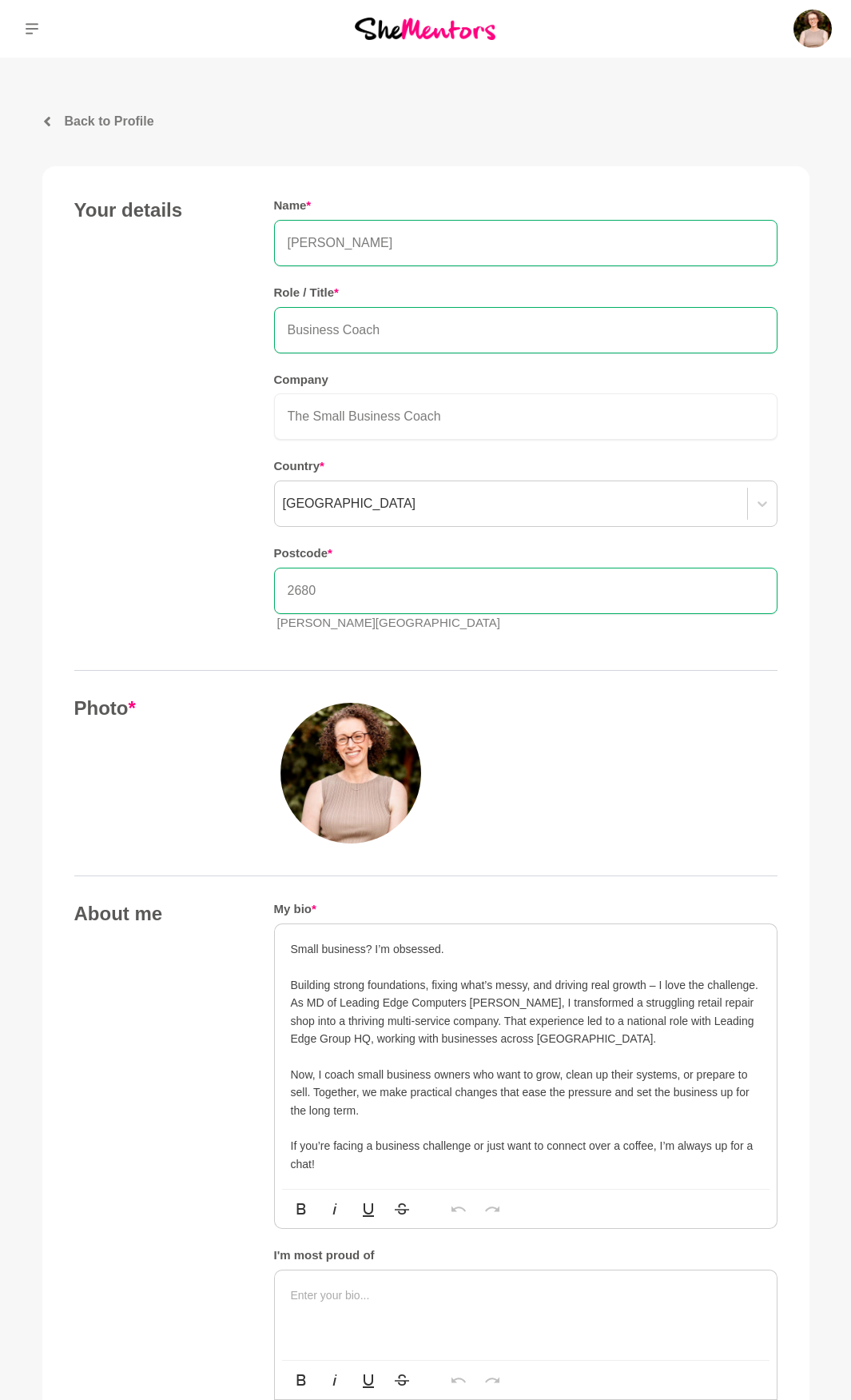
click at [486, 955] on p "Small business? I’m obsessed." at bounding box center [526, 948] width 470 height 18
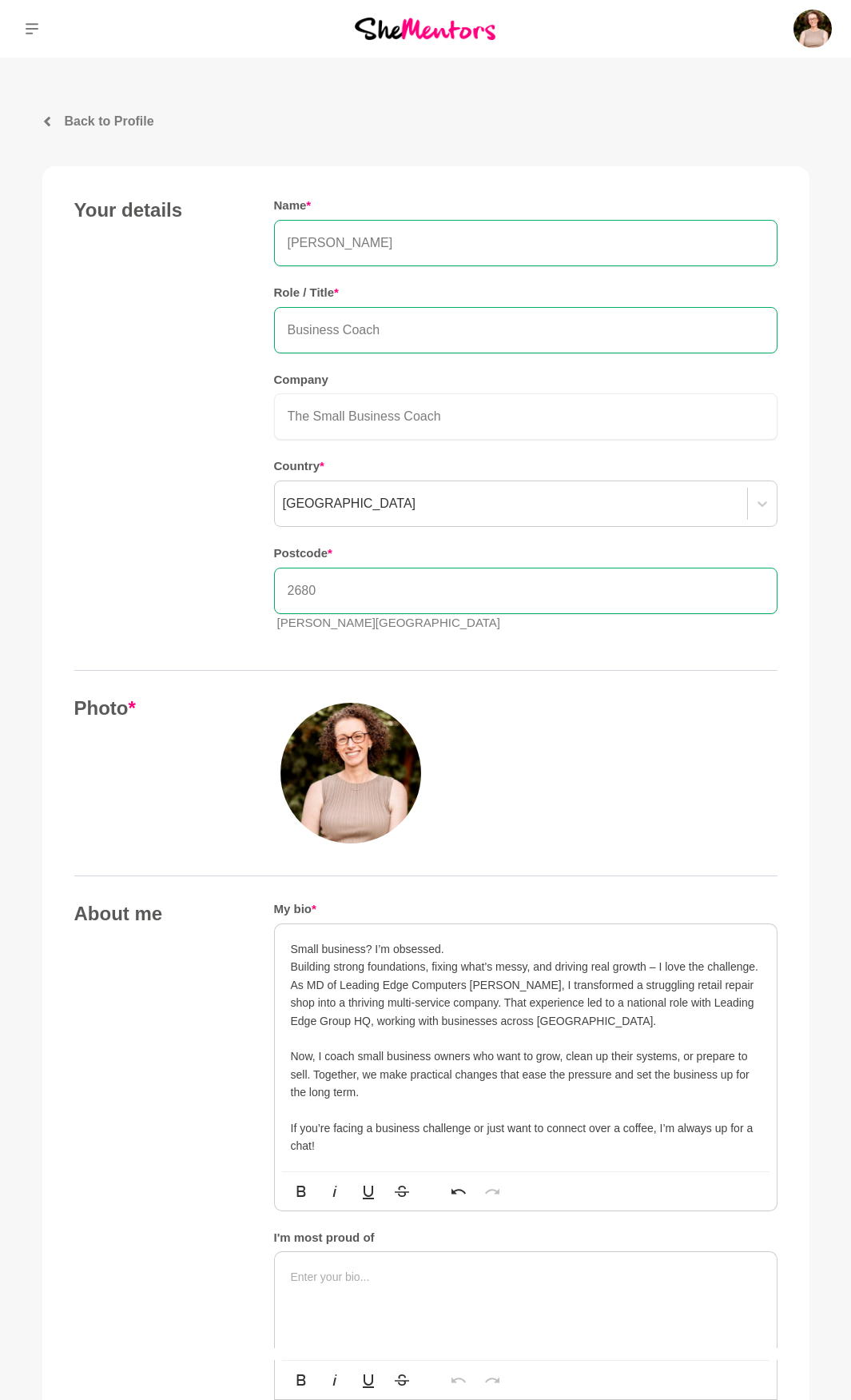
click at [582, 1021] on p "As MD of Leading Edge Computers Griffith, I transformed a struggling retail rep…" at bounding box center [526, 1002] width 470 height 54
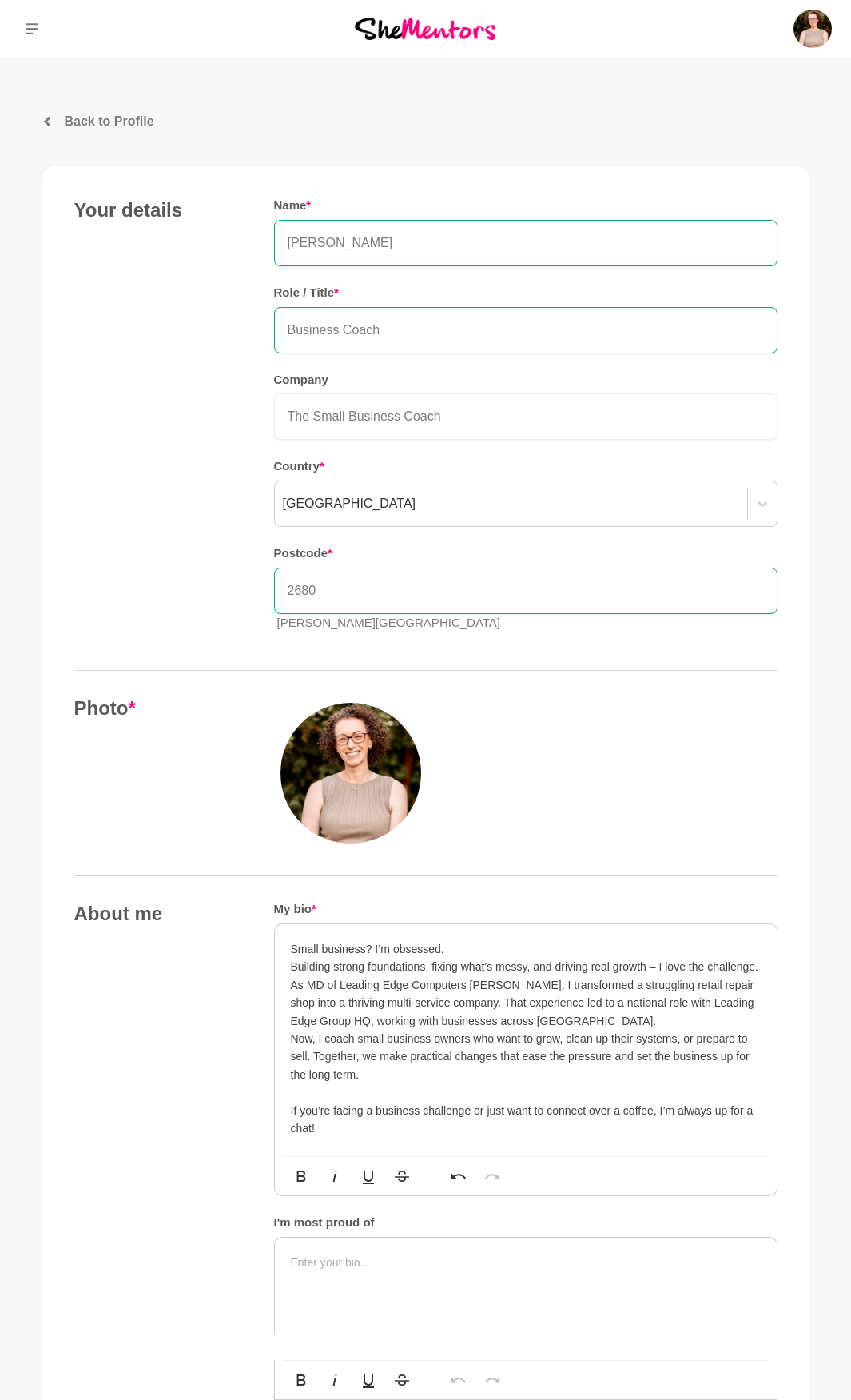
click at [503, 1074] on p "Now, I coach small business owners who want to grow, clean up their systems, or…" at bounding box center [526, 1056] width 470 height 54
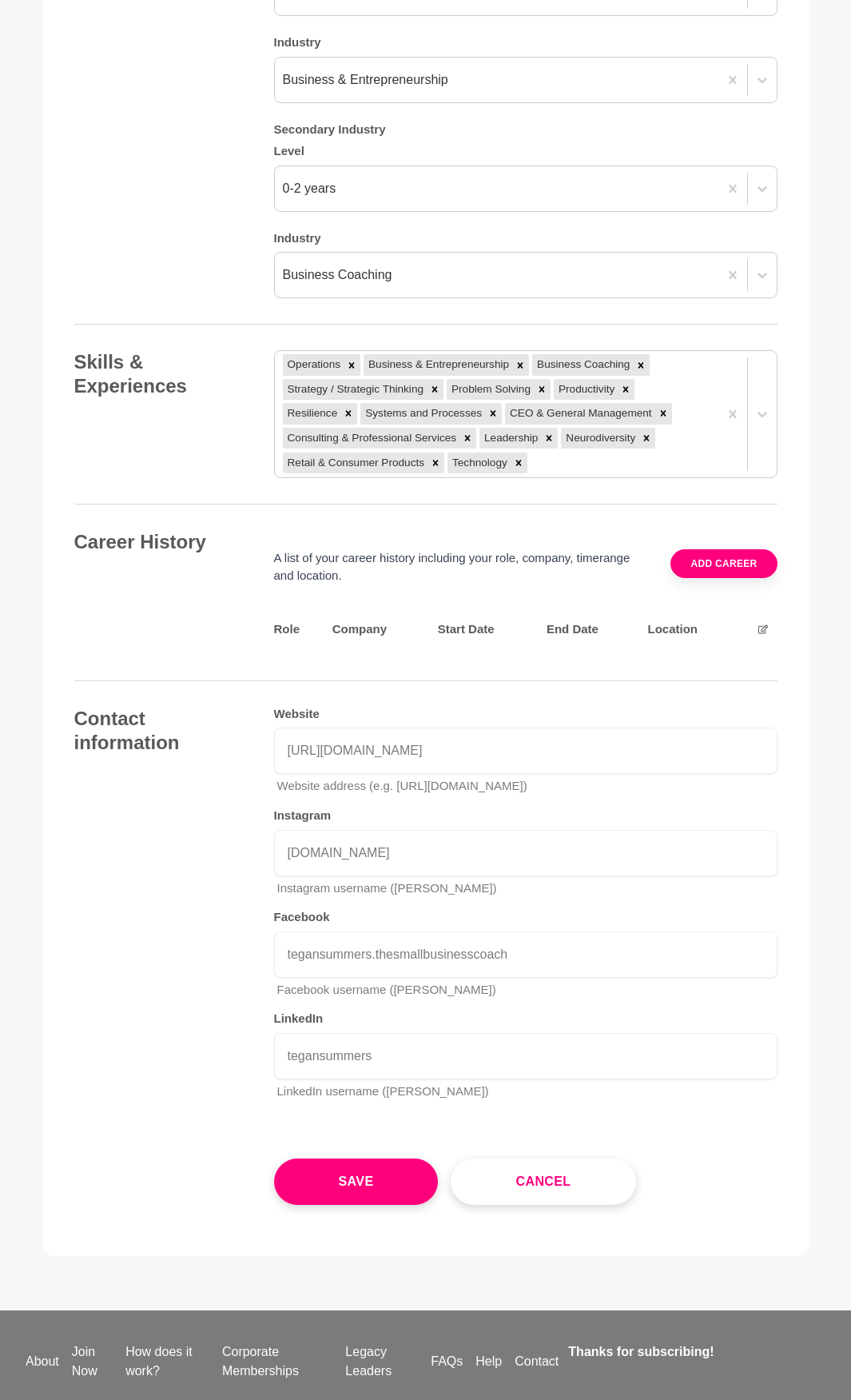
scroll to position [1714, 0]
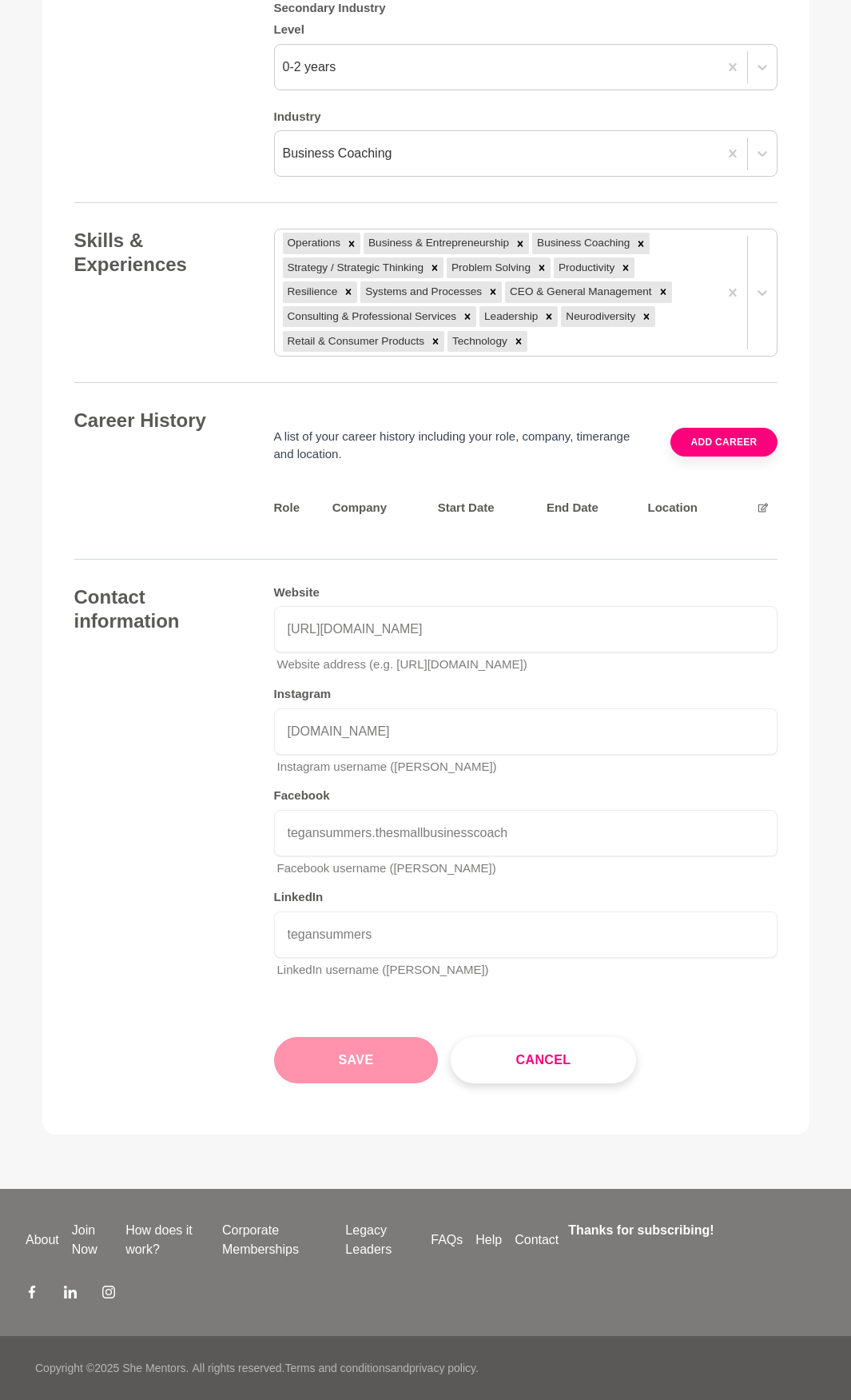
click at [350, 1051] on button "Save" at bounding box center [356, 1060] width 164 height 46
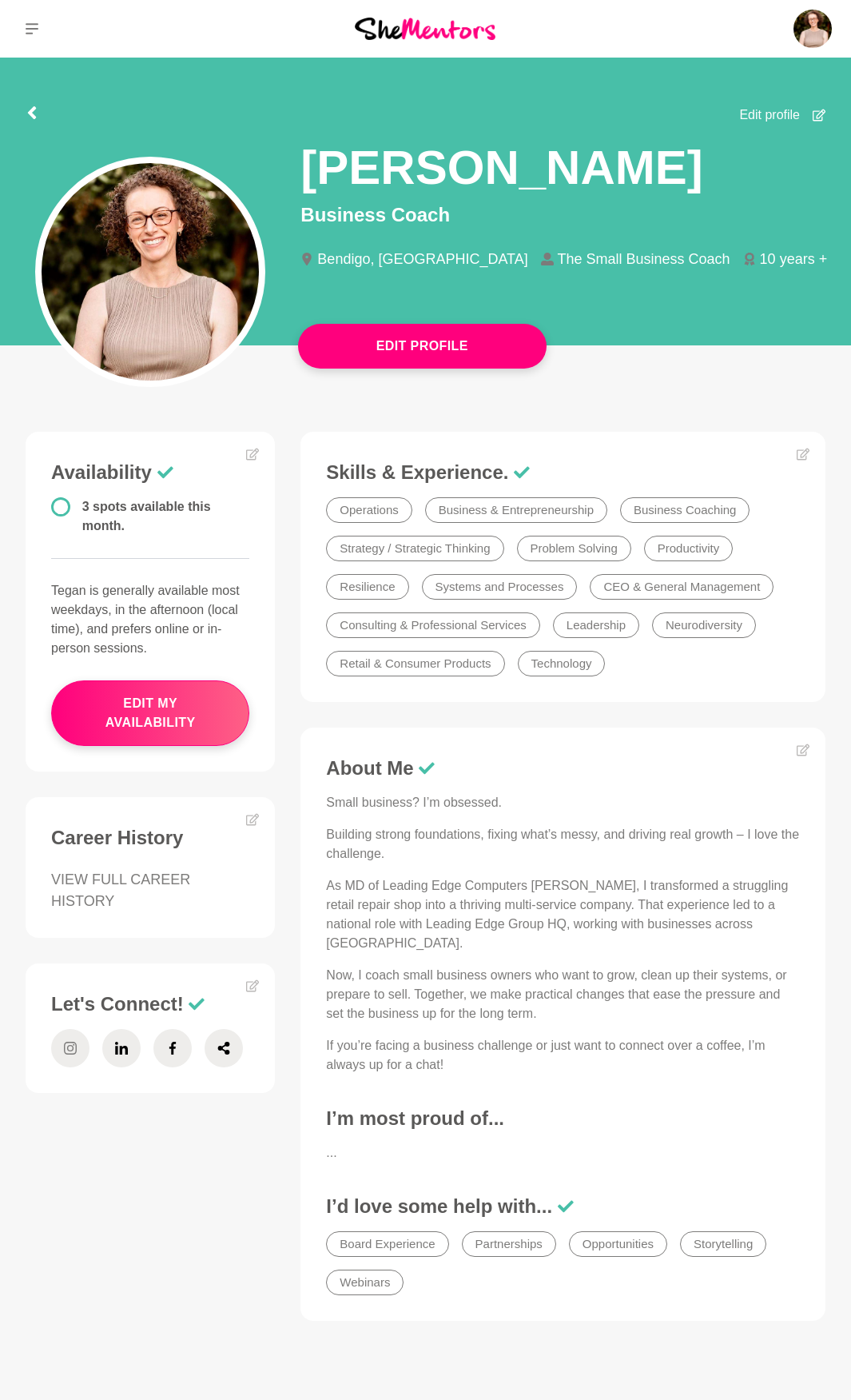
click at [78, 1046] on span at bounding box center [70, 1047] width 38 height 38
click at [123, 1049] on icon at bounding box center [121, 1047] width 13 height 38
click at [174, 1037] on icon at bounding box center [172, 1047] width 13 height 38
click at [155, 1254] on div "Availability 3 spots available this month. Tegan is generally available most we…" at bounding box center [425, 889] width 825 height 914
click at [423, 37] on img at bounding box center [425, 28] width 141 height 21
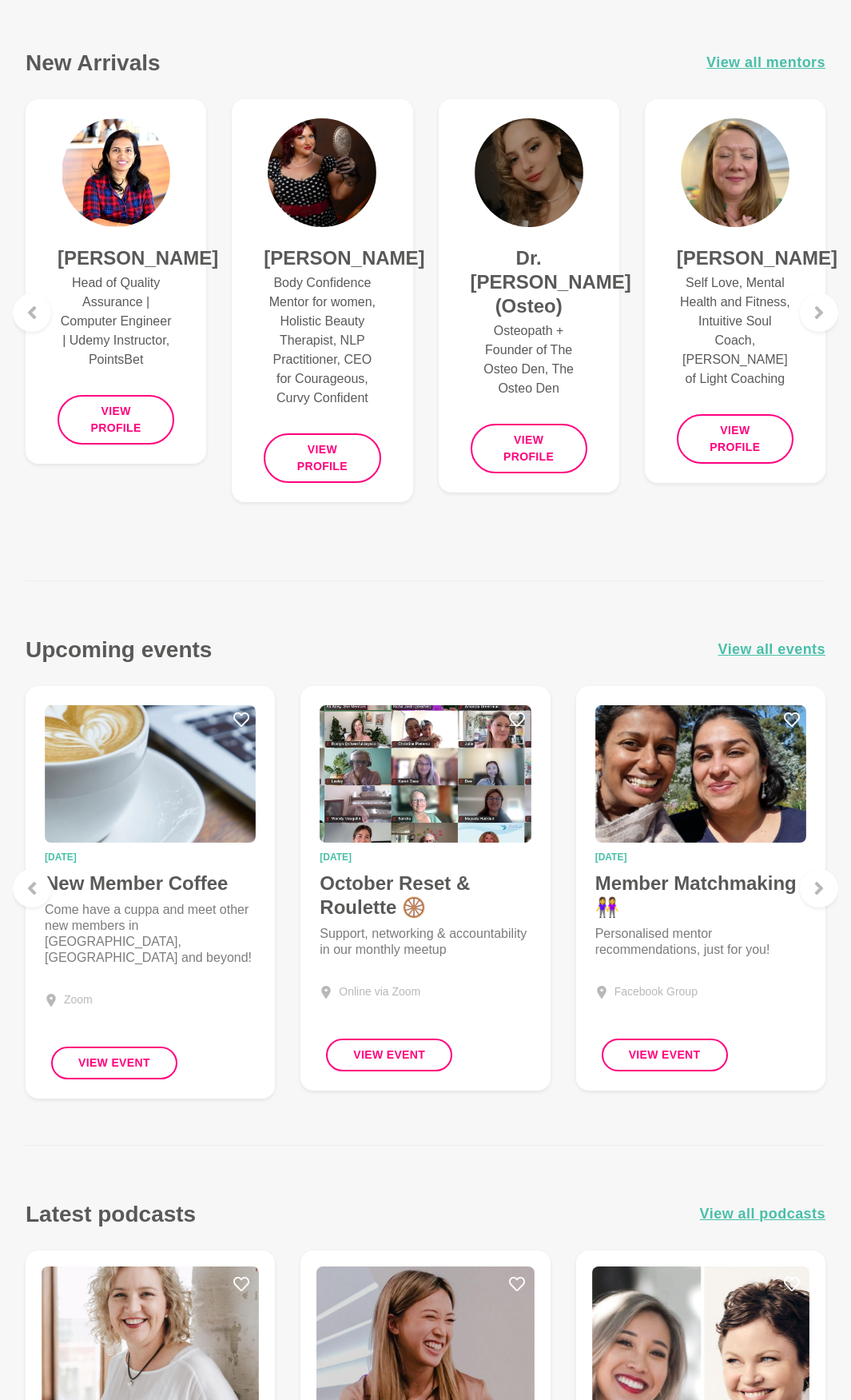
scroll to position [1279, 0]
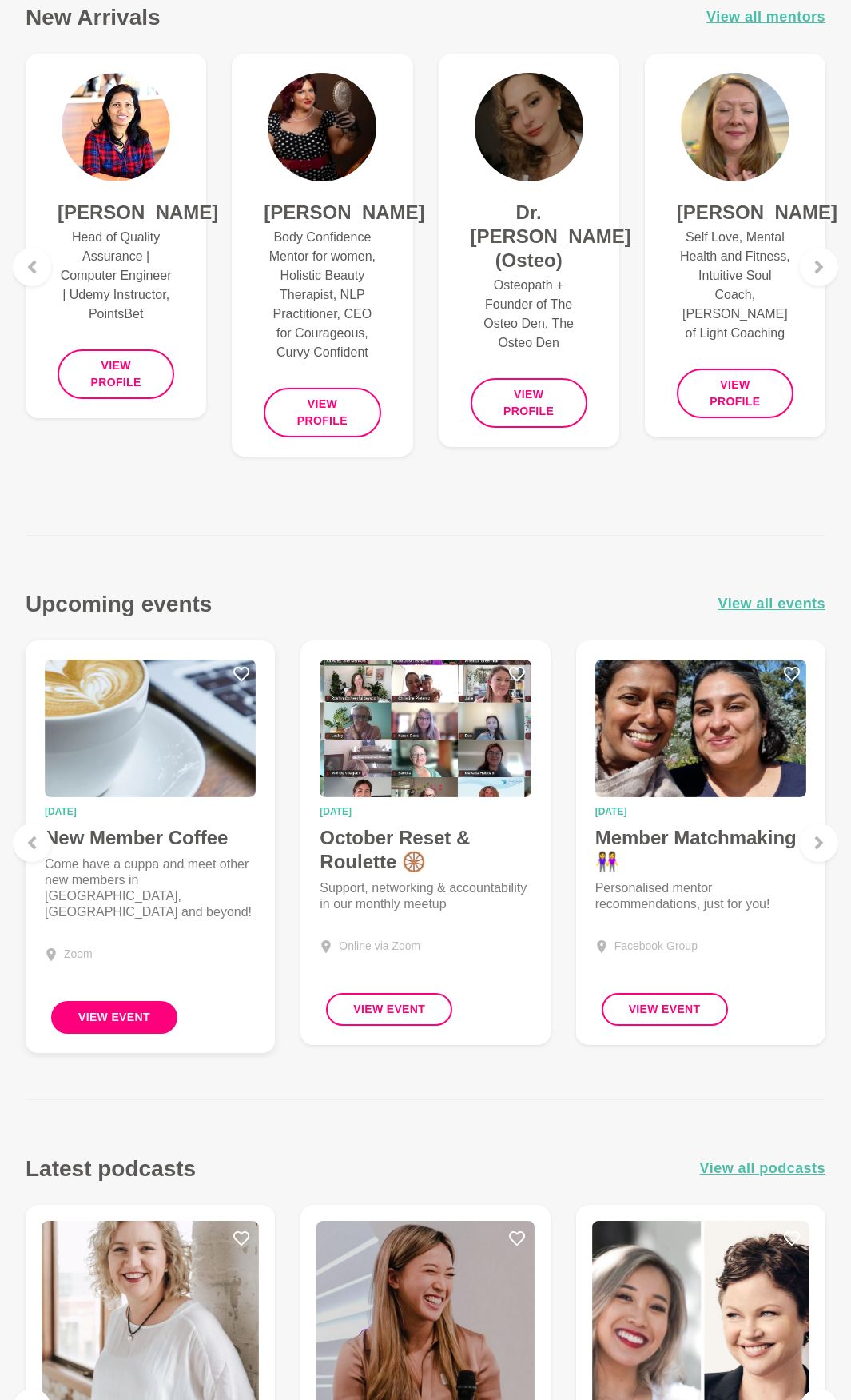
click at [124, 1011] on button "View Event" at bounding box center [114, 1017] width 126 height 32
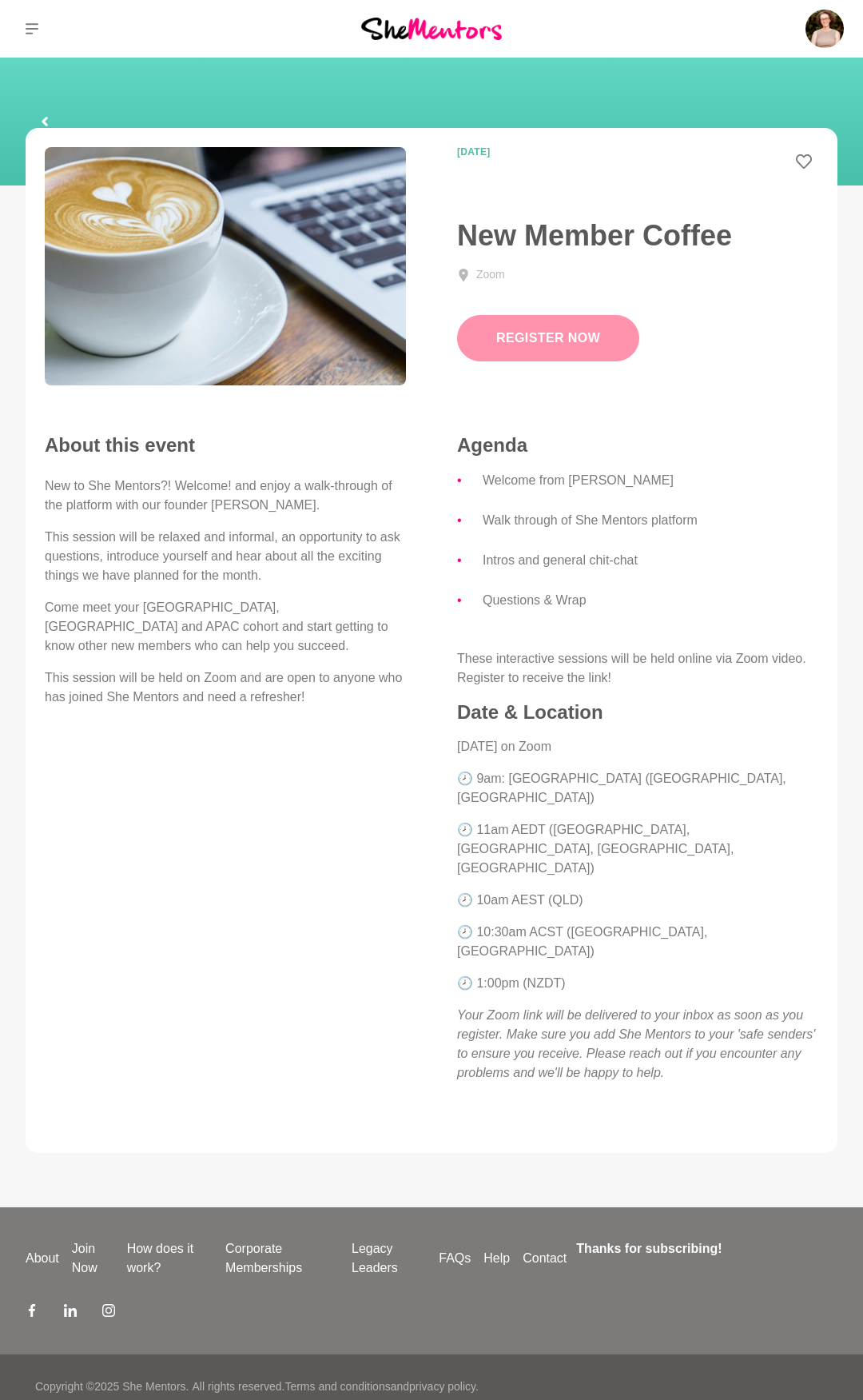
click at [522, 352] on link "Register Now" at bounding box center [549, 338] width 182 height 46
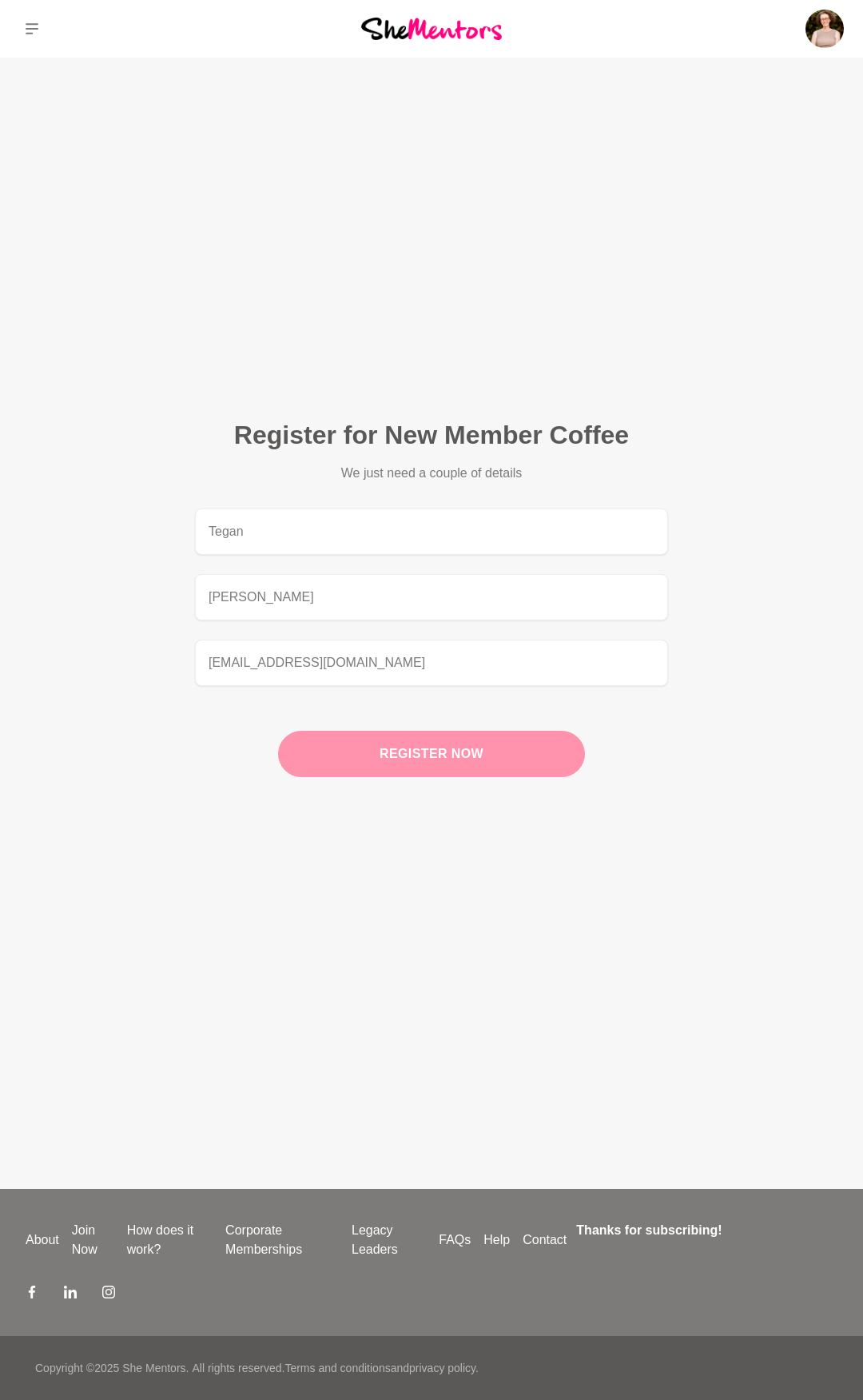
click at [453, 752] on button "Register now" at bounding box center [431, 753] width 307 height 46
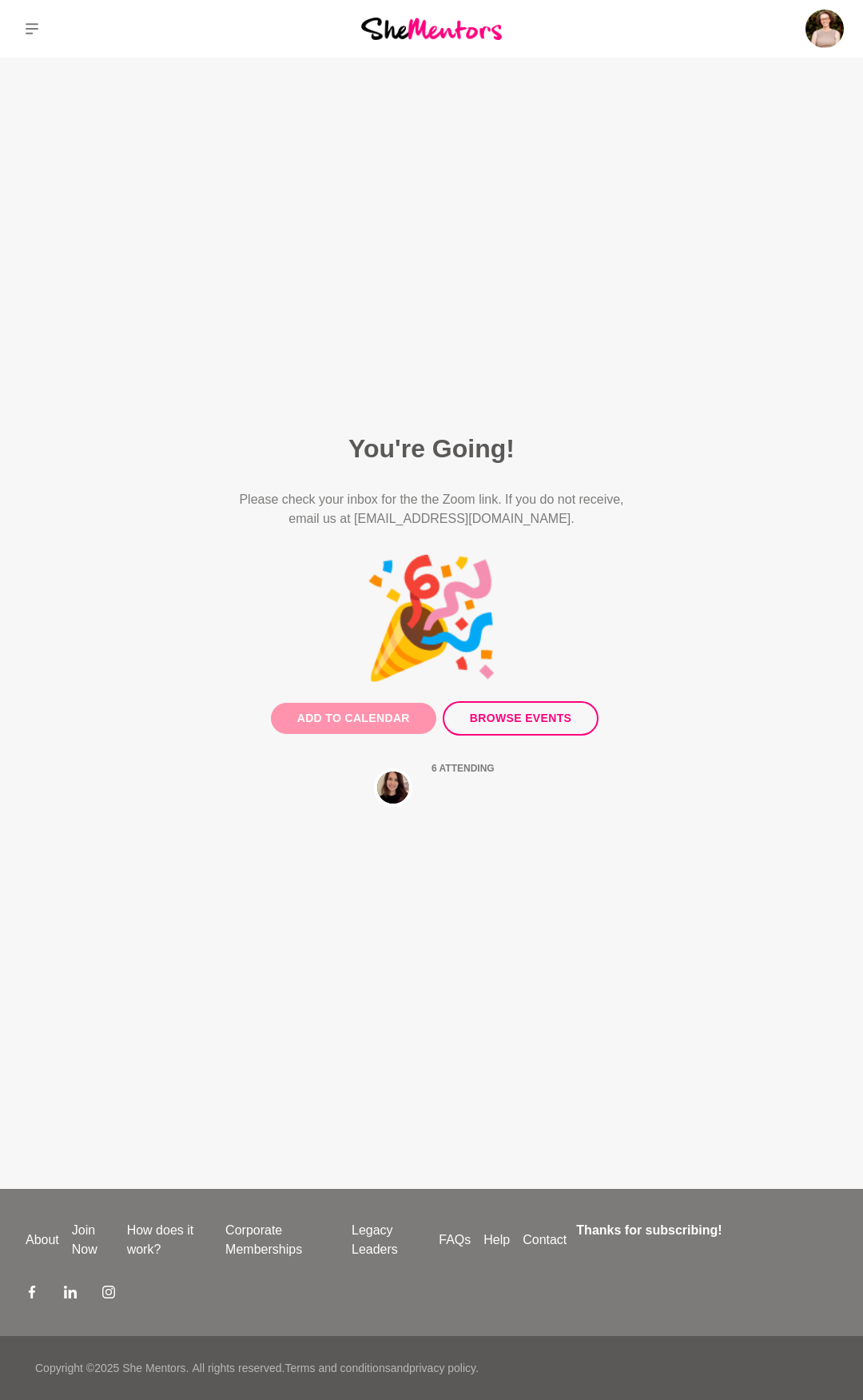
click at [392, 717] on button "Add to Calendar" at bounding box center [354, 718] width 165 height 32
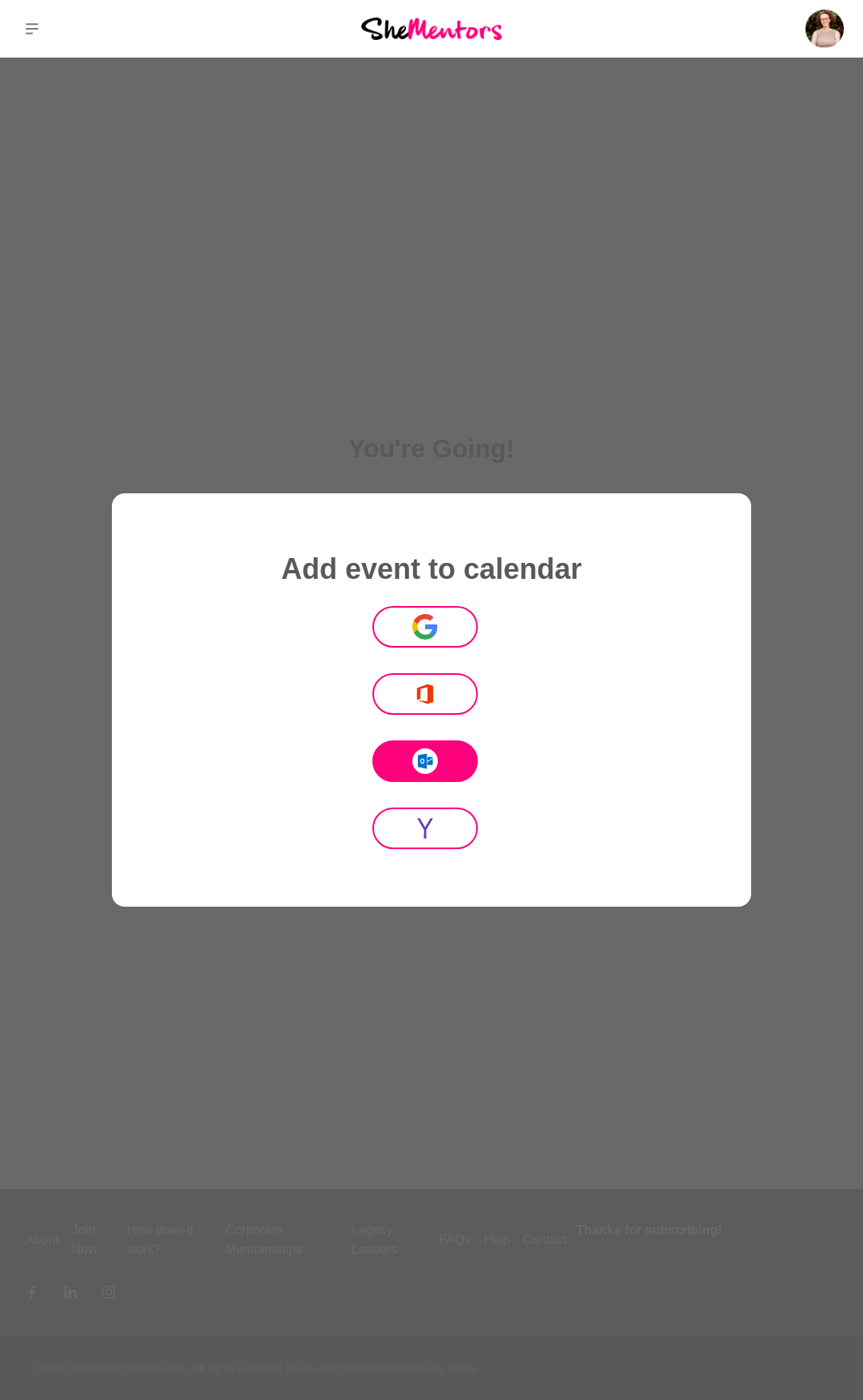
click at [450, 750] on button at bounding box center [425, 761] width 106 height 42
click at [423, 692] on icon ".fil0 {fill:#EB3B00} Alexander Panasovsky" at bounding box center [425, 694] width 26 height 26
drag, startPoint x: 507, startPoint y: 87, endPoint x: 521, endPoint y: 95, distance: 16.1
click at [509, 89] on div at bounding box center [431, 700] width 863 height 1400
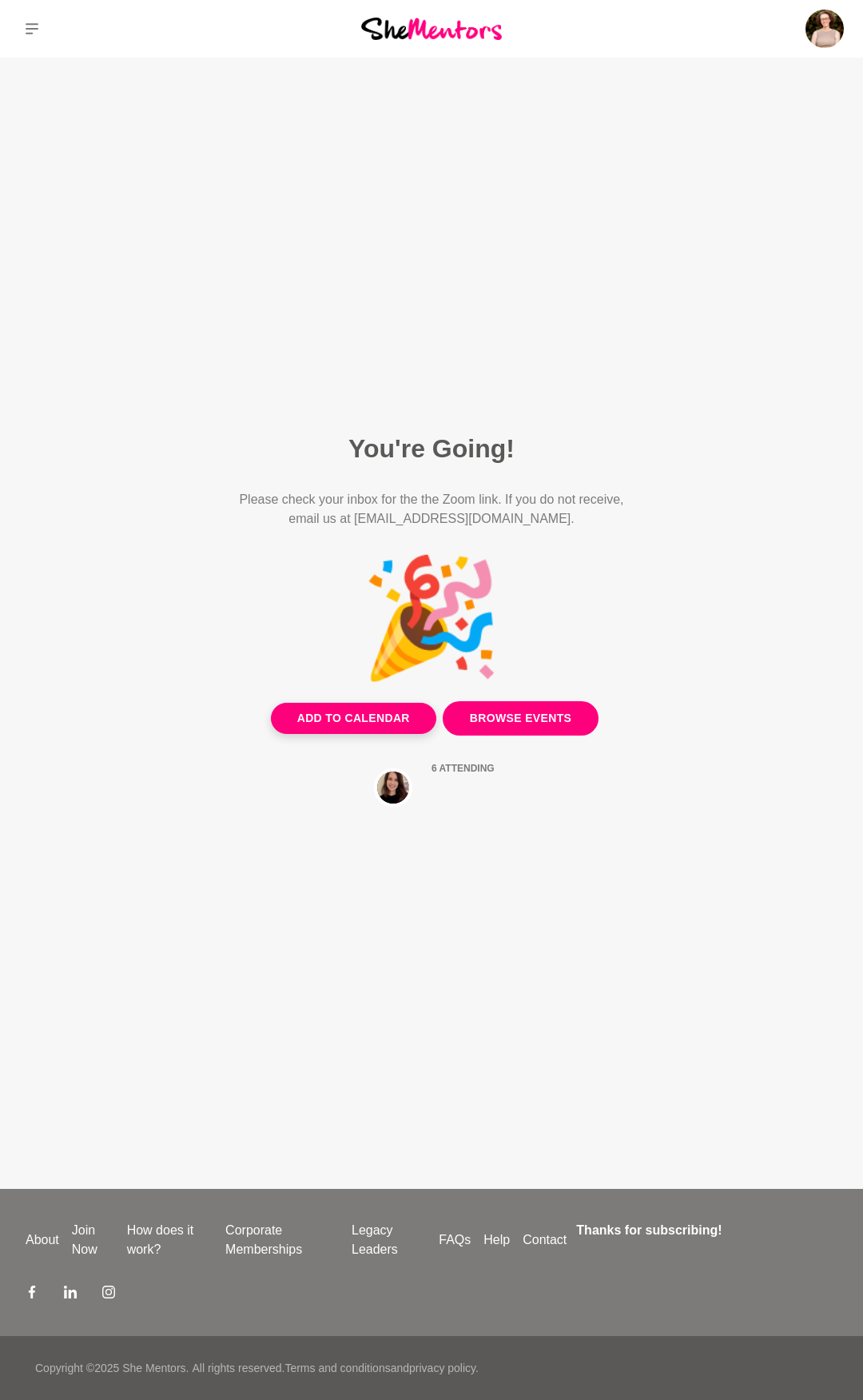
click at [498, 714] on link "Browse Events" at bounding box center [521, 718] width 156 height 34
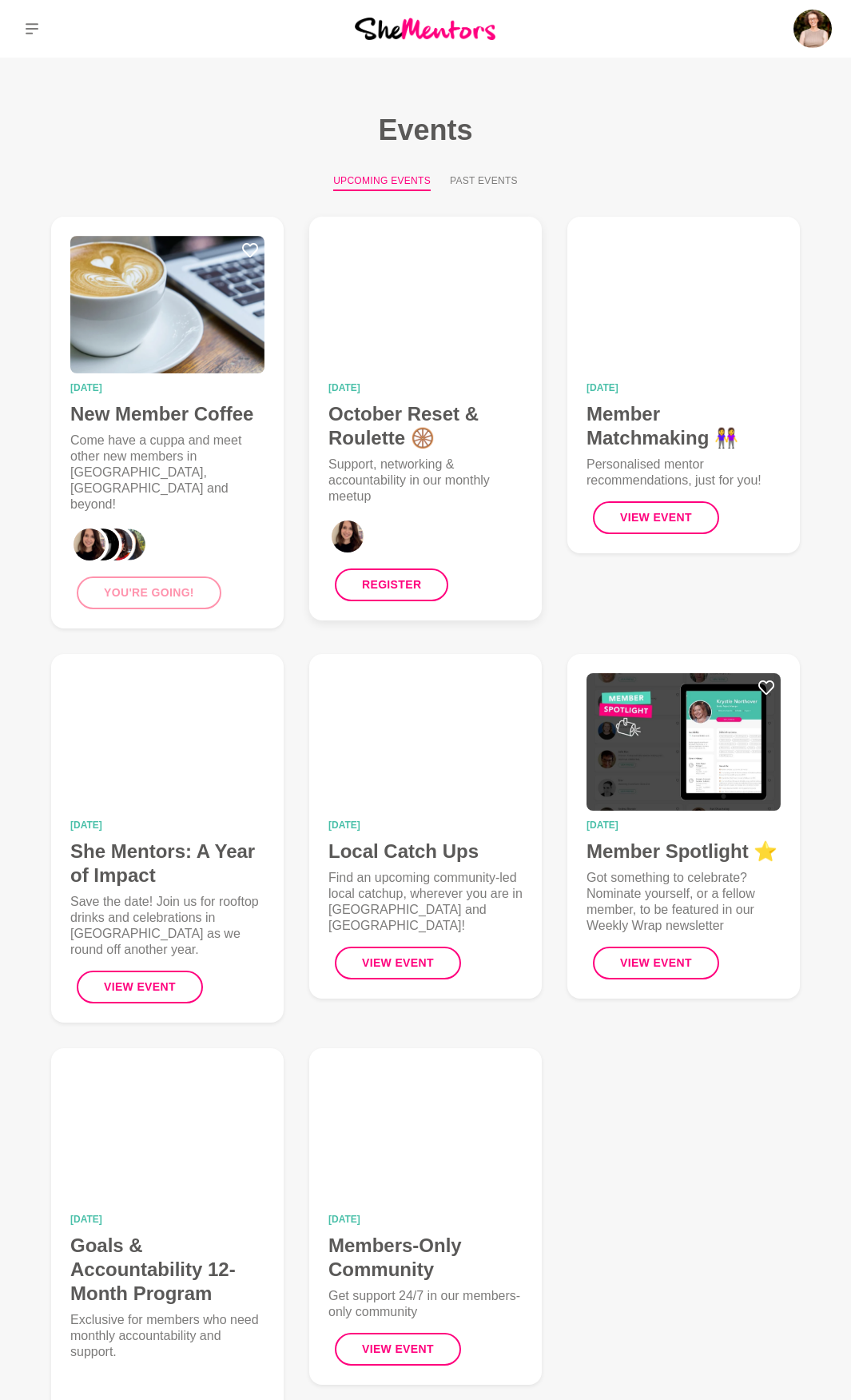
click at [407, 421] on h4 "October Reset & Roulette 🛞" at bounding box center [426, 426] width 194 height 48
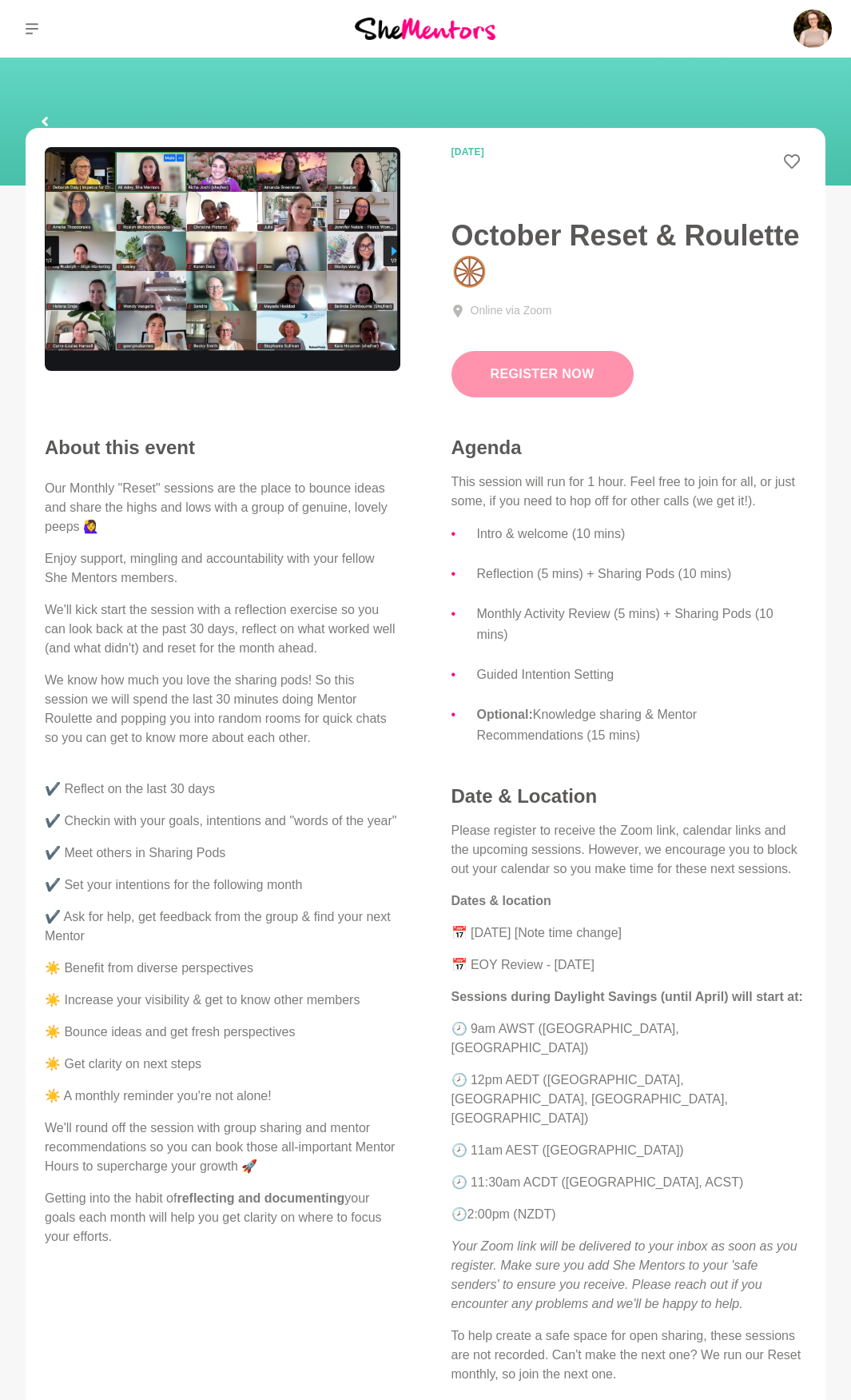
click at [586, 394] on button "Register Now" at bounding box center [543, 374] width 182 height 46
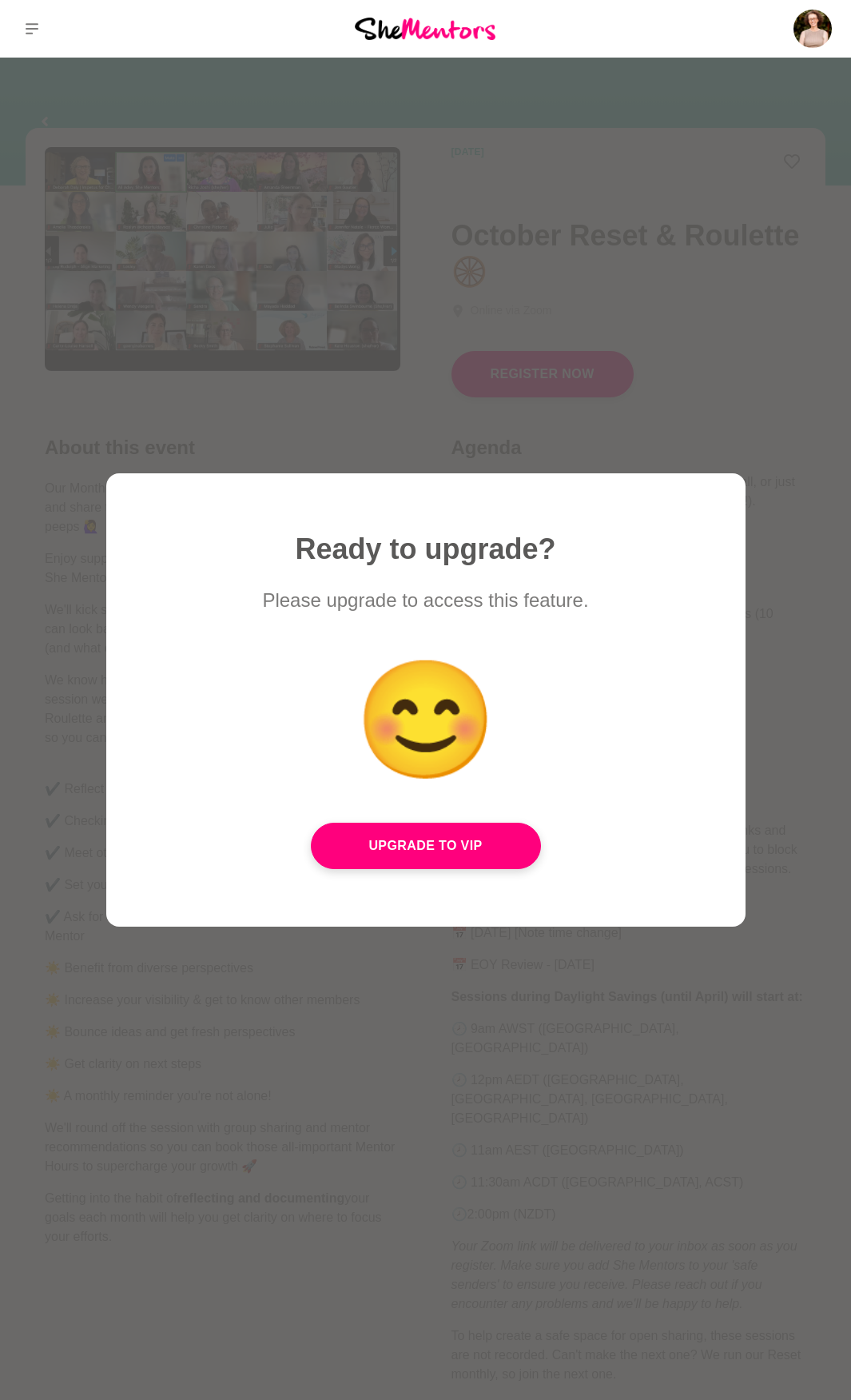
click at [725, 302] on div at bounding box center [425, 700] width 851 height 1400
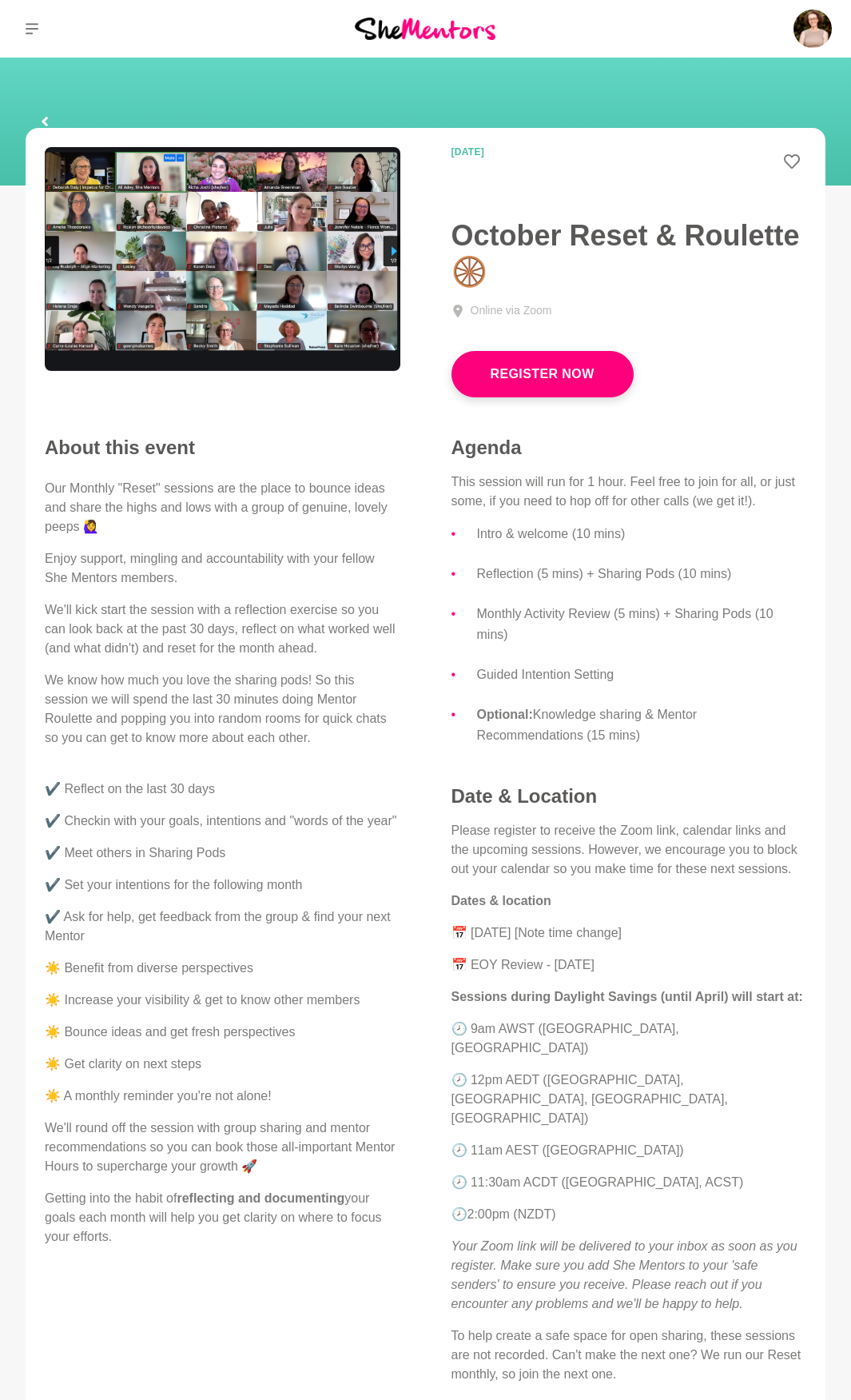
click at [430, 38] on div at bounding box center [425, 29] width 284 height 58
click at [591, 366] on button "Register Now" at bounding box center [543, 374] width 182 height 46
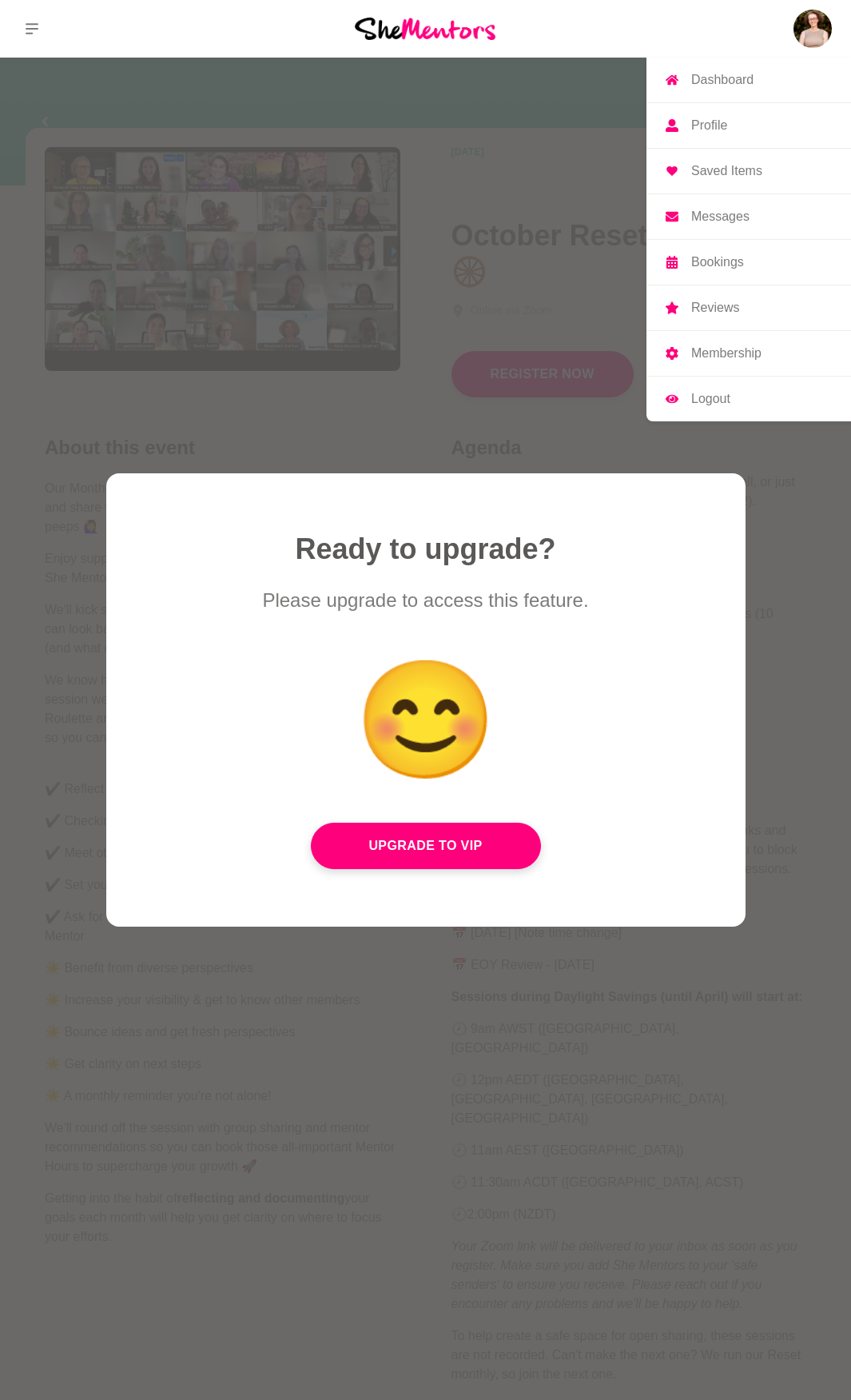
drag, startPoint x: 808, startPoint y: 32, endPoint x: 780, endPoint y: 49, distance: 32.8
click at [807, 32] on img at bounding box center [813, 28] width 38 height 38
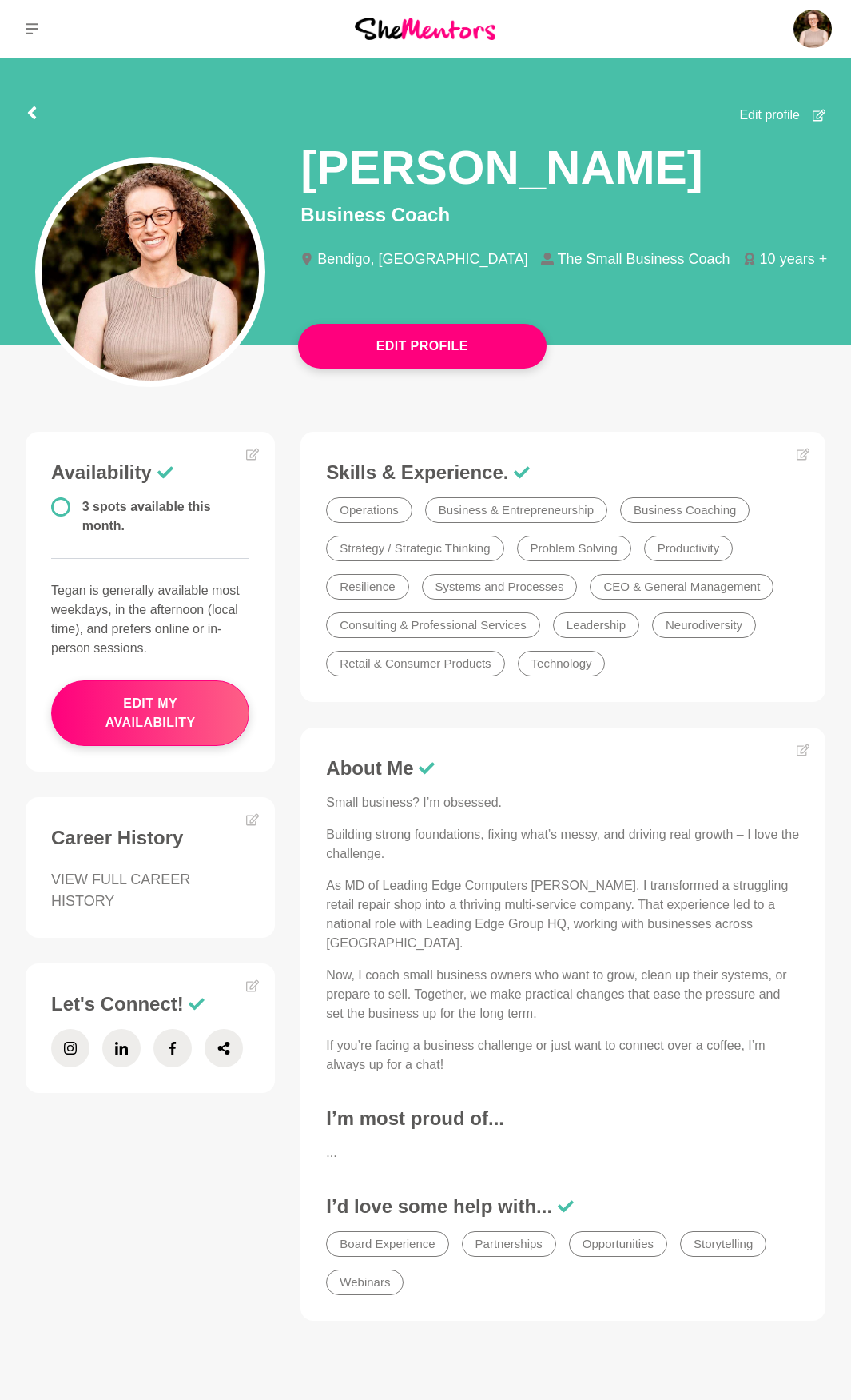
click at [650, 341] on div "Tegan Summers Business Coach Bendigo, Australia The Small Business Coach 10 yea…" at bounding box center [425, 239] width 825 height 230
click at [221, 1169] on div "Availability 3 spots available this month. Tegan is generally available most we…" at bounding box center [425, 889] width 825 height 914
click at [614, 815] on div "Small business? I’m obsessed. Building strong foundations, fixing what’s messy,…" at bounding box center [563, 934] width 474 height 281
click at [42, 26] on button at bounding box center [32, 29] width 64 height 58
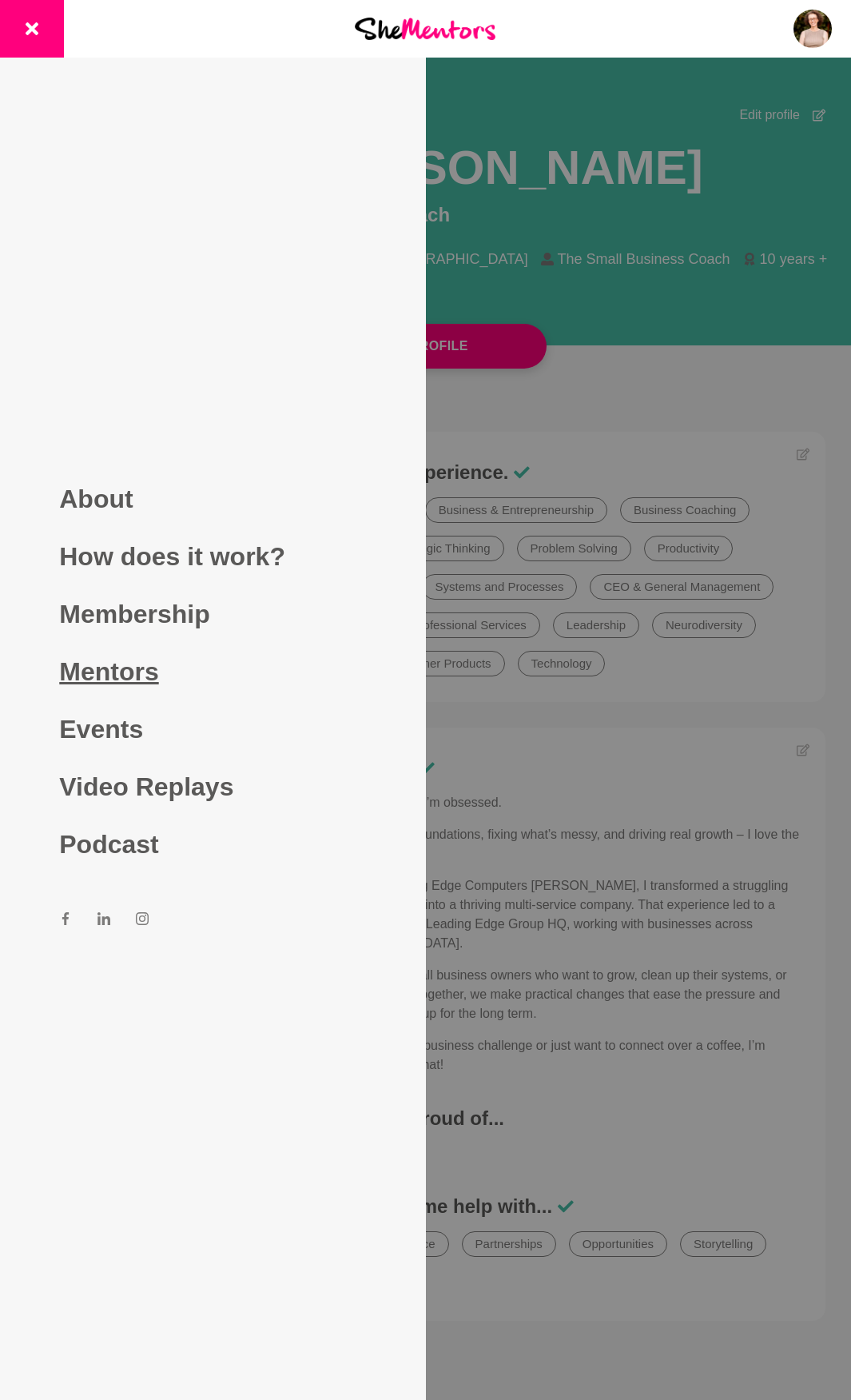
click at [108, 665] on link "Mentors" at bounding box center [212, 671] width 307 height 58
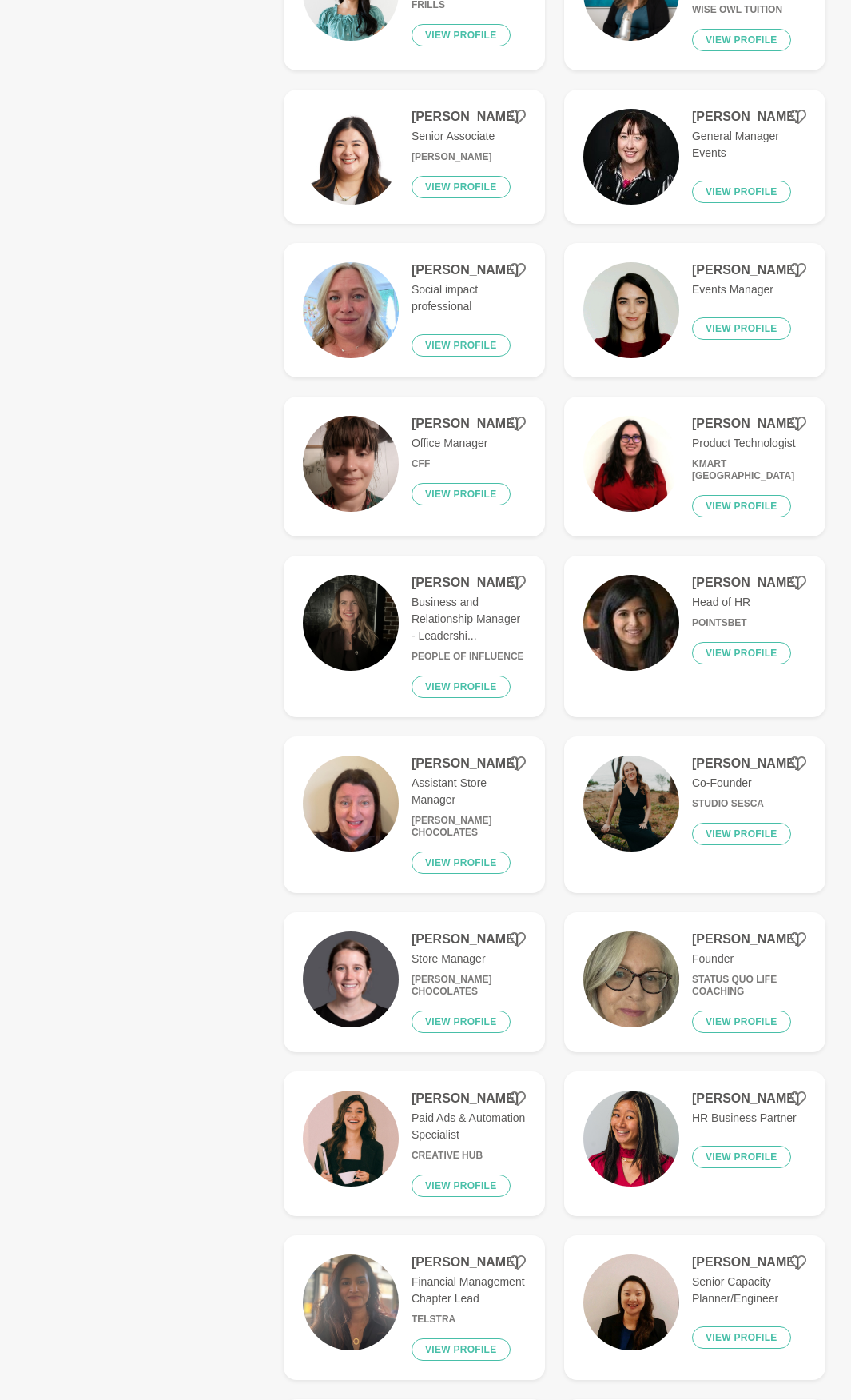
scroll to position [1919, 0]
